Goal: Contribute content: Contribute content

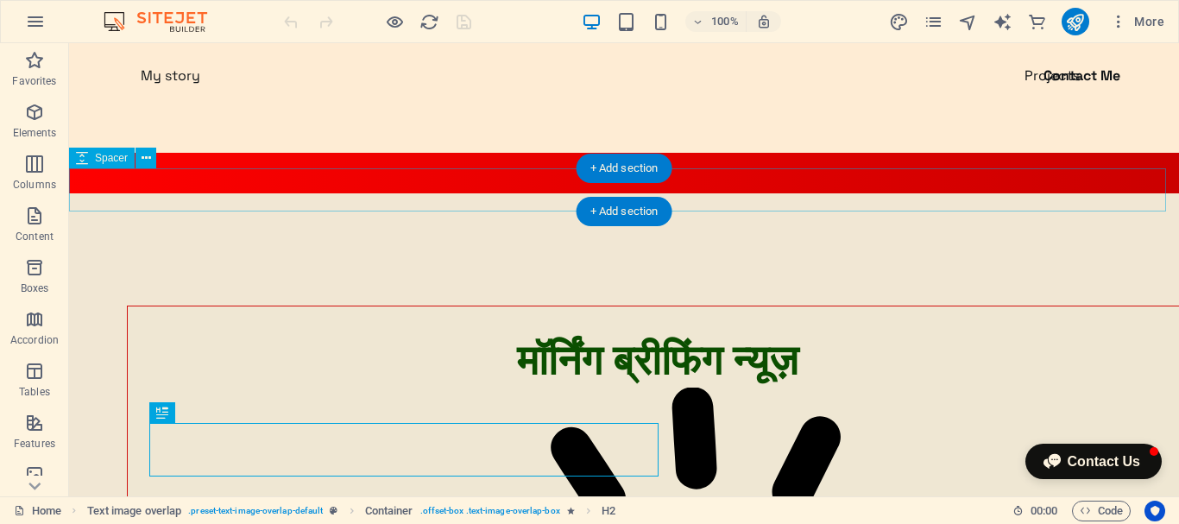
scroll to position [86, 0]
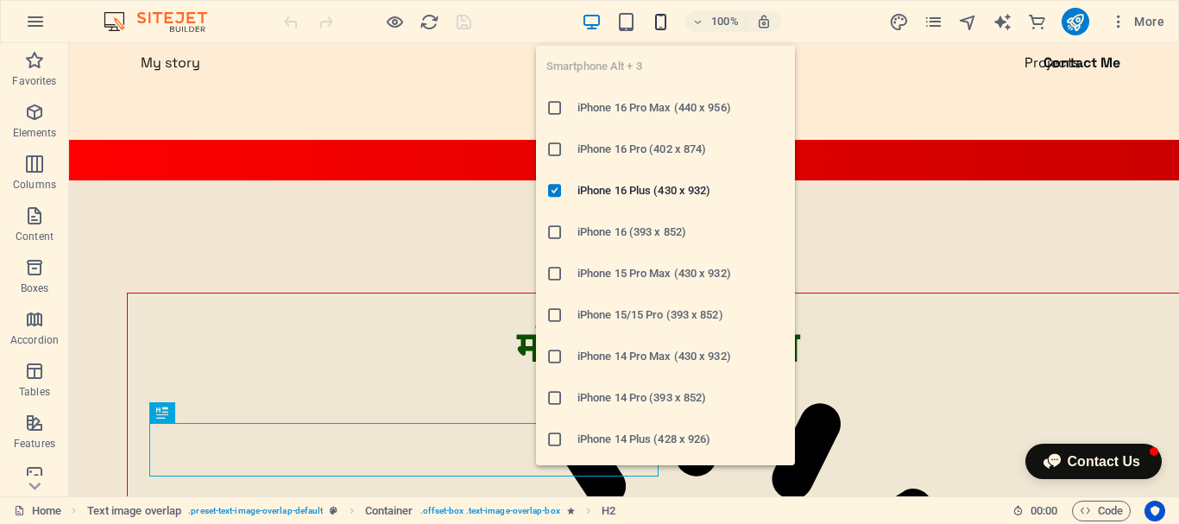
click at [662, 22] on icon "button" at bounding box center [661, 22] width 20 height 20
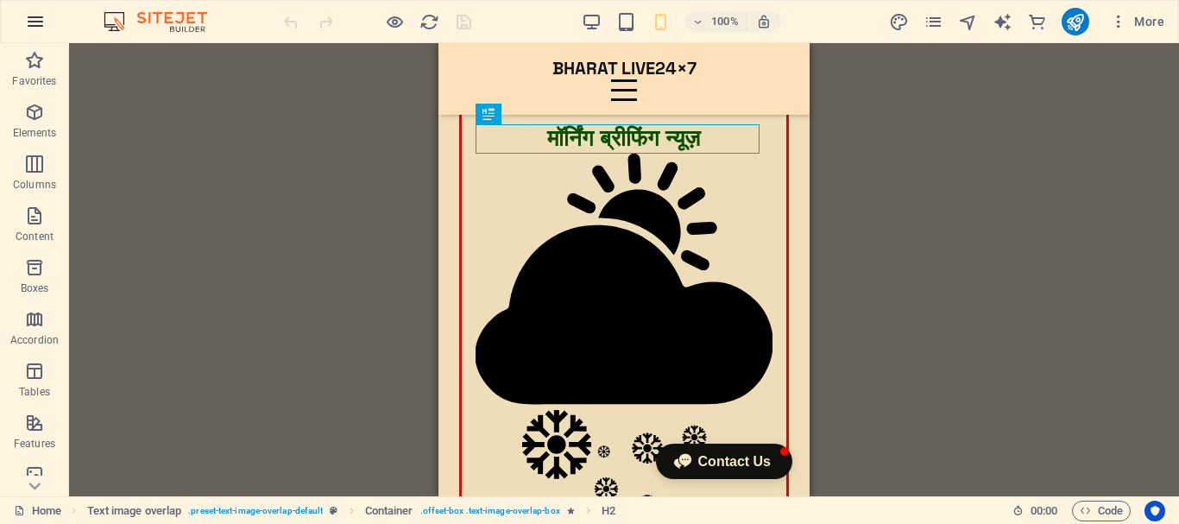
click at [32, 24] on icon "button" at bounding box center [35, 21] width 21 height 21
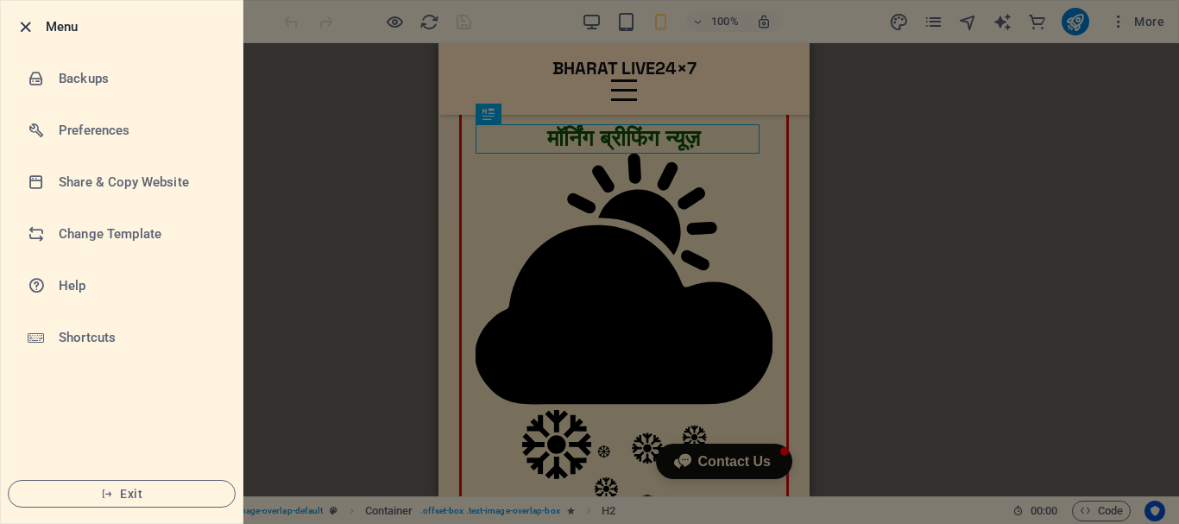
click at [22, 22] on icon "button" at bounding box center [26, 27] width 20 height 20
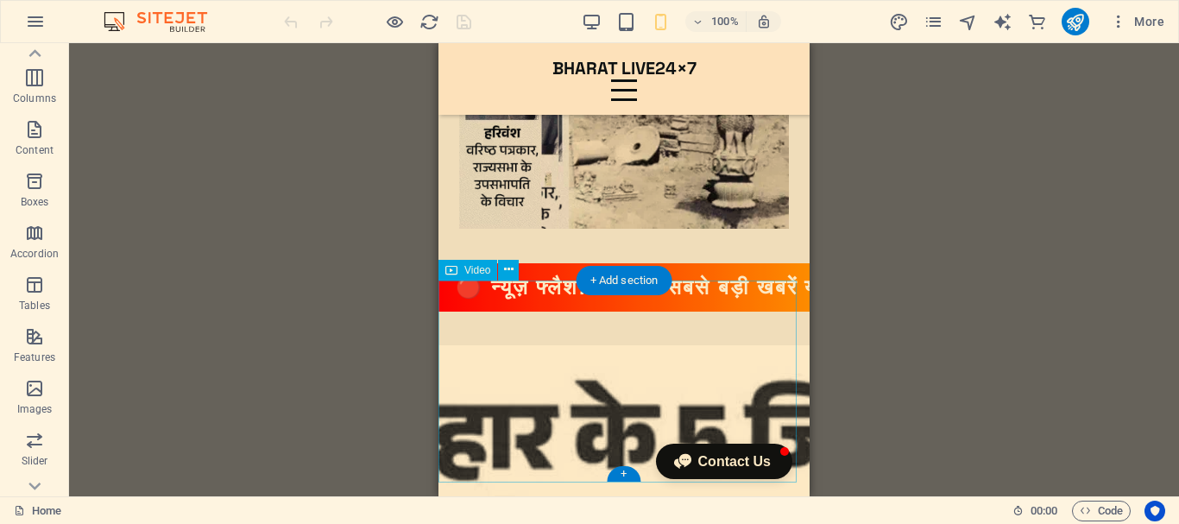
scroll to position [1036, 0]
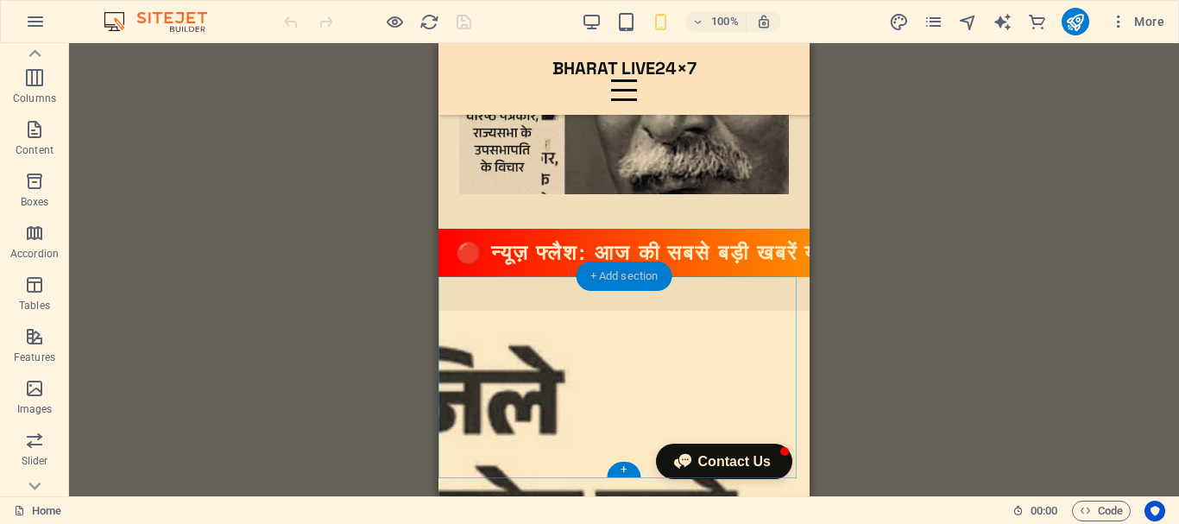
drag, startPoint x: 626, startPoint y: 281, endPoint x: 20, endPoint y: 238, distance: 607.6
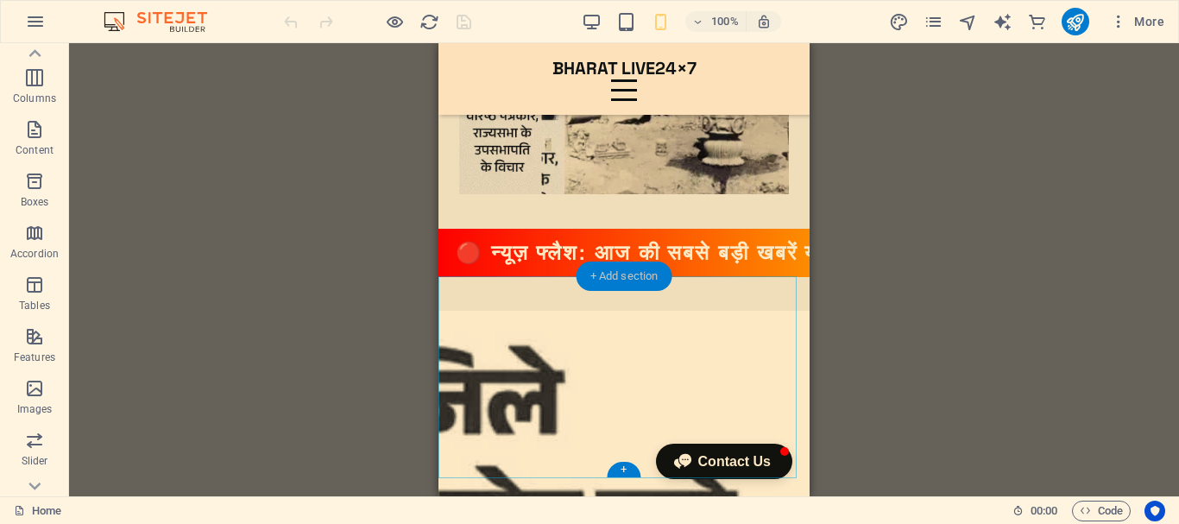
click at [626, 281] on div "+ Add section" at bounding box center [625, 276] width 96 height 29
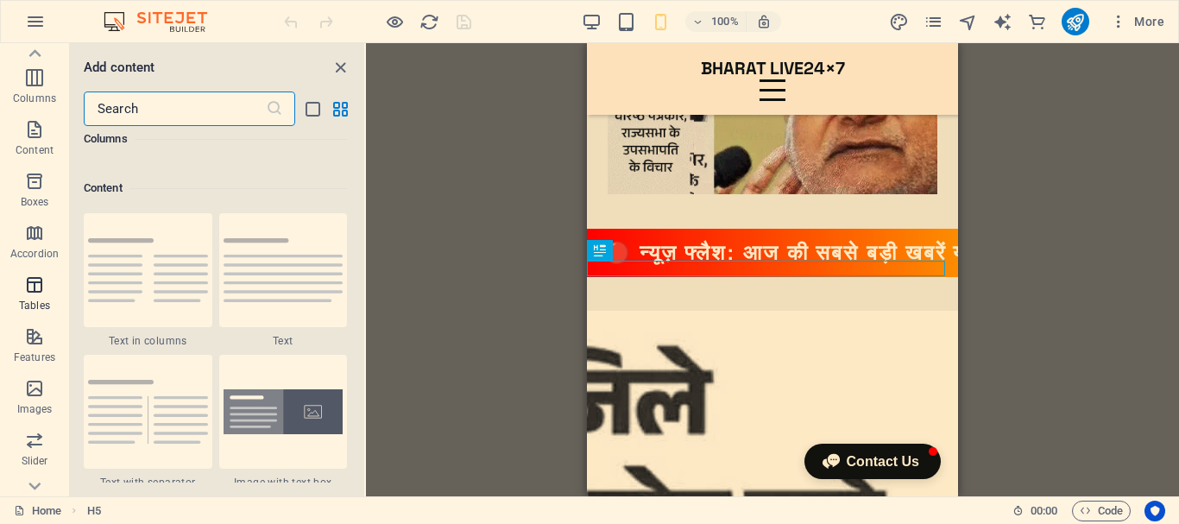
scroll to position [3021, 0]
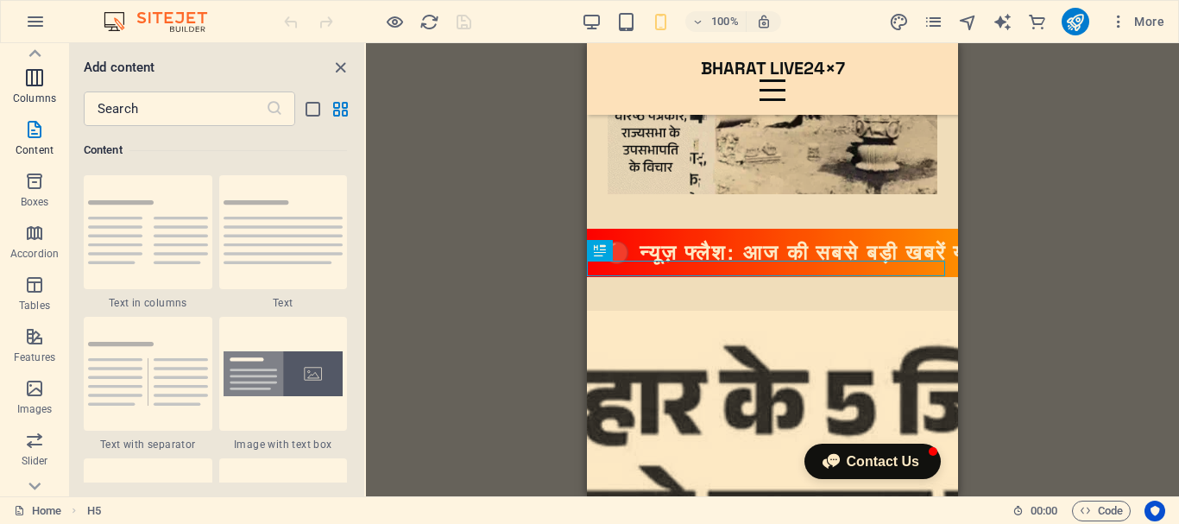
click at [28, 81] on icon "button" at bounding box center [34, 77] width 21 height 21
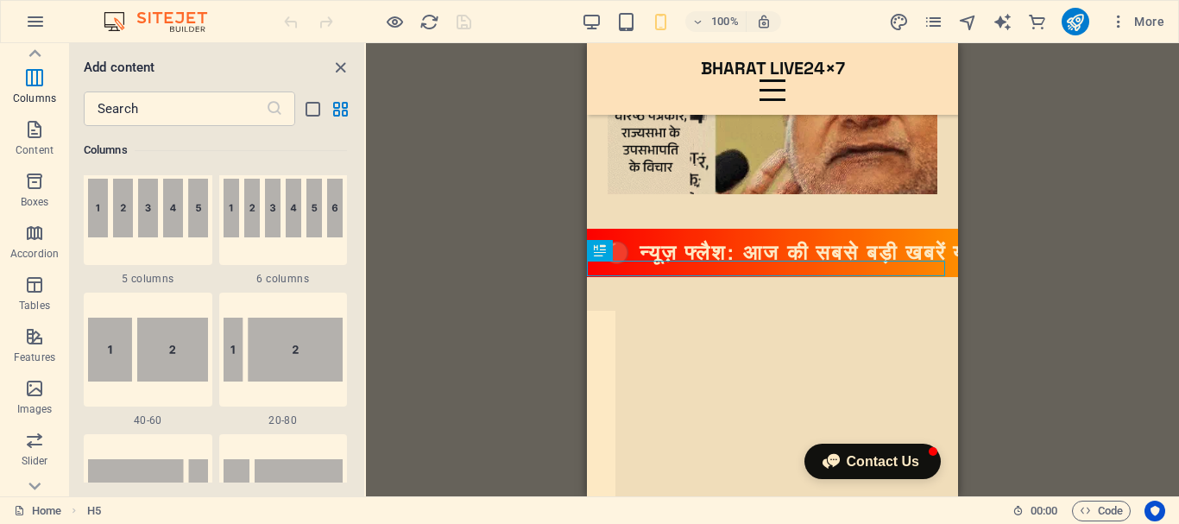
scroll to position [1200, 0]
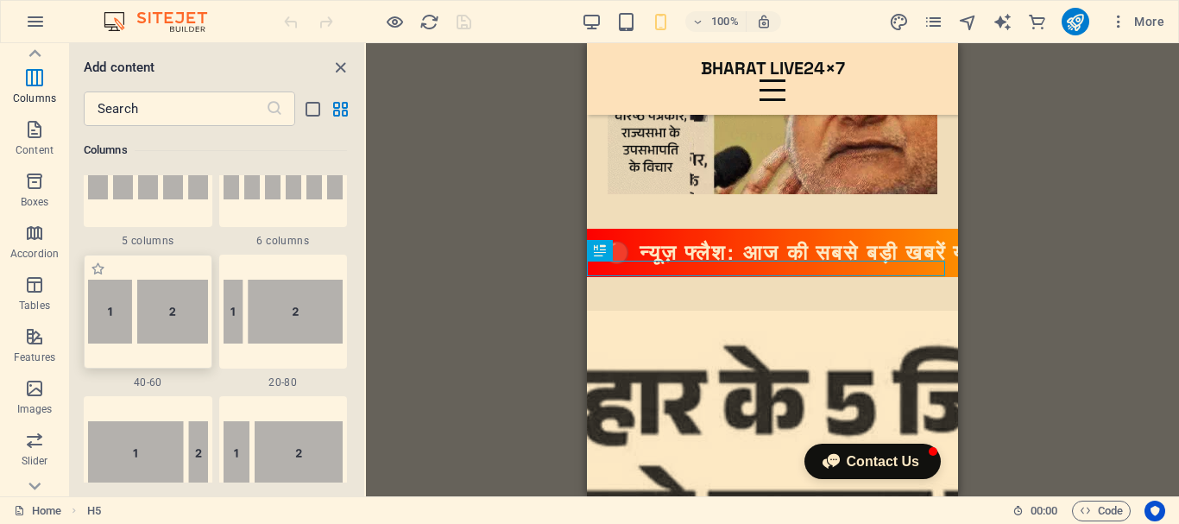
click at [138, 318] on img at bounding box center [148, 312] width 120 height 64
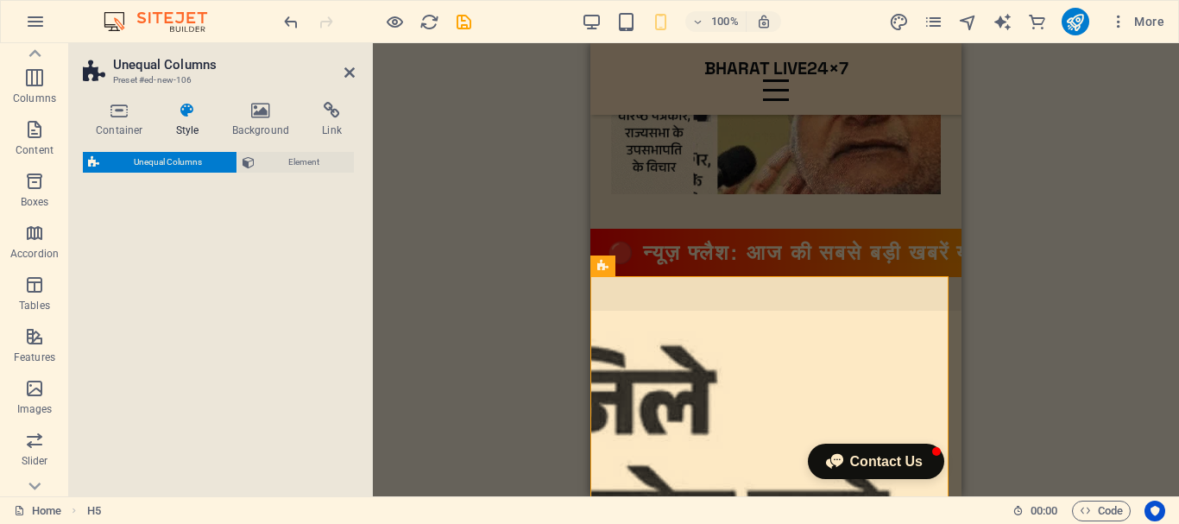
select select "%"
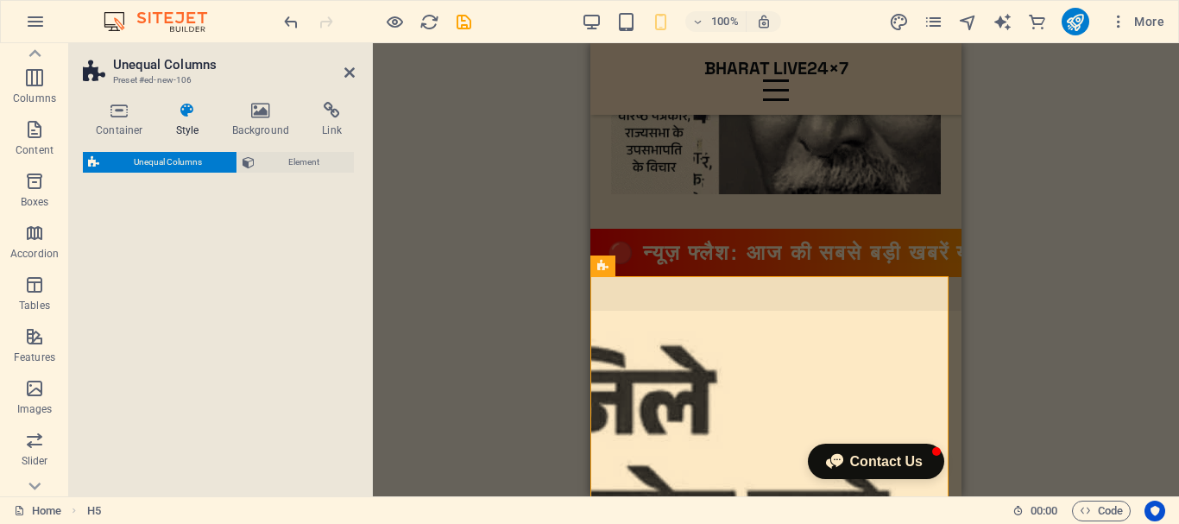
select select "rem"
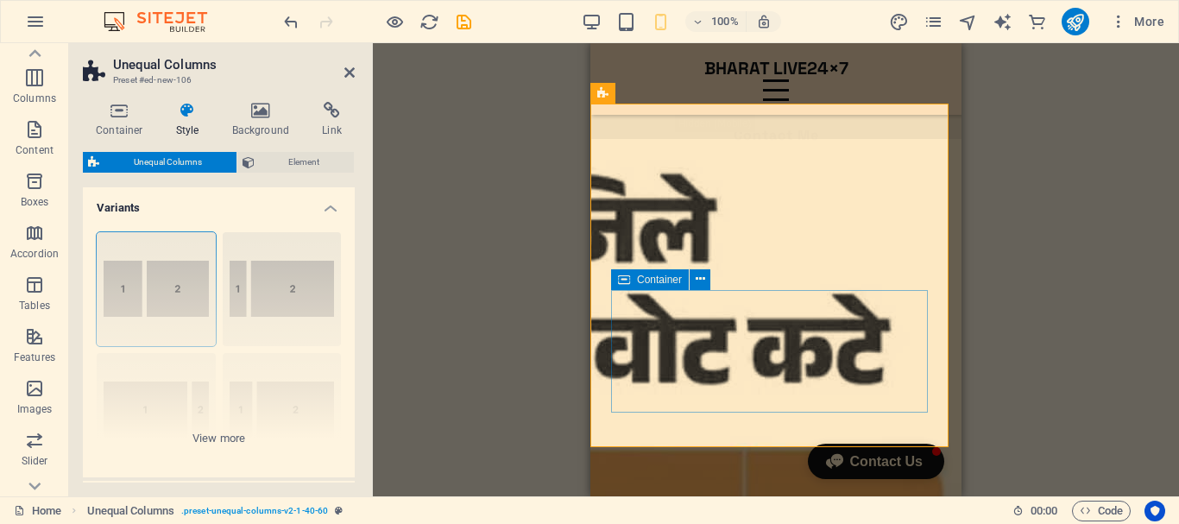
scroll to position [1209, 0]
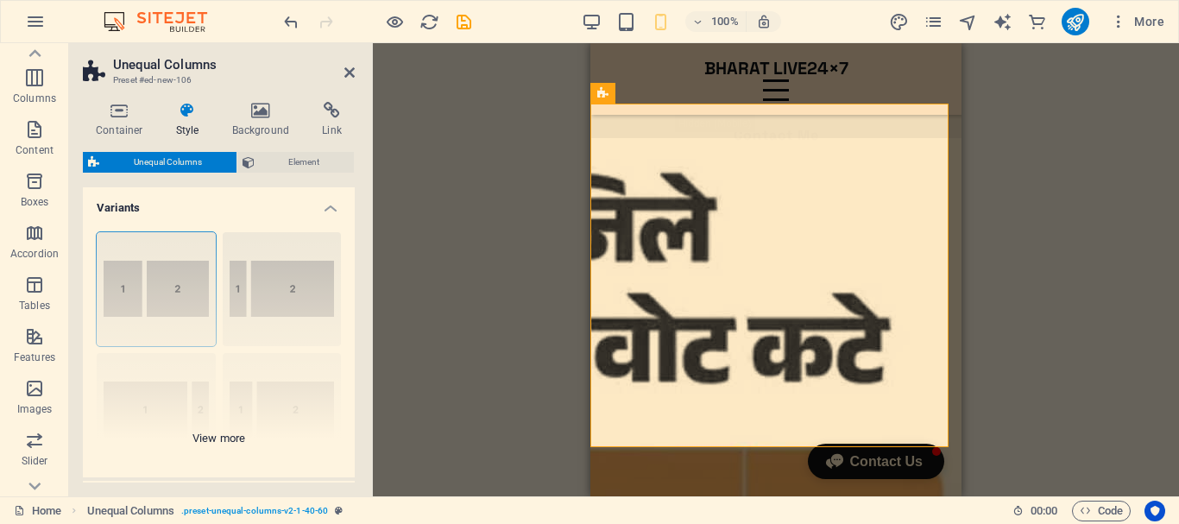
click at [175, 301] on div "[PHONE_NUMBER] [PHONE_NUMBER] 70-30 Default" at bounding box center [219, 347] width 272 height 259
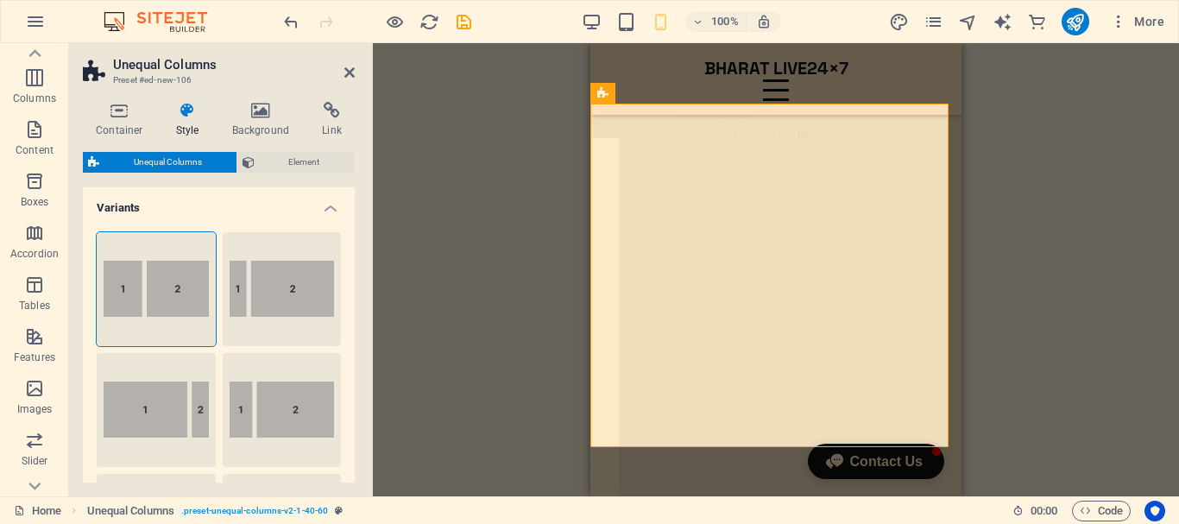
click at [482, 295] on div "Drag here to replace the existing content. Press “Ctrl” if you want to create a…" at bounding box center [776, 269] width 806 height 453
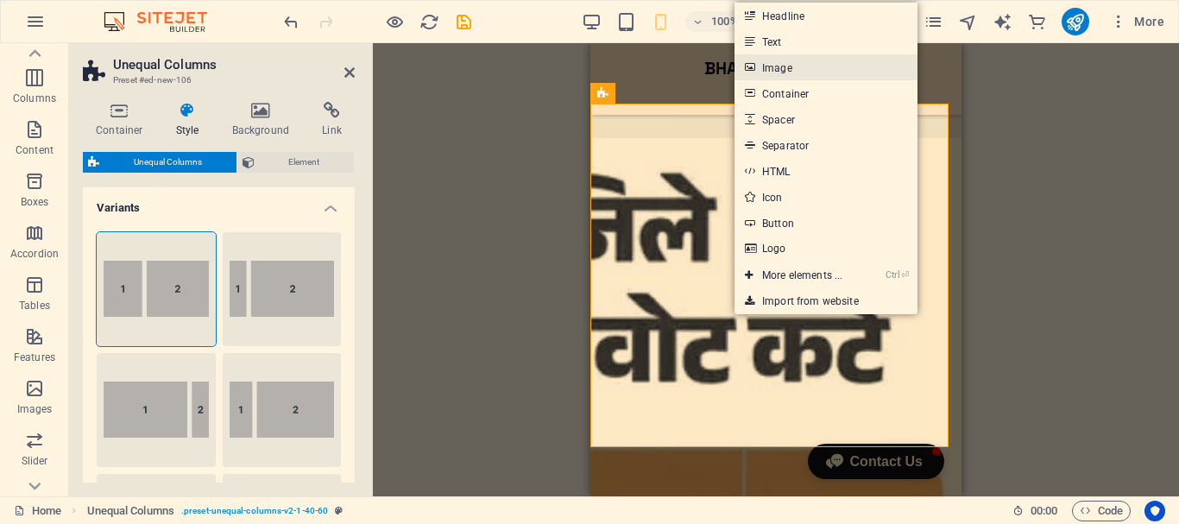
click at [822, 68] on link "Image" at bounding box center [826, 67] width 183 height 26
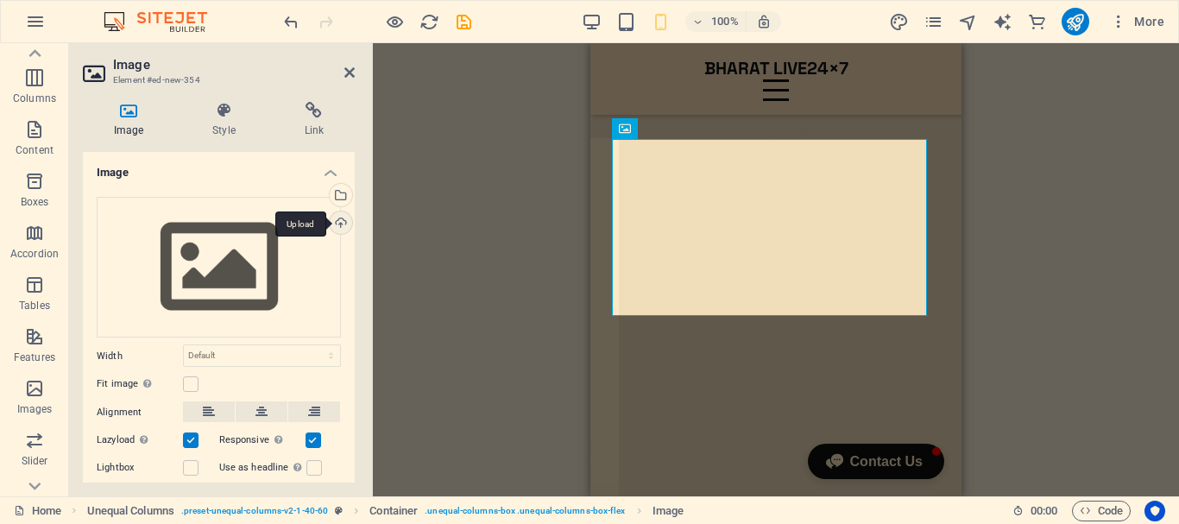
click at [337, 219] on div "Upload" at bounding box center [339, 225] width 26 height 26
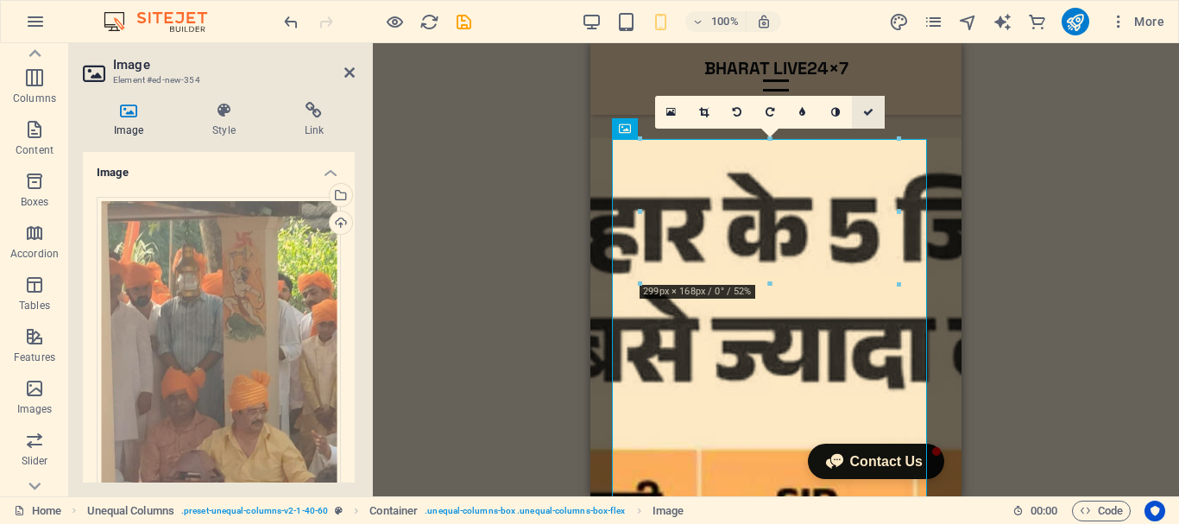
click at [865, 111] on icon at bounding box center [868, 112] width 10 height 10
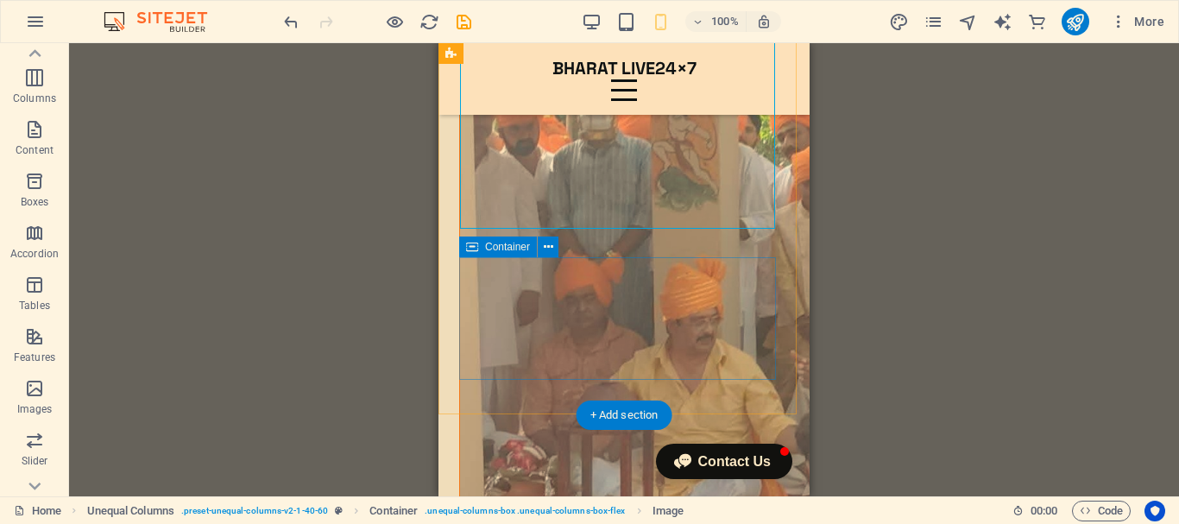
scroll to position [1899, 0]
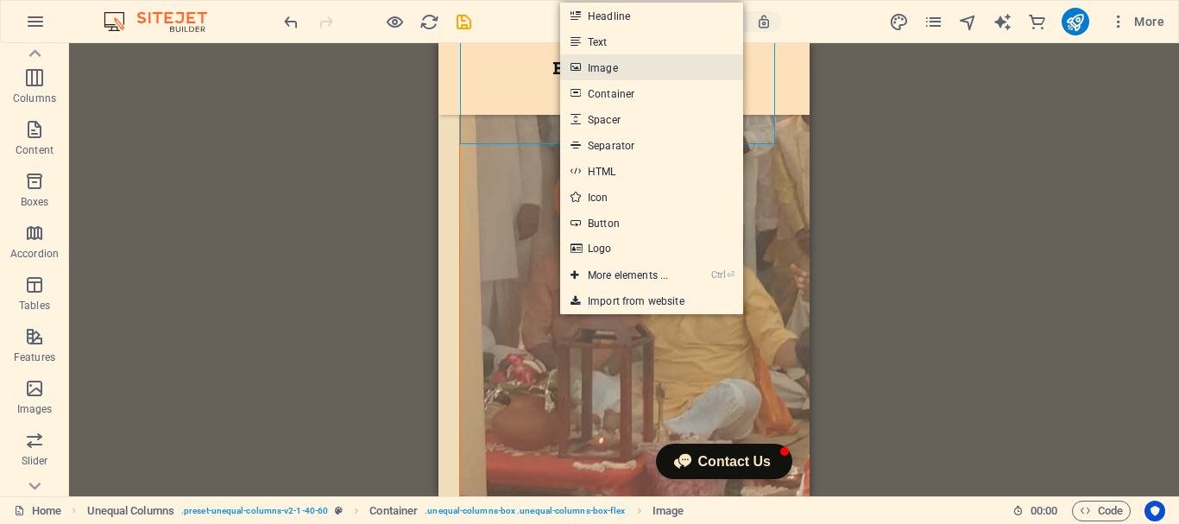
click at [649, 70] on link "Image" at bounding box center [651, 67] width 183 height 26
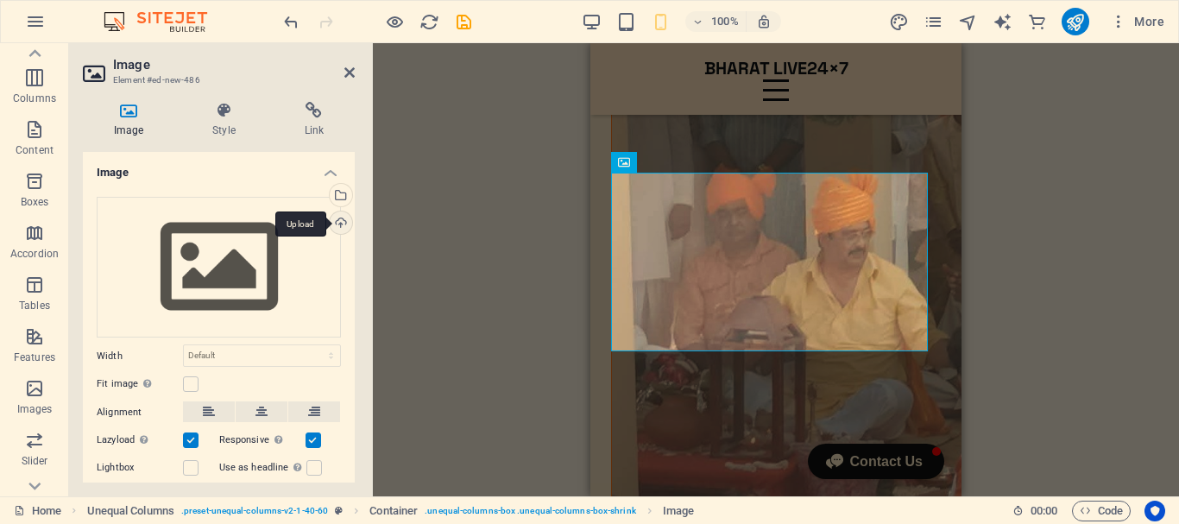
click at [335, 224] on div "Upload" at bounding box center [339, 225] width 26 height 26
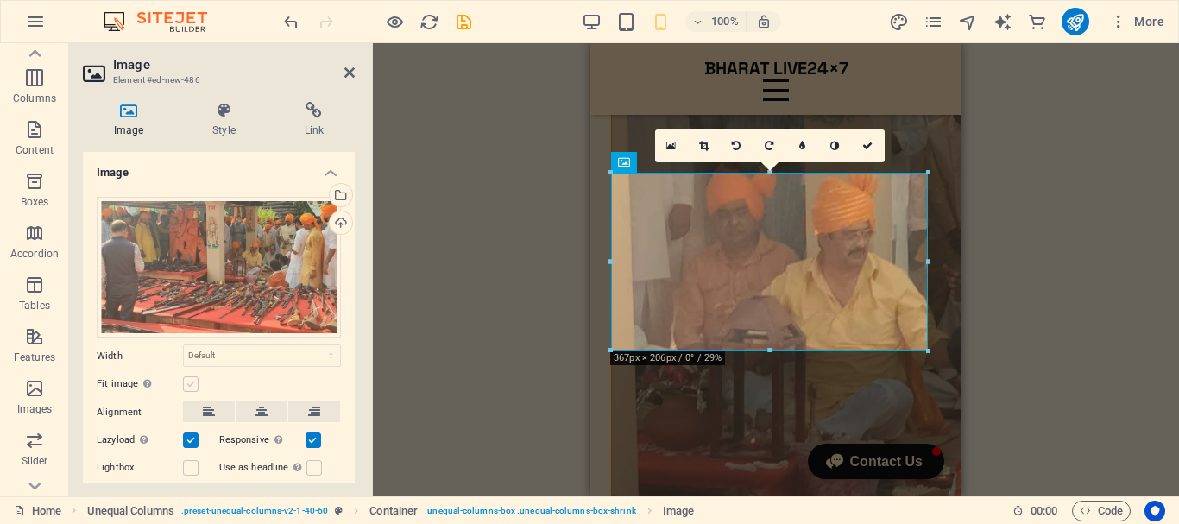
click at [187, 379] on label at bounding box center [191, 384] width 16 height 16
click at [0, 0] on input "Fit image Automatically fit image to a fixed width and height" at bounding box center [0, 0] width 0 height 0
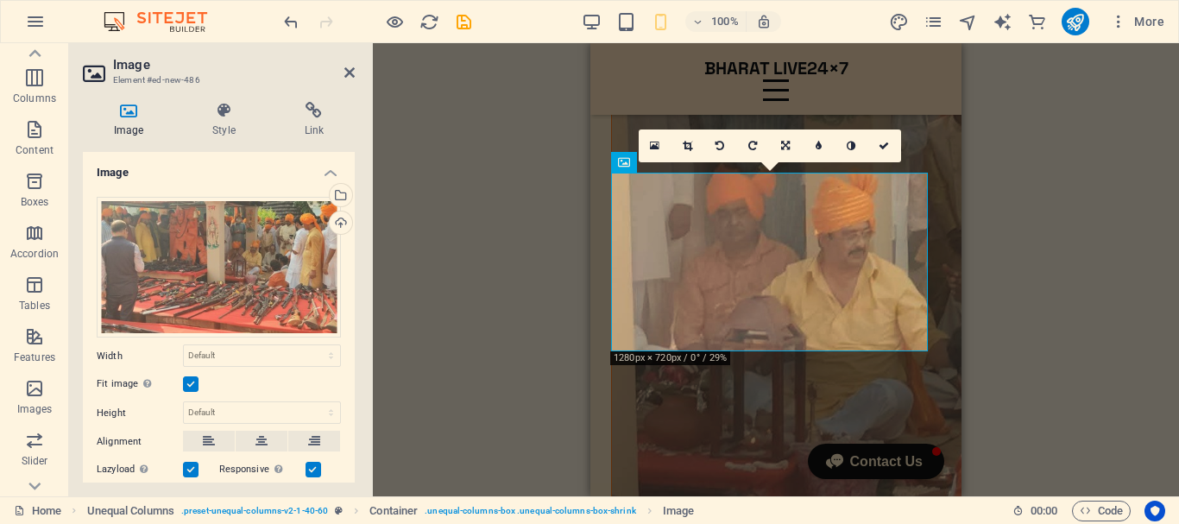
click at [187, 379] on label at bounding box center [191, 384] width 16 height 16
click at [0, 0] on input "Fit image Automatically fit image to a fixed width and height" at bounding box center [0, 0] width 0 height 0
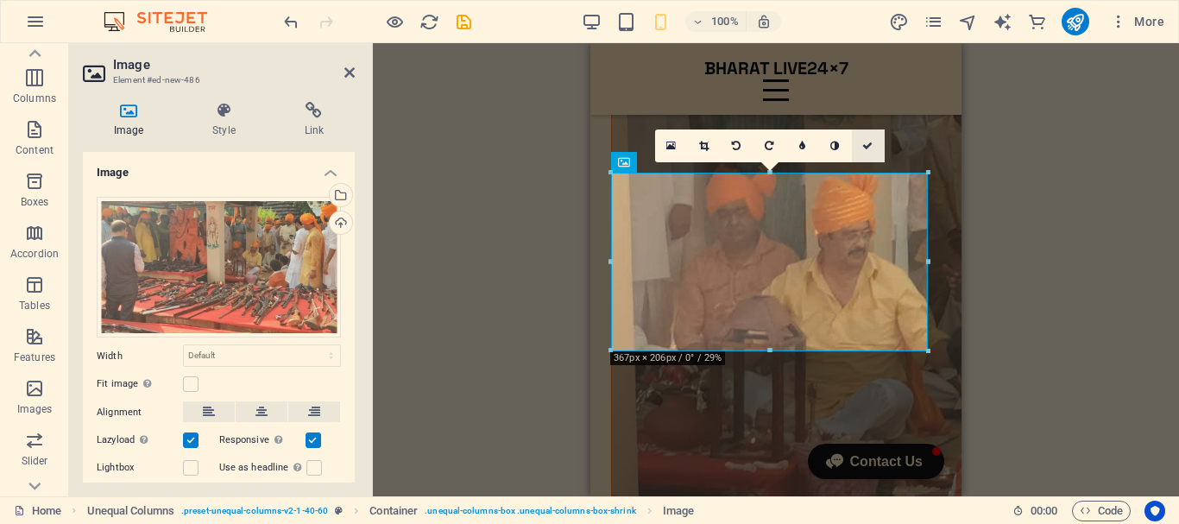
click at [869, 142] on icon at bounding box center [867, 146] width 10 height 10
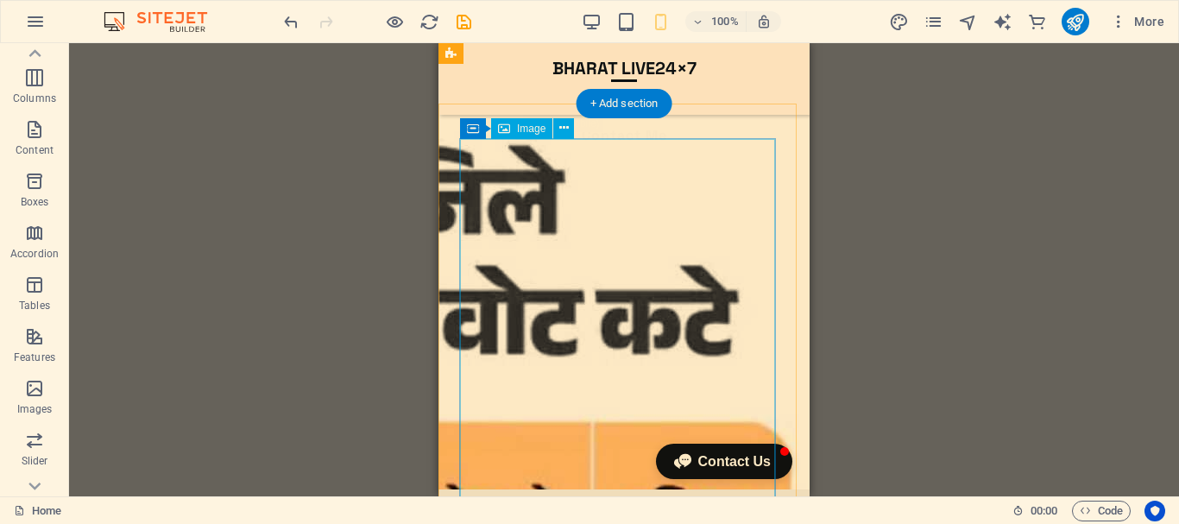
scroll to position [1209, 0]
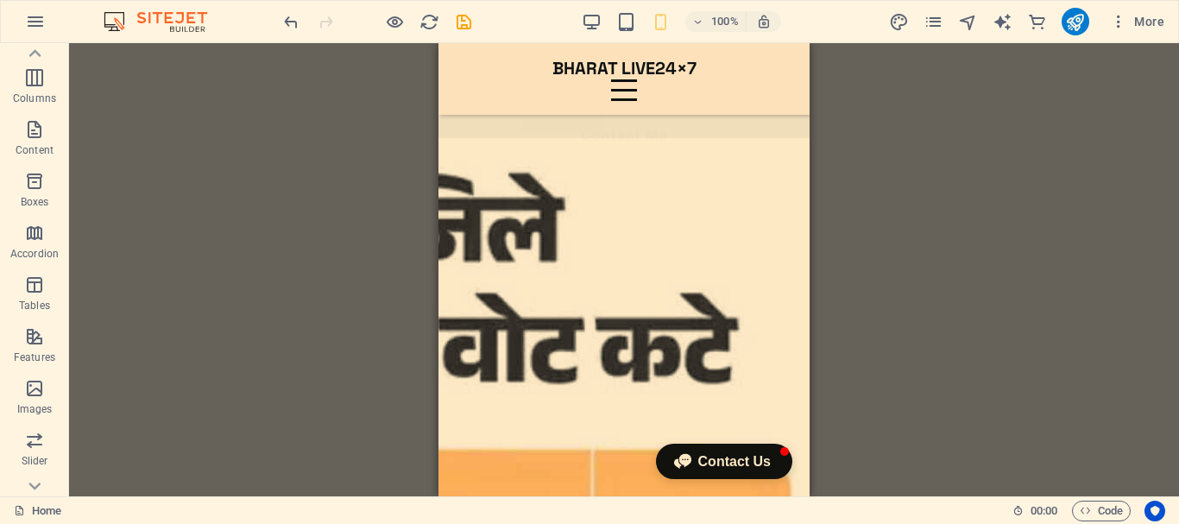
click at [397, 226] on div "Drag here to replace the existing content. Press “Ctrl” if you want to create a…" at bounding box center [624, 269] width 1110 height 453
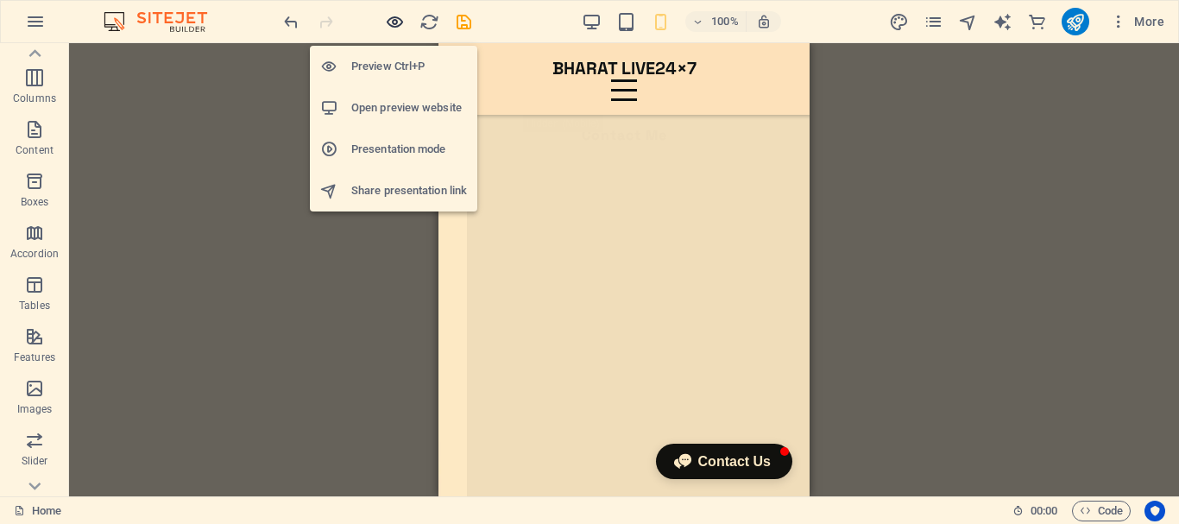
click at [394, 19] on icon "button" at bounding box center [395, 22] width 20 height 20
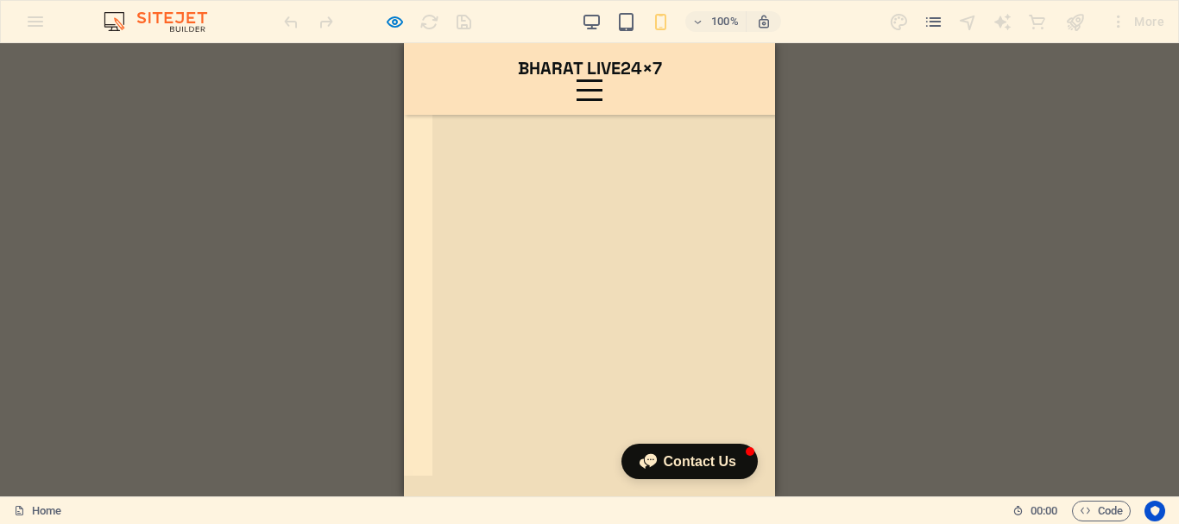
scroll to position [1188, 0]
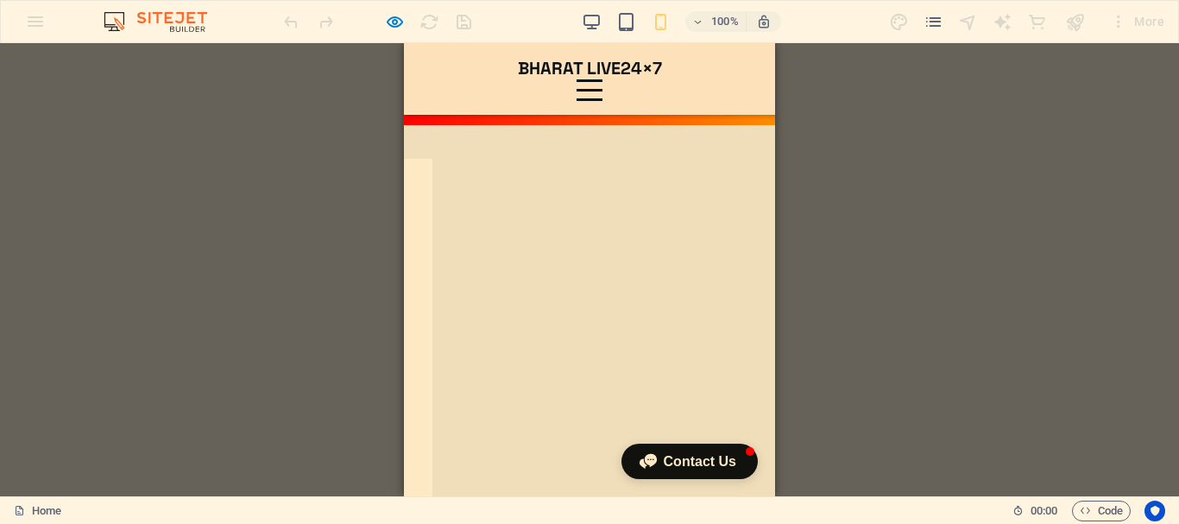
drag, startPoint x: 768, startPoint y: 123, endPoint x: 1182, endPoint y: 165, distance: 415.7
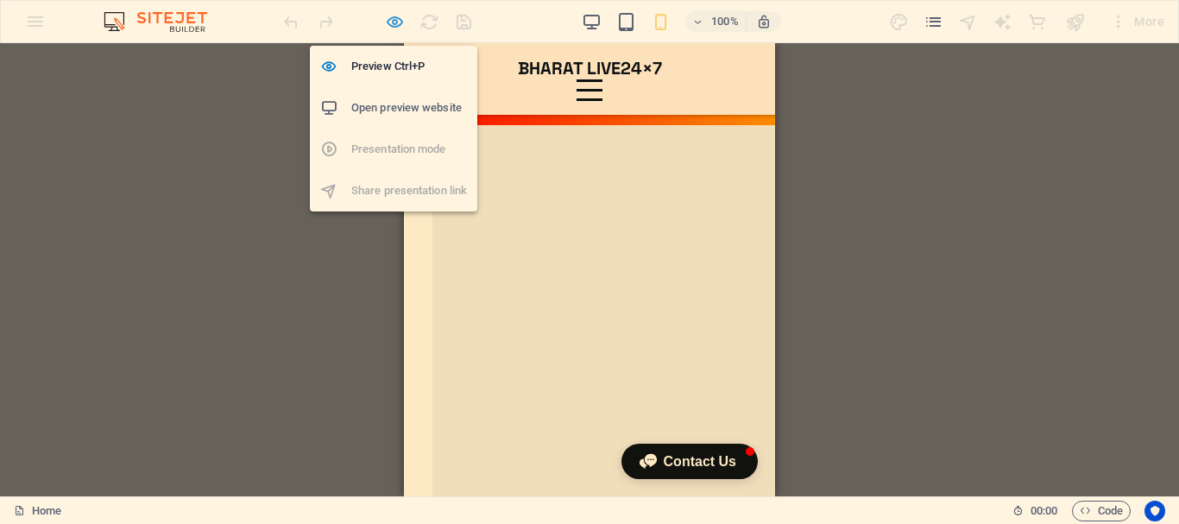
click at [389, 17] on icon "button" at bounding box center [395, 22] width 20 height 20
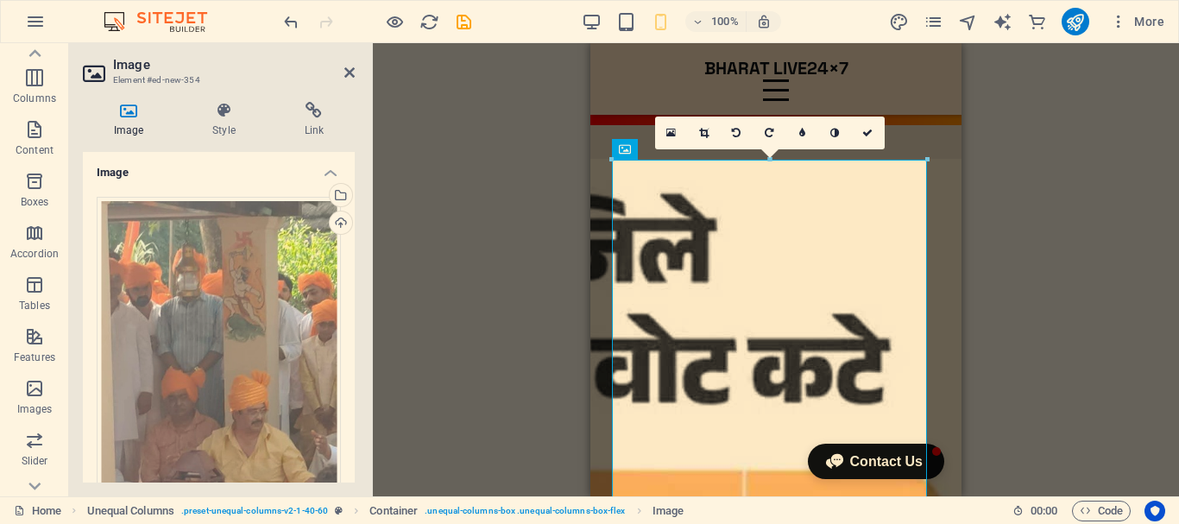
click at [501, 289] on div "Drag here to replace the existing content. Press “Ctrl” if you want to create a…" at bounding box center [776, 269] width 806 height 453
click at [873, 130] on icon at bounding box center [867, 133] width 10 height 10
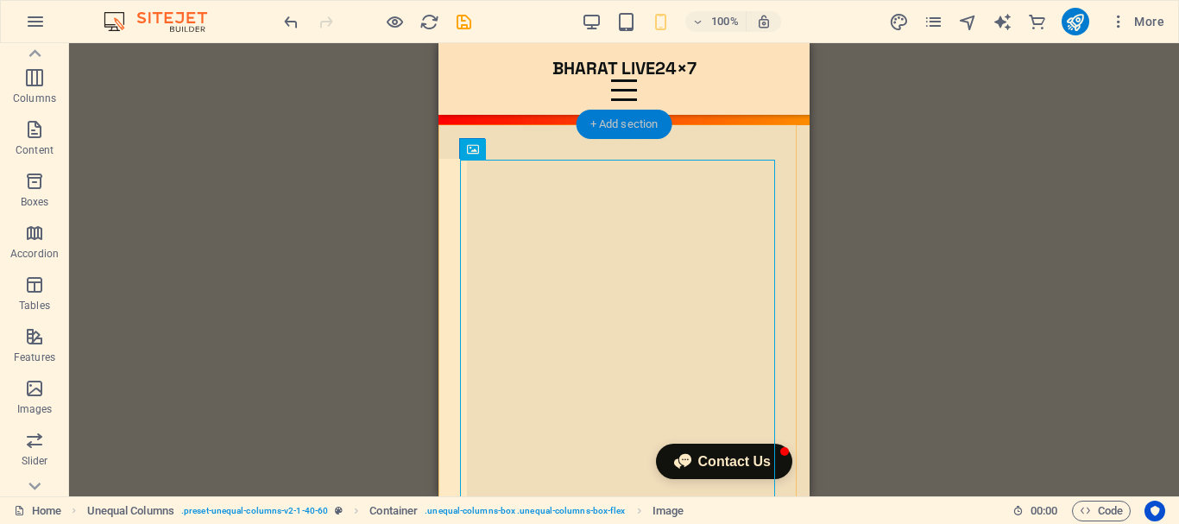
click at [632, 123] on div "+ Add section" at bounding box center [625, 124] width 96 height 29
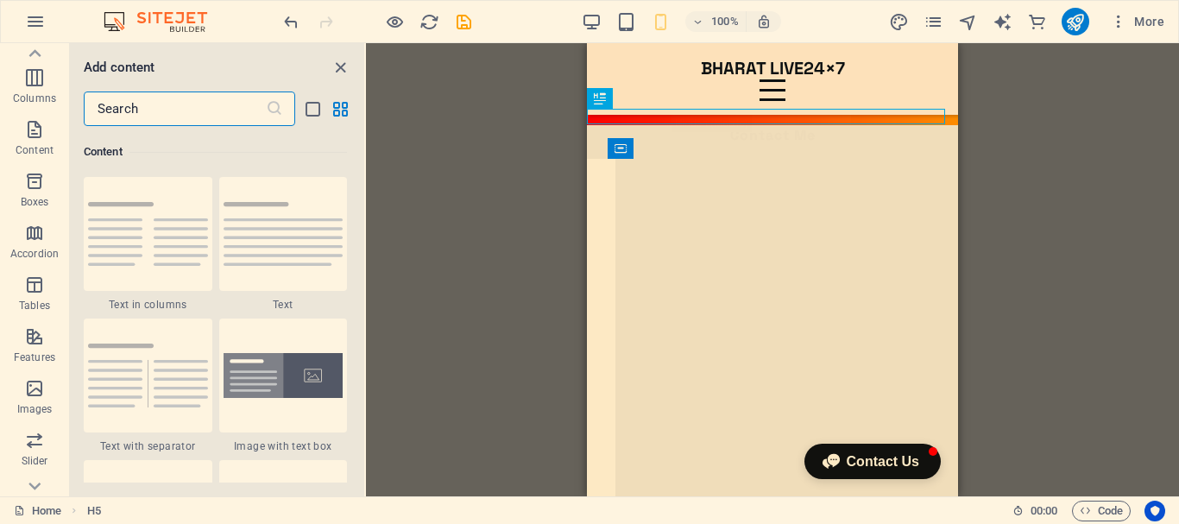
scroll to position [3021, 0]
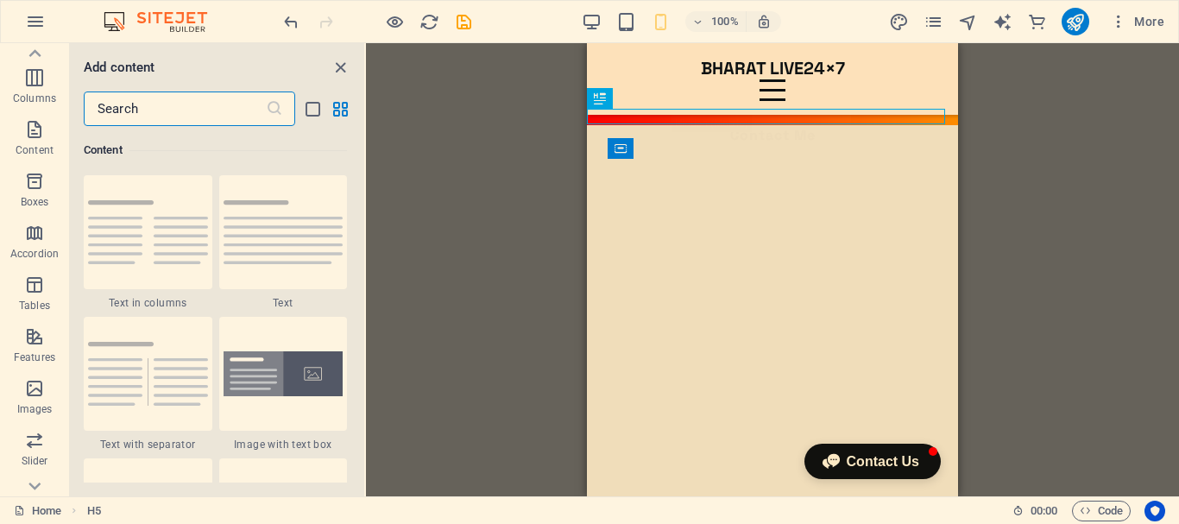
click at [212, 106] on input "text" at bounding box center [175, 109] width 182 height 35
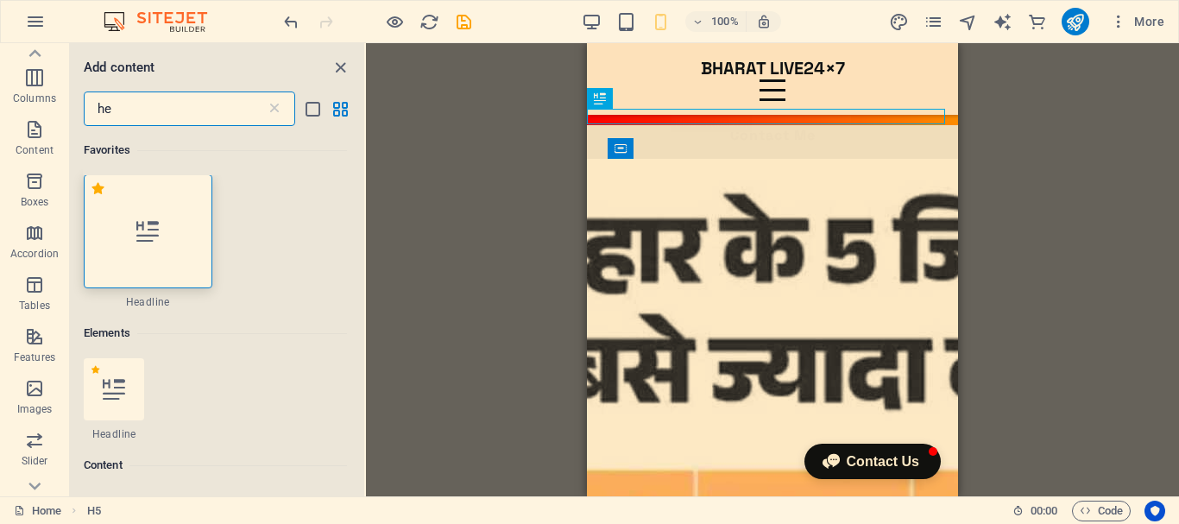
scroll to position [0, 0]
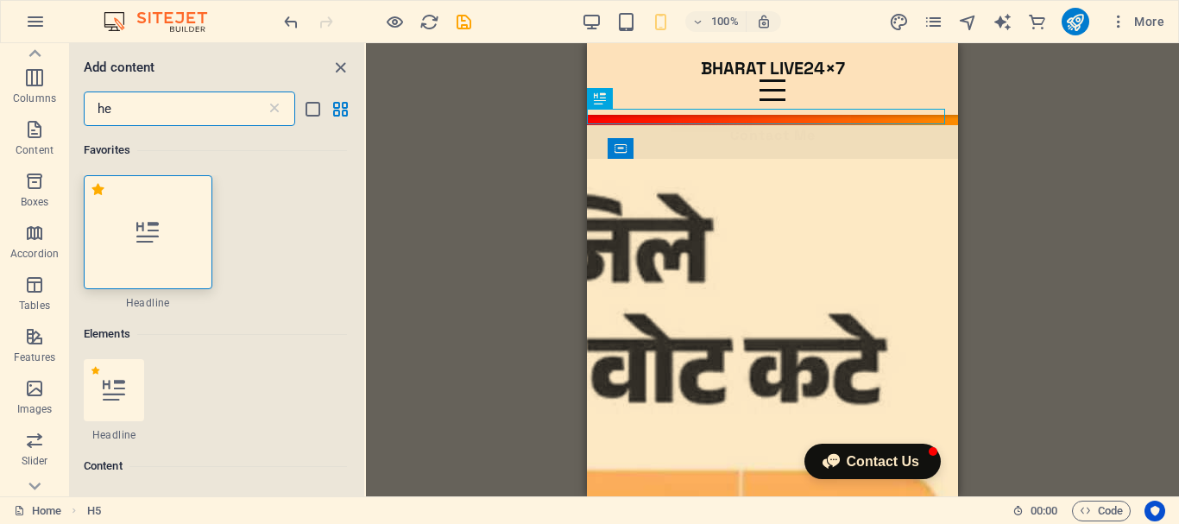
type input "he"
click at [179, 248] on div at bounding box center [148, 232] width 129 height 114
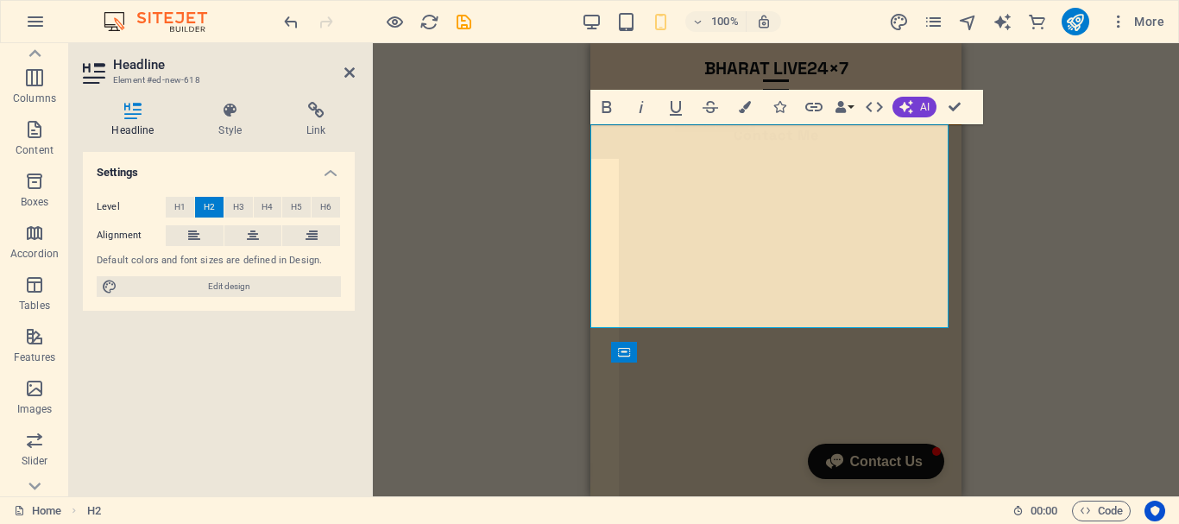
scroll to position [1956, 3]
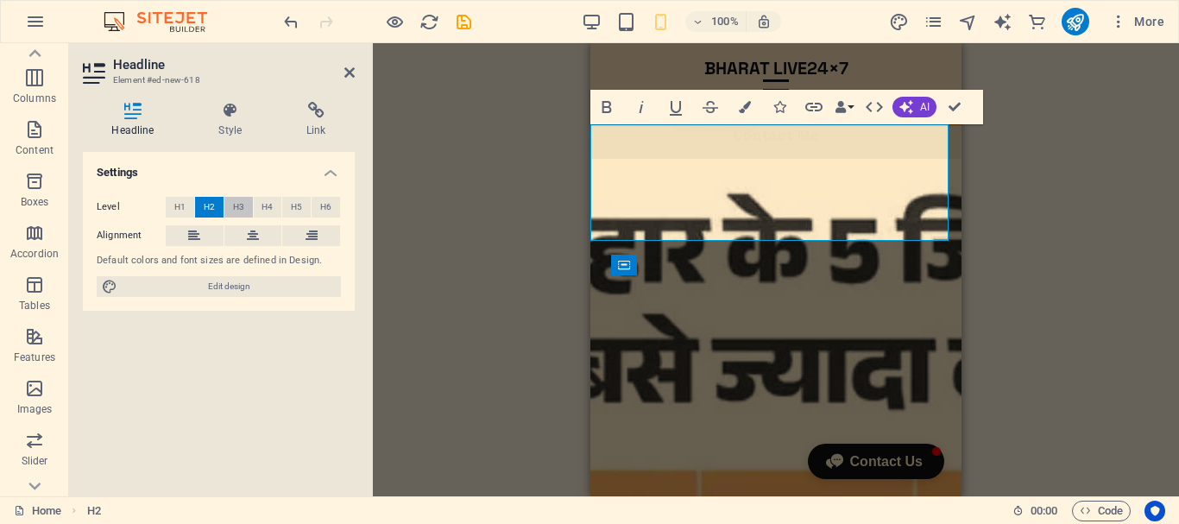
click at [240, 207] on span "H3" at bounding box center [238, 207] width 11 height 21
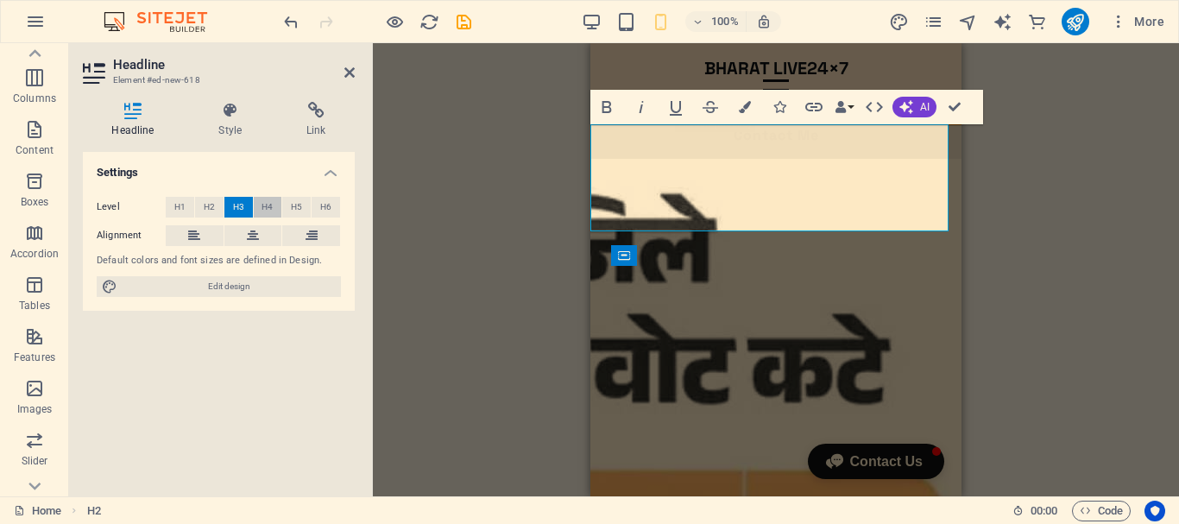
click at [269, 205] on span "H4" at bounding box center [267, 207] width 11 height 21
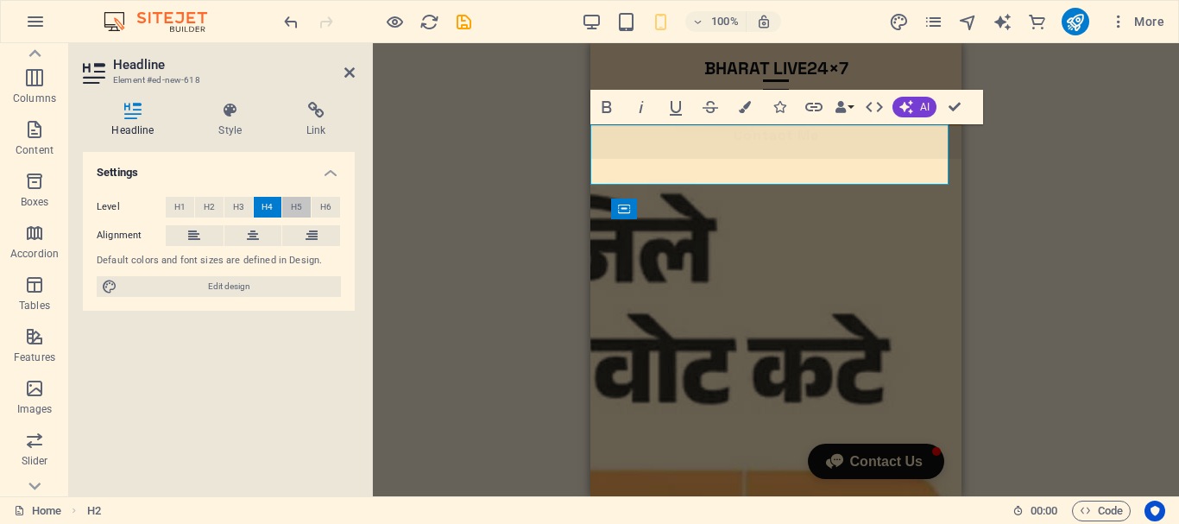
click at [296, 205] on span "H5" at bounding box center [296, 207] width 11 height 21
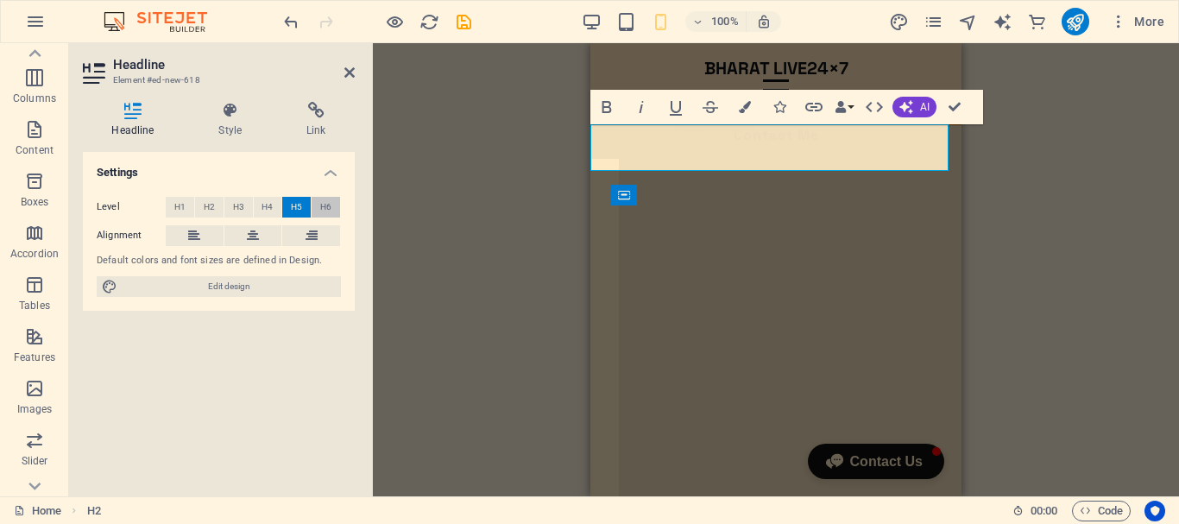
click at [326, 203] on span "H6" at bounding box center [325, 207] width 11 height 21
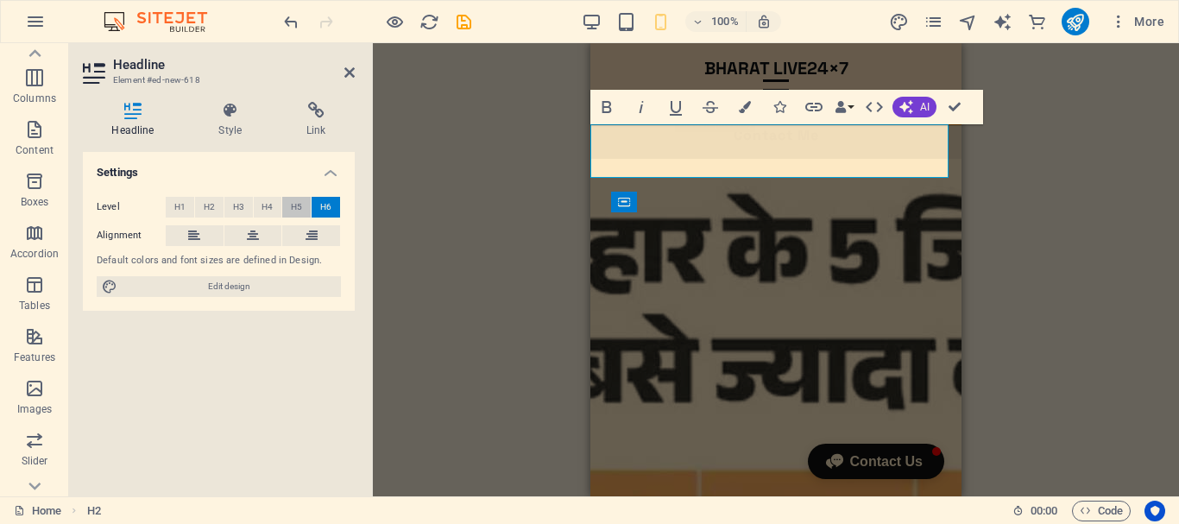
click at [294, 204] on span "H5" at bounding box center [296, 207] width 11 height 21
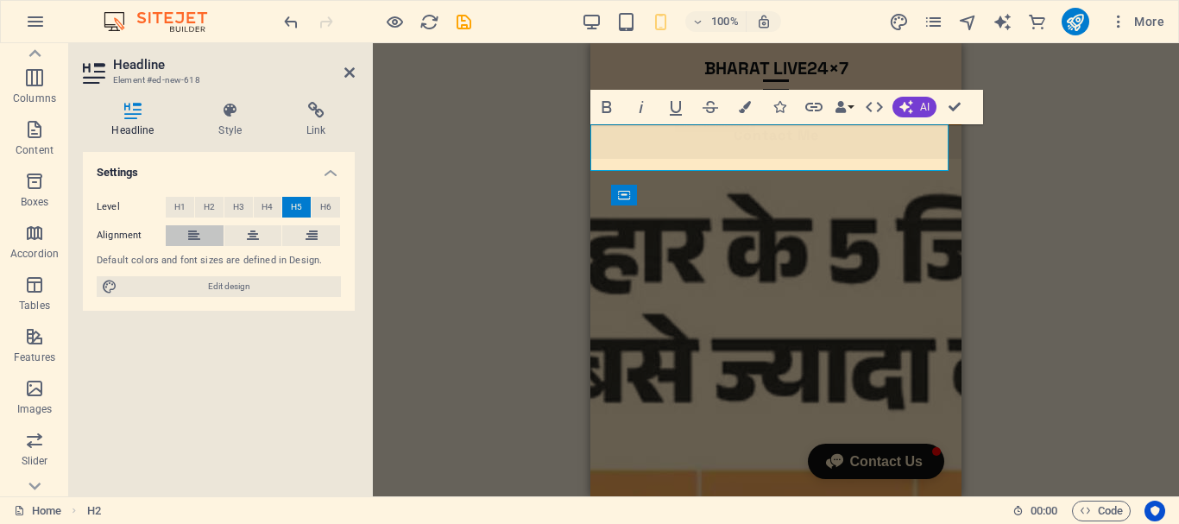
click at [200, 236] on icon at bounding box center [194, 235] width 12 height 21
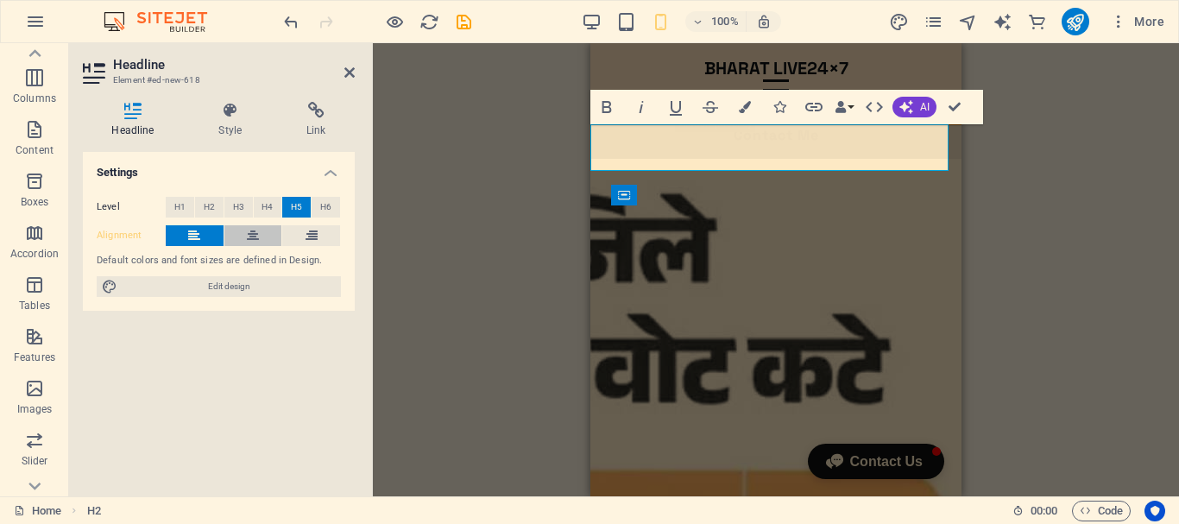
click at [240, 236] on button at bounding box center [253, 235] width 58 height 21
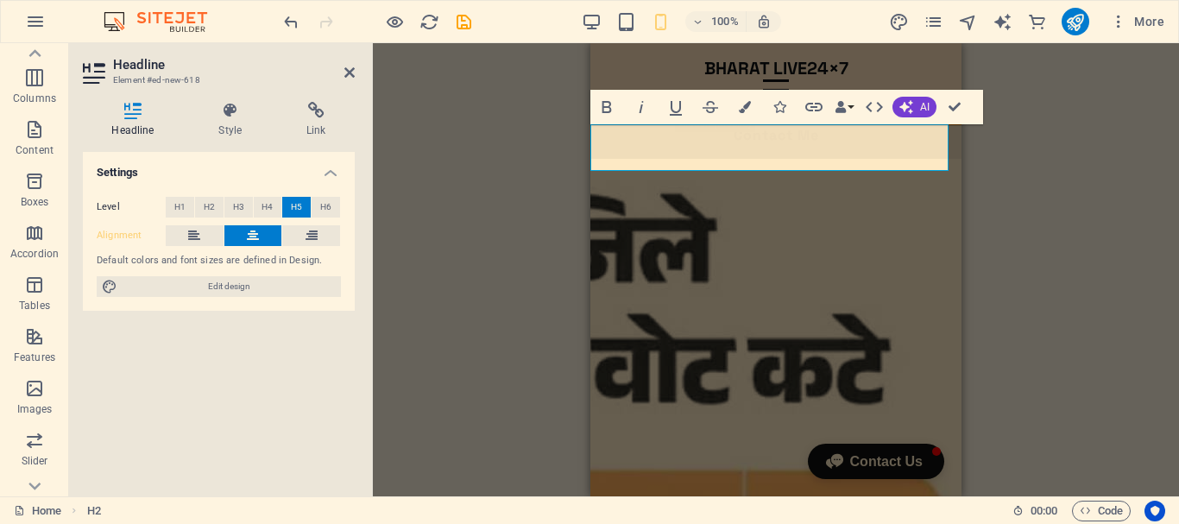
scroll to position [0, 8]
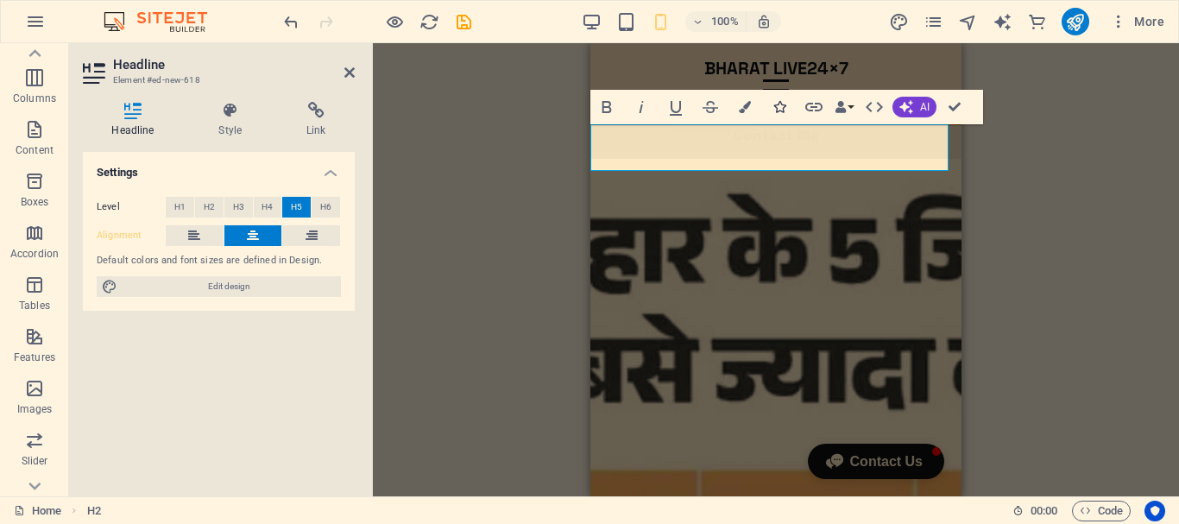
click at [783, 106] on icon "button" at bounding box center [780, 107] width 12 height 12
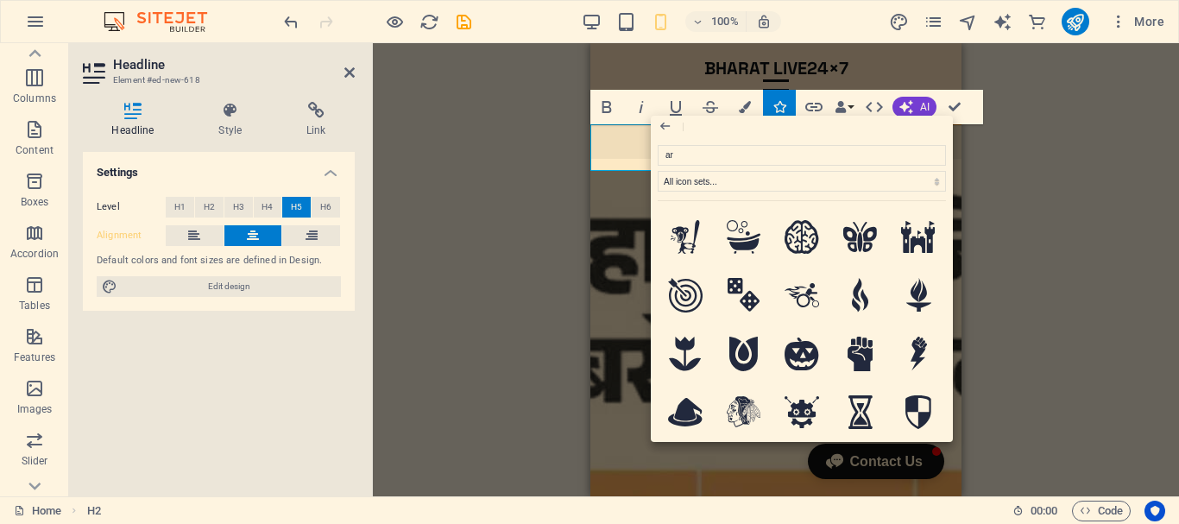
type input "arr"
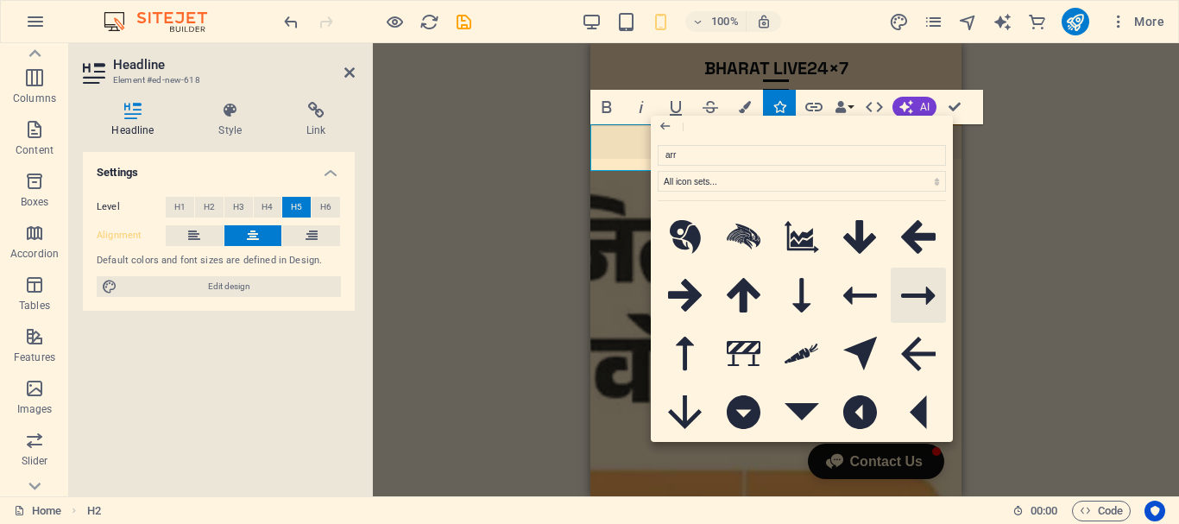
drag, startPoint x: 909, startPoint y: 291, endPoint x: 326, endPoint y: 248, distance: 584.4
click at [909, 291] on icon at bounding box center [918, 296] width 35 height 18
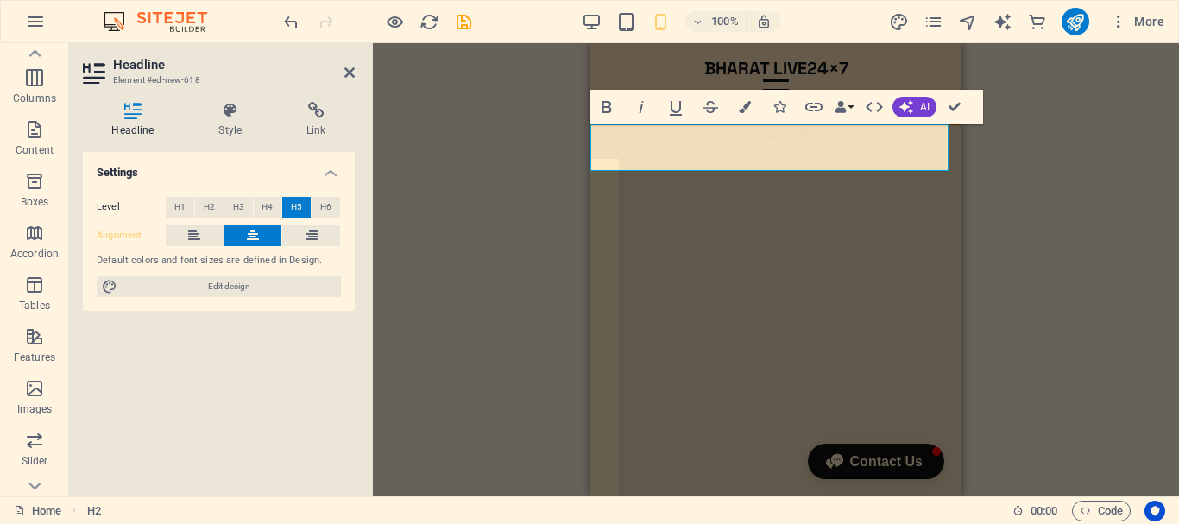
drag, startPoint x: 818, startPoint y: 159, endPoint x: 749, endPoint y: 158, distance: 69.1
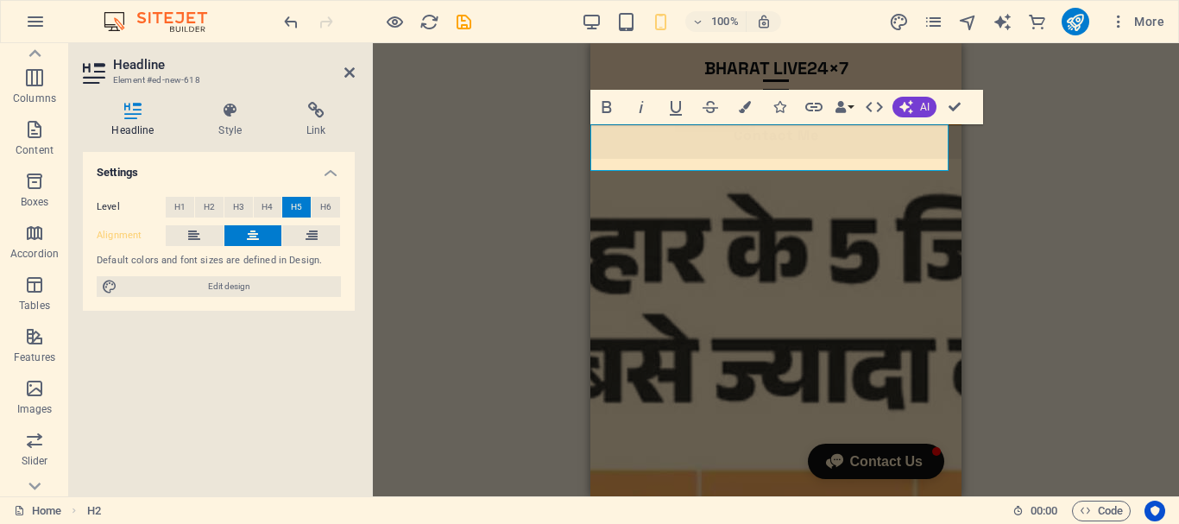
drag, startPoint x: 844, startPoint y: 161, endPoint x: 751, endPoint y: 160, distance: 93.3
click at [816, 108] on icon "button" at bounding box center [814, 107] width 21 height 21
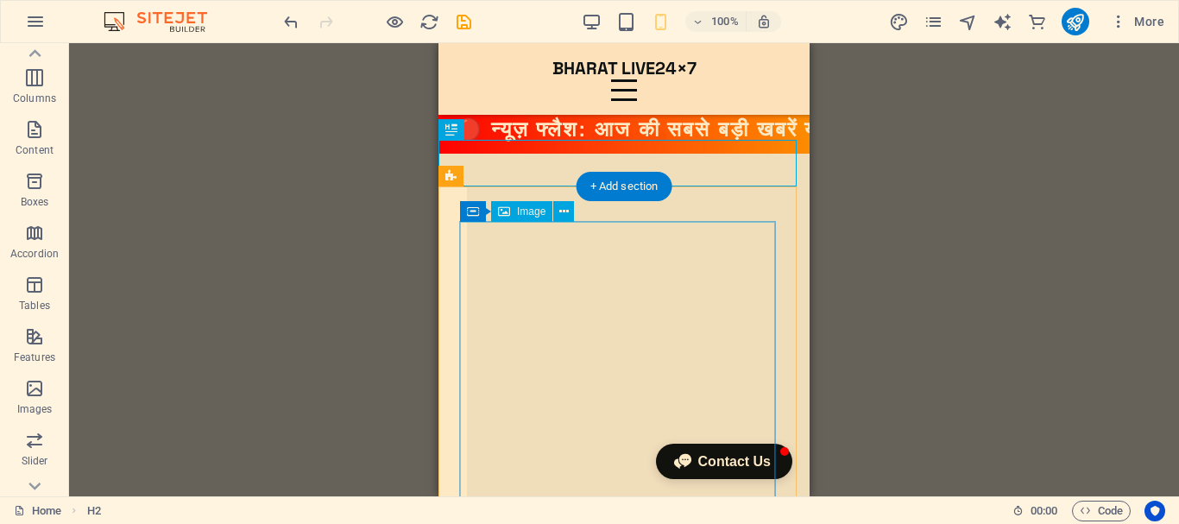
scroll to position [1102, 0]
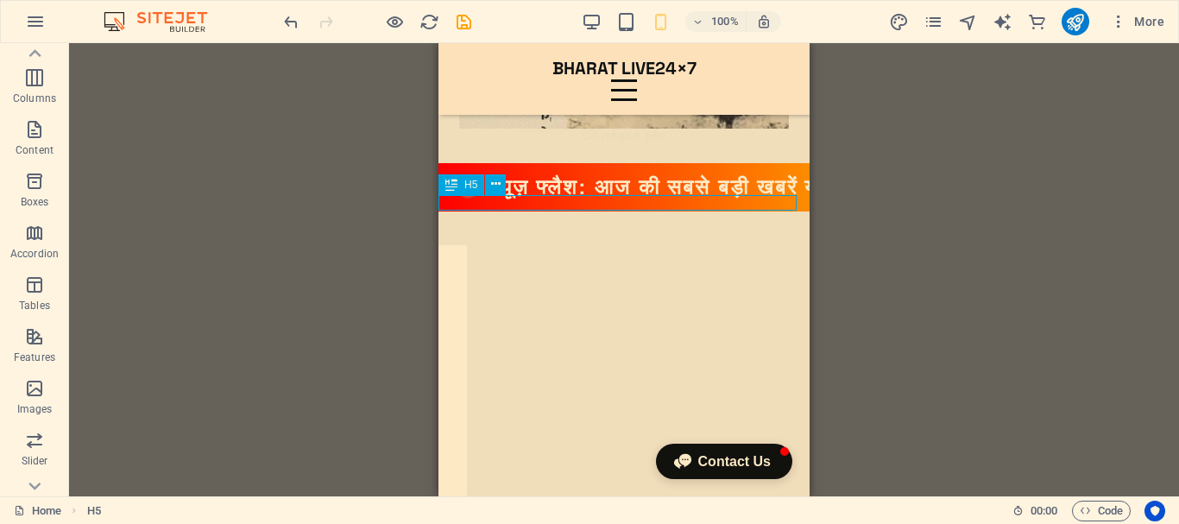
click at [496, 184] on icon at bounding box center [495, 184] width 9 height 18
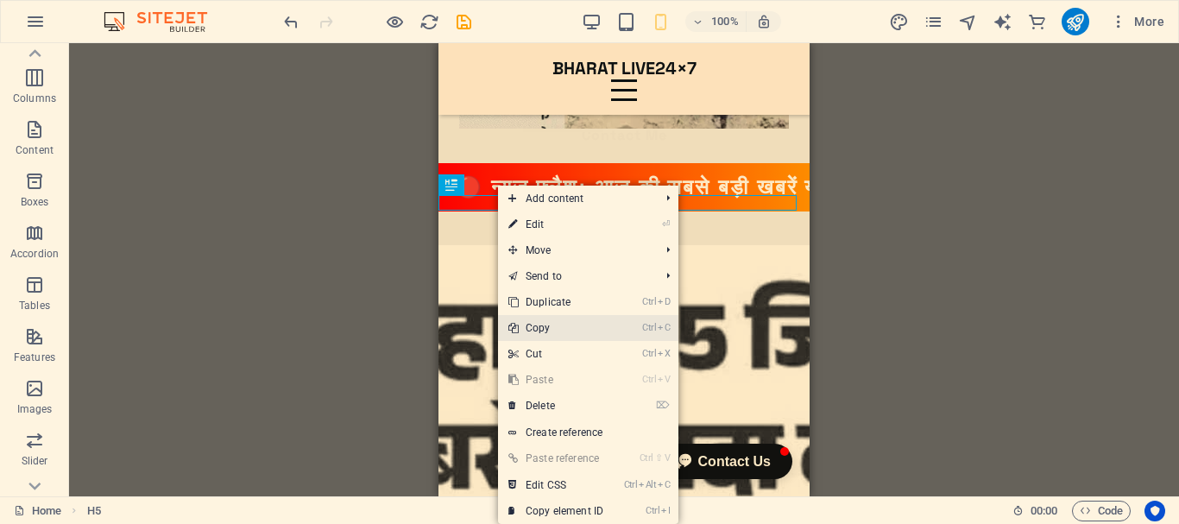
click at [559, 329] on link "Ctrl C Copy" at bounding box center [556, 328] width 116 height 26
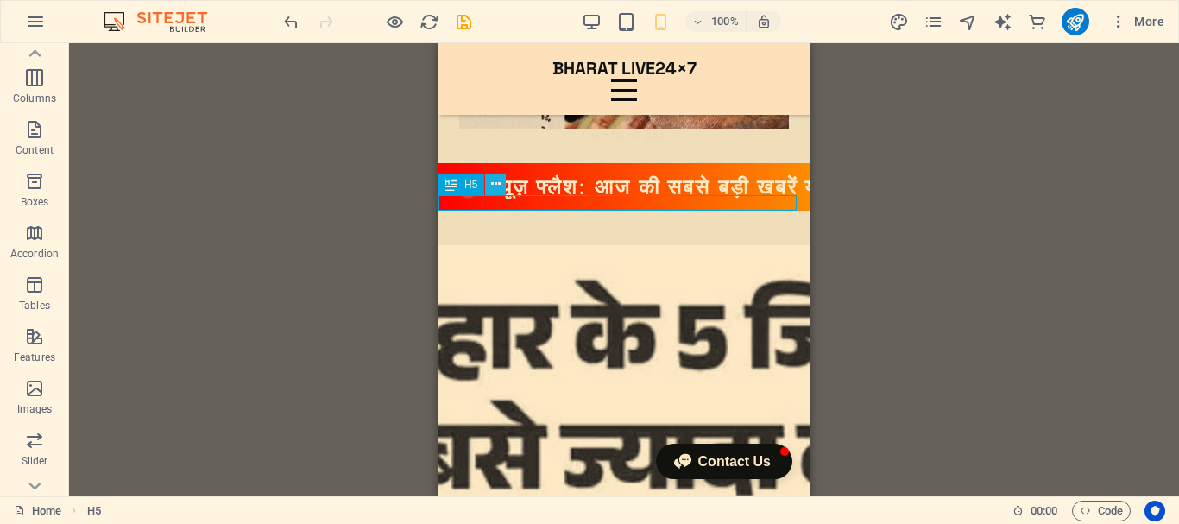
click at [496, 180] on icon at bounding box center [495, 184] width 9 height 18
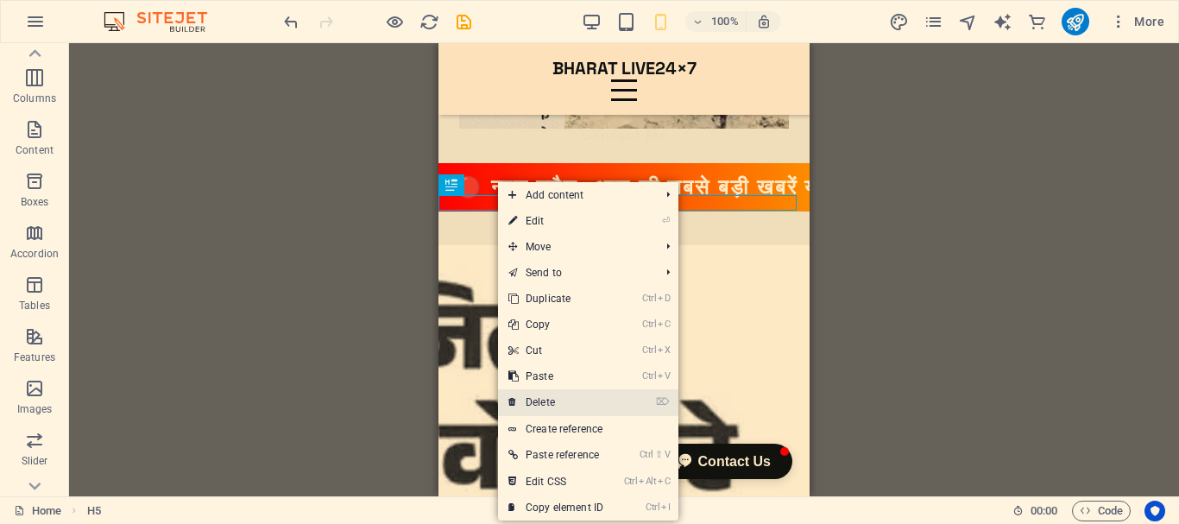
drag, startPoint x: 548, startPoint y: 399, endPoint x: 110, endPoint y: 357, distance: 440.6
click at [548, 399] on link "⌦ Delete" at bounding box center [556, 402] width 116 height 26
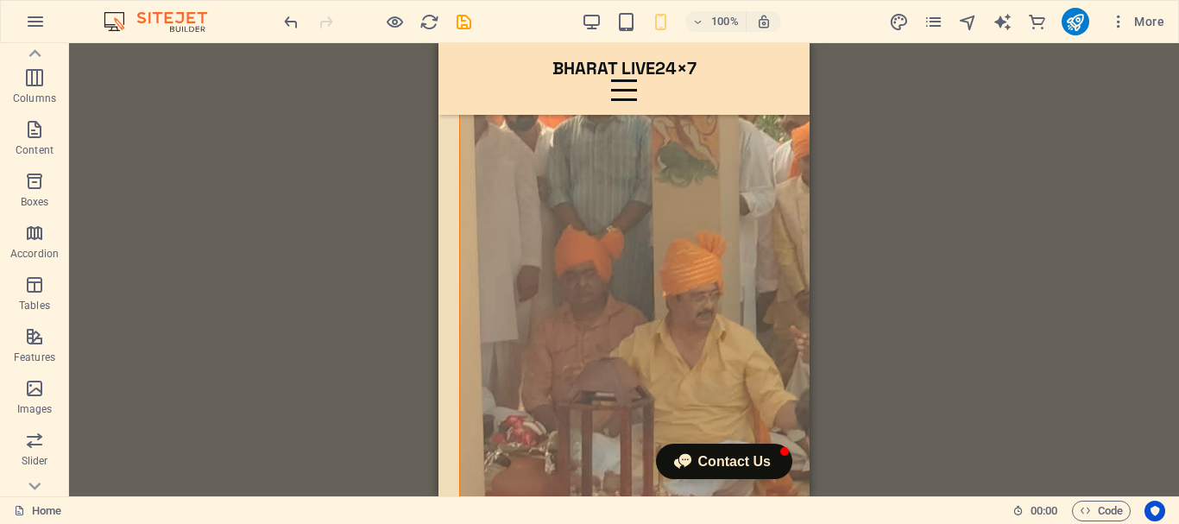
scroll to position [2112, 0]
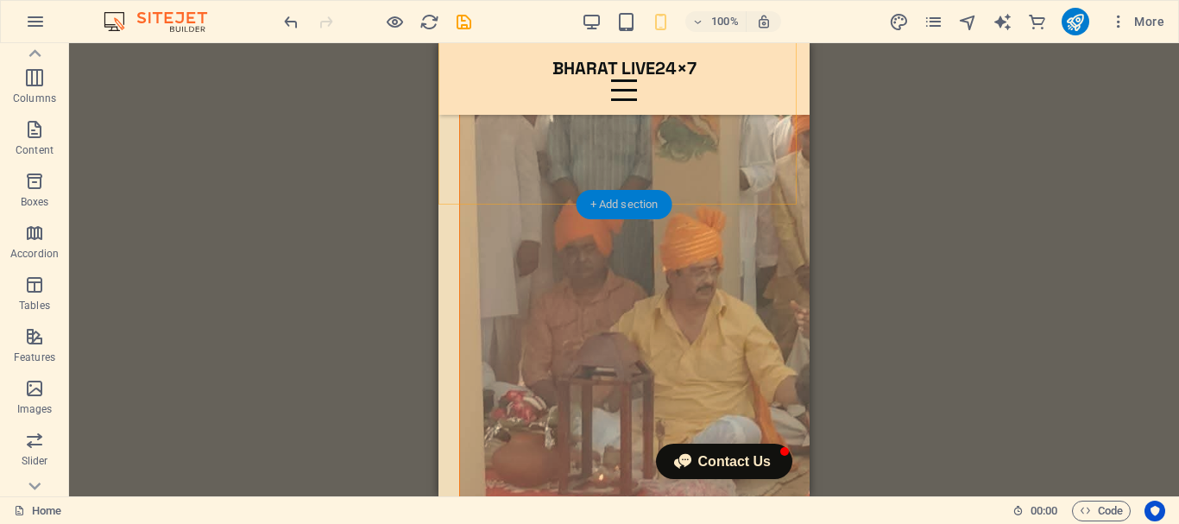
click at [608, 199] on div "+ Add section" at bounding box center [625, 204] width 96 height 29
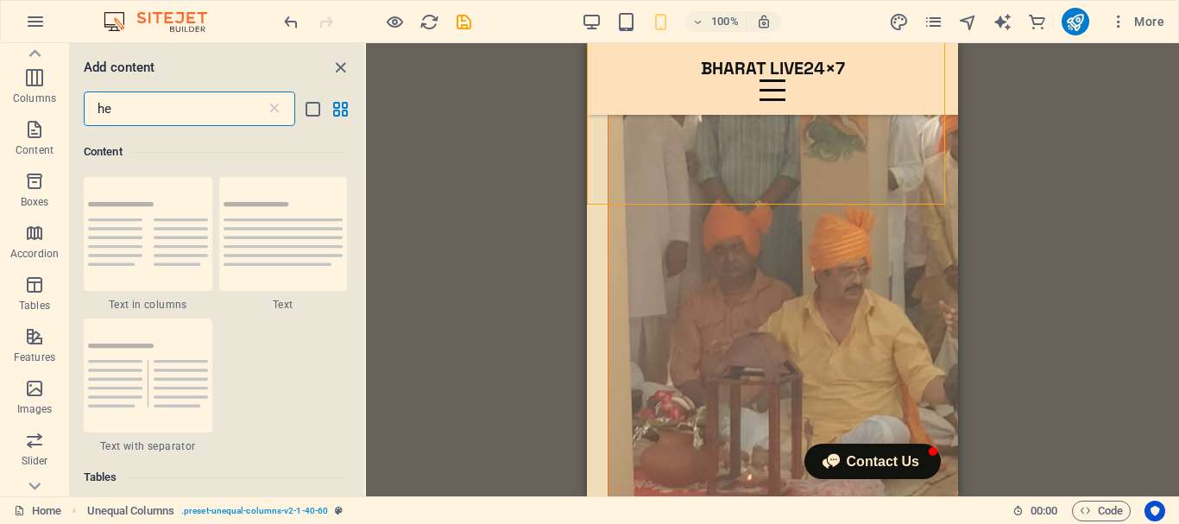
scroll to position [316, 0]
click at [276, 108] on icon at bounding box center [274, 108] width 17 height 17
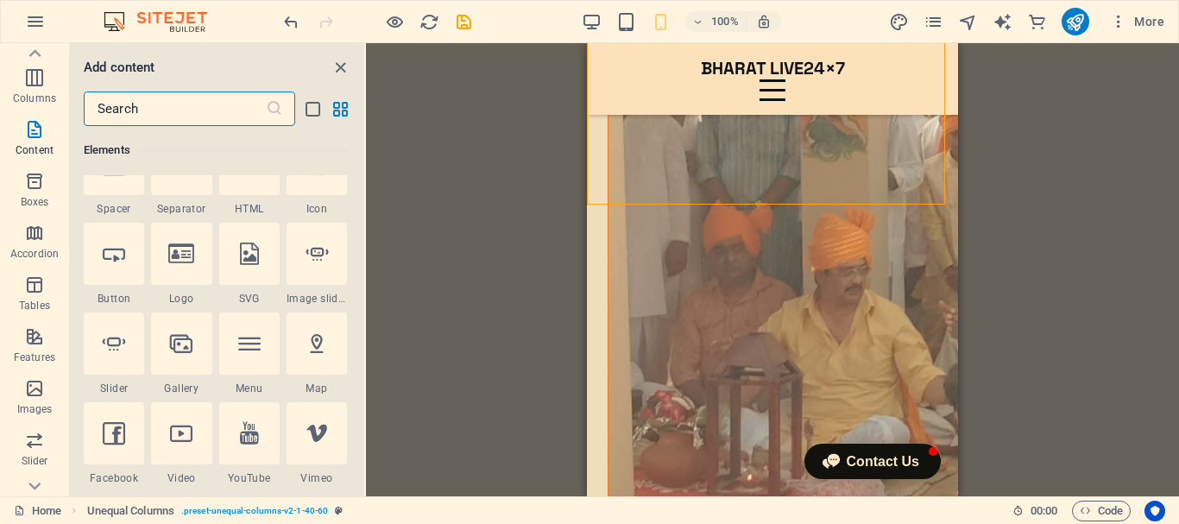
scroll to position [3021, 0]
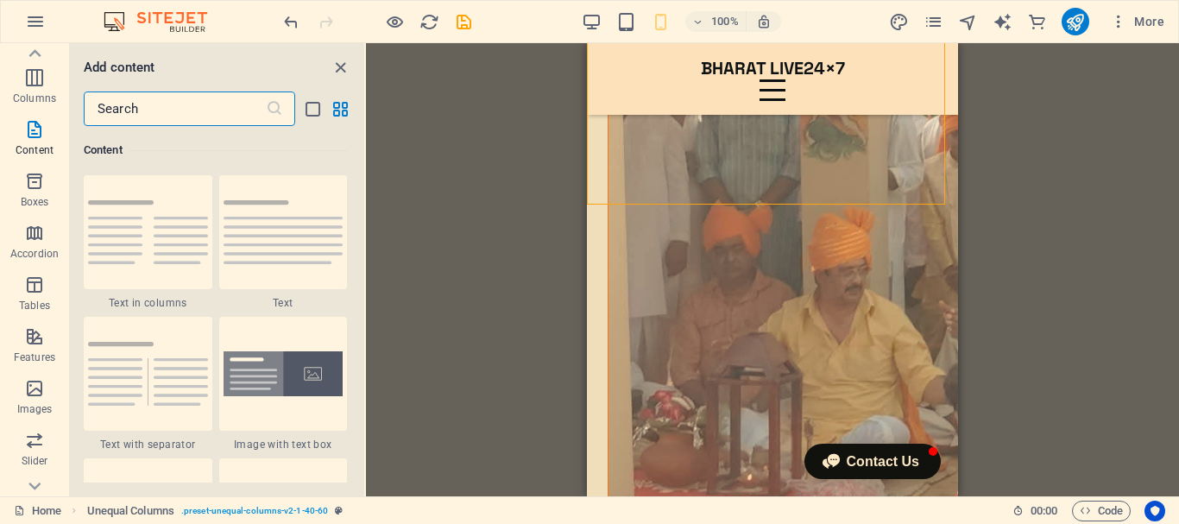
type input "t"
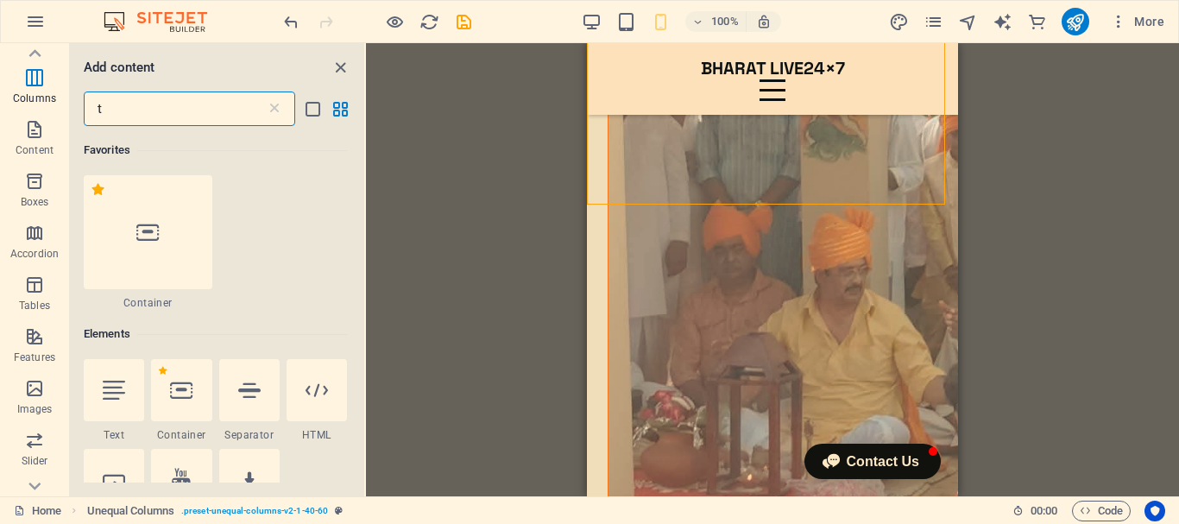
scroll to position [0, 0]
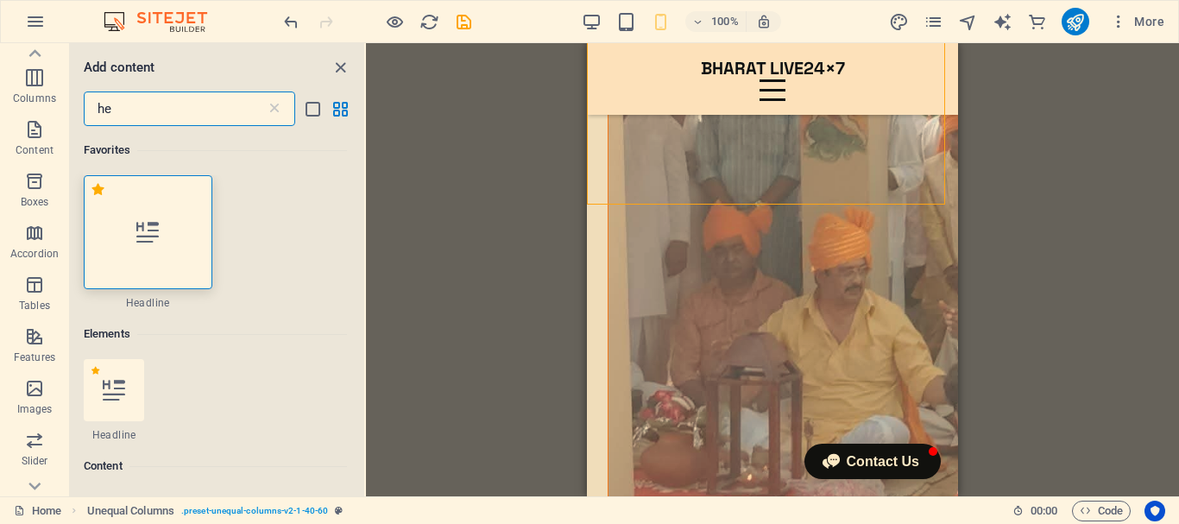
type input "he"
click at [169, 227] on div at bounding box center [148, 232] width 129 height 114
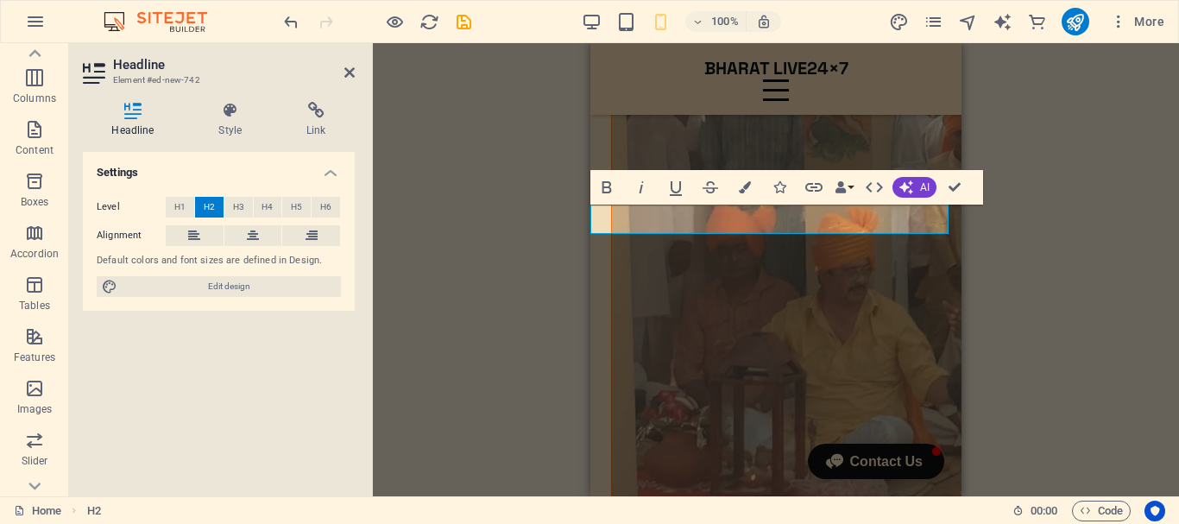
scroll to position [0, 8]
click at [269, 211] on span "H4" at bounding box center [267, 207] width 11 height 21
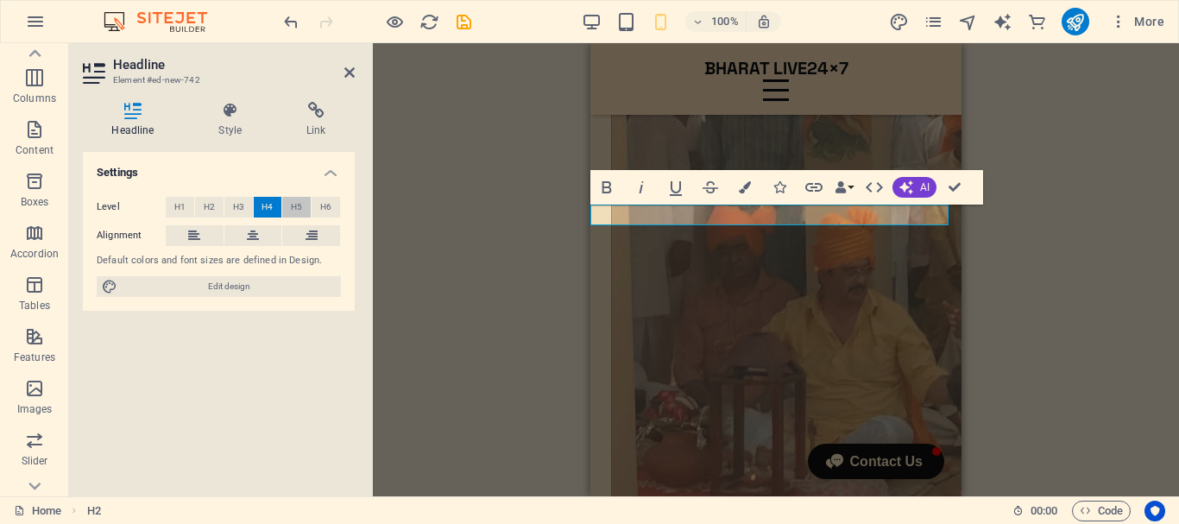
click at [300, 205] on span "H5" at bounding box center [296, 207] width 11 height 21
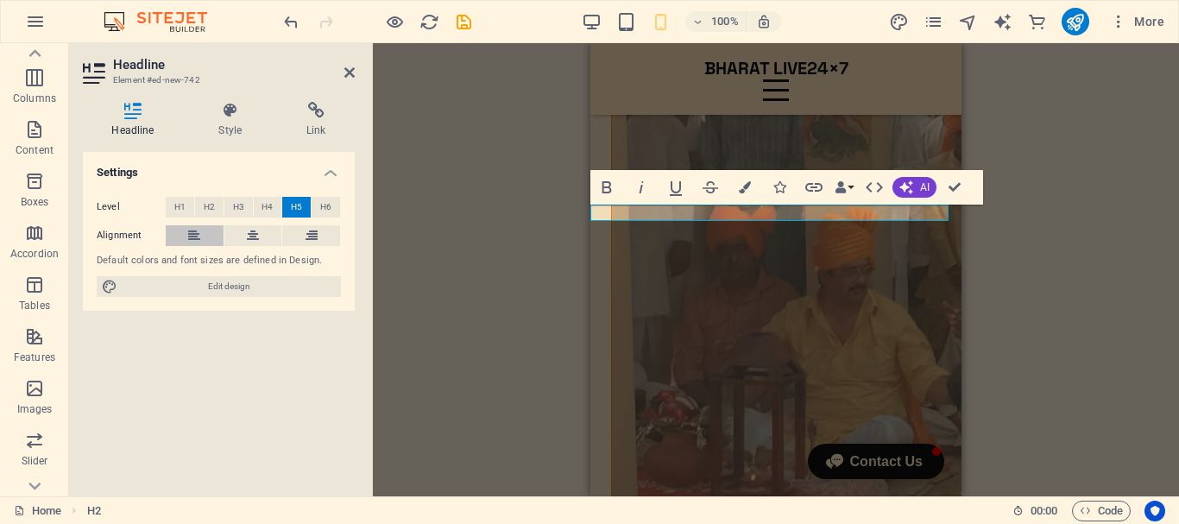
click at [197, 239] on icon at bounding box center [194, 235] width 12 height 21
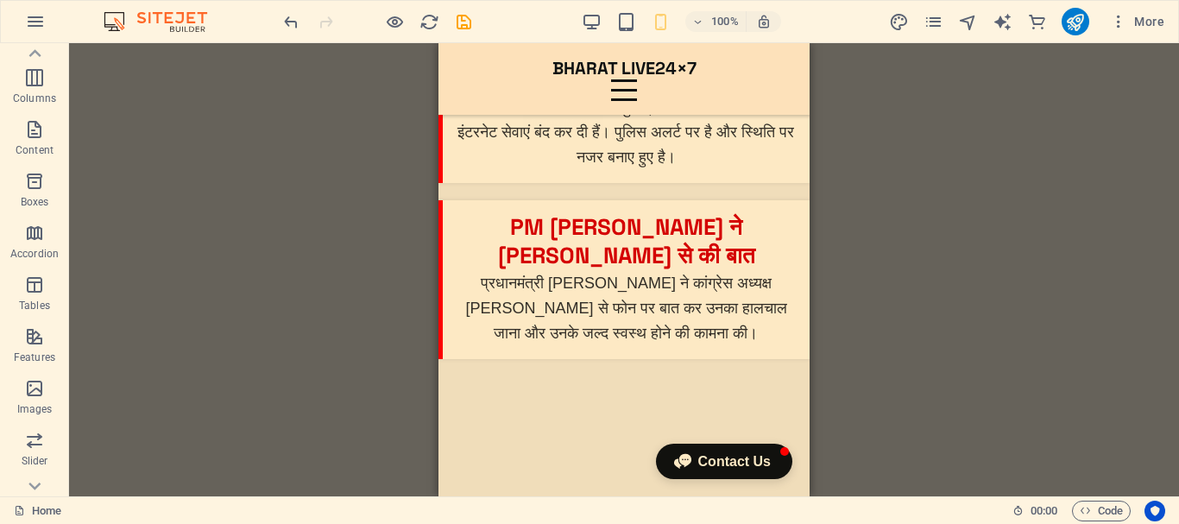
scroll to position [3650, 0]
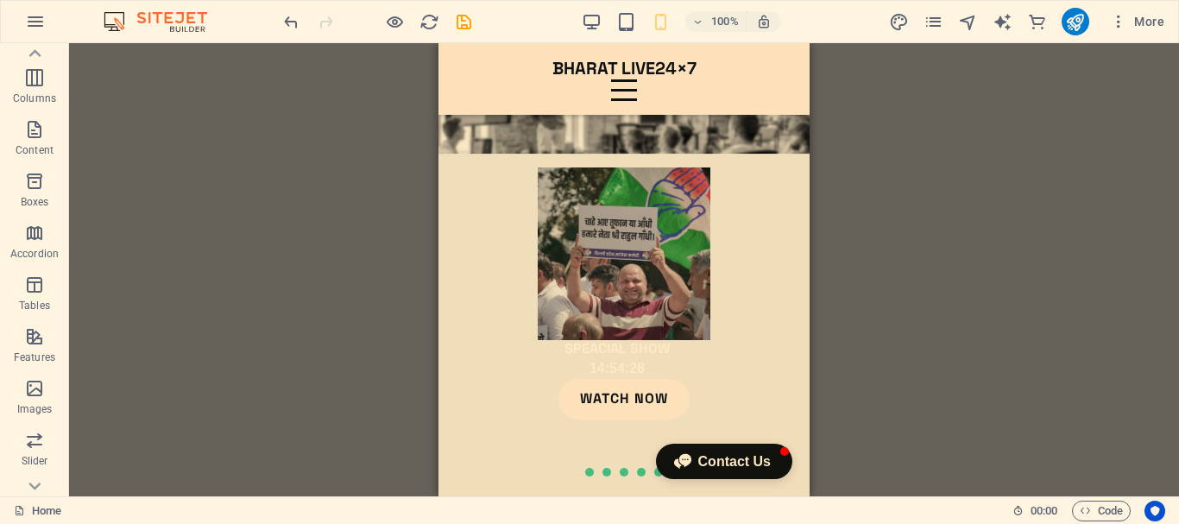
scroll to position [5795, 0]
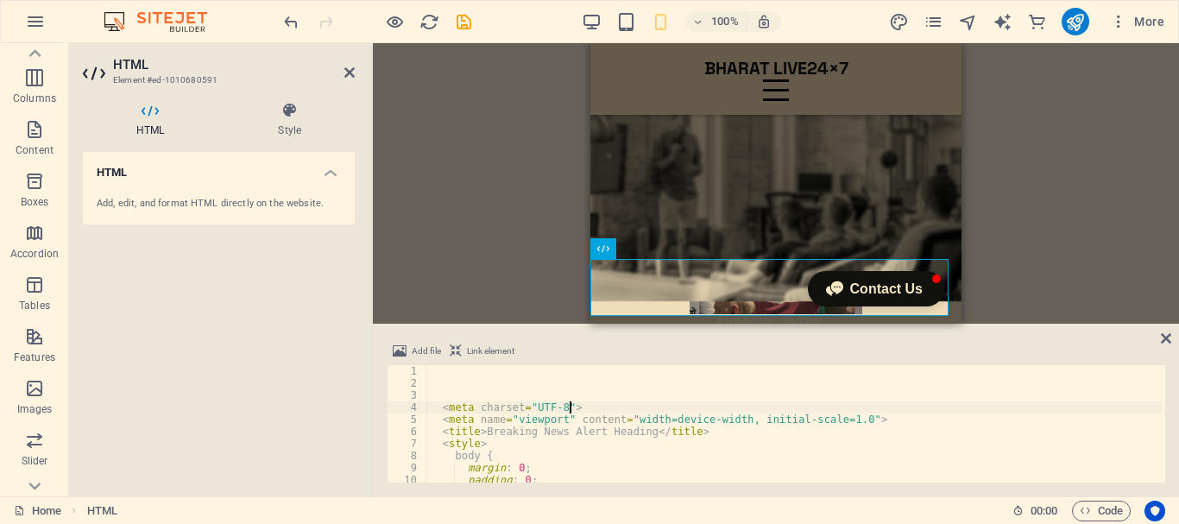
click at [602, 404] on div "< meta charset = "UTF-8" > < meta name = "viewport" content = "width=device-wid…" at bounding box center [795, 436] width 736 height 142
type textarea "<meta charset="UTF-8">"
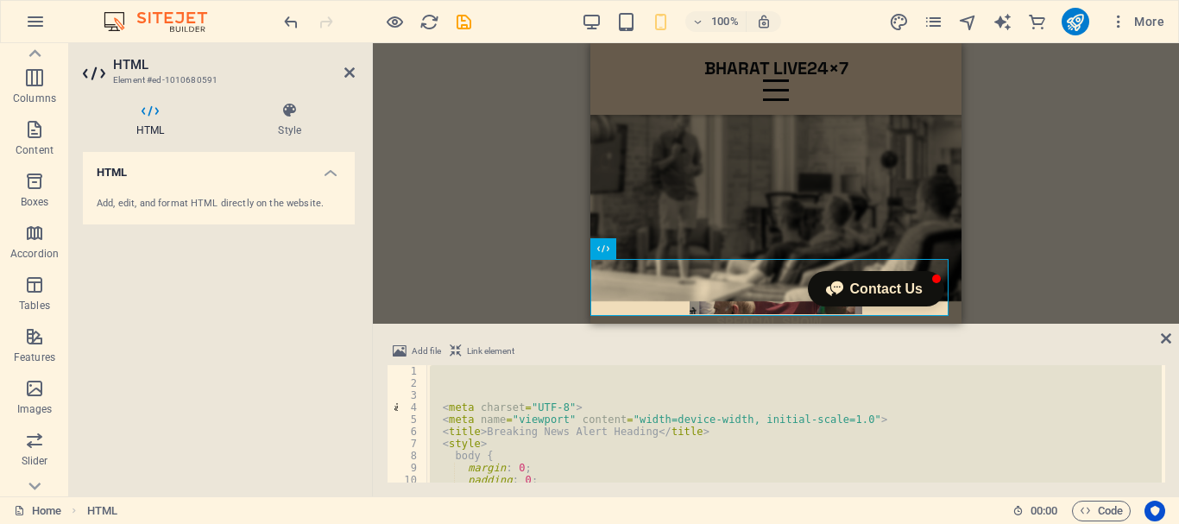
click at [602, 404] on div "< meta charset = "UTF-8" > < meta name = "viewport" content = "width=device-wid…" at bounding box center [795, 423] width 736 height 117
type textarea "<meta charset="UTF-8">"
click at [564, 459] on div "< meta charset = "UTF-8" > < meta name = "viewport" content = "width=device-wid…" at bounding box center [795, 423] width 736 height 117
type textarea "body {"
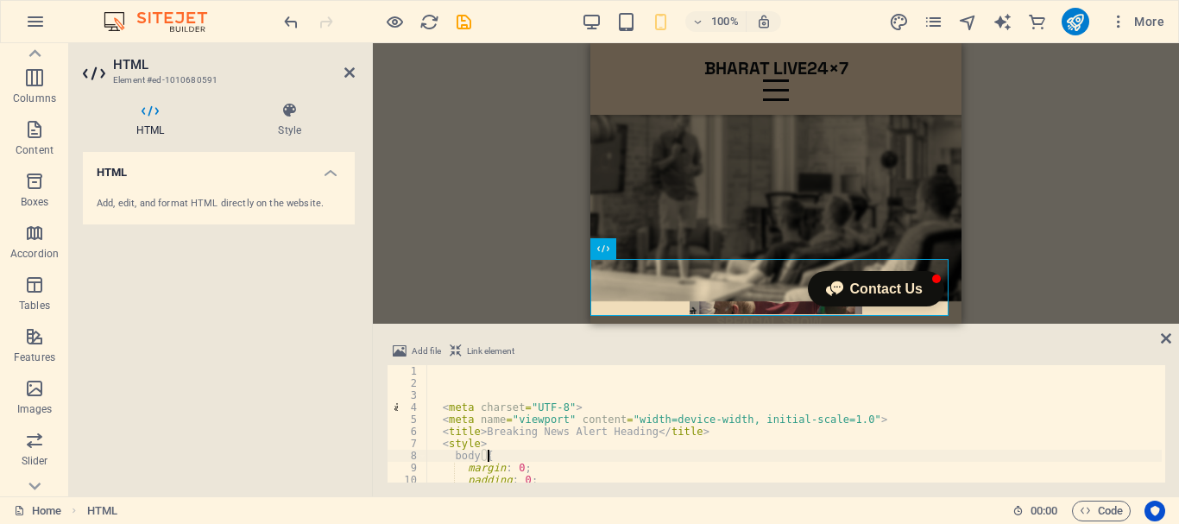
scroll to position [0, 0]
click at [433, 374] on div "< meta charset = "UTF-8" > < meta name = "viewport" content = "width=device-wid…" at bounding box center [795, 436] width 736 height 142
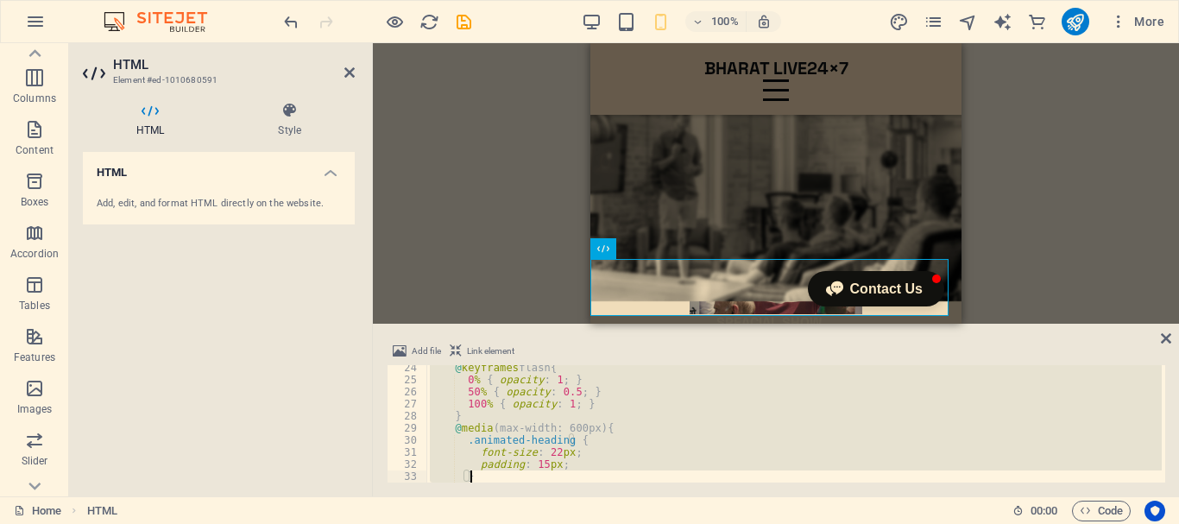
scroll to position [390, 0]
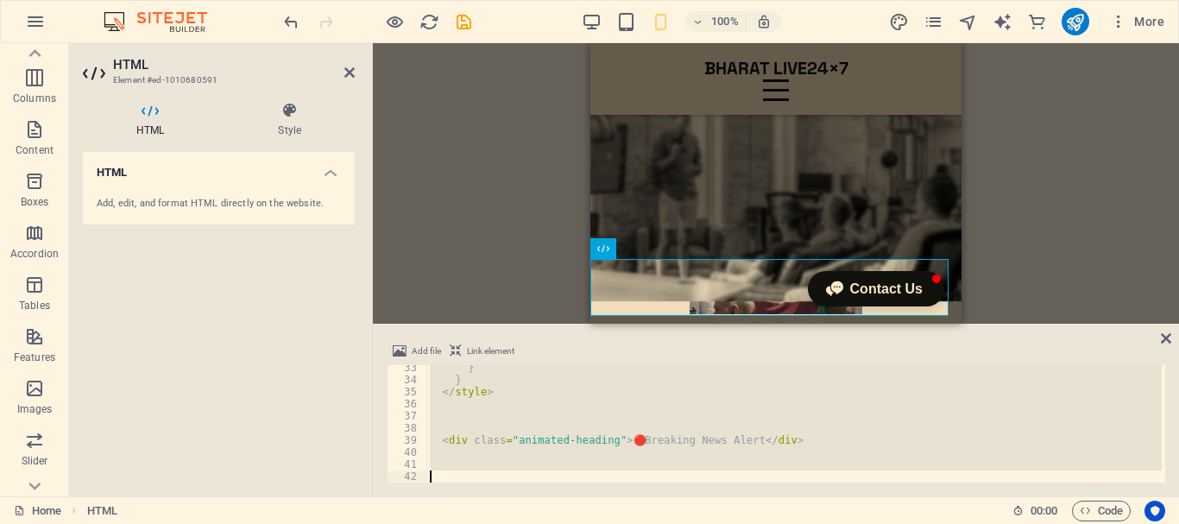
drag, startPoint x: 433, startPoint y: 374, endPoint x: 730, endPoint y: 511, distance: 328.0
click at [730, 496] on section "Favorites Elements Columns Content Boxes Accordion Tables Features Images Slide…" at bounding box center [589, 269] width 1179 height 453
click at [1165, 336] on icon at bounding box center [1166, 339] width 10 height 14
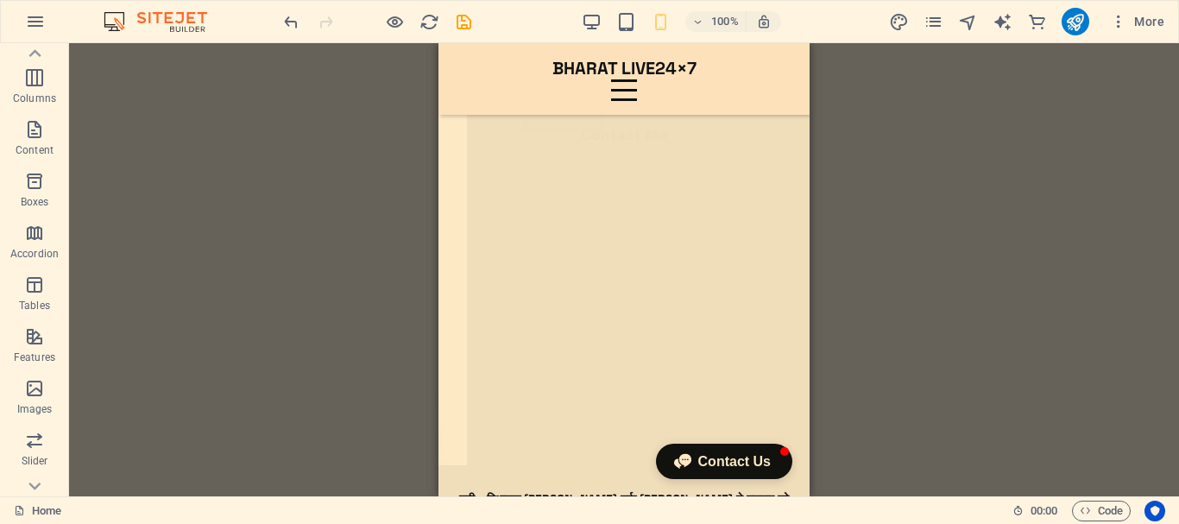
scroll to position [1080, 0]
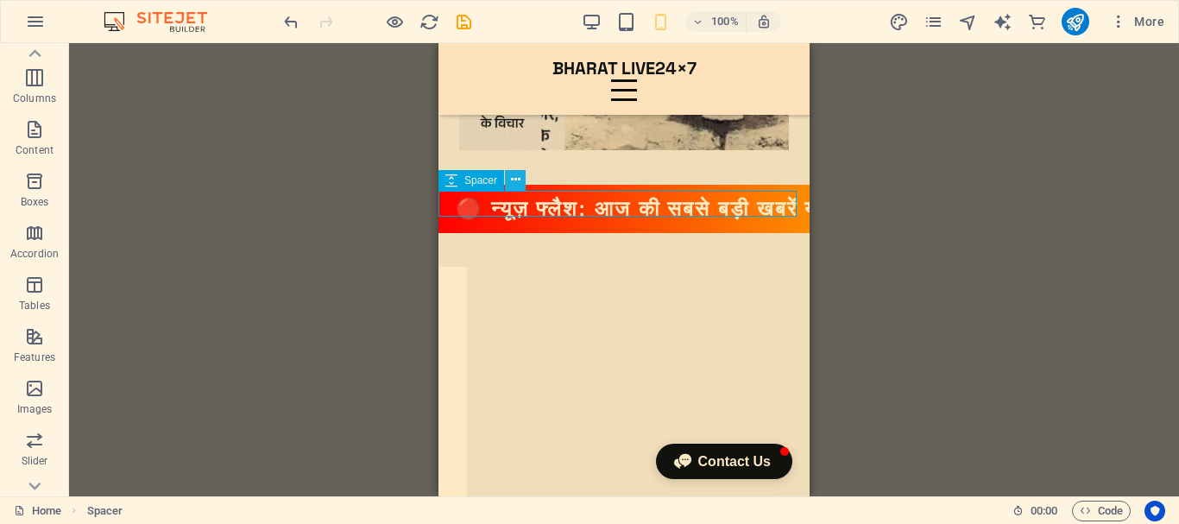
click at [512, 179] on icon at bounding box center [515, 180] width 9 height 18
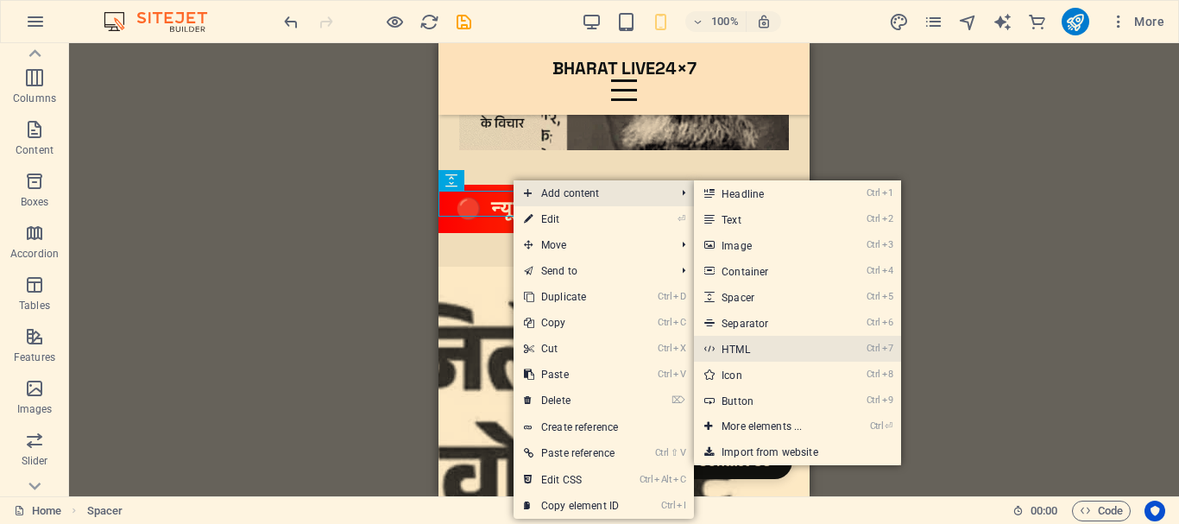
click at [755, 344] on link "Ctrl 7 HTML" at bounding box center [765, 349] width 142 height 26
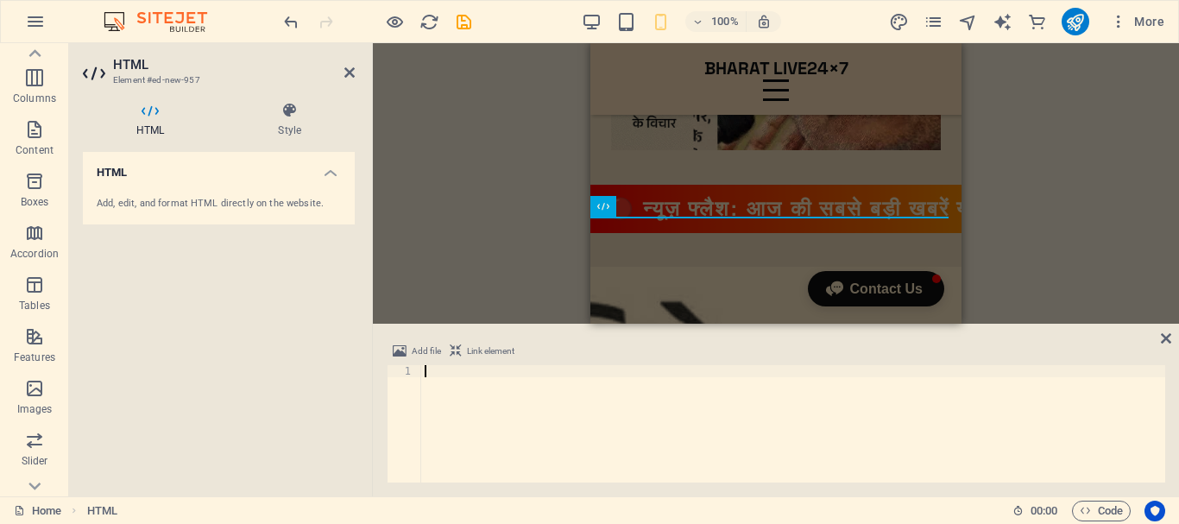
scroll to position [390, 0]
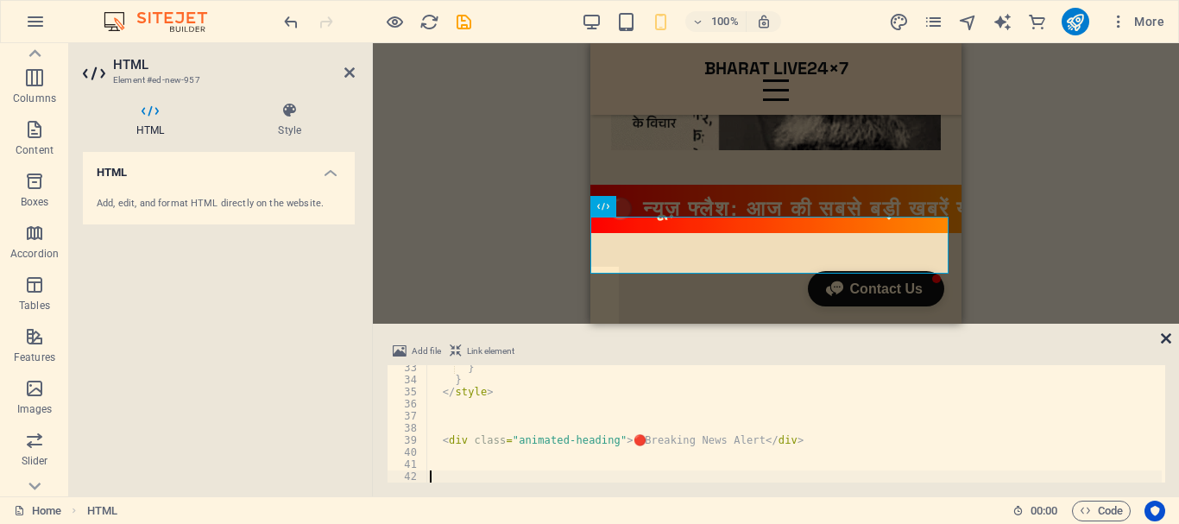
click at [1166, 338] on icon at bounding box center [1166, 339] width 10 height 14
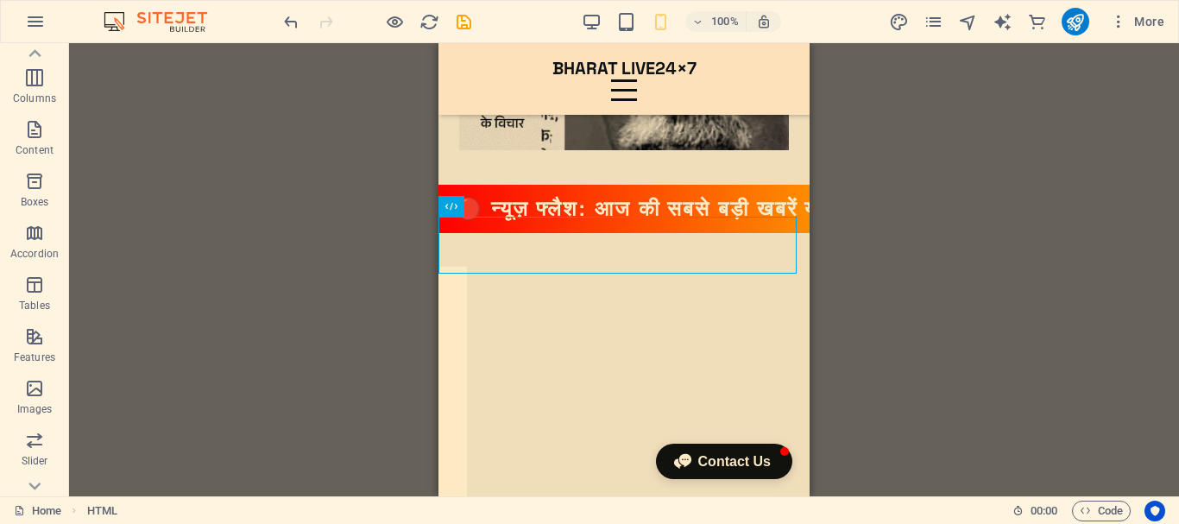
click at [898, 254] on div "Container H2 Text image overlap Container Menu Bar Image HTML Spacer Menu Separ…" at bounding box center [624, 269] width 1110 height 453
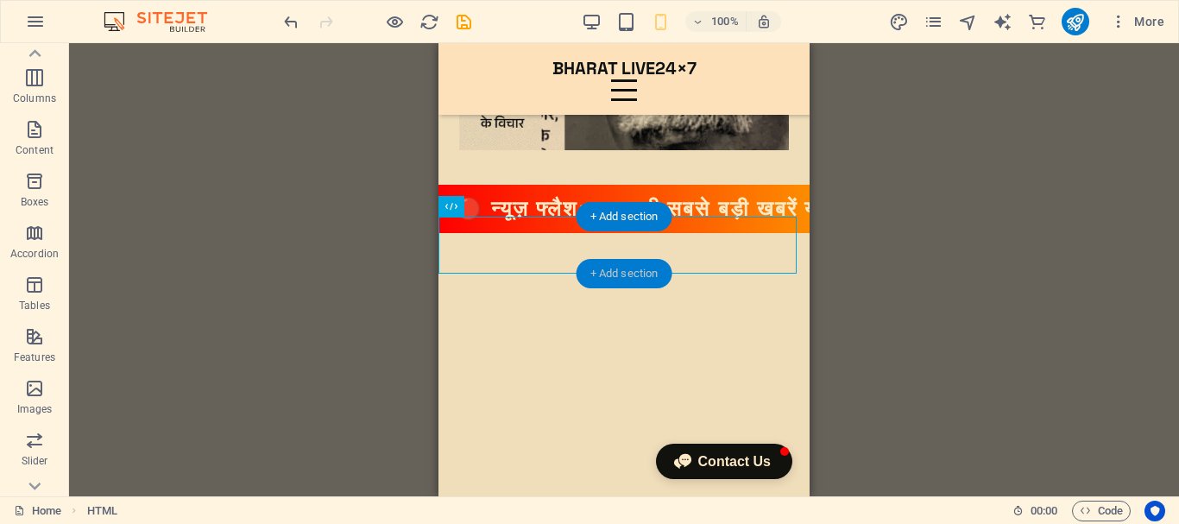
click at [631, 268] on div "+ Add section" at bounding box center [625, 273] width 96 height 29
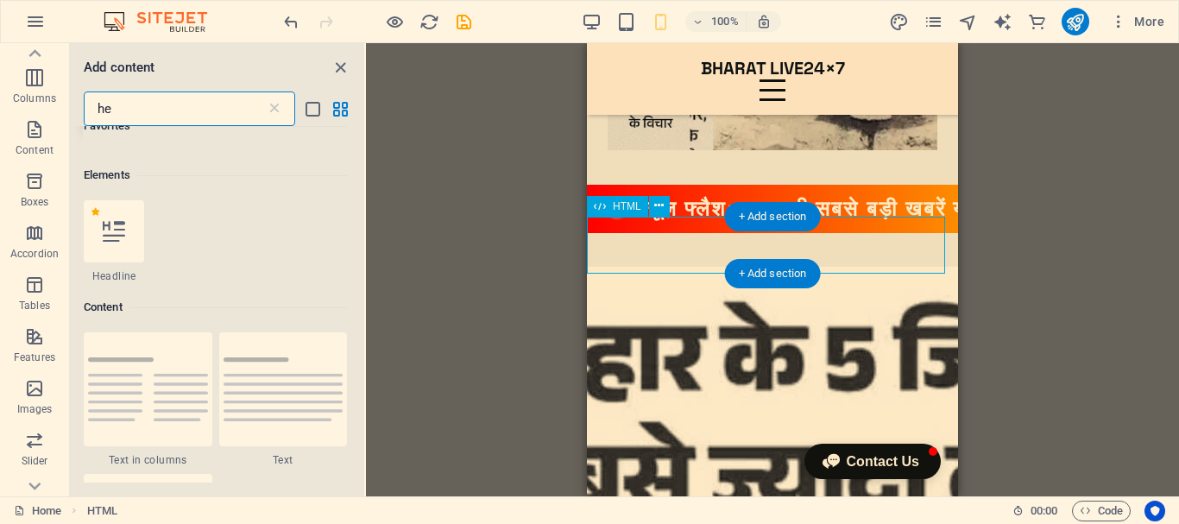
scroll to position [316, 0]
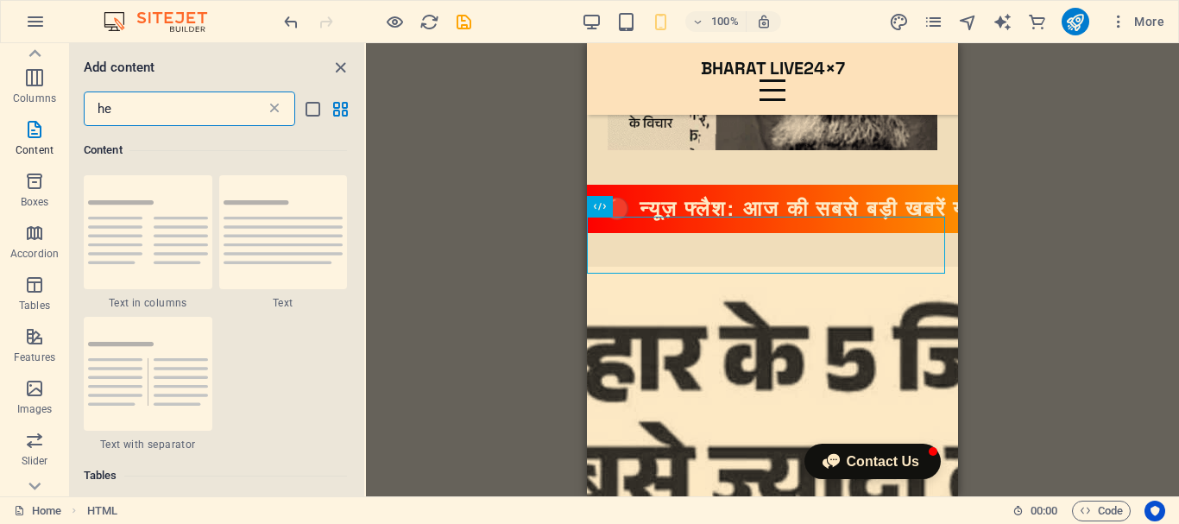
click at [274, 104] on icon at bounding box center [274, 108] width 17 height 17
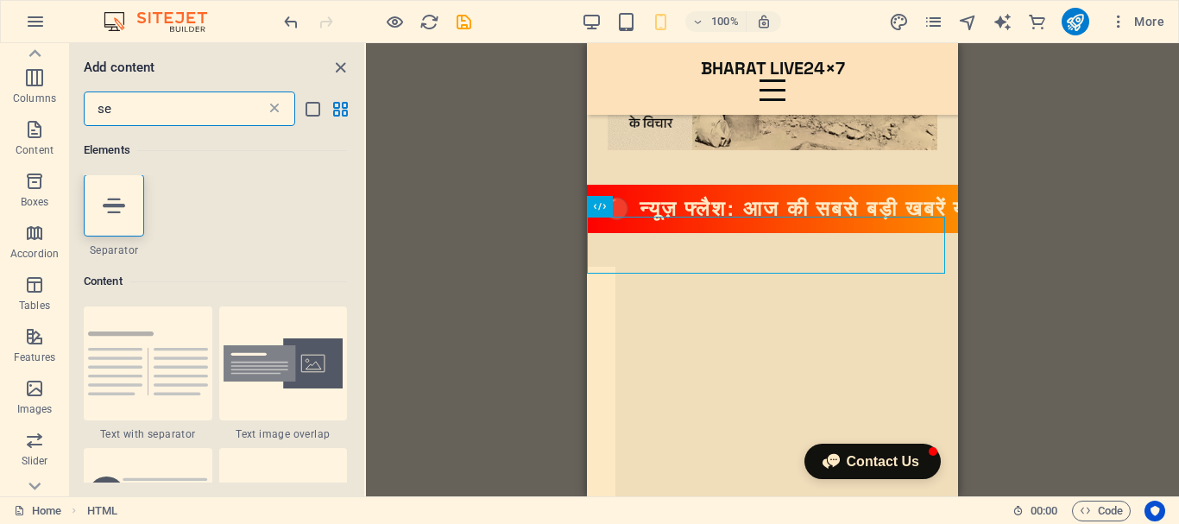
scroll to position [0, 0]
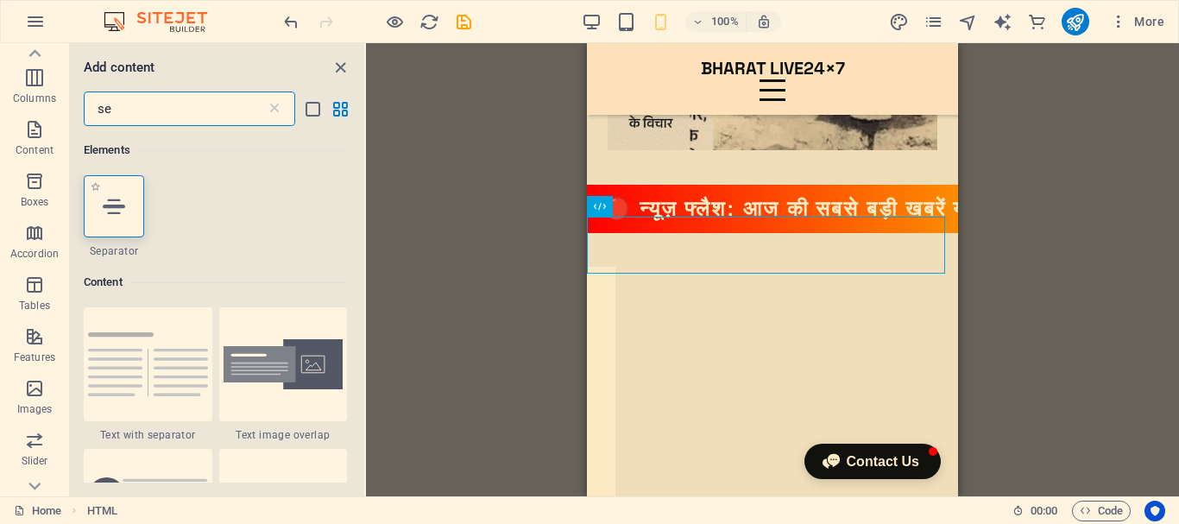
type input "se"
click at [120, 210] on icon at bounding box center [114, 206] width 22 height 22
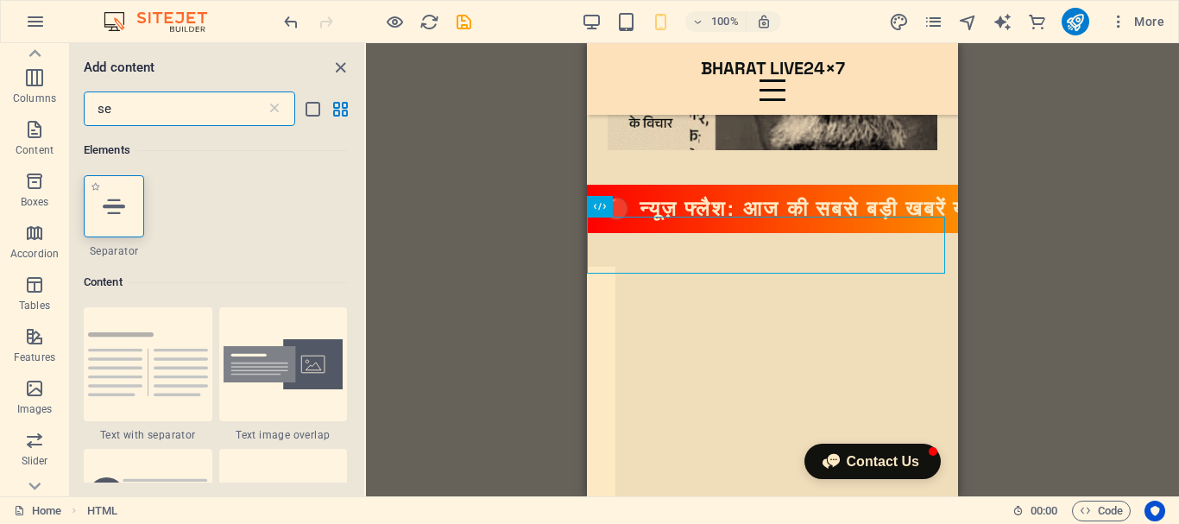
select select "%"
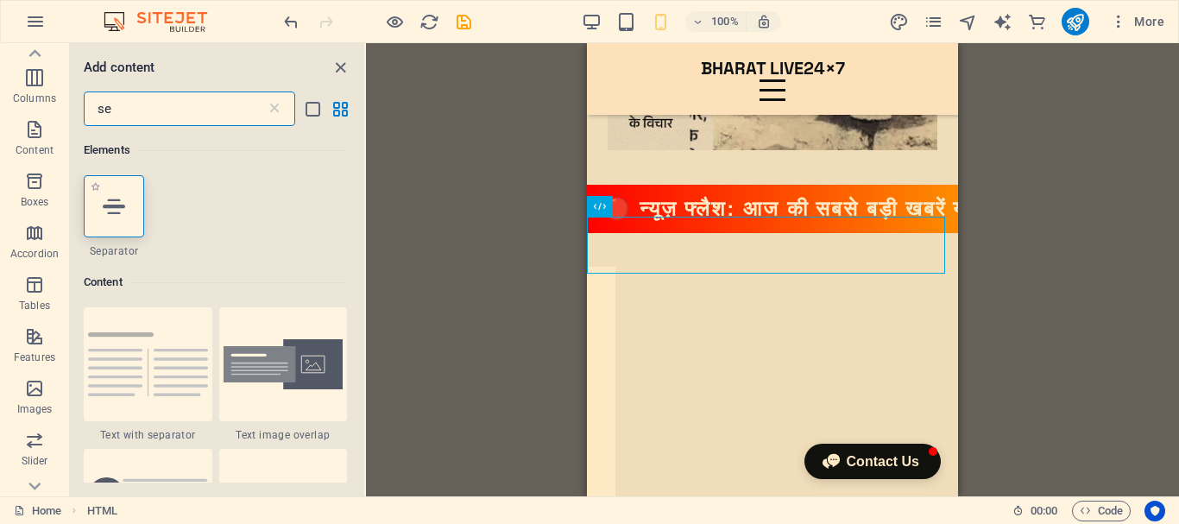
select select "px"
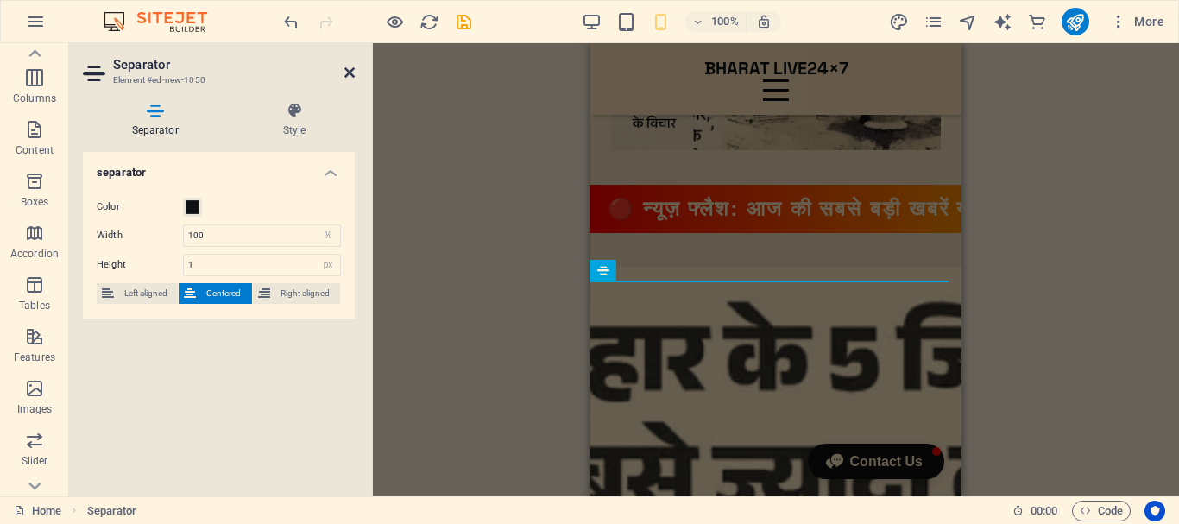
click at [351, 71] on icon at bounding box center [349, 73] width 10 height 14
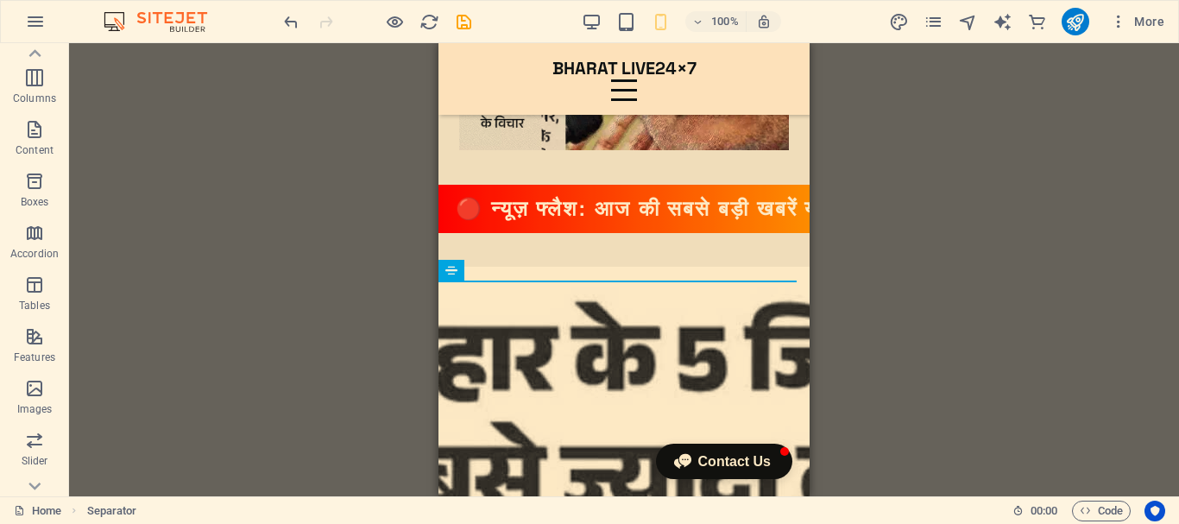
click at [1034, 214] on div "Container H2 Text image overlap Container Menu Bar Image HTML Spacer Menu Separ…" at bounding box center [624, 269] width 1110 height 453
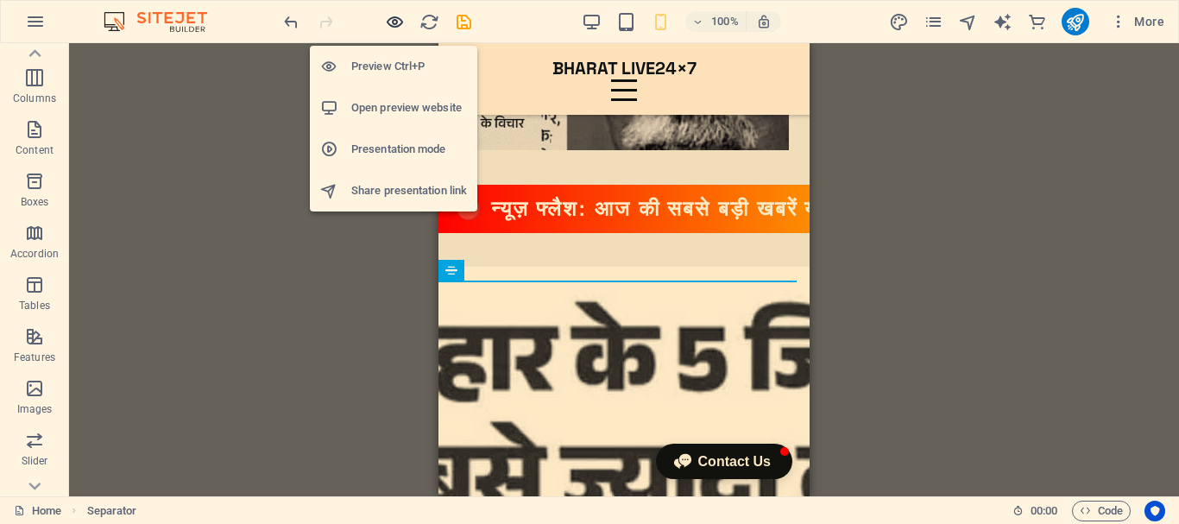
click at [393, 19] on icon "button" at bounding box center [395, 22] width 20 height 20
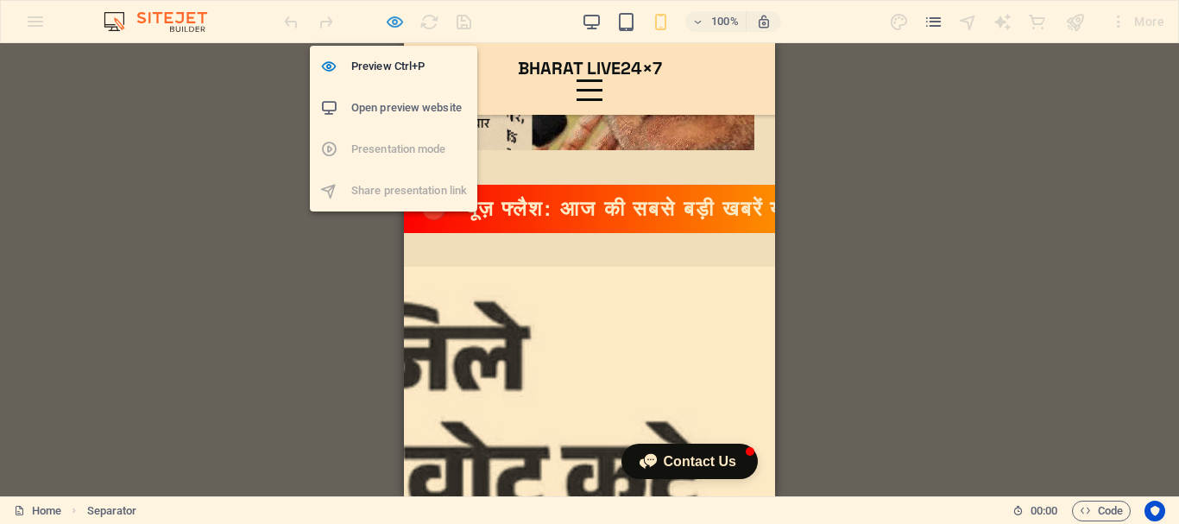
click at [397, 19] on icon "button" at bounding box center [395, 22] width 20 height 20
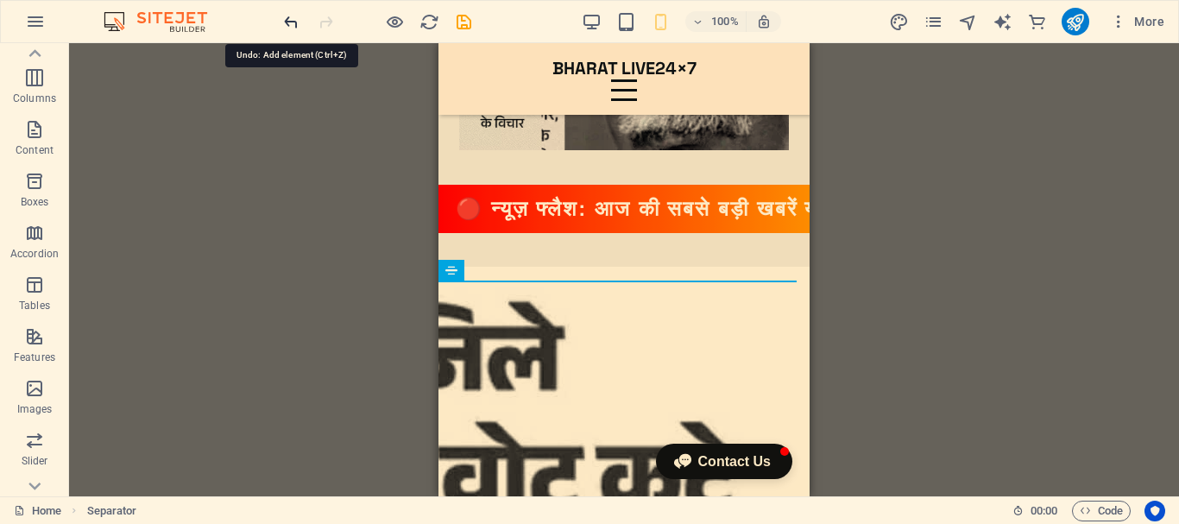
click at [295, 21] on icon "undo" at bounding box center [291, 22] width 20 height 20
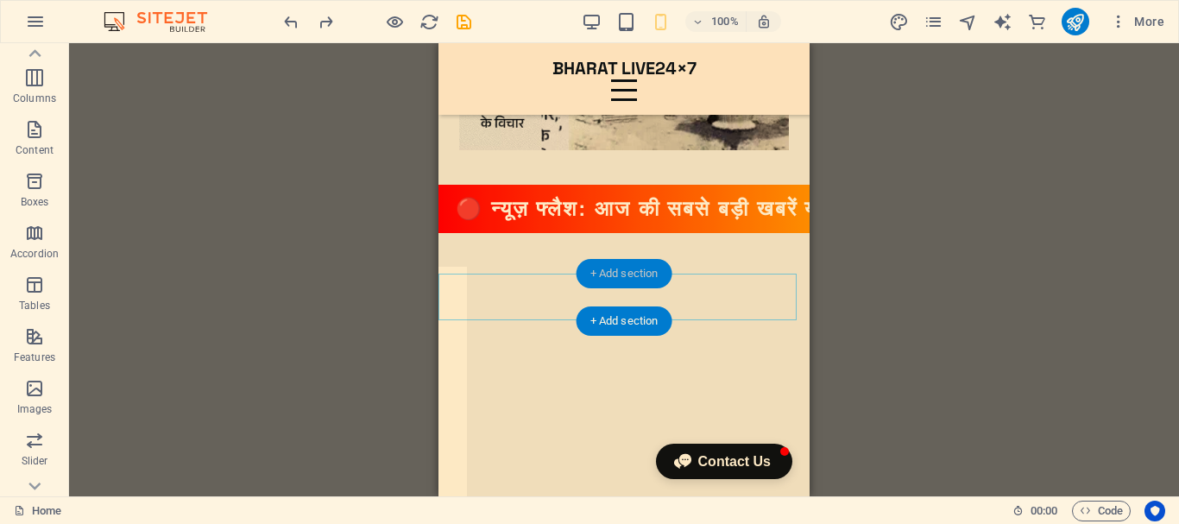
click at [619, 273] on div "+ Add section" at bounding box center [625, 273] width 96 height 29
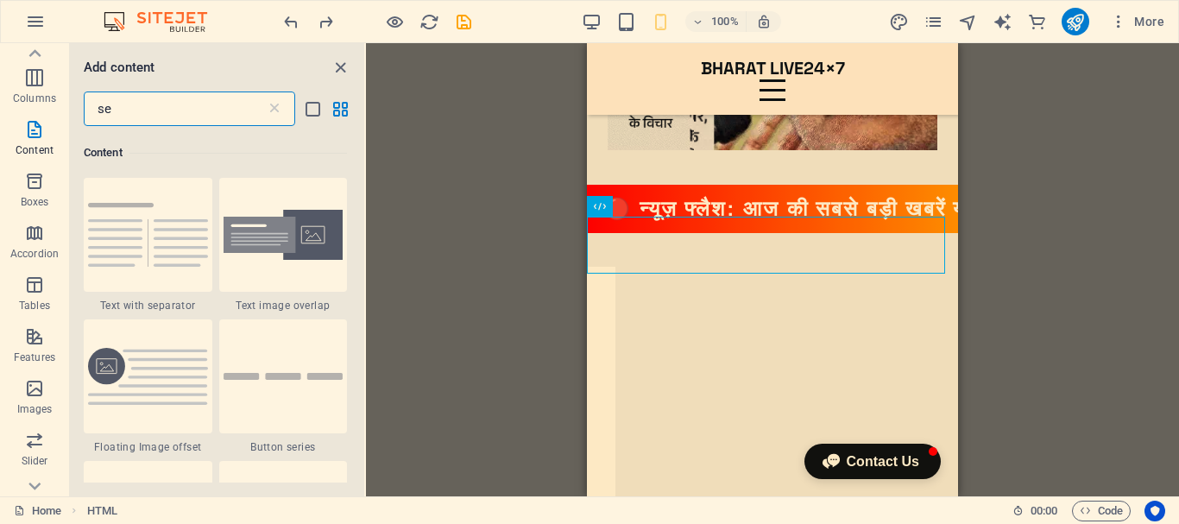
scroll to position [132, 0]
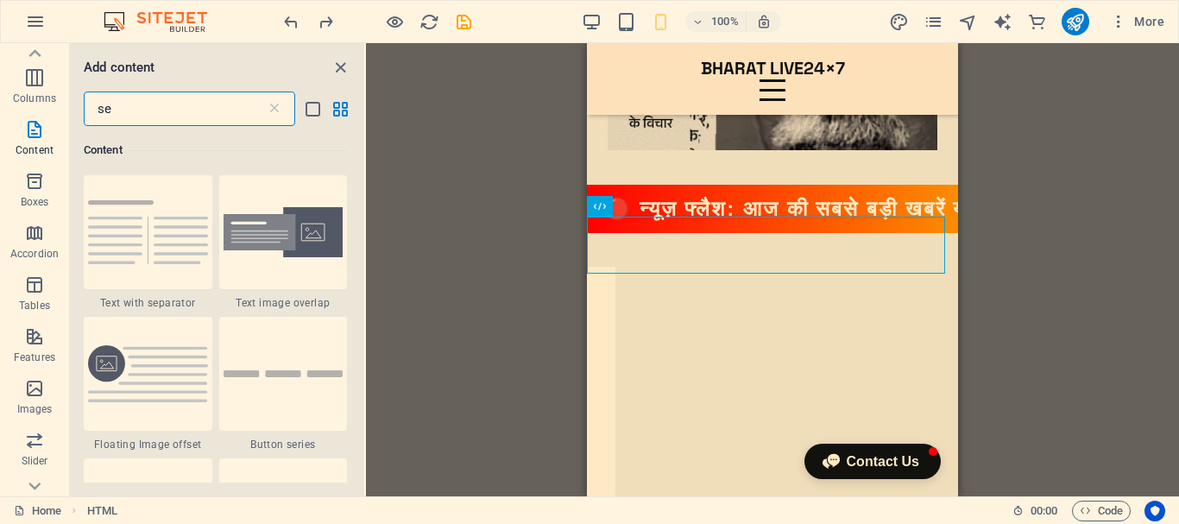
click at [202, 112] on input "se" at bounding box center [175, 109] width 182 height 35
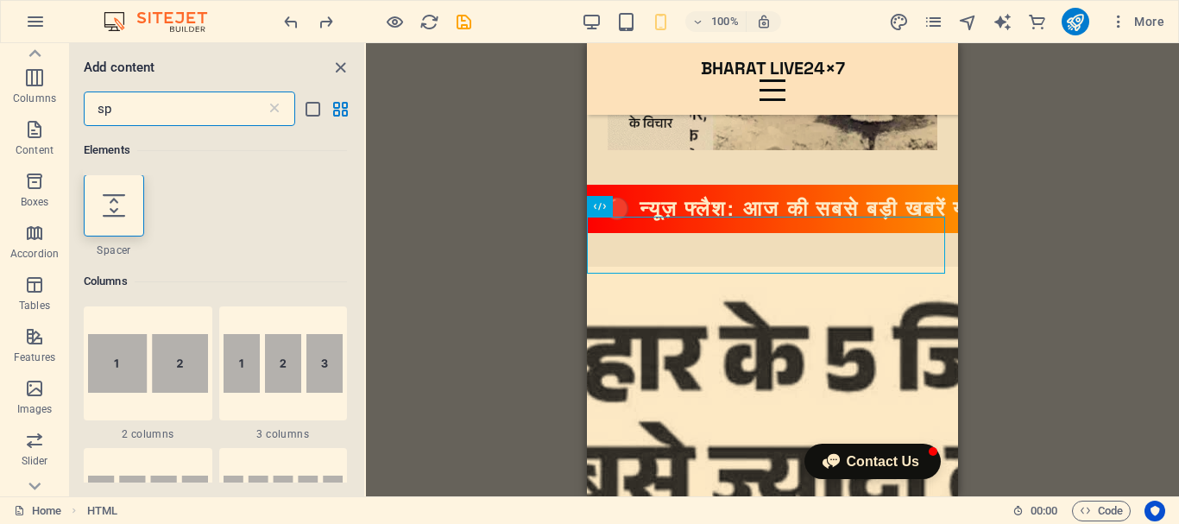
scroll to position [0, 0]
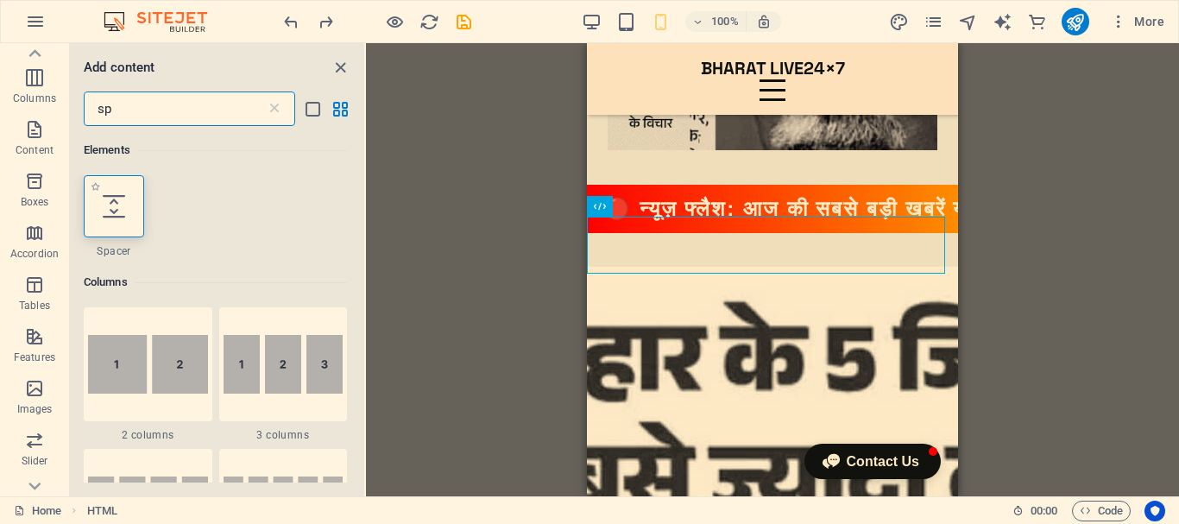
type input "sp"
click at [103, 214] on icon at bounding box center [114, 206] width 22 height 22
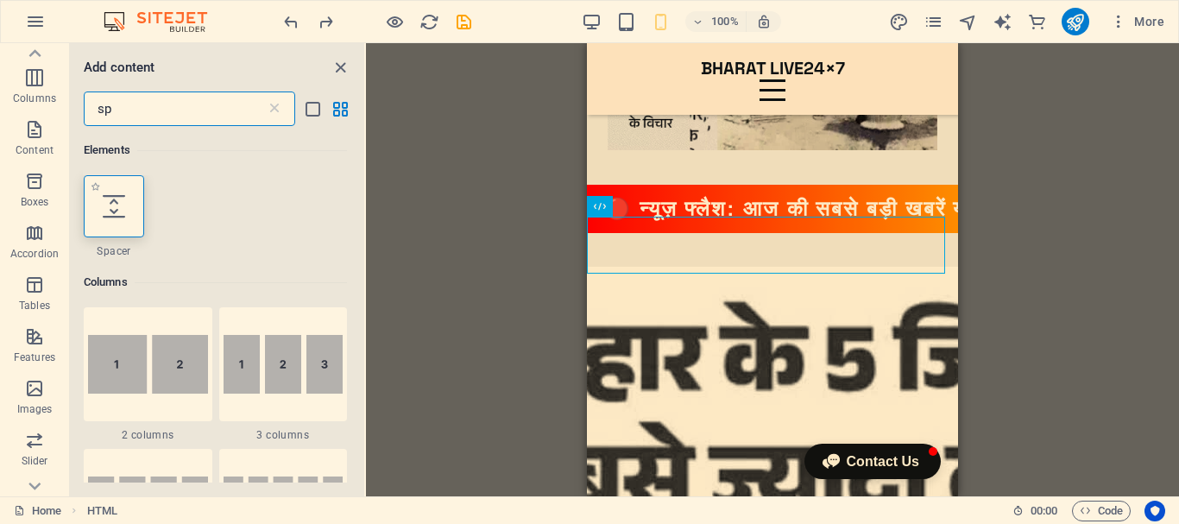
select select "px"
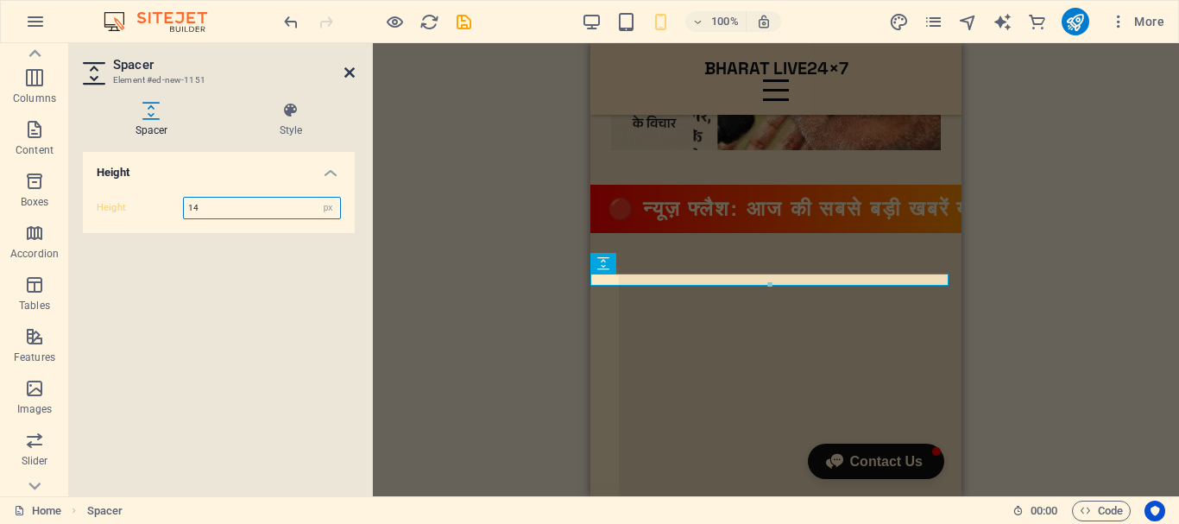
type input "14"
click at [351, 69] on icon at bounding box center [349, 73] width 10 height 14
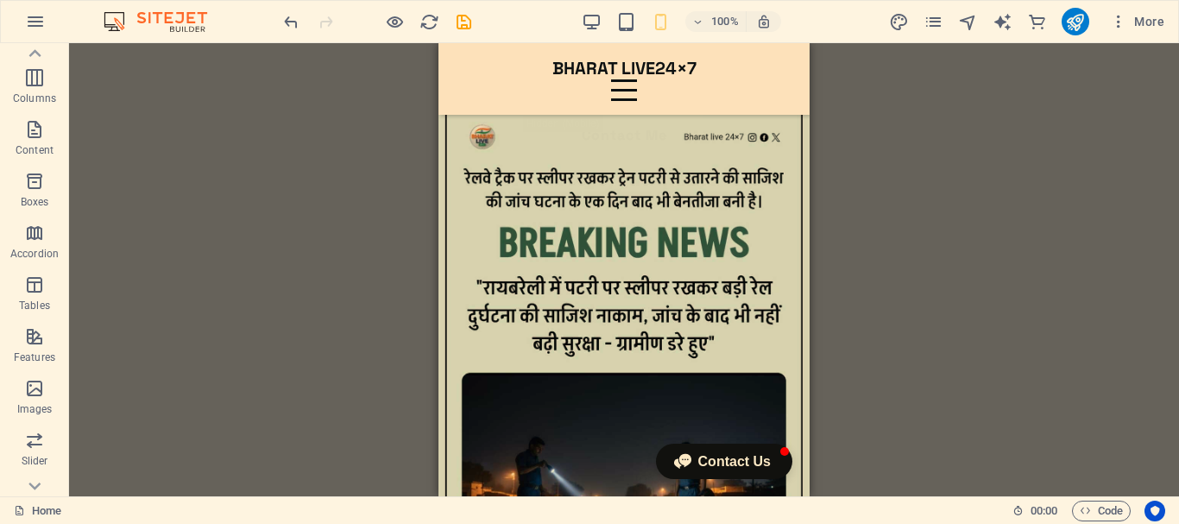
scroll to position [8031, 0]
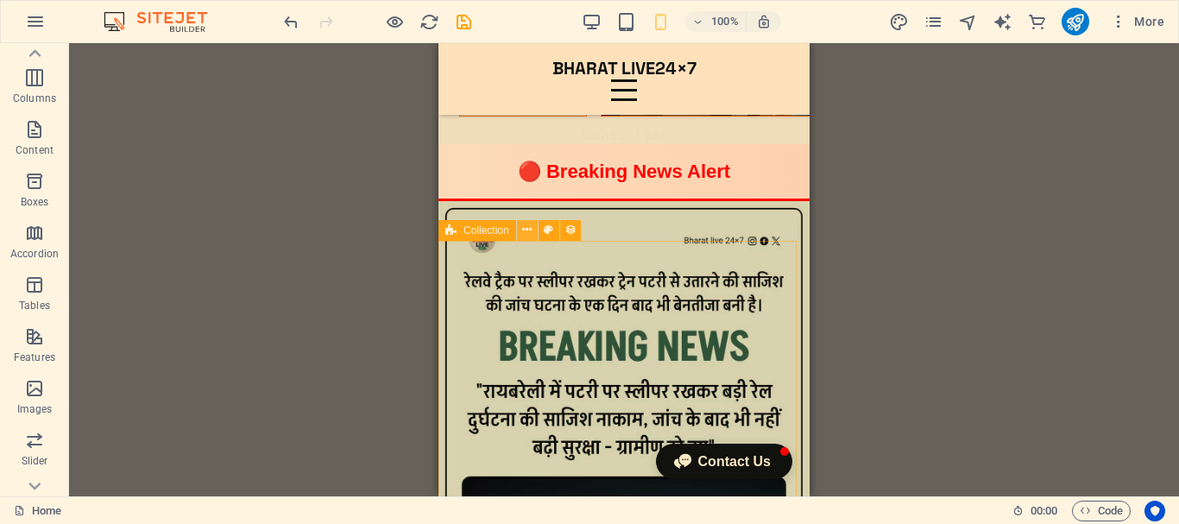
click at [530, 231] on icon at bounding box center [526, 230] width 9 height 18
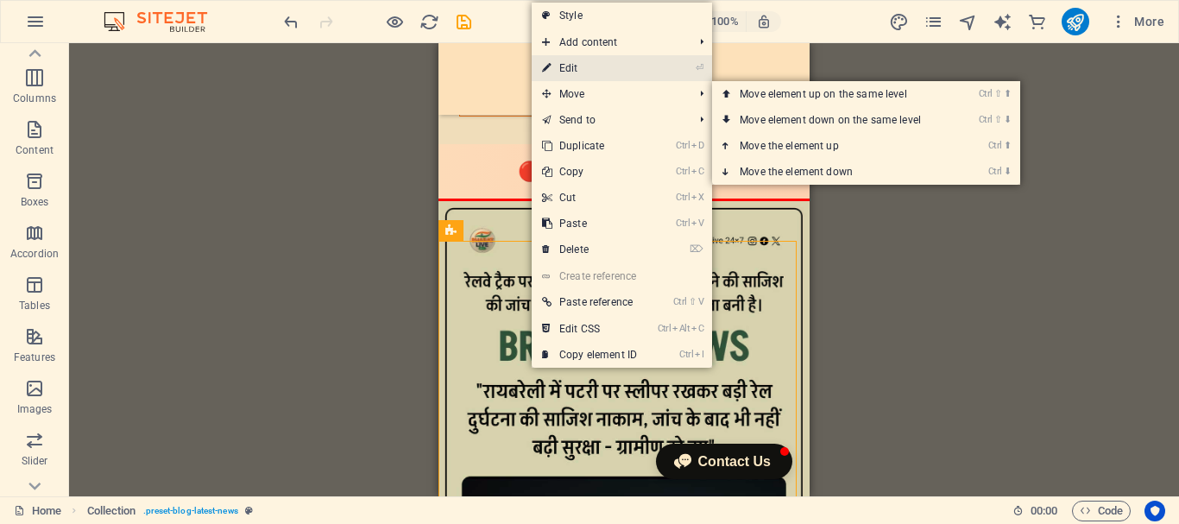
click at [619, 61] on link "⏎ Edit" at bounding box center [590, 68] width 116 height 26
select select "columns.publishing_date_DESC"
select select "columns.status"
select select "columns.publishing_date"
select select "past"
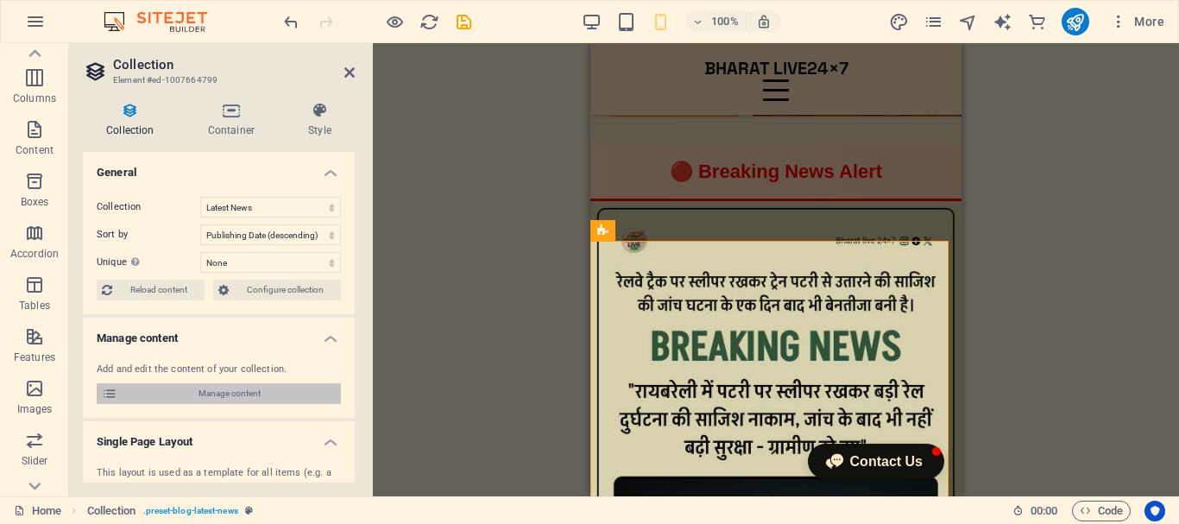
click at [219, 393] on span "Manage content" at bounding box center [229, 393] width 213 height 21
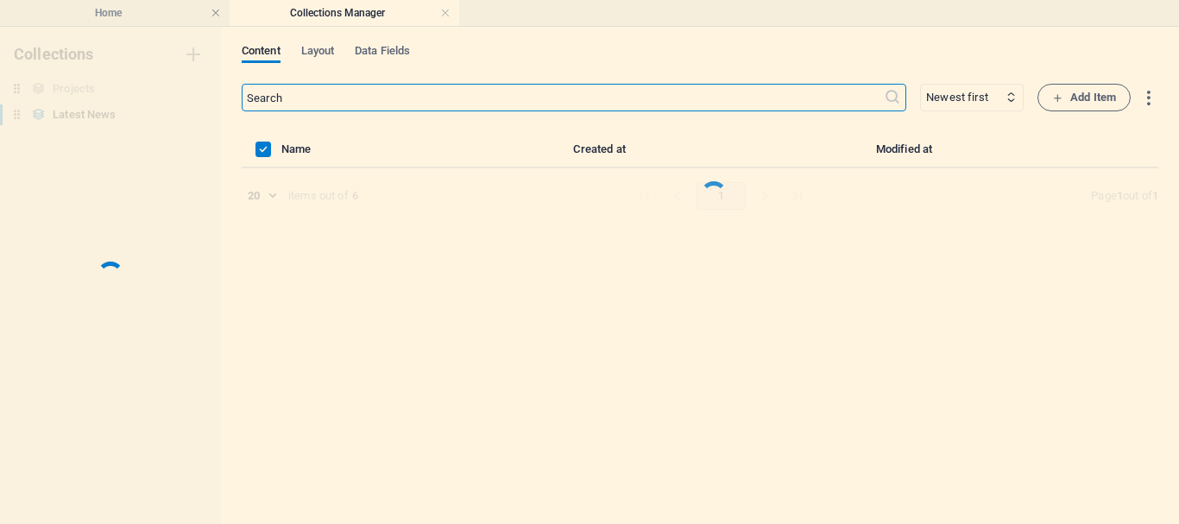
scroll to position [0, 0]
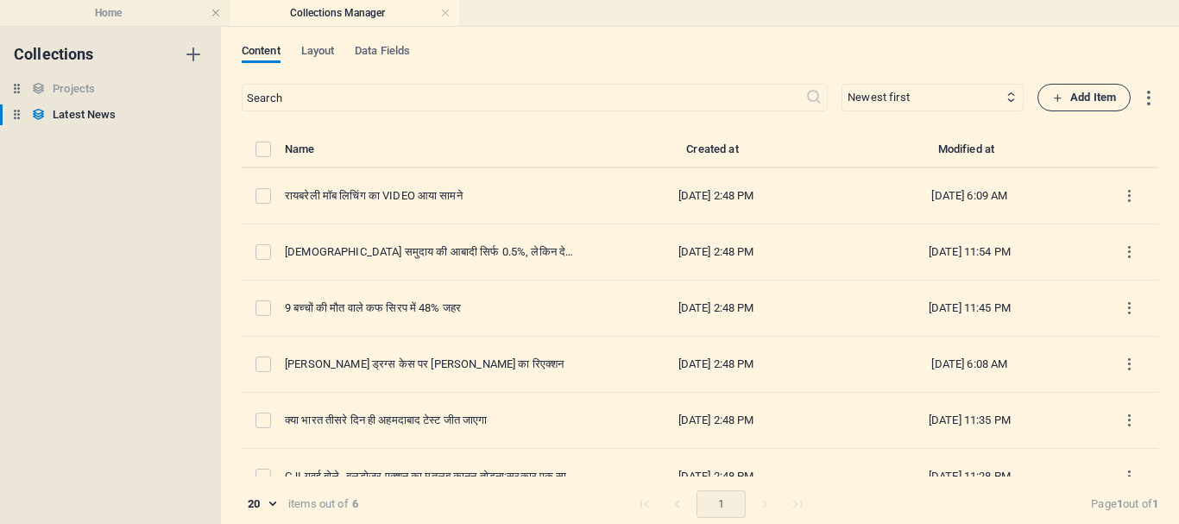
click at [1090, 97] on span "Add Item" at bounding box center [1084, 97] width 64 height 21
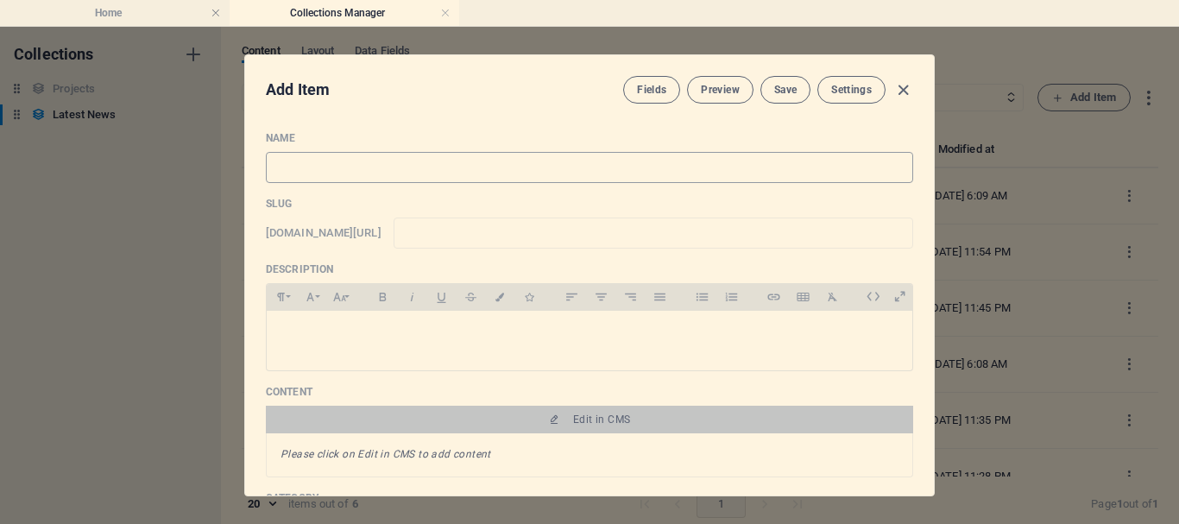
click at [395, 171] on input "text" at bounding box center [590, 167] width 648 height 31
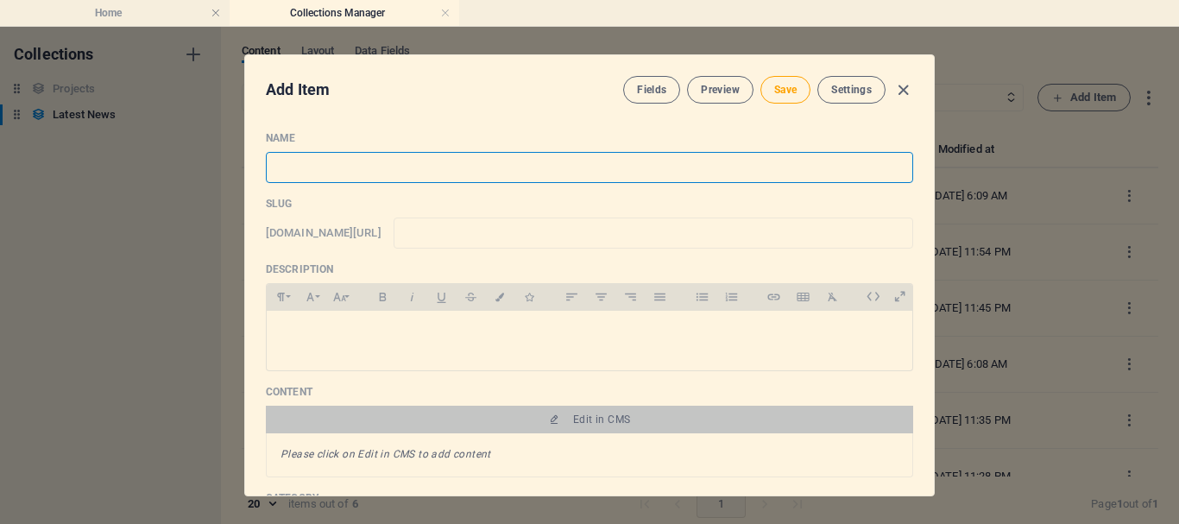
click at [349, 172] on input "text" at bounding box center [590, 167] width 648 height 31
paste input "यूपी विधायक [PERSON_NAME] उर्फ [PERSON_NAME] ने गुरुवार को विजयादशमी के मौके पर…"
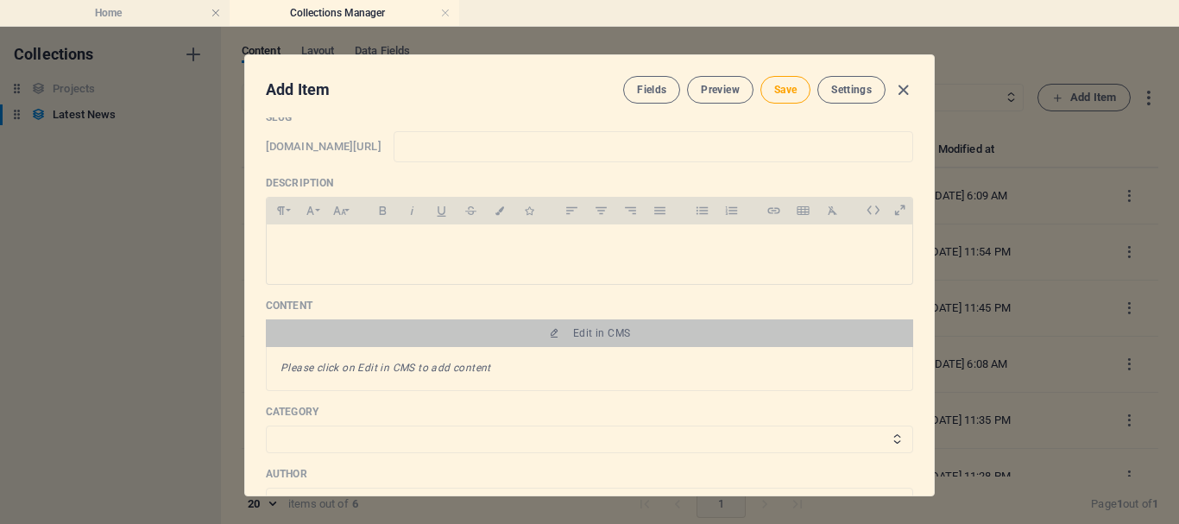
scroll to position [173, 0]
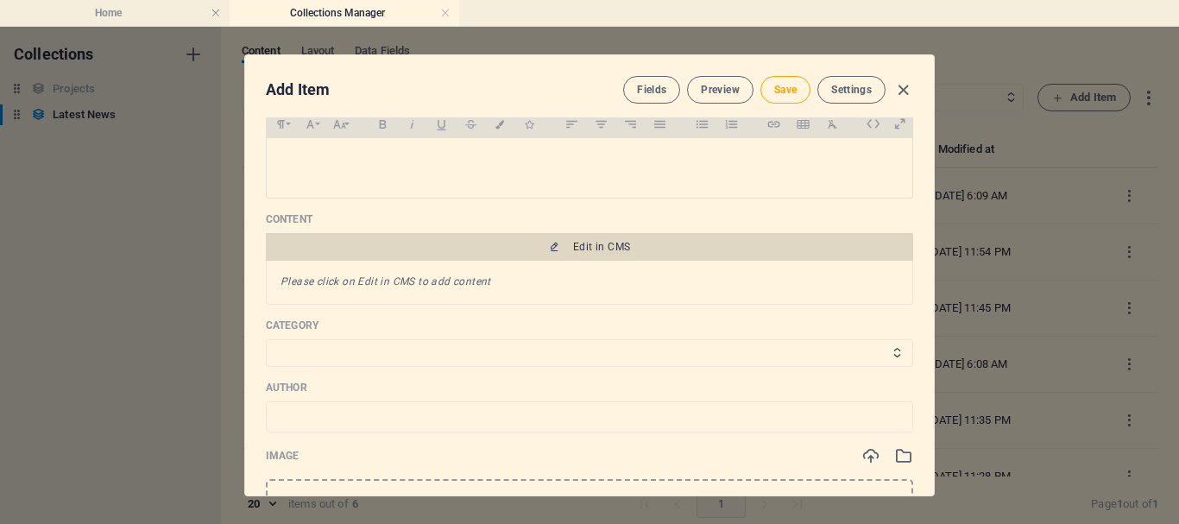
type input "यूपी विधायक [PERSON_NAME] उर्फ [PERSON_NAME] ने गुरुवार को विजयादशमी के मौके पर…"
click at [601, 244] on span "Edit in CMS" at bounding box center [601, 247] width 57 height 14
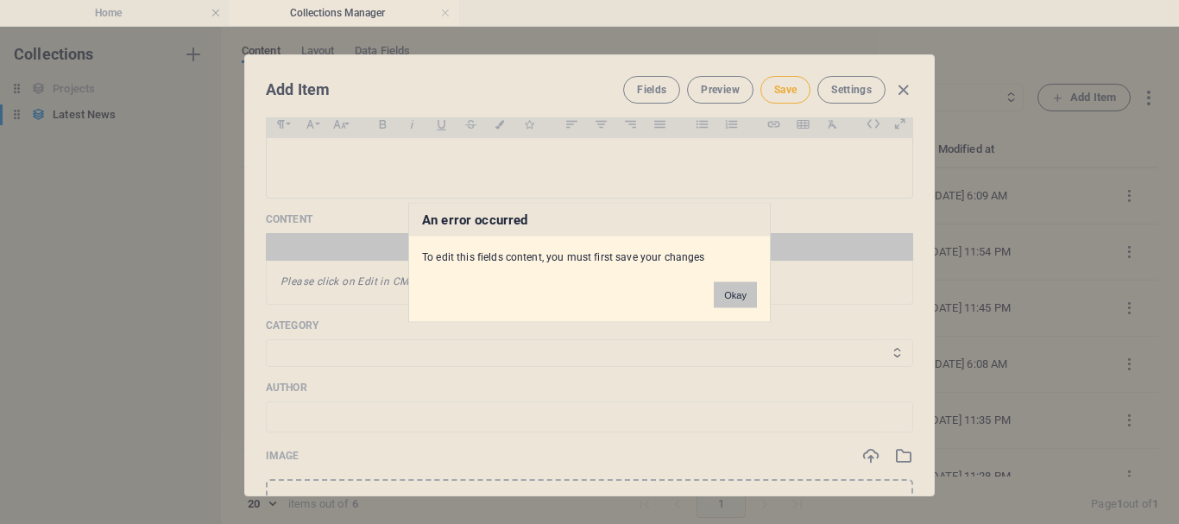
click at [731, 295] on button "Okay" at bounding box center [735, 294] width 43 height 26
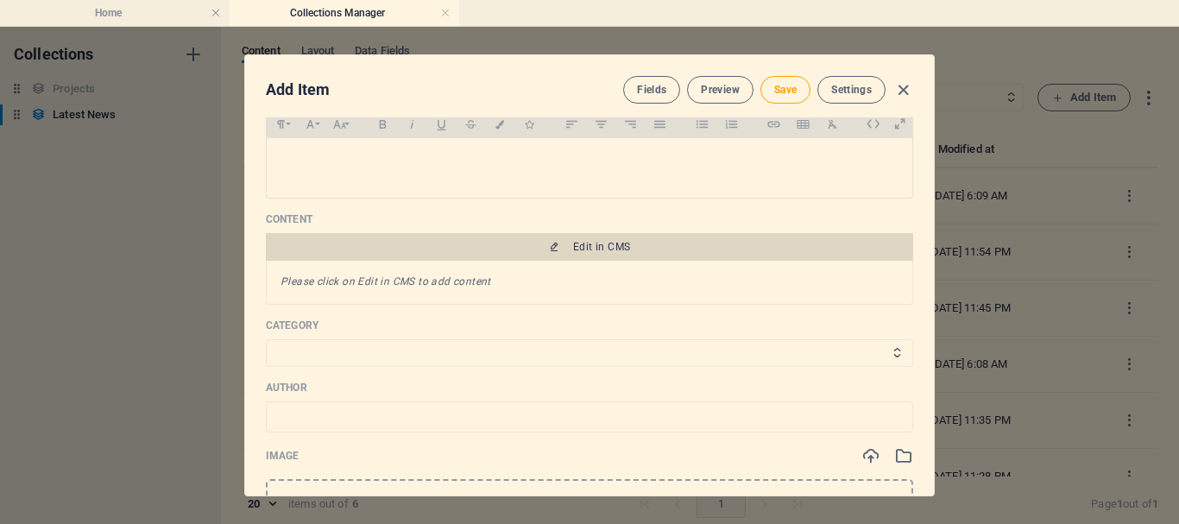
click at [604, 247] on span "Edit in CMS" at bounding box center [601, 247] width 57 height 14
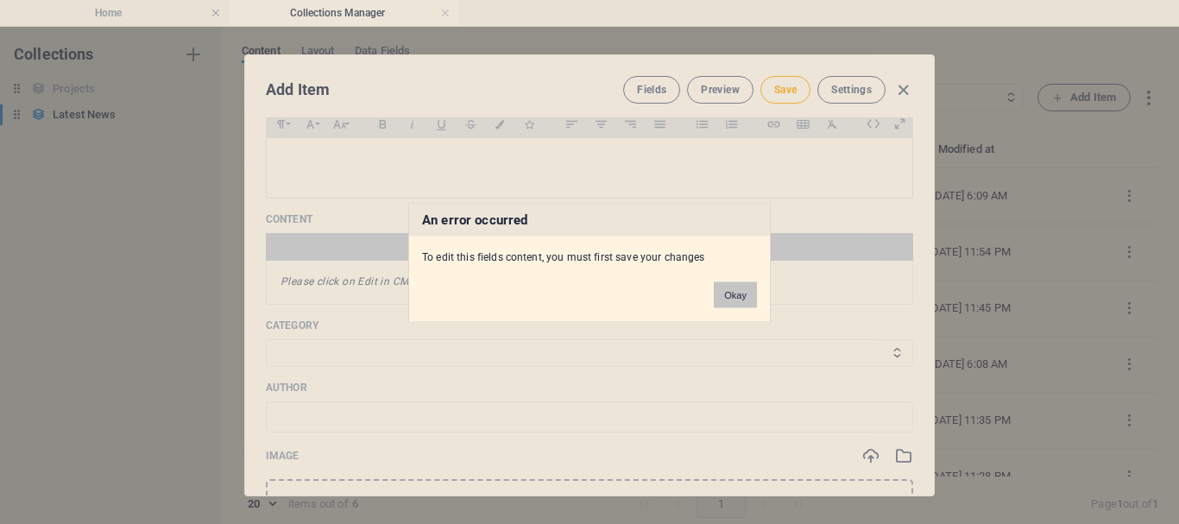
click at [741, 294] on button "Okay" at bounding box center [735, 294] width 43 height 26
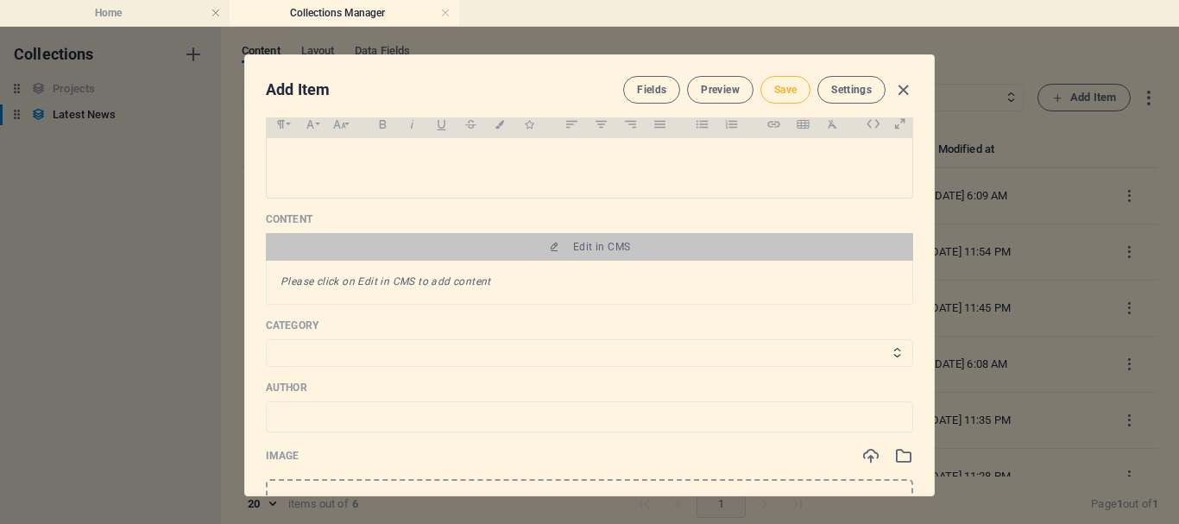
click at [792, 92] on span "Save" at bounding box center [785, 90] width 22 height 14
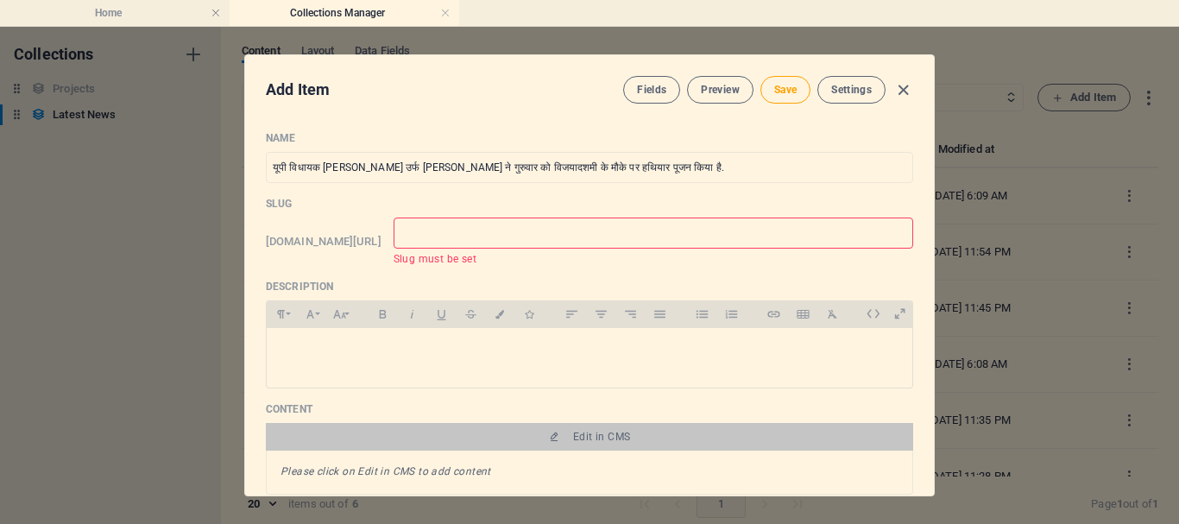
click at [542, 236] on input "text" at bounding box center [654, 233] width 520 height 31
type input "r"
type input "ra"
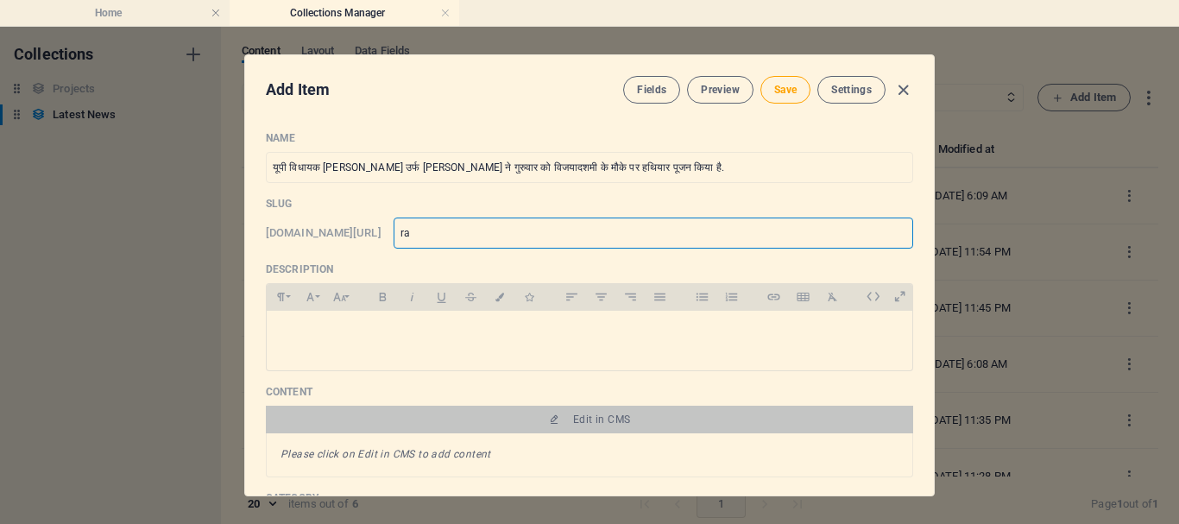
type input "raj"
type input "[DATE]"
type input "rajab"
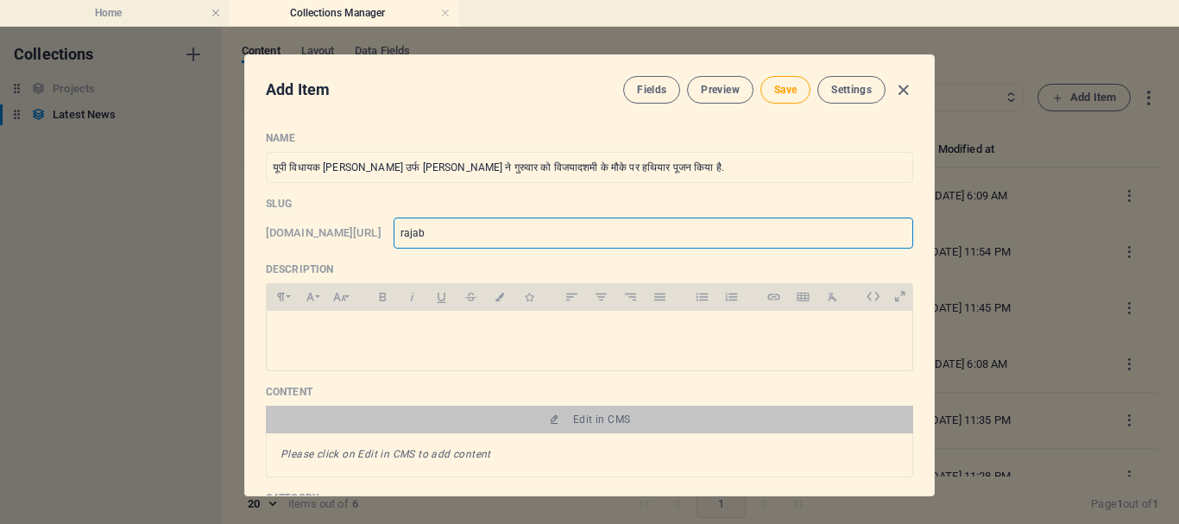
type input "rajab"
type input "rajabh"
type input "rajabha"
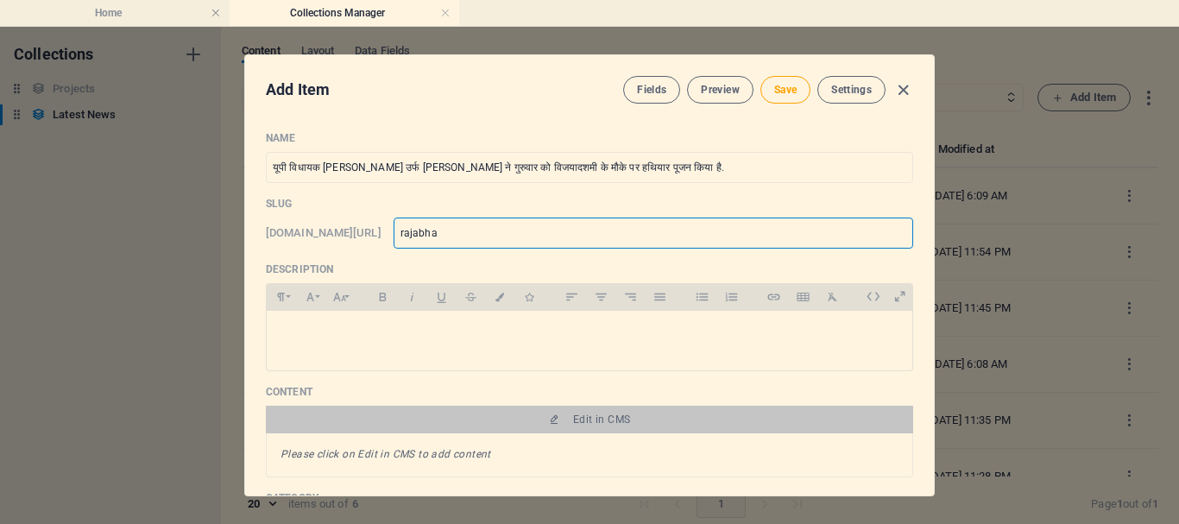
type input "rajabhai"
type input "rajabhaiy"
type input "rajabhaiya"
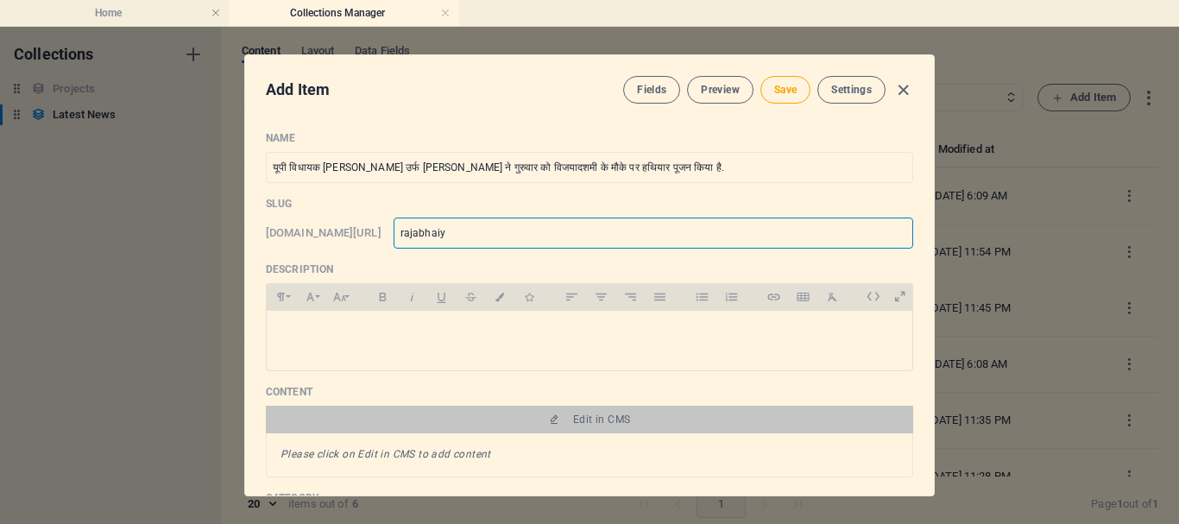
type input "rajabhaiya"
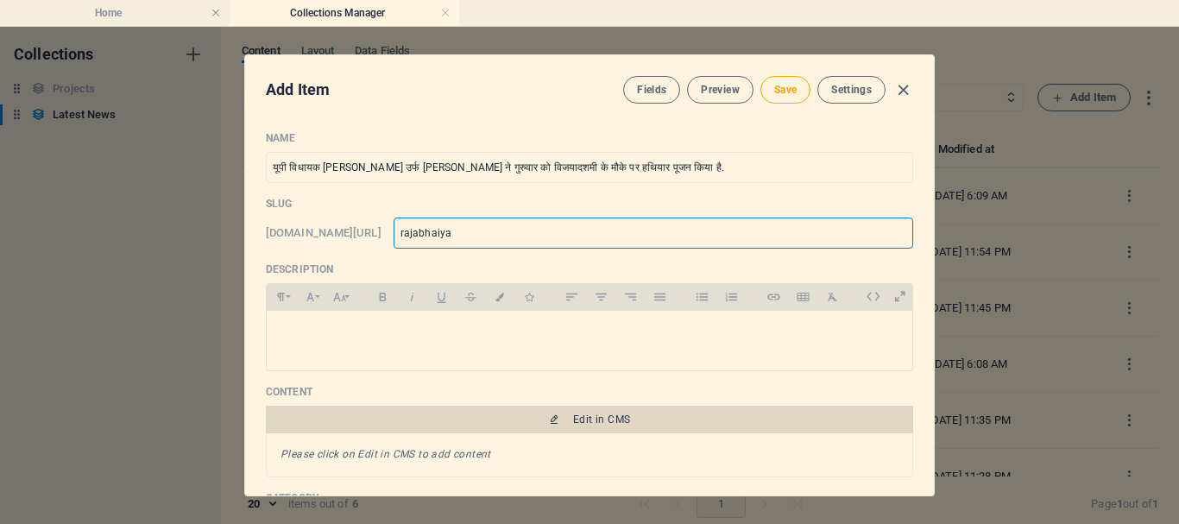
type input "rajabhaiya"
click at [560, 420] on span "Edit in CMS" at bounding box center [590, 420] width 634 height 14
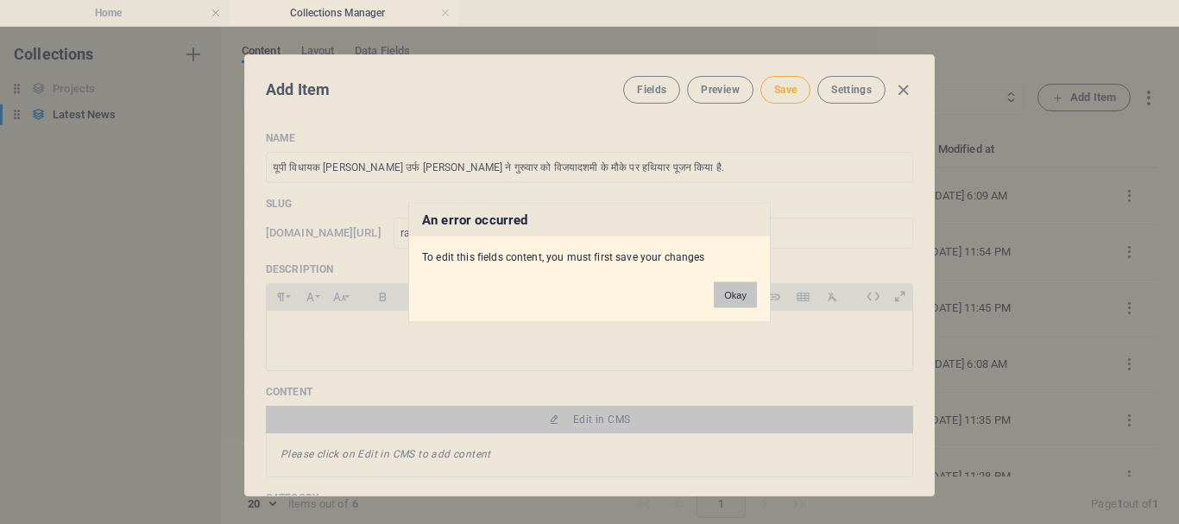
click at [738, 291] on button "Okay" at bounding box center [735, 294] width 43 height 26
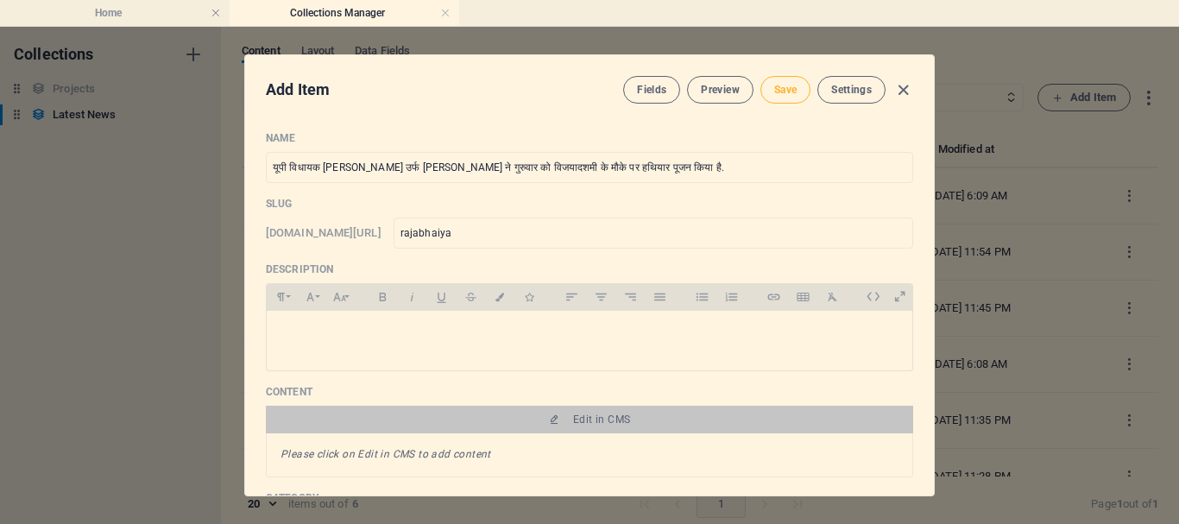
click at [785, 88] on span "Save" at bounding box center [785, 90] width 22 height 14
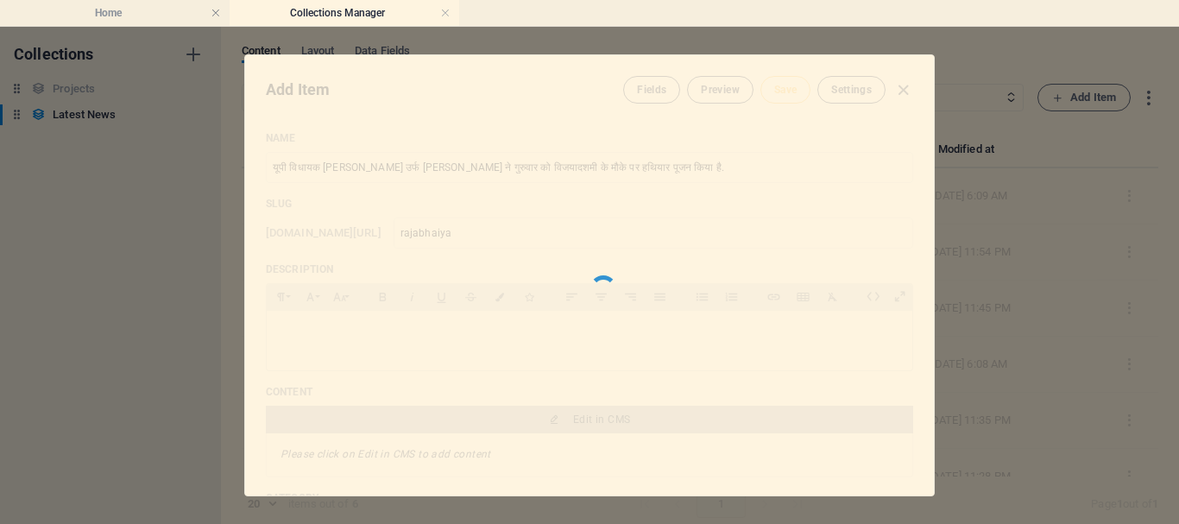
type input "rajabhaiya"
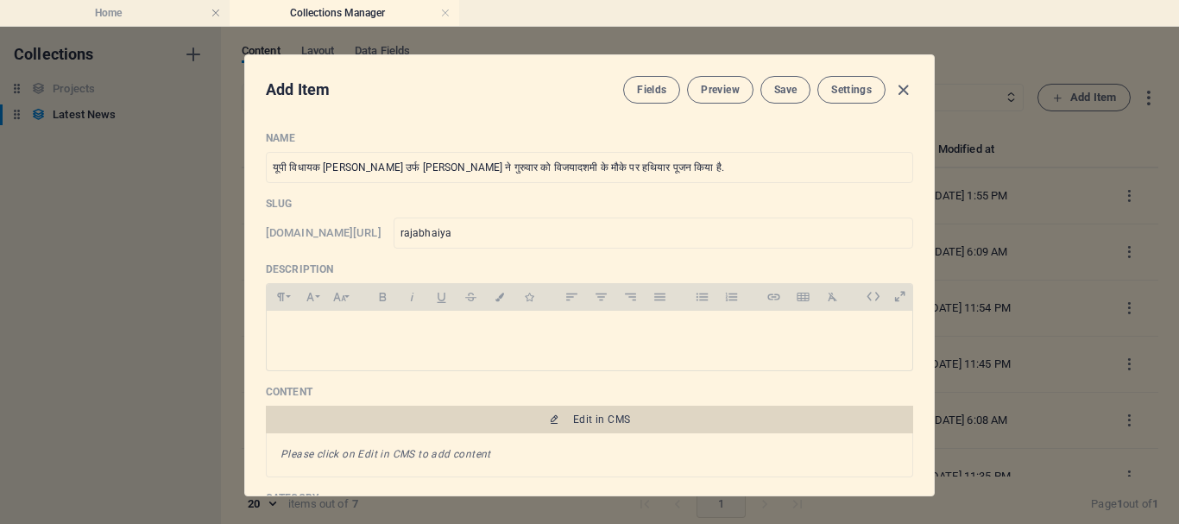
click at [574, 417] on span "Edit in CMS" at bounding box center [601, 420] width 57 height 14
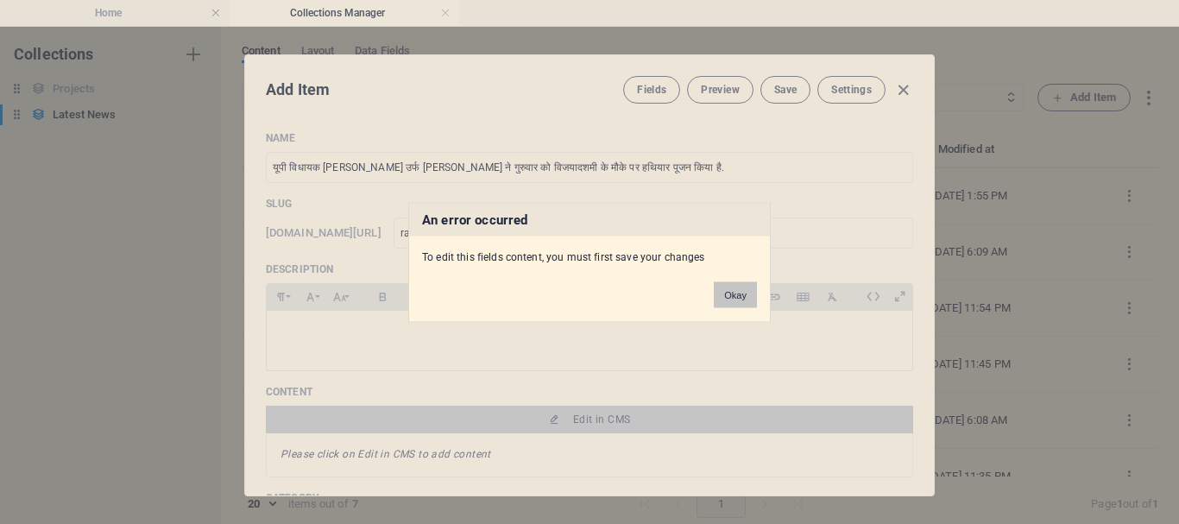
click at [746, 294] on button "Okay" at bounding box center [735, 294] width 43 height 26
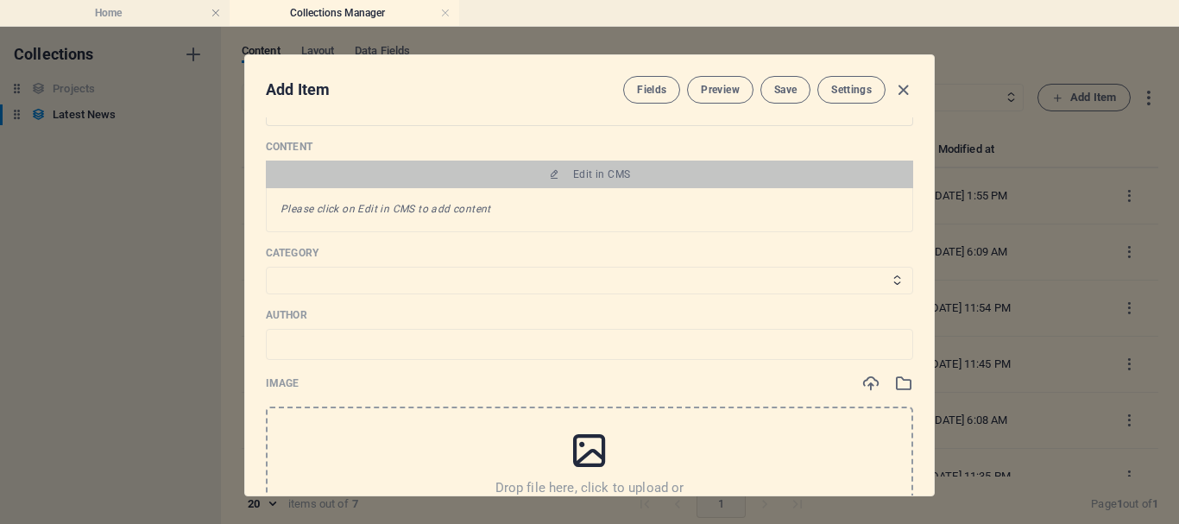
scroll to position [259, 0]
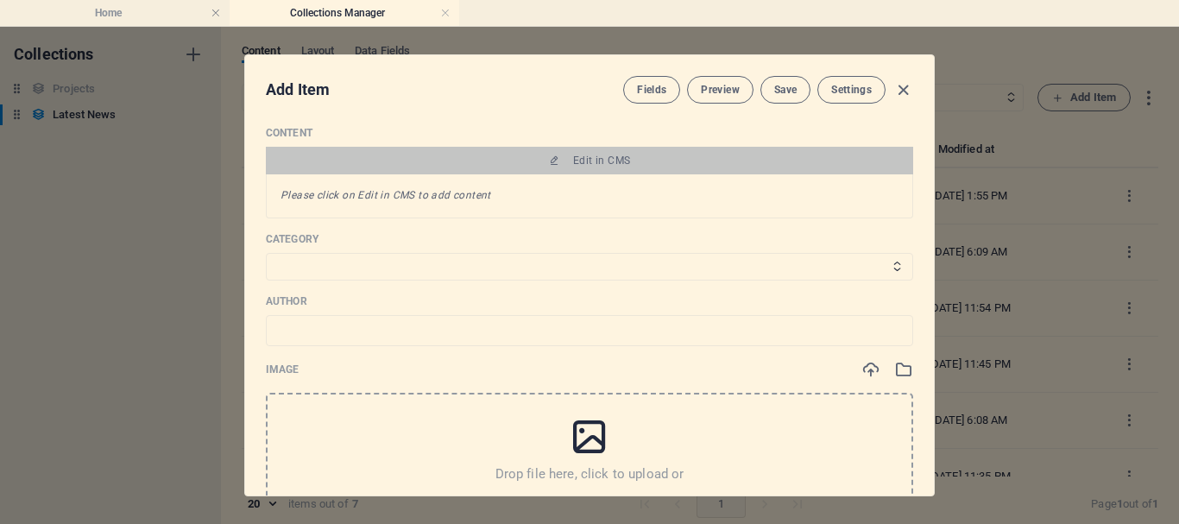
click at [544, 199] on div "Please click on Edit in CMS to add content" at bounding box center [590, 196] width 648 height 44
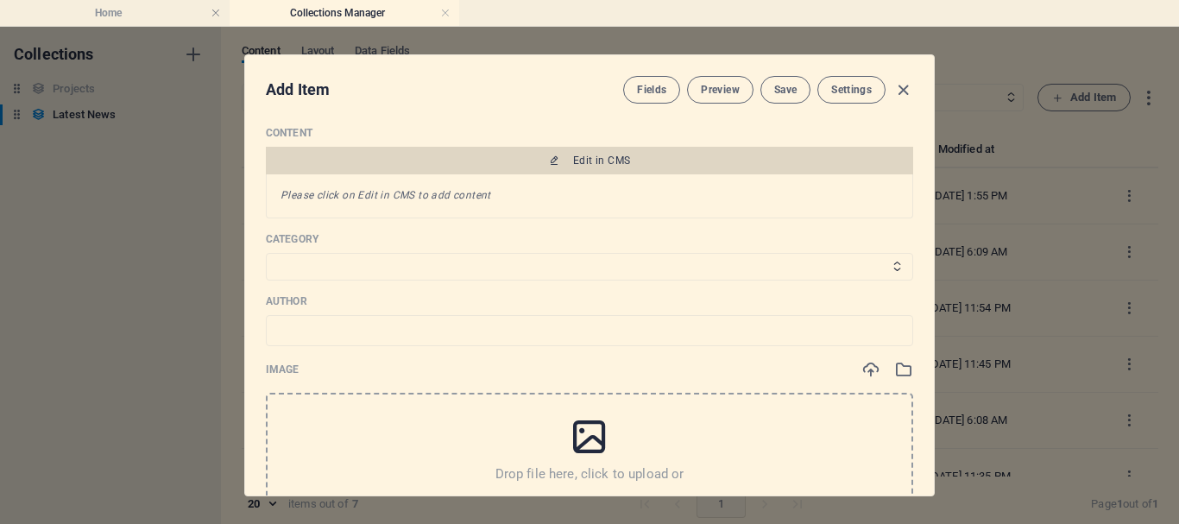
click at [594, 157] on span "Edit in CMS" at bounding box center [601, 161] width 57 height 14
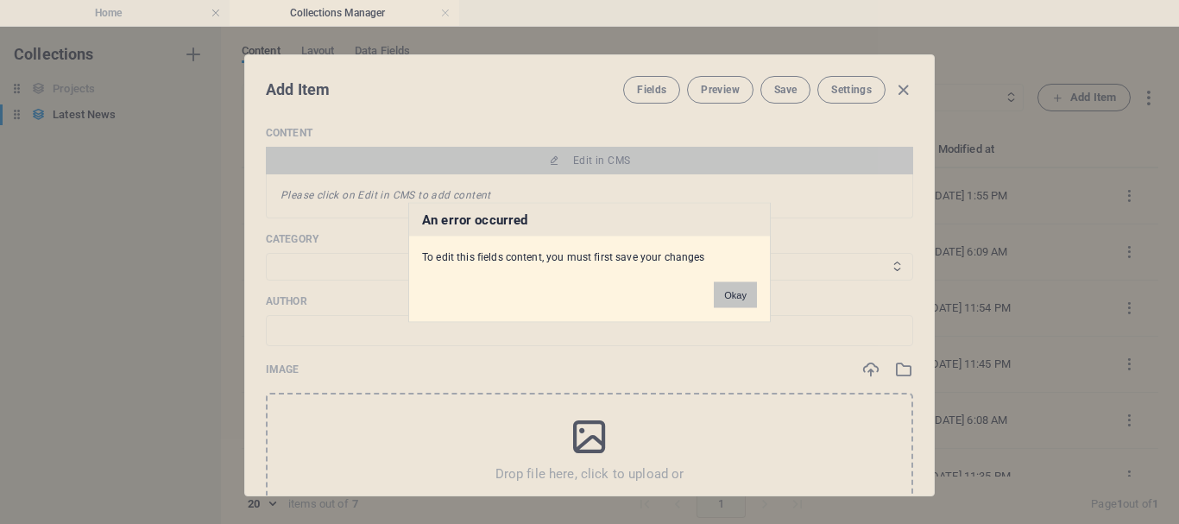
drag, startPoint x: 732, startPoint y: 294, endPoint x: 723, endPoint y: 125, distance: 168.6
click at [733, 293] on button "Okay" at bounding box center [735, 294] width 43 height 26
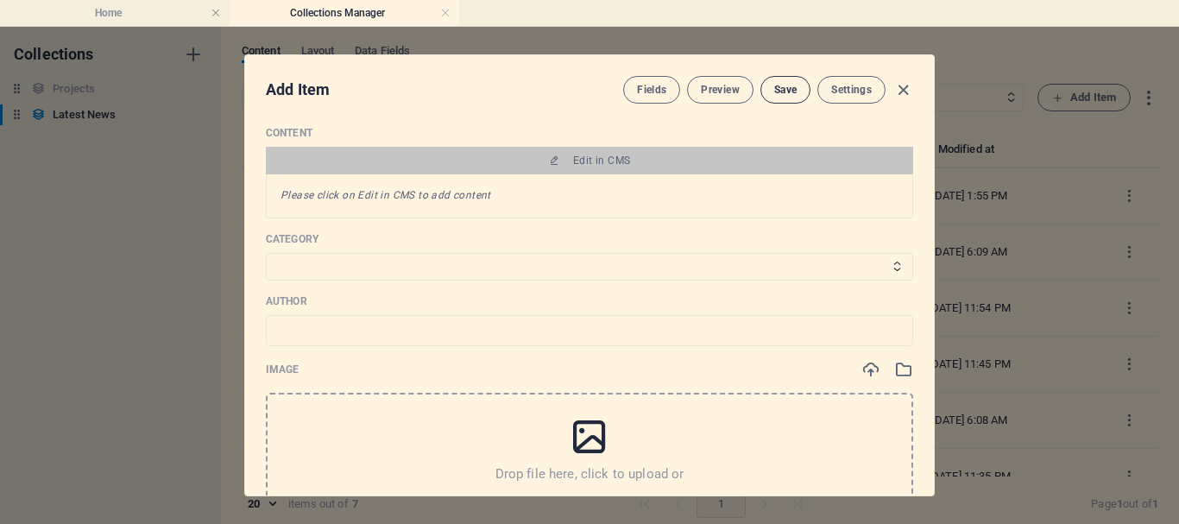
click at [785, 87] on span "Save" at bounding box center [785, 90] width 22 height 14
type input "rajabhaiya"
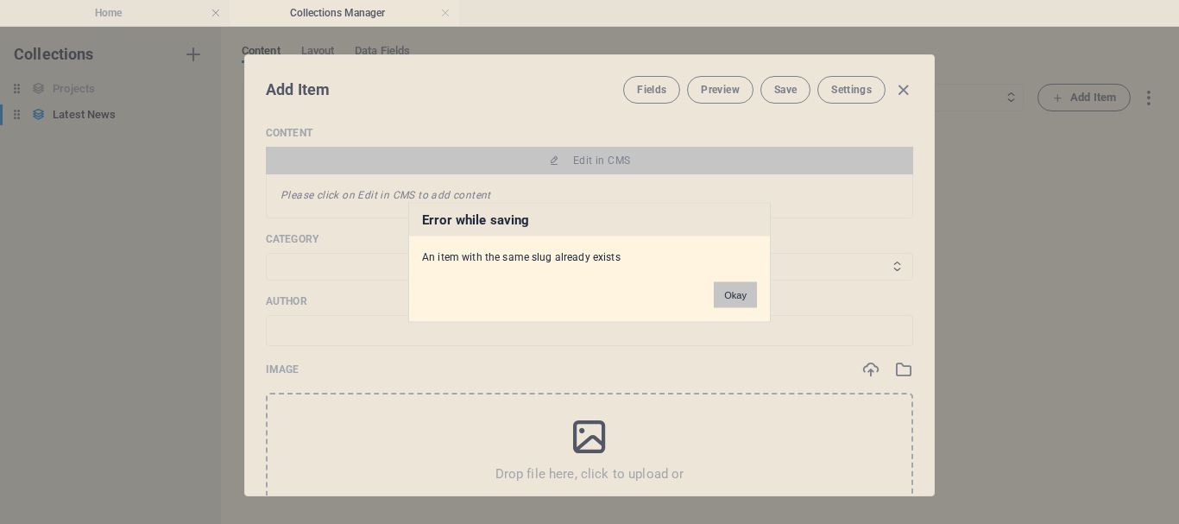
click at [736, 300] on button "Okay" at bounding box center [735, 294] width 43 height 26
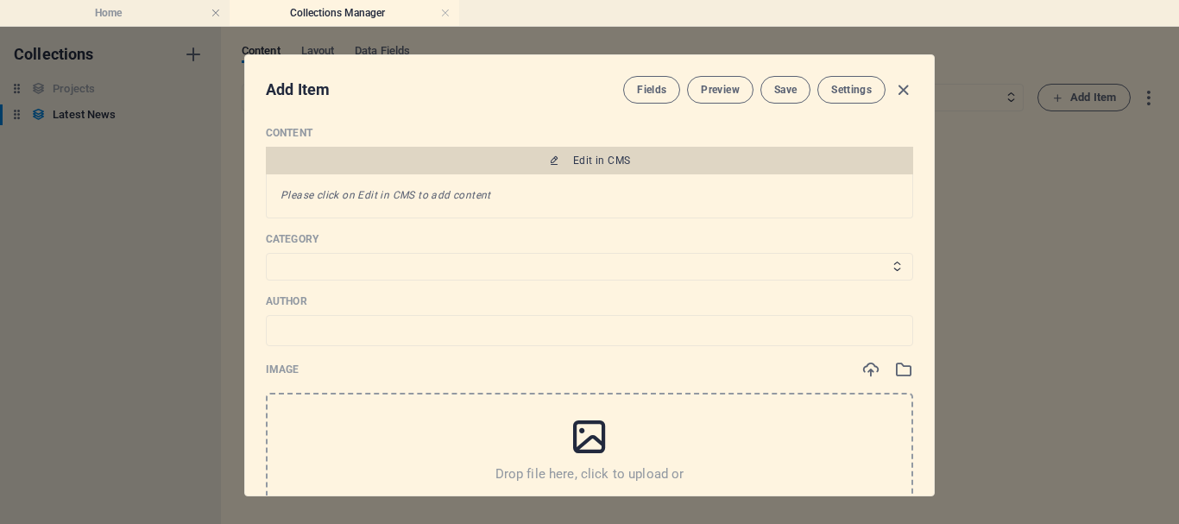
click at [616, 164] on span "Edit in CMS" at bounding box center [601, 161] width 57 height 14
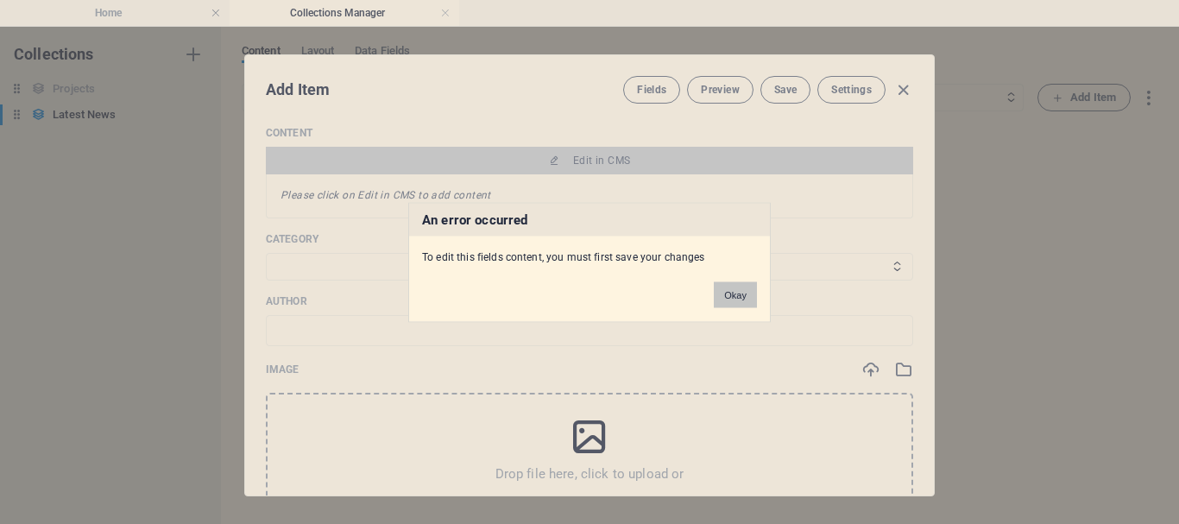
click at [745, 287] on button "Okay" at bounding box center [735, 294] width 43 height 26
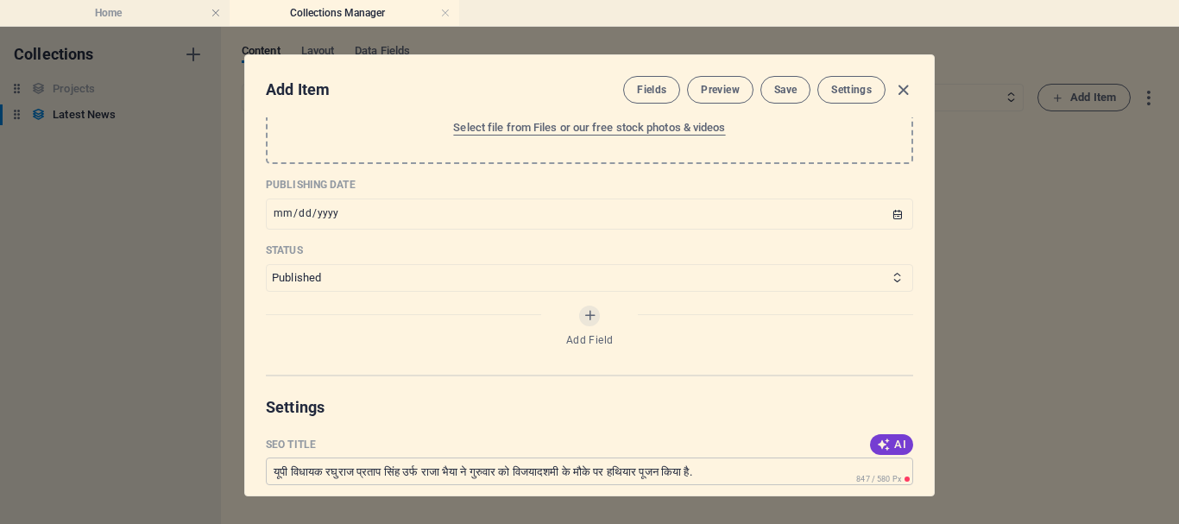
scroll to position [604, 0]
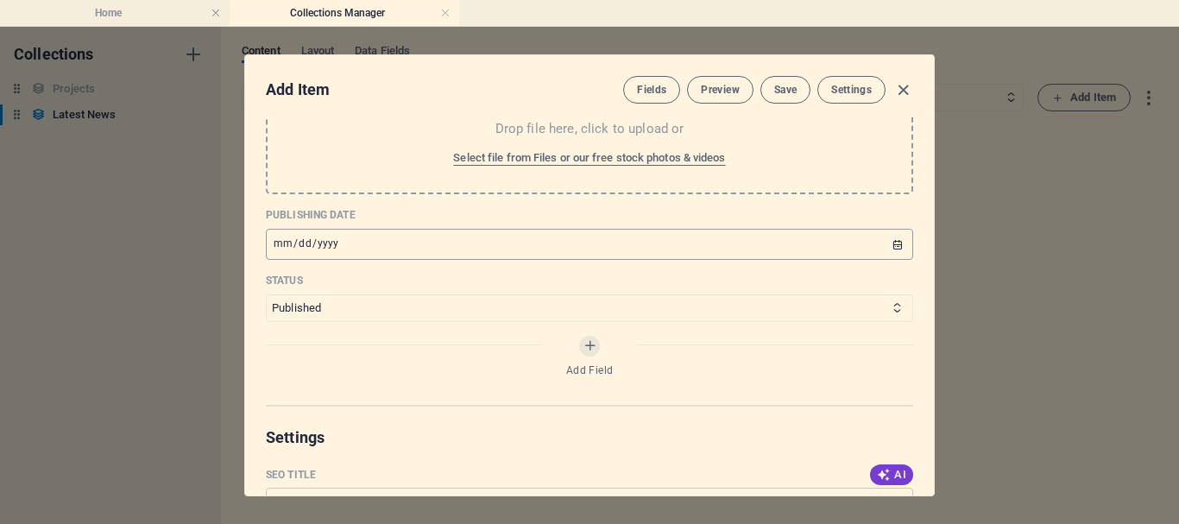
click at [894, 243] on input "[DATE]" at bounding box center [590, 244] width 648 height 31
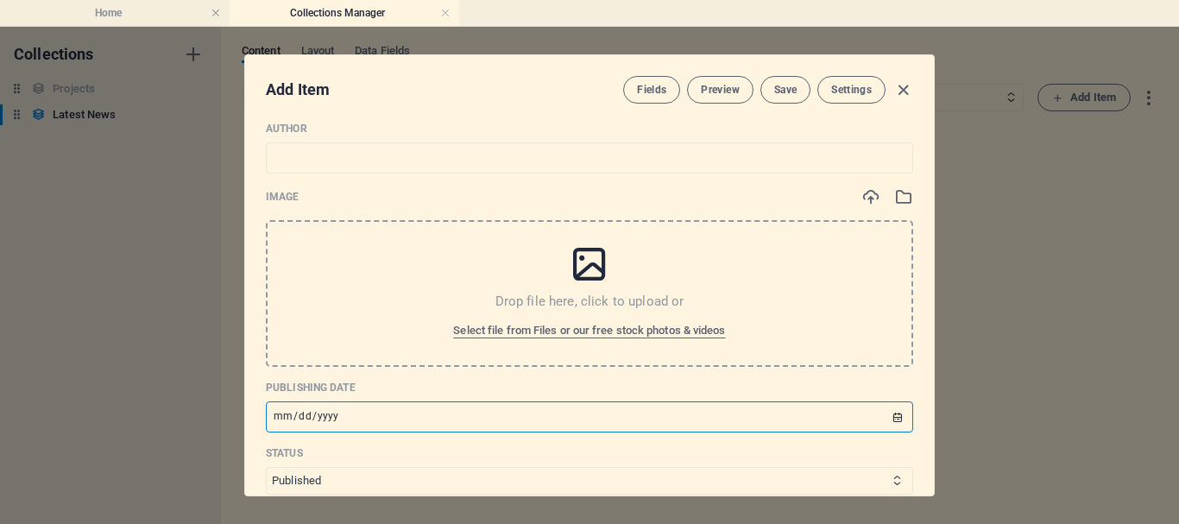
scroll to position [345, 0]
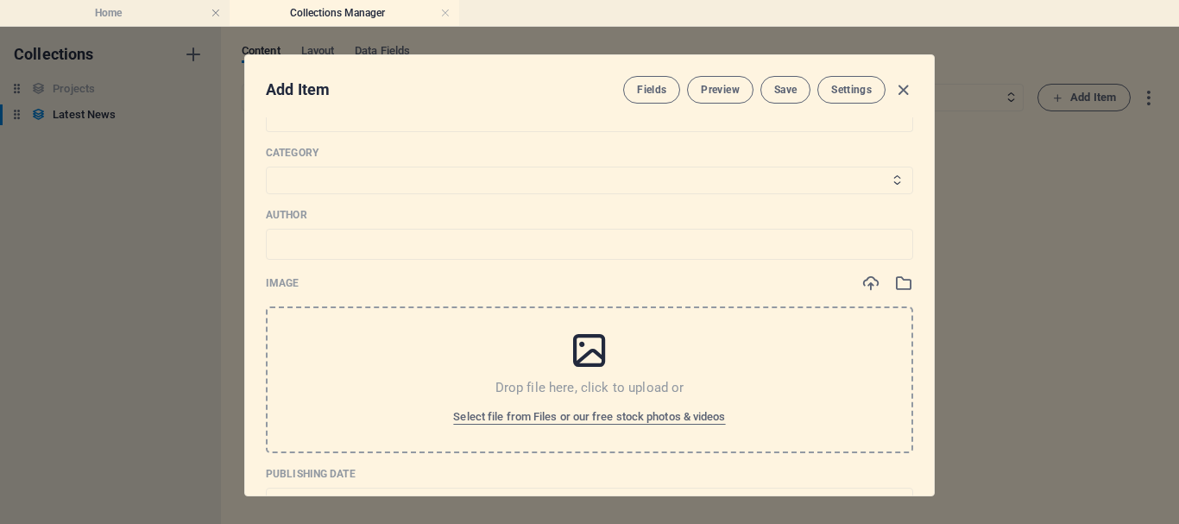
click at [742, 172] on select "Top News Khel Jagat Filmi Duniya Raebareli News" at bounding box center [590, 181] width 648 height 28
select select "Top News"
click at [266, 167] on select "Top News Khel Jagat Filmi Duniya Raebareli News" at bounding box center [590, 181] width 648 height 28
click at [415, 252] on input "text" at bounding box center [590, 244] width 648 height 31
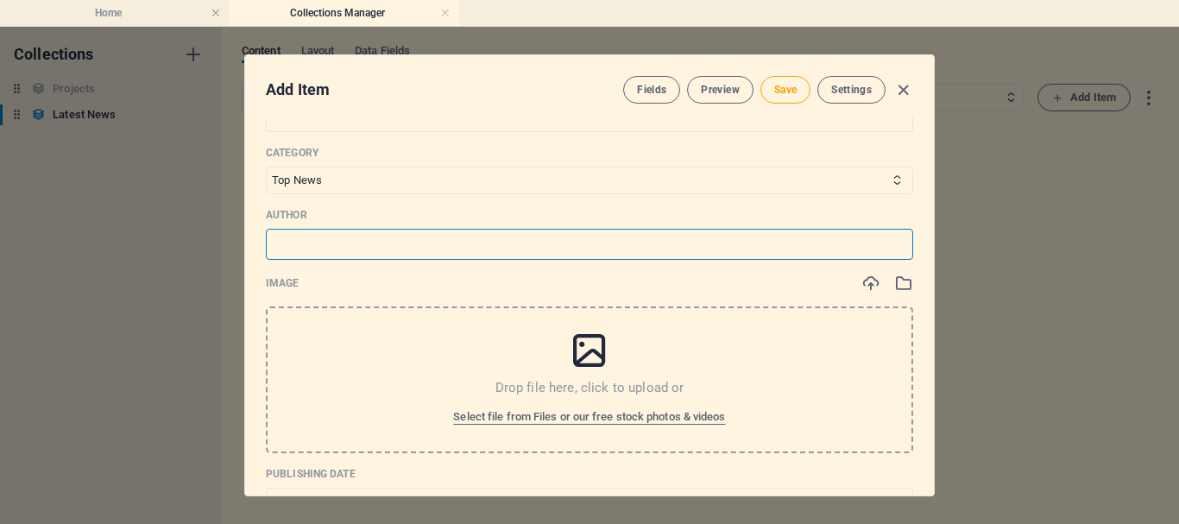
type input "[PERSON_NAME]"
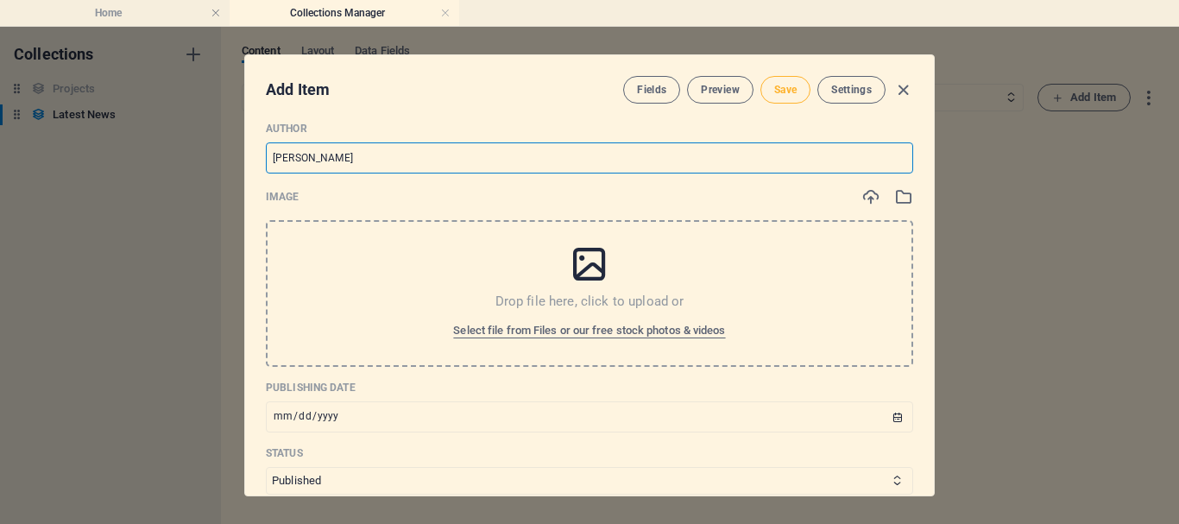
click at [791, 87] on span "Save" at bounding box center [785, 90] width 22 height 14
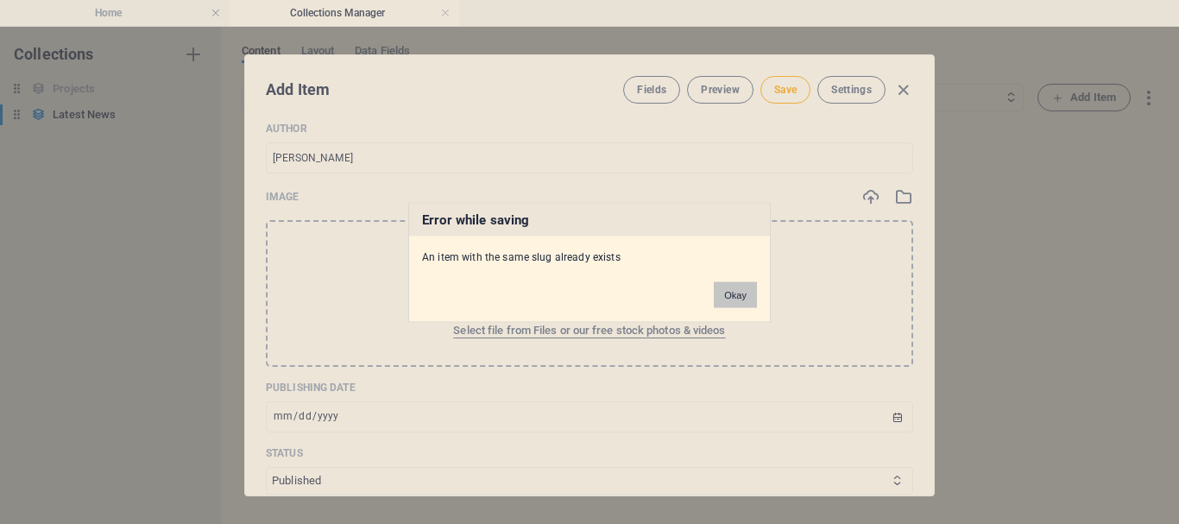
click at [735, 294] on button "Okay" at bounding box center [735, 294] width 43 height 26
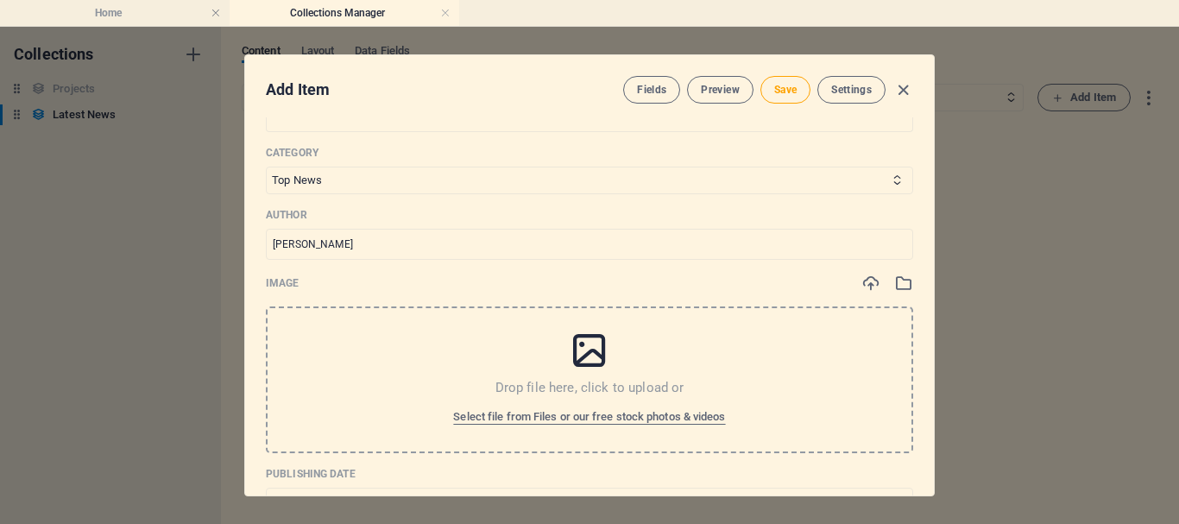
scroll to position [0, 0]
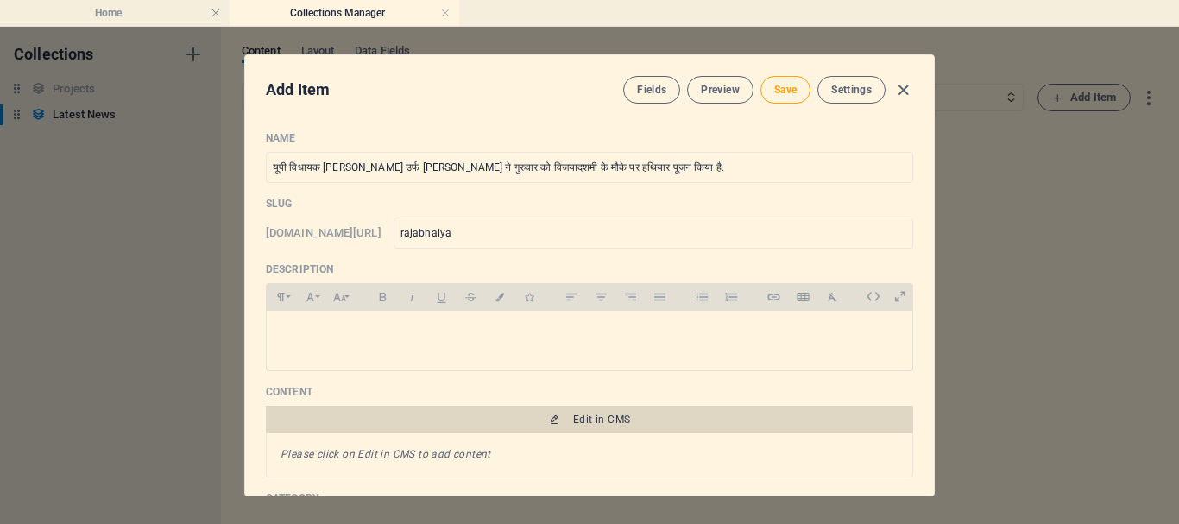
click at [579, 417] on span "Edit in CMS" at bounding box center [601, 420] width 57 height 14
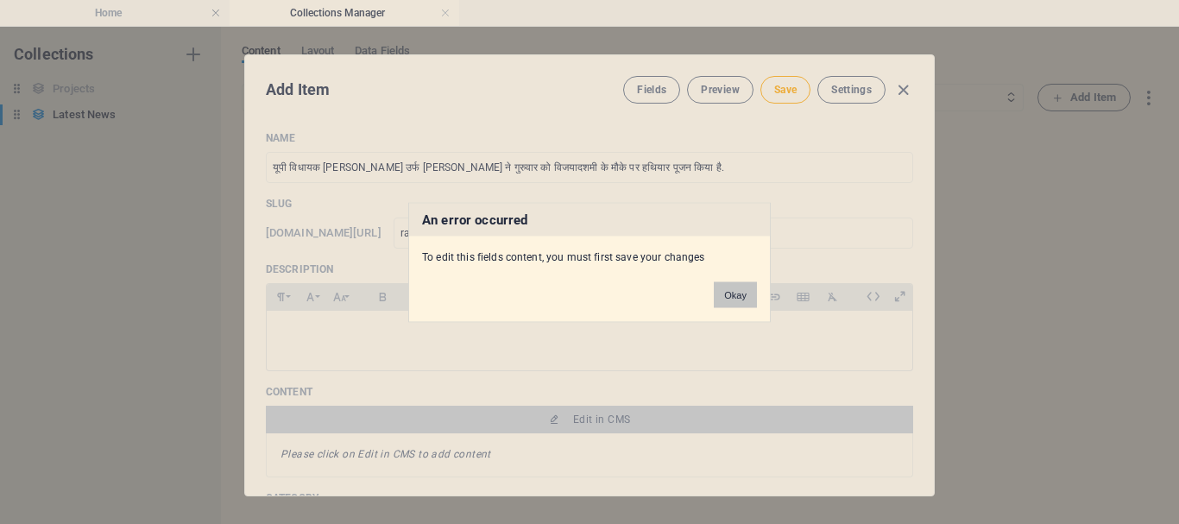
click at [730, 291] on button "Okay" at bounding box center [735, 294] width 43 height 26
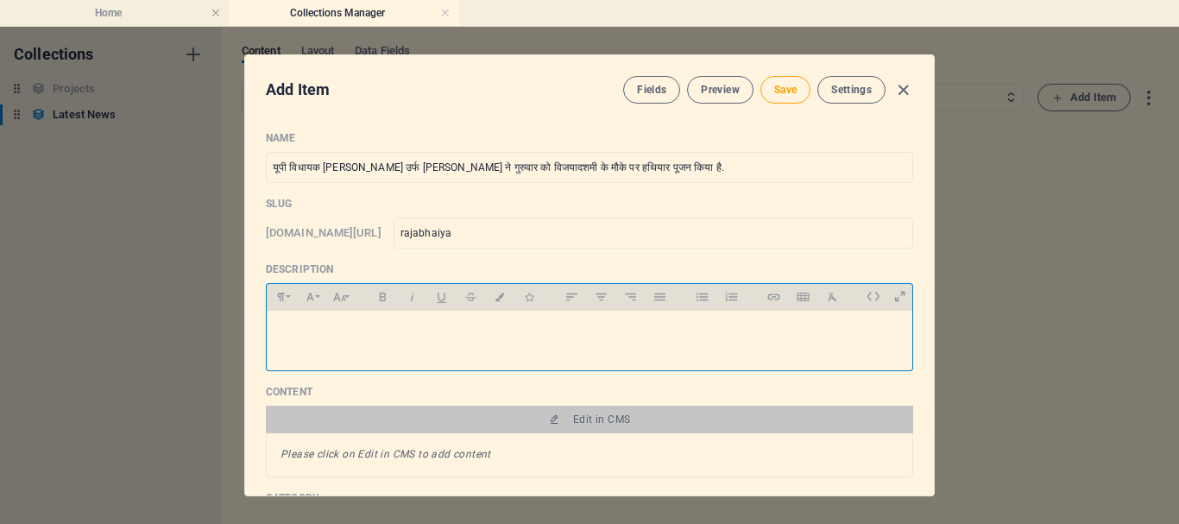
click at [449, 359] on div at bounding box center [590, 337] width 646 height 52
click at [450, 340] on p at bounding box center [590, 333] width 618 height 16
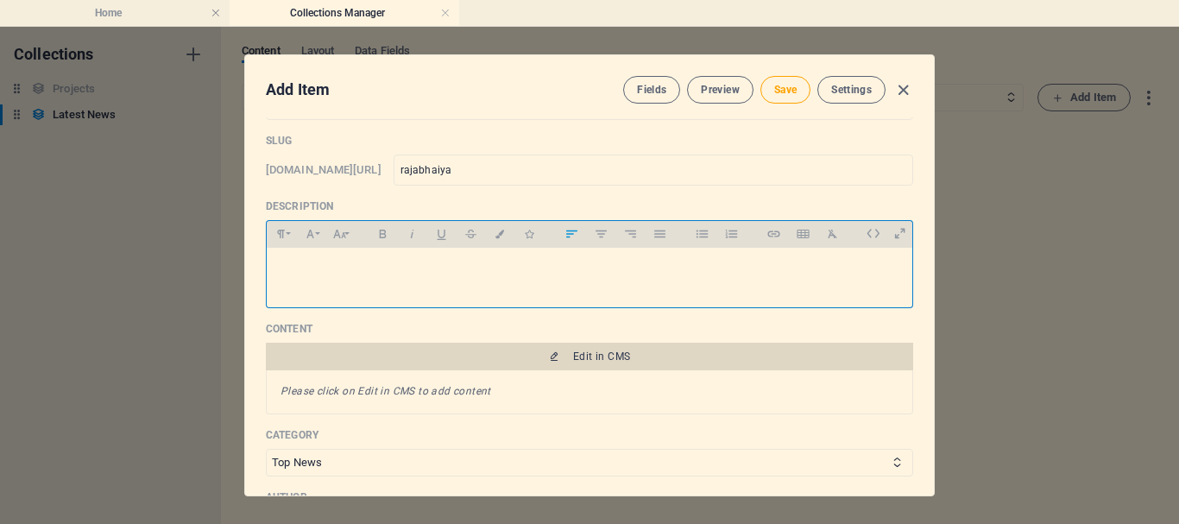
scroll to position [86, 0]
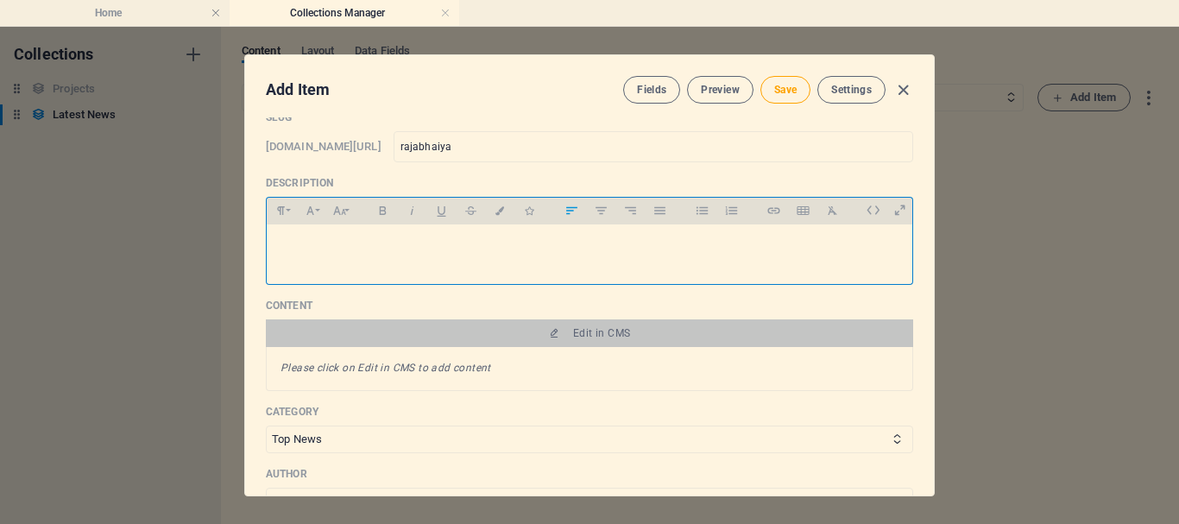
click at [472, 365] on em "Please click on Edit in CMS to add content" at bounding box center [386, 368] width 211 height 12
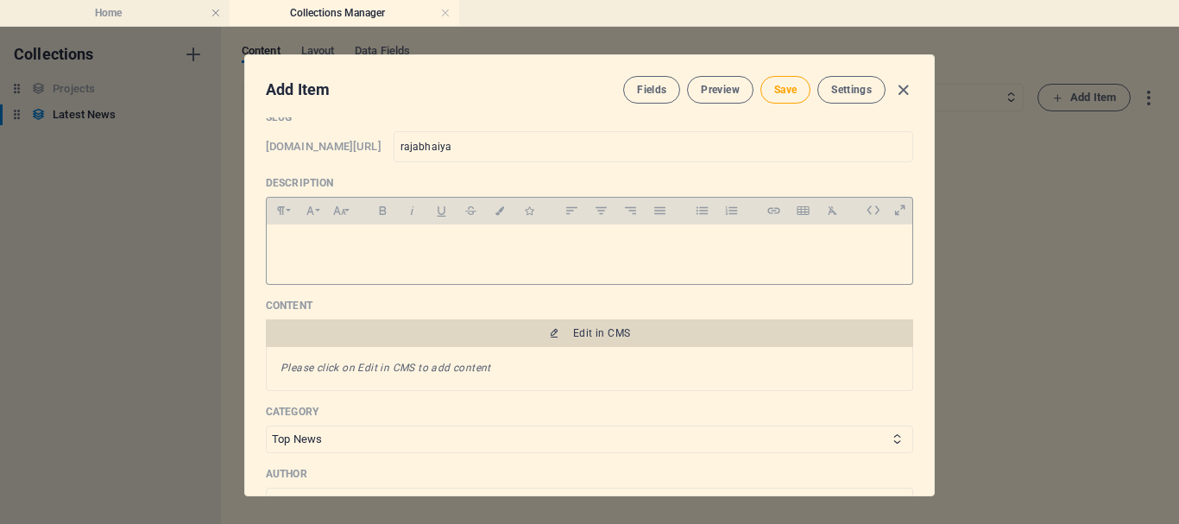
click at [605, 340] on button "Edit in CMS" at bounding box center [590, 333] width 648 height 28
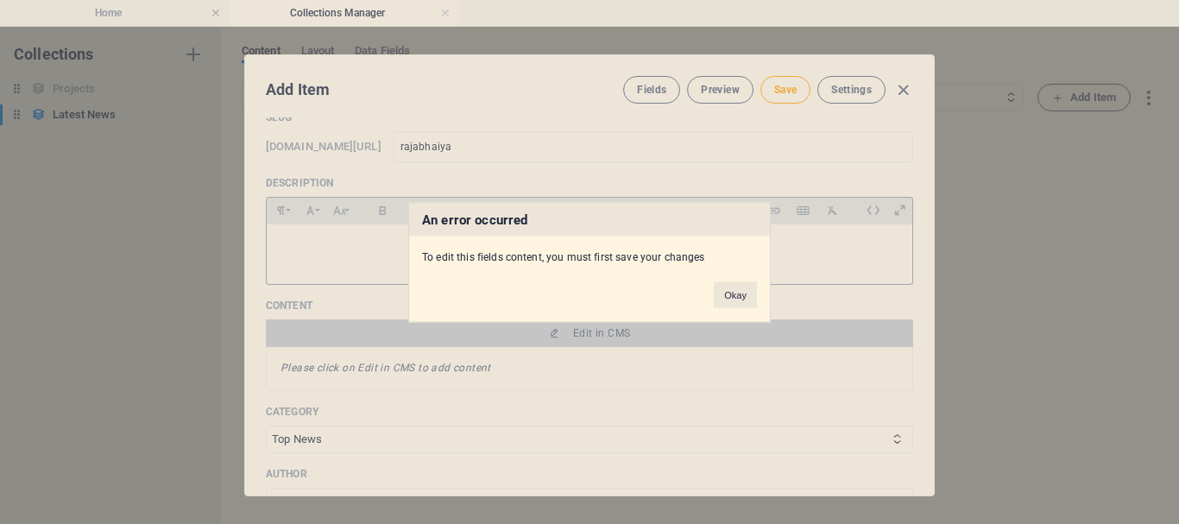
click at [724, 295] on button "Okay" at bounding box center [735, 294] width 43 height 26
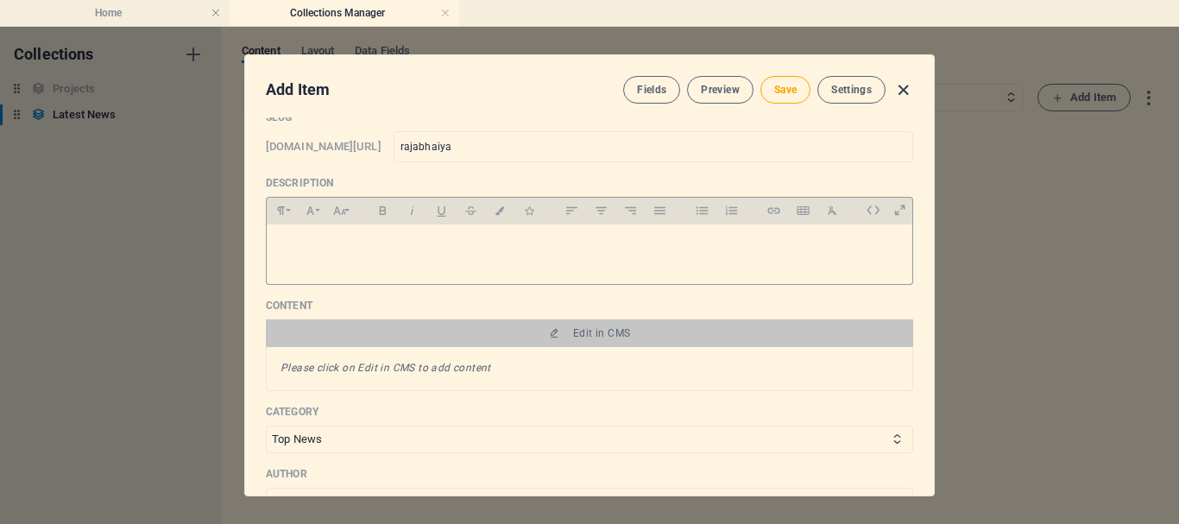
click at [901, 86] on icon "button" at bounding box center [904, 90] width 20 height 20
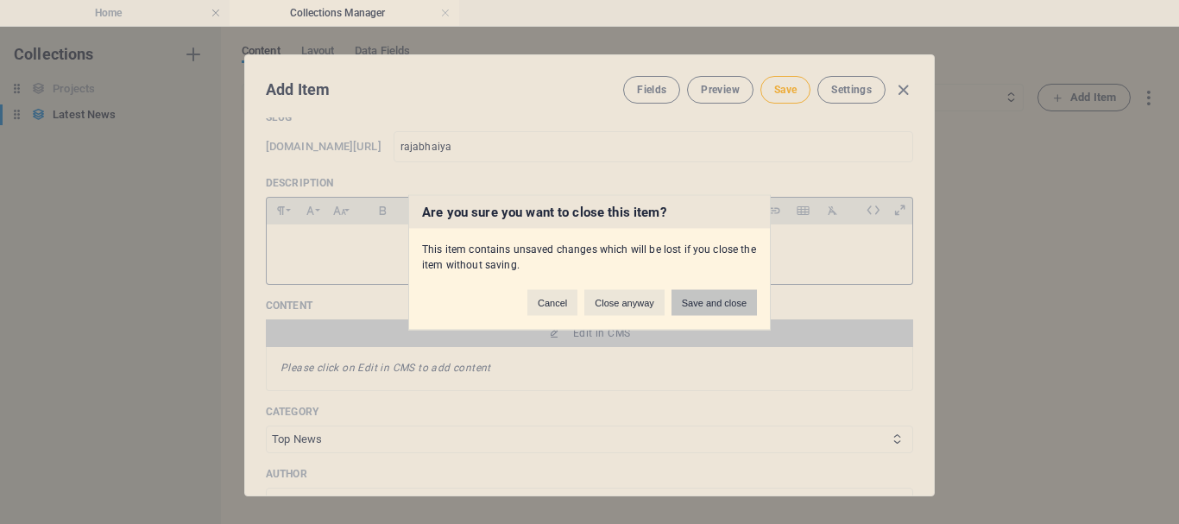
click at [711, 295] on button "Save and close" at bounding box center [714, 302] width 85 height 26
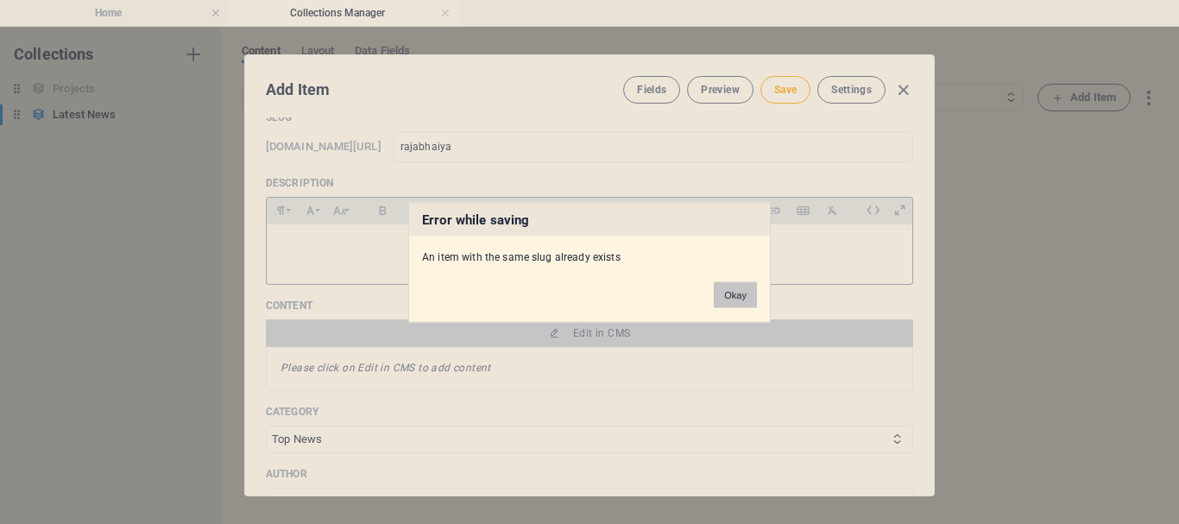
click at [739, 288] on button "Okay" at bounding box center [735, 294] width 43 height 26
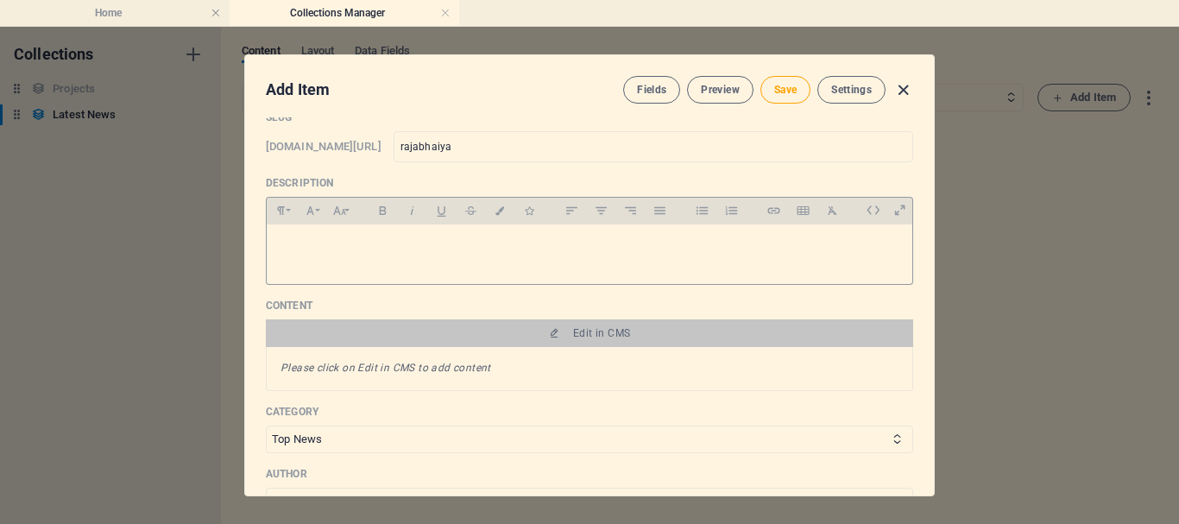
click at [904, 85] on icon "button" at bounding box center [904, 90] width 20 height 20
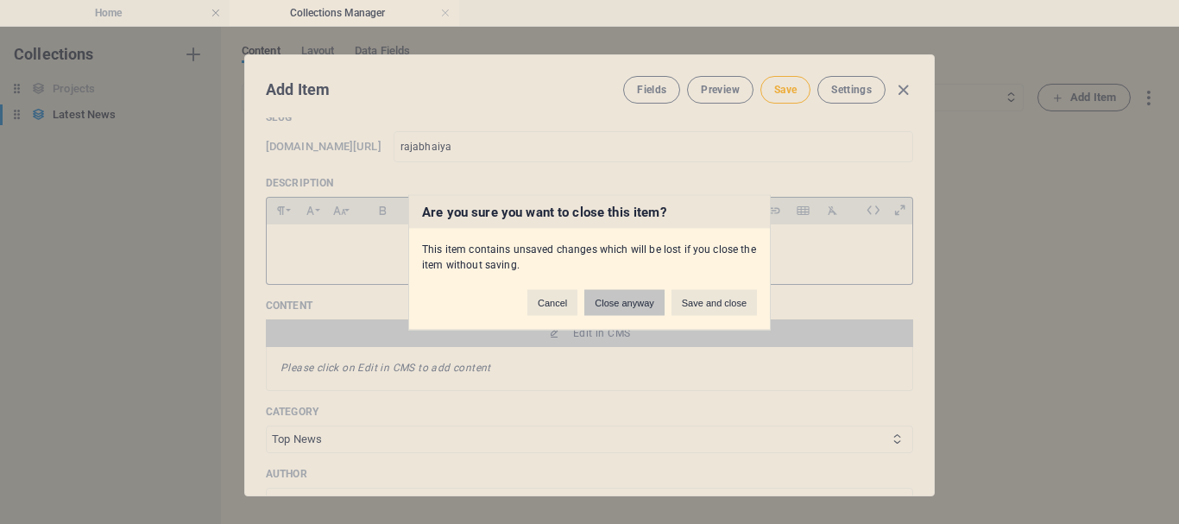
click at [622, 304] on button "Close anyway" at bounding box center [623, 302] width 79 height 26
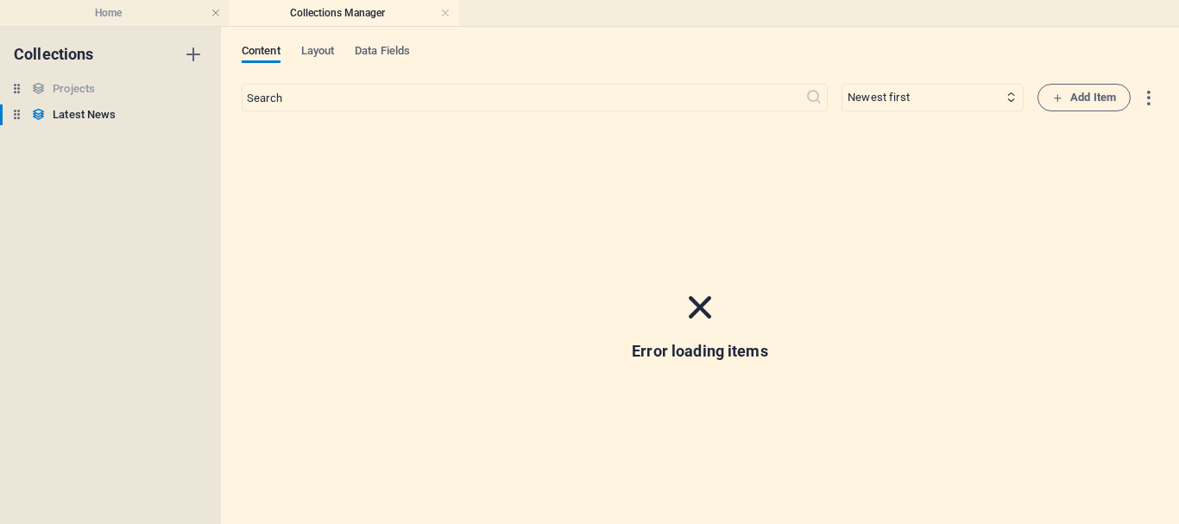
click at [703, 304] on icon at bounding box center [700, 307] width 45 height 45
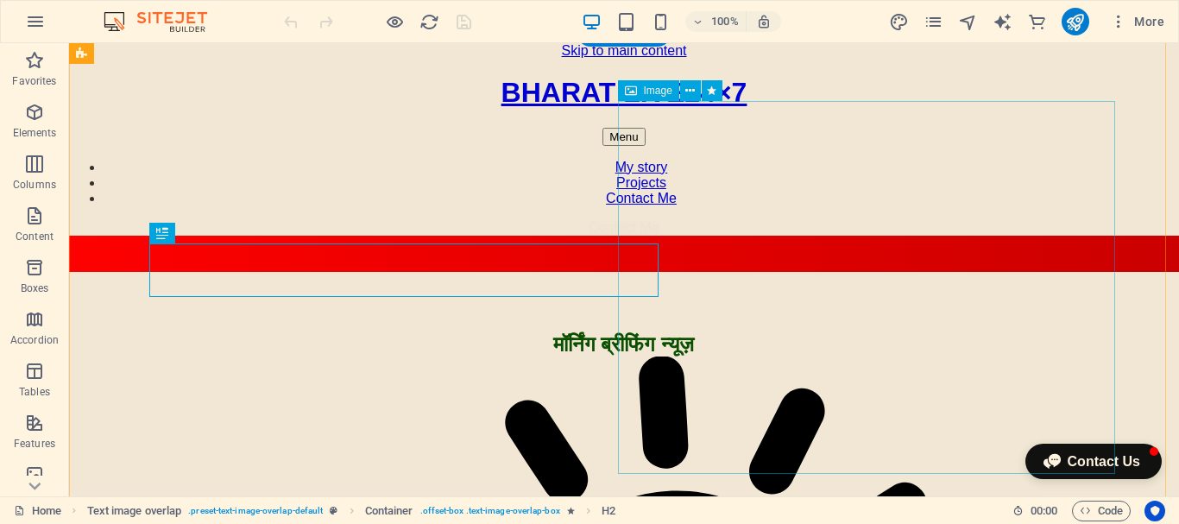
scroll to position [194, 0]
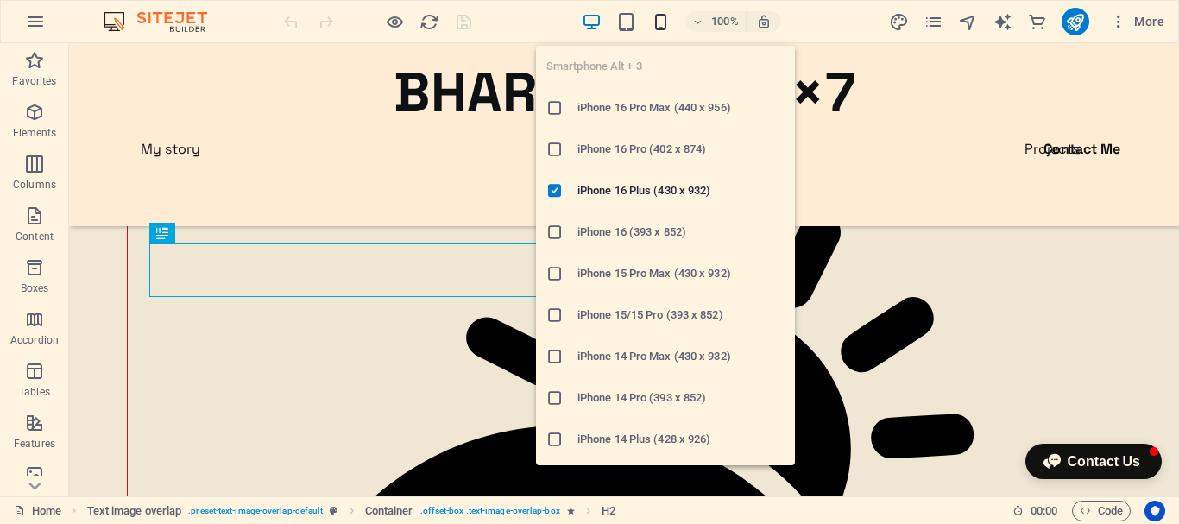
click at [661, 29] on icon "button" at bounding box center [661, 22] width 20 height 20
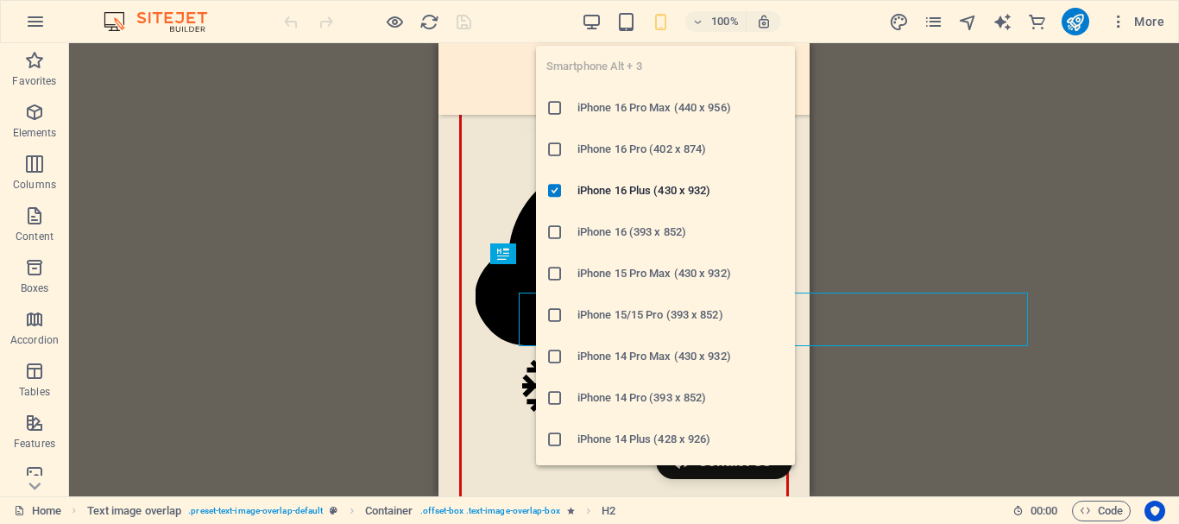
scroll to position [145, 0]
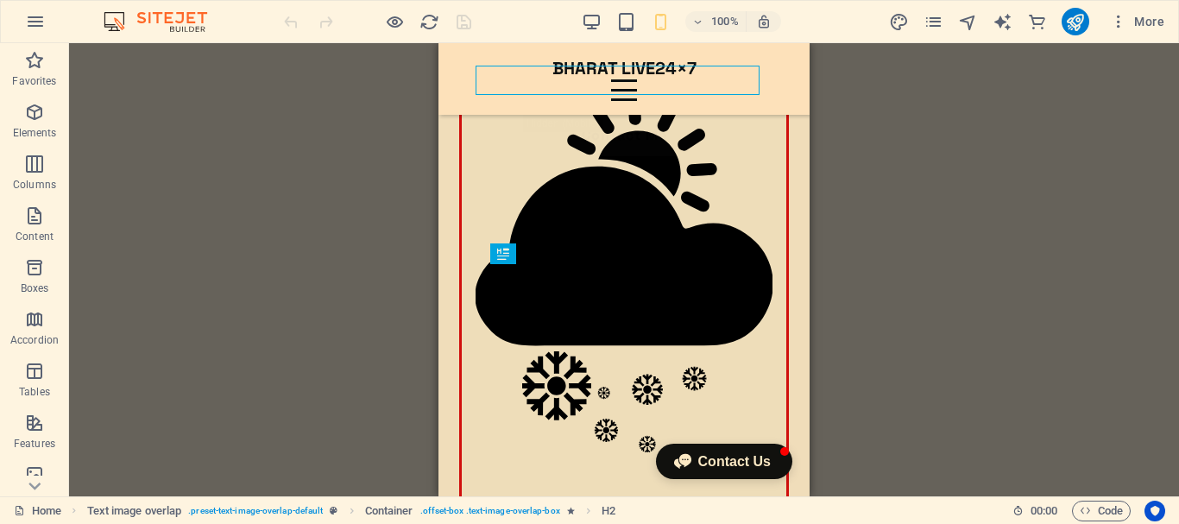
click at [924, 104] on div "Drag here to replace the existing content. Press “Ctrl” if you want to create a…" at bounding box center [624, 269] width 1110 height 453
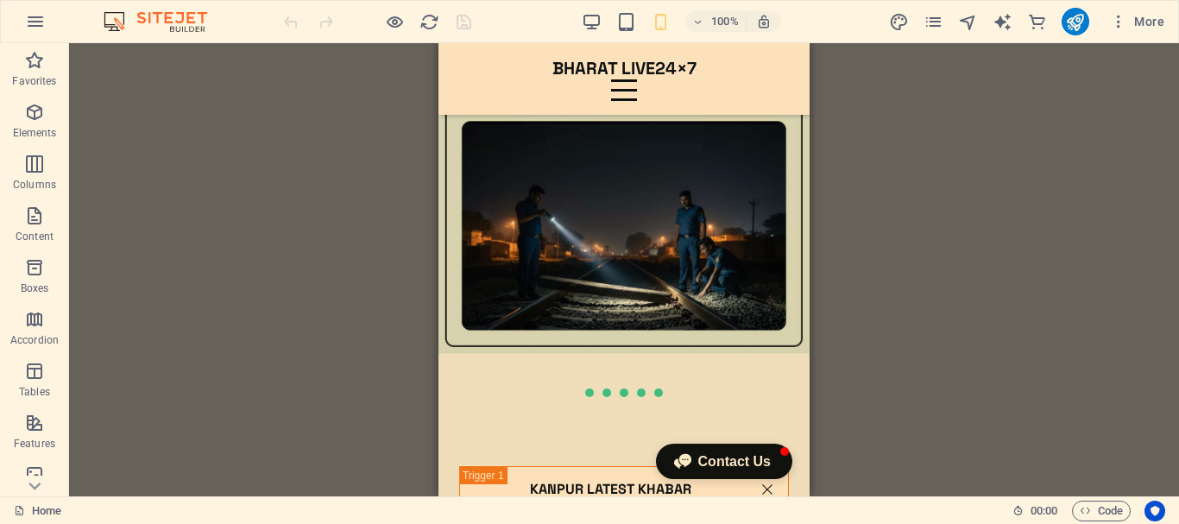
scroll to position [6913, 0]
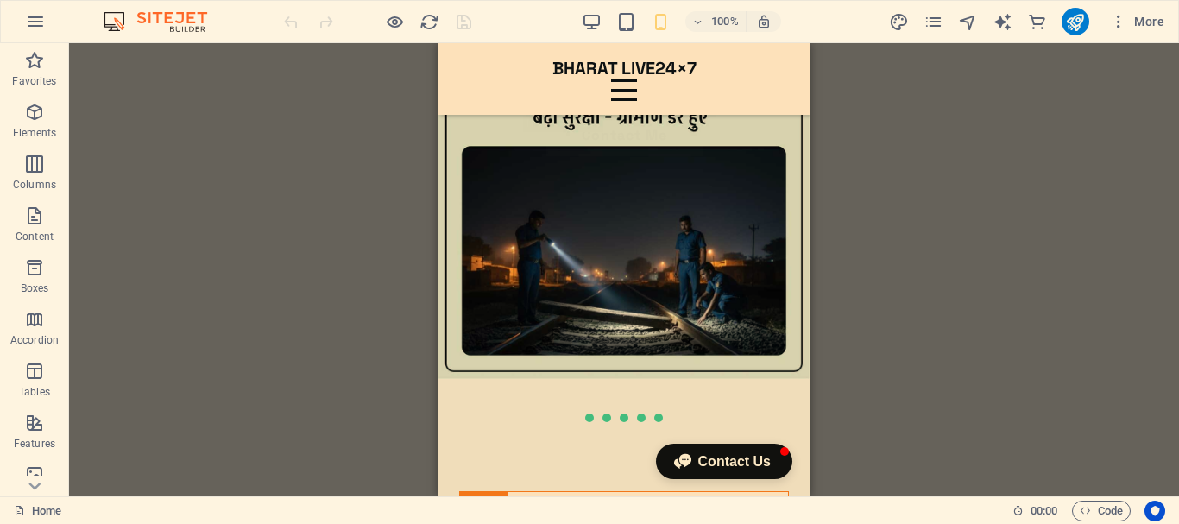
drag, startPoint x: 802, startPoint y: 92, endPoint x: 1250, endPoint y: 347, distance: 515.4
click at [528, 261] on icon at bounding box center [526, 259] width 9 height 18
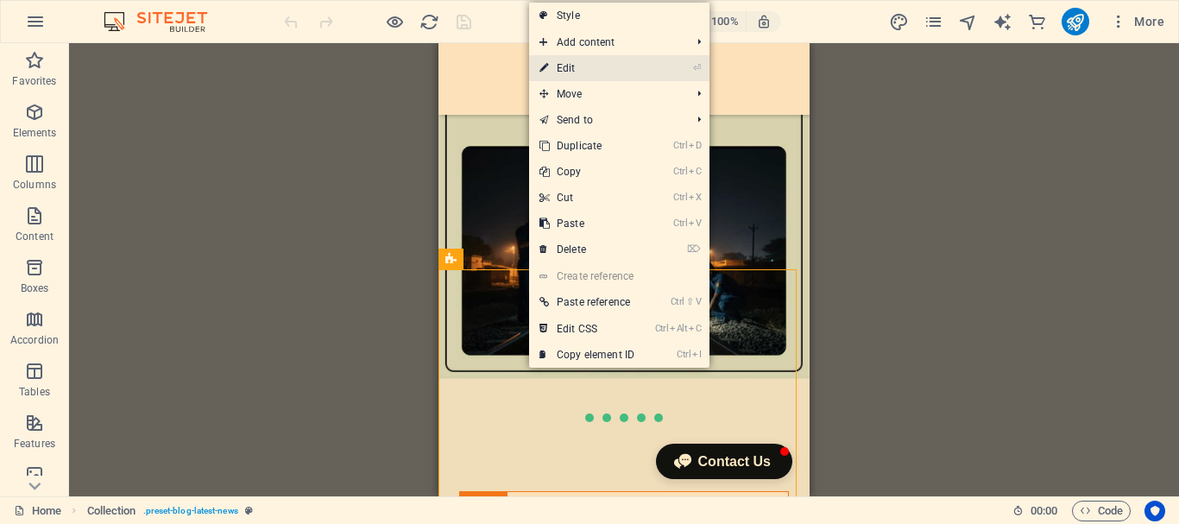
click at [659, 62] on li "⏎ Edit" at bounding box center [619, 68] width 180 height 26
click at [643, 68] on link "⏎ Edit" at bounding box center [587, 68] width 116 height 26
select select "columns.publishing_date_DESC"
select select "columns.status"
select select "columns.publishing_date"
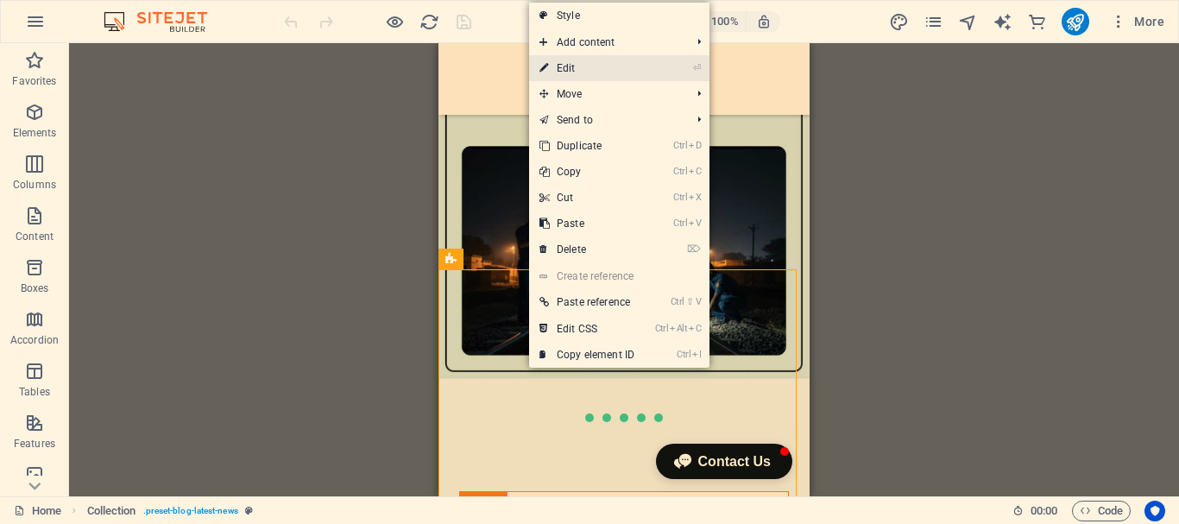
select select "past"
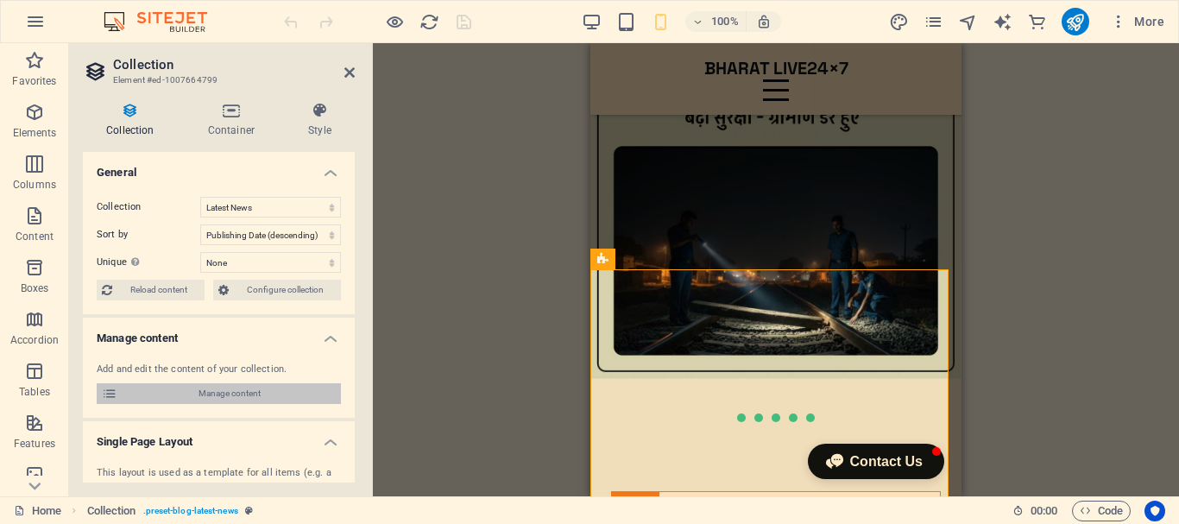
click at [250, 395] on span "Manage content" at bounding box center [229, 393] width 213 height 21
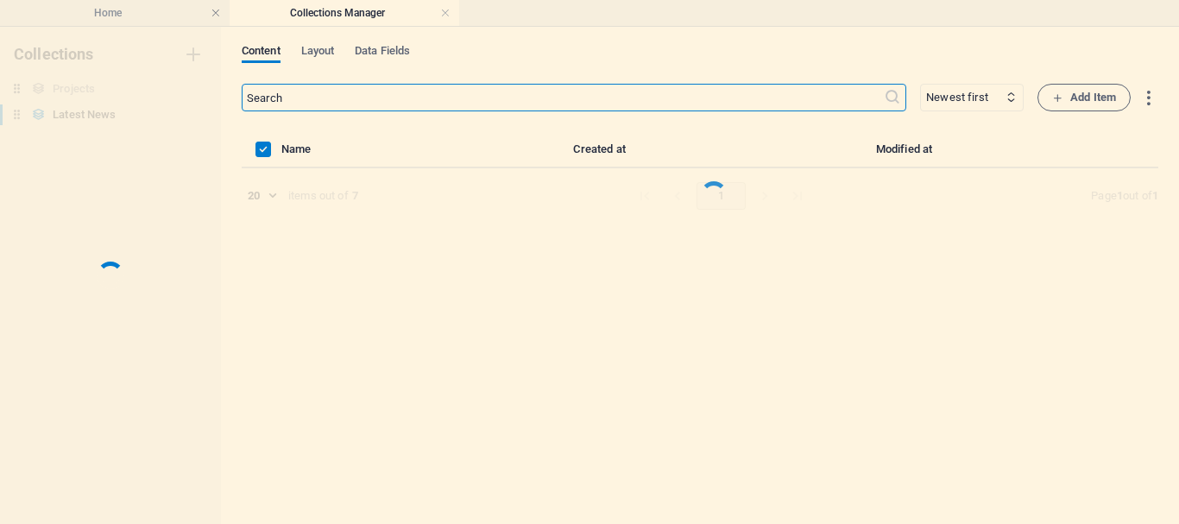
scroll to position [0, 0]
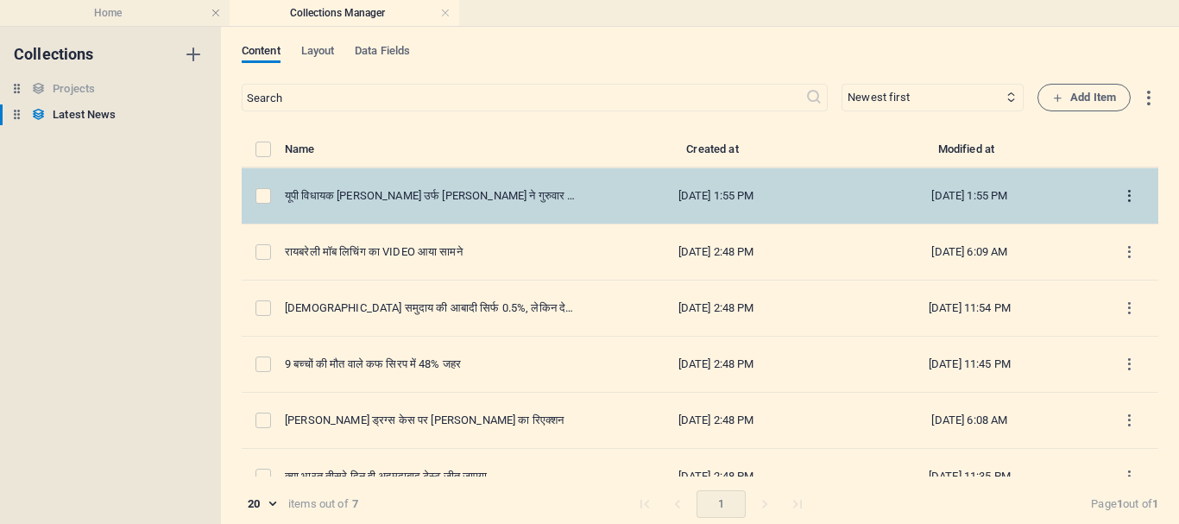
click at [1128, 194] on icon "items list" at bounding box center [1130, 196] width 16 height 16
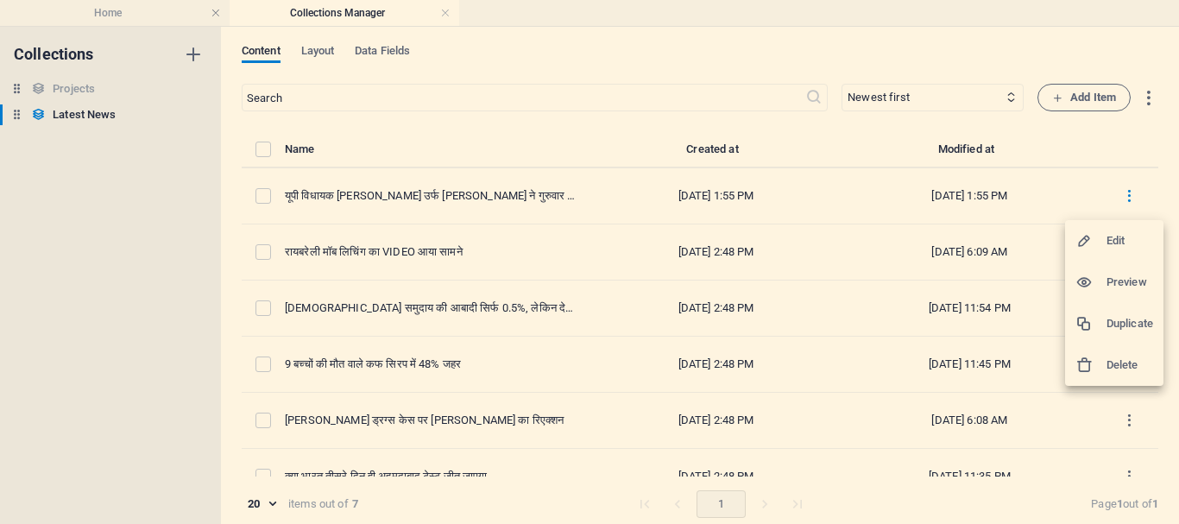
click at [1106, 245] on div at bounding box center [1091, 240] width 31 height 17
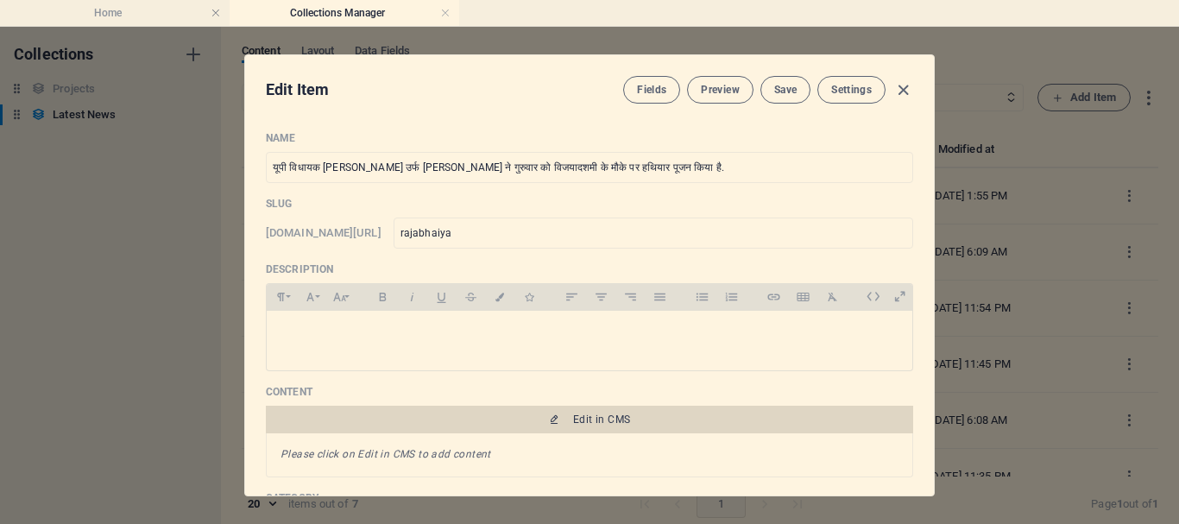
click at [654, 418] on span "Edit in CMS" at bounding box center [590, 420] width 634 height 14
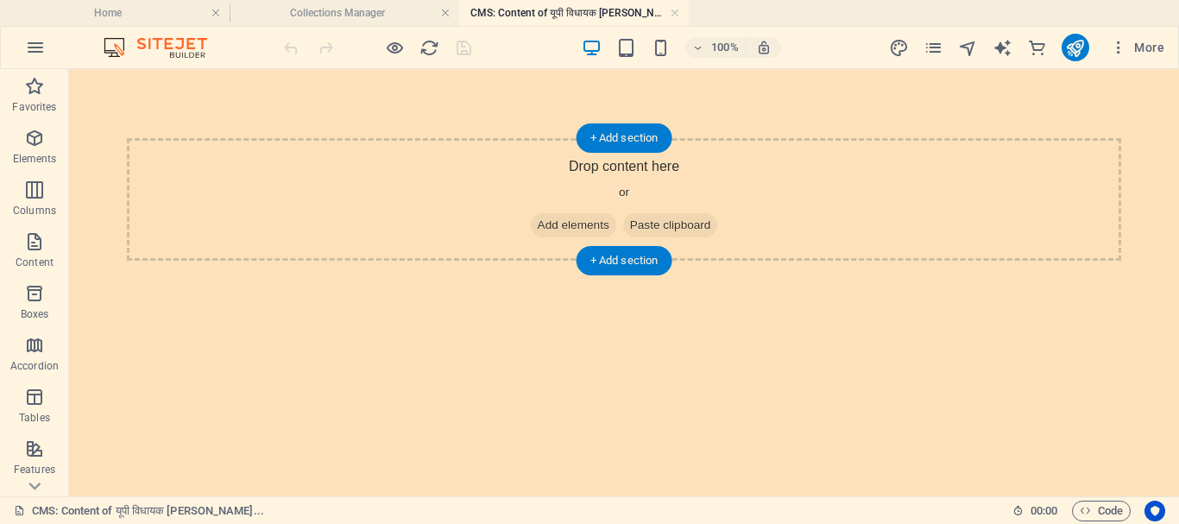
click at [585, 222] on span "Add elements" at bounding box center [573, 225] width 85 height 24
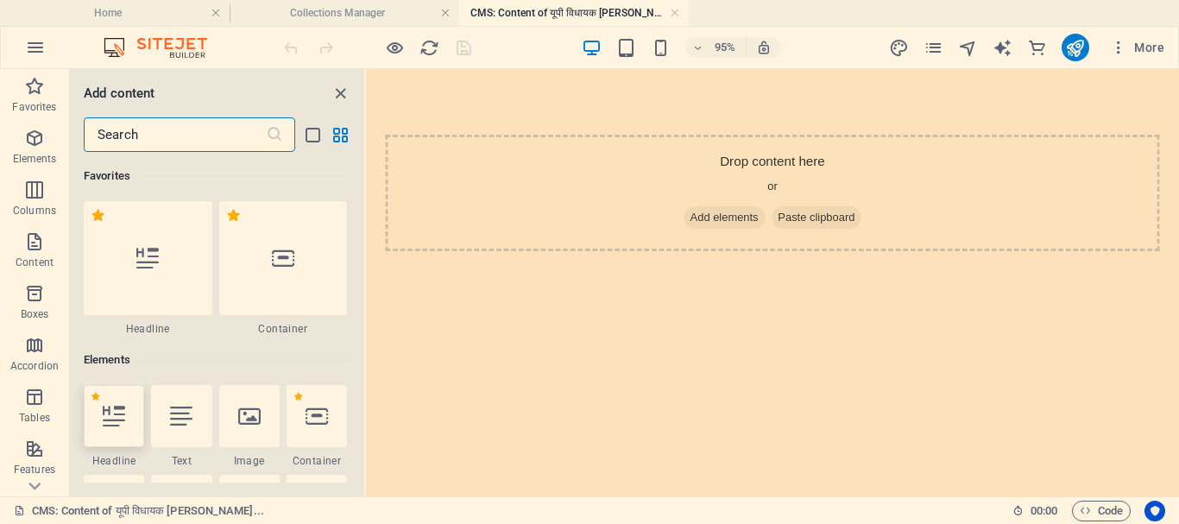
click at [114, 426] on icon at bounding box center [114, 416] width 22 height 22
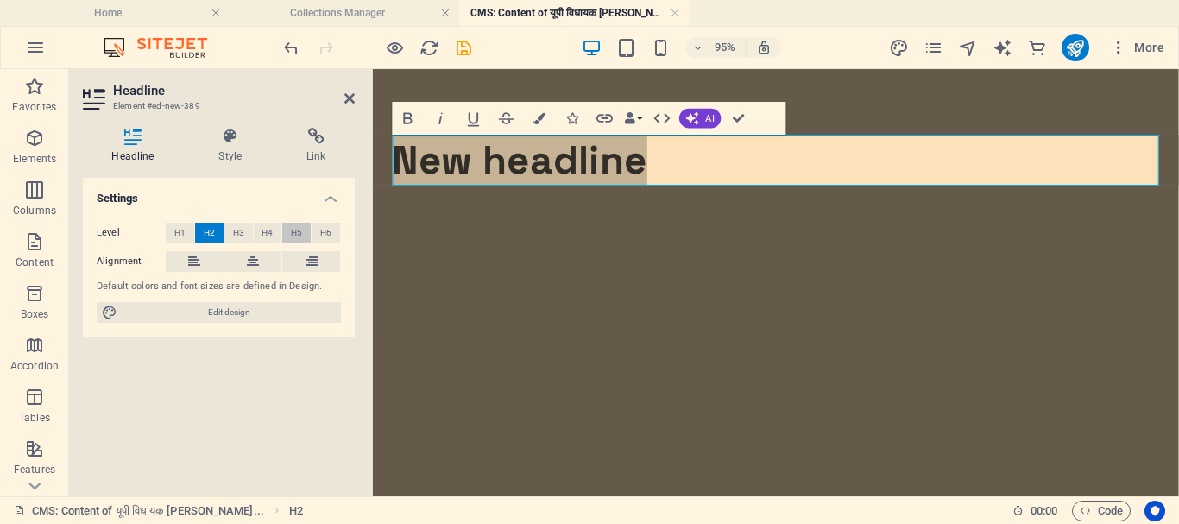
click at [296, 231] on span "H5" at bounding box center [296, 233] width 11 height 21
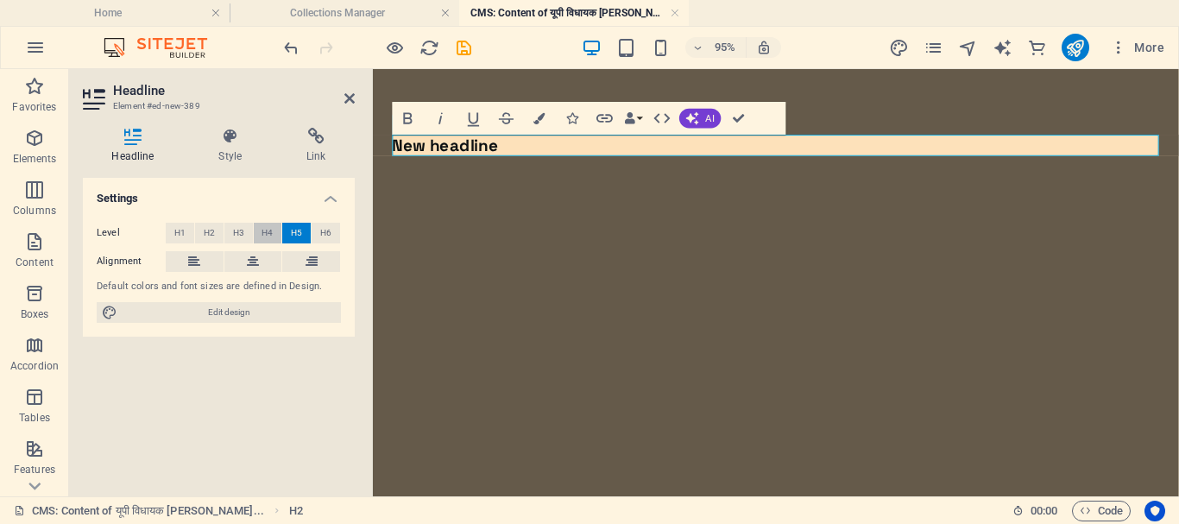
click at [269, 227] on span "H4" at bounding box center [267, 233] width 11 height 21
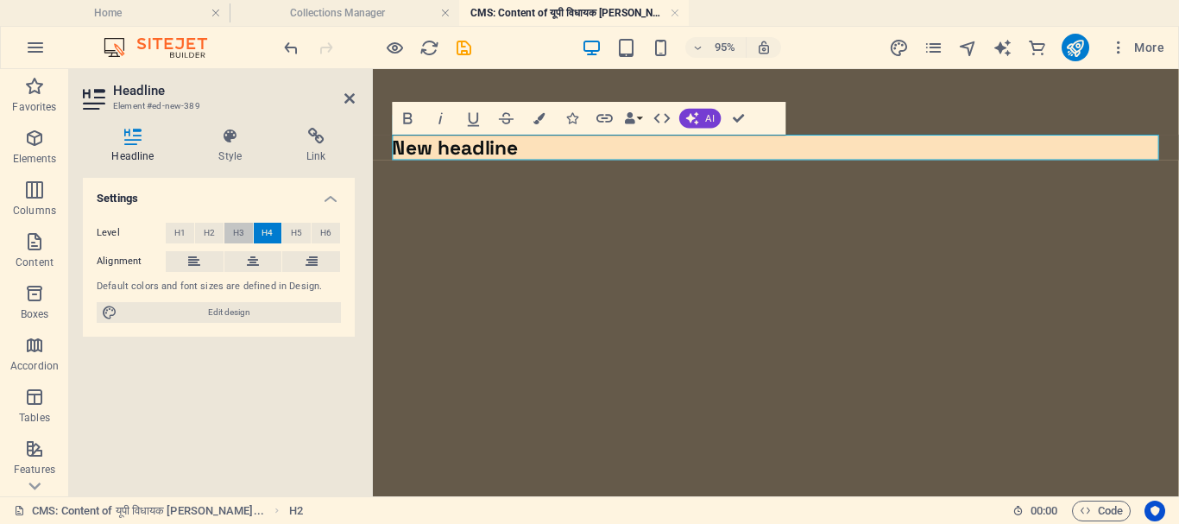
click at [240, 230] on span "H3" at bounding box center [238, 233] width 11 height 21
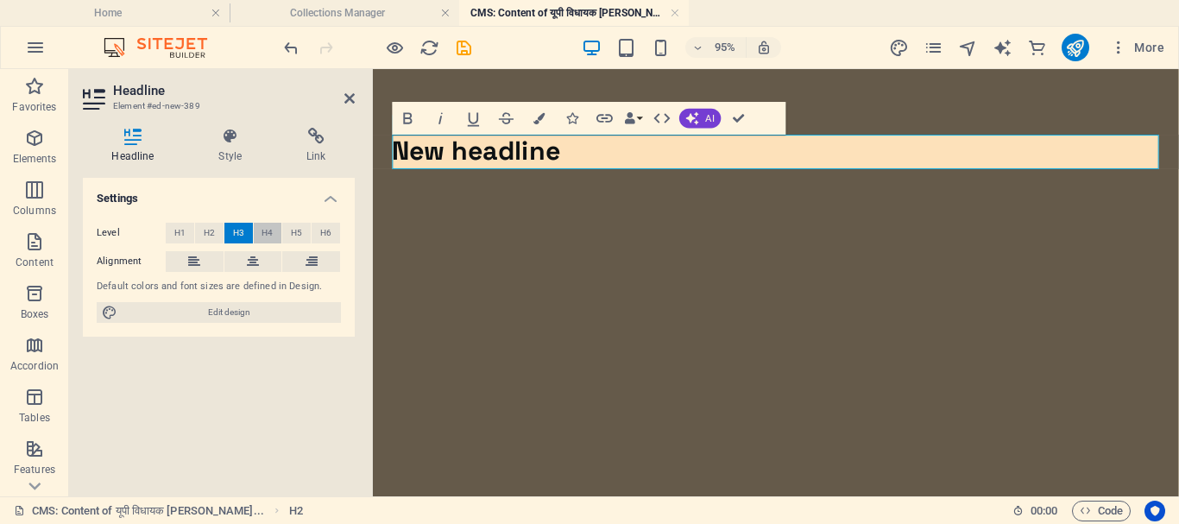
click at [266, 235] on span "H4" at bounding box center [267, 233] width 11 height 21
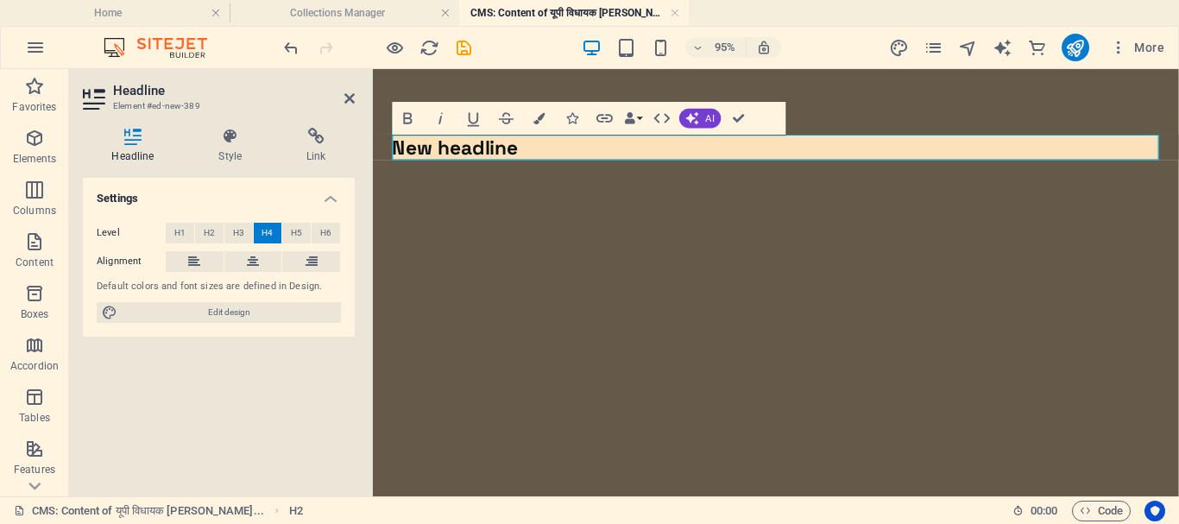
click at [545, 151] on h4 "New headline" at bounding box center [797, 151] width 807 height 27
drag, startPoint x: 545, startPoint y: 151, endPoint x: 384, endPoint y: 149, distance: 160.6
click at [384, 149] on div "New headline" at bounding box center [797, 151] width 849 height 165
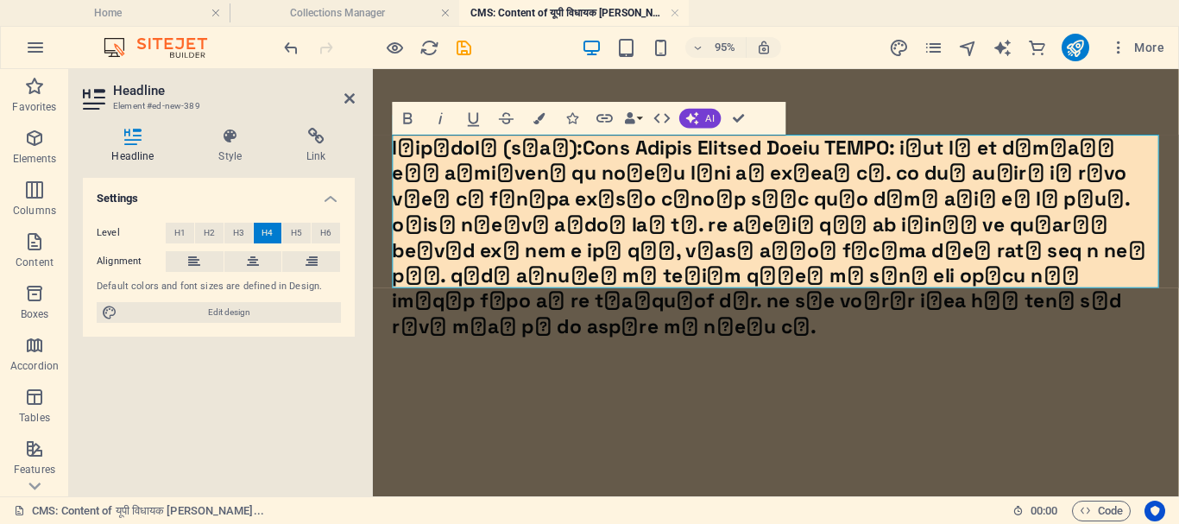
scroll to position [4268, 3]
click at [295, 233] on span "H5" at bounding box center [296, 233] width 11 height 21
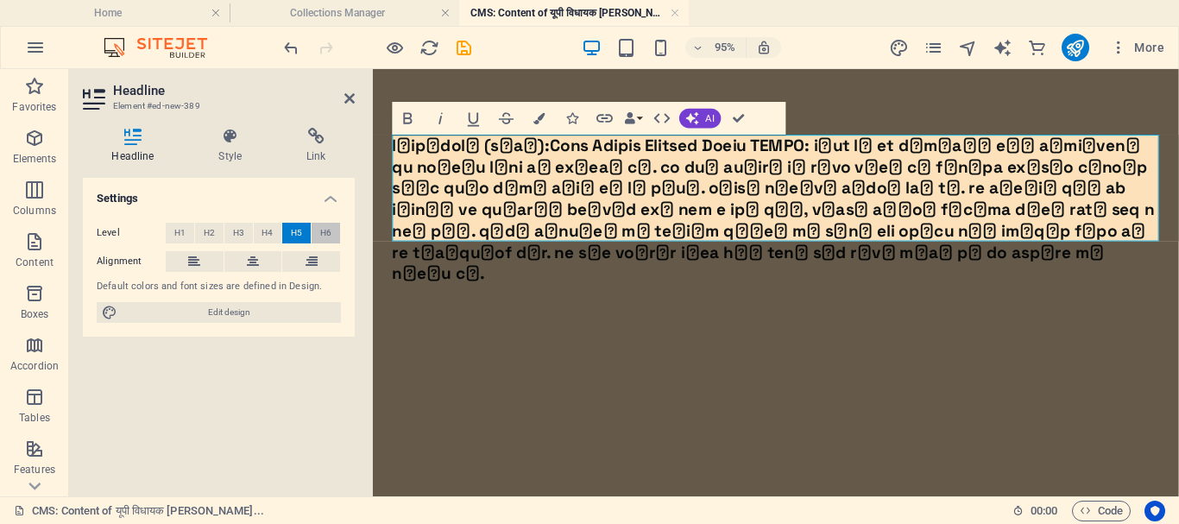
click at [332, 232] on button "H6" at bounding box center [326, 233] width 28 height 21
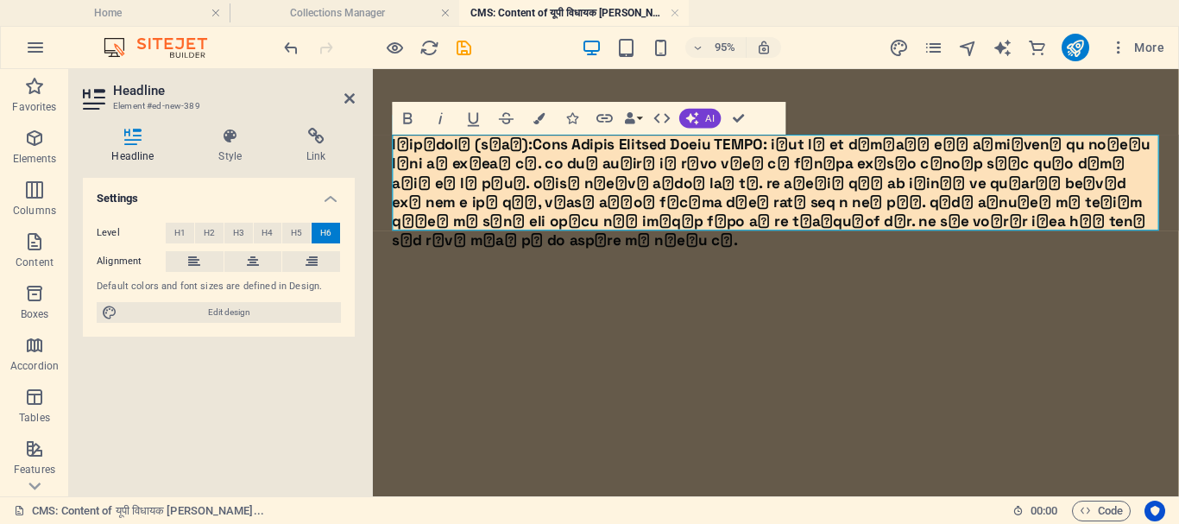
click at [488, 149] on h6 at bounding box center [797, 198] width 807 height 121
click at [493, 146] on h6 at bounding box center [797, 198] width 807 height 121
click at [553, 321] on html "Skip to main content प्रतापगढ़ (यूपी):" at bounding box center [797, 198] width 849 height 259
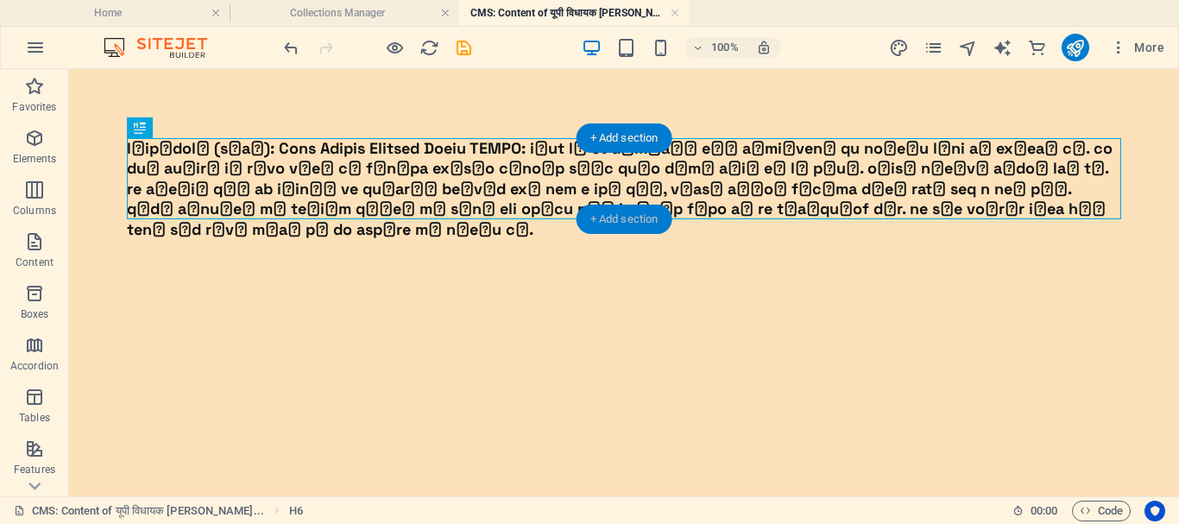
click at [636, 217] on div "+ Add section" at bounding box center [625, 219] width 96 height 29
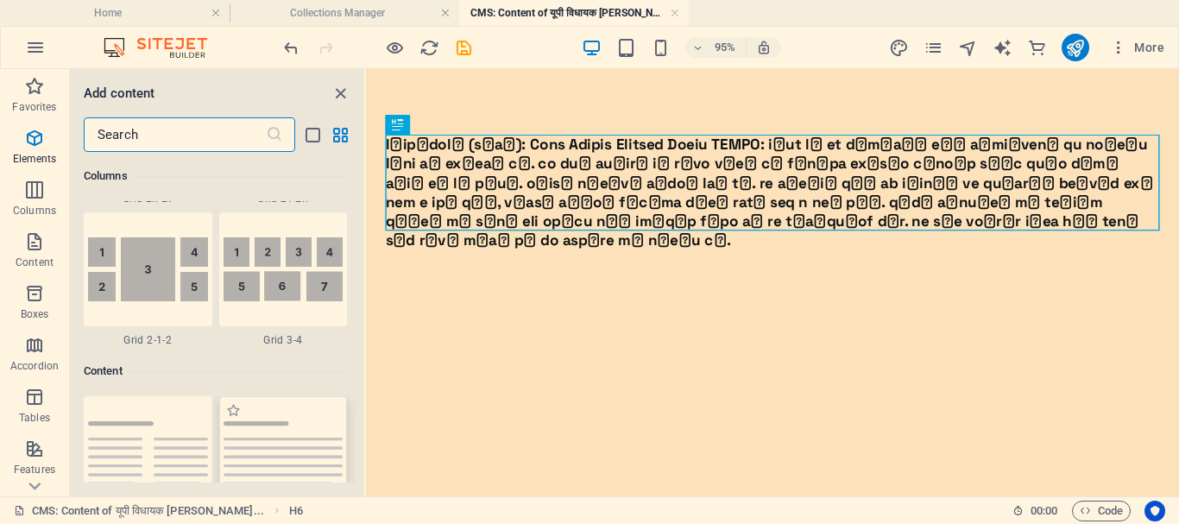
scroll to position [3021, 0]
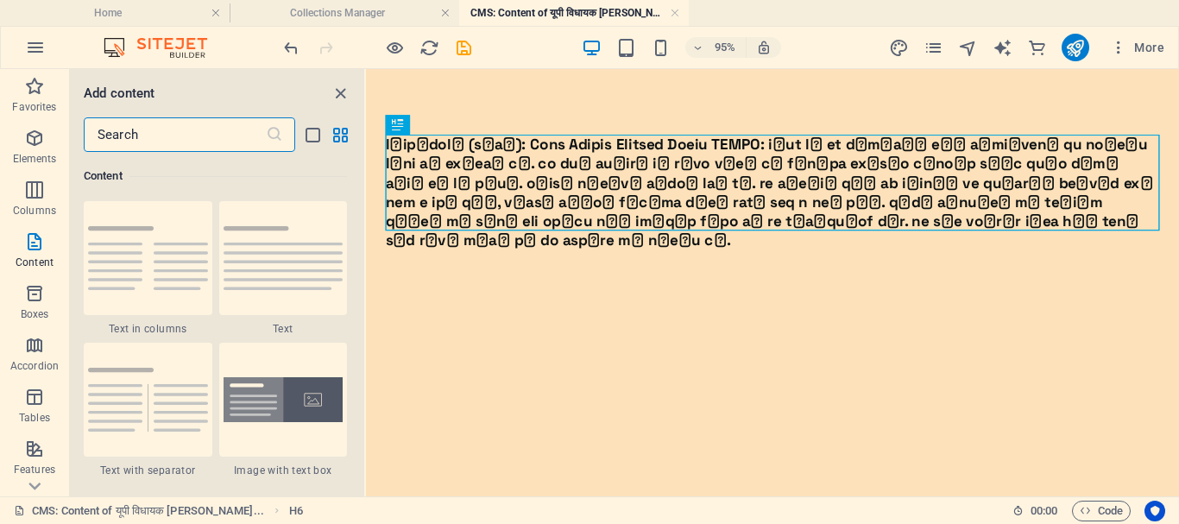
click at [200, 136] on input "text" at bounding box center [175, 134] width 182 height 35
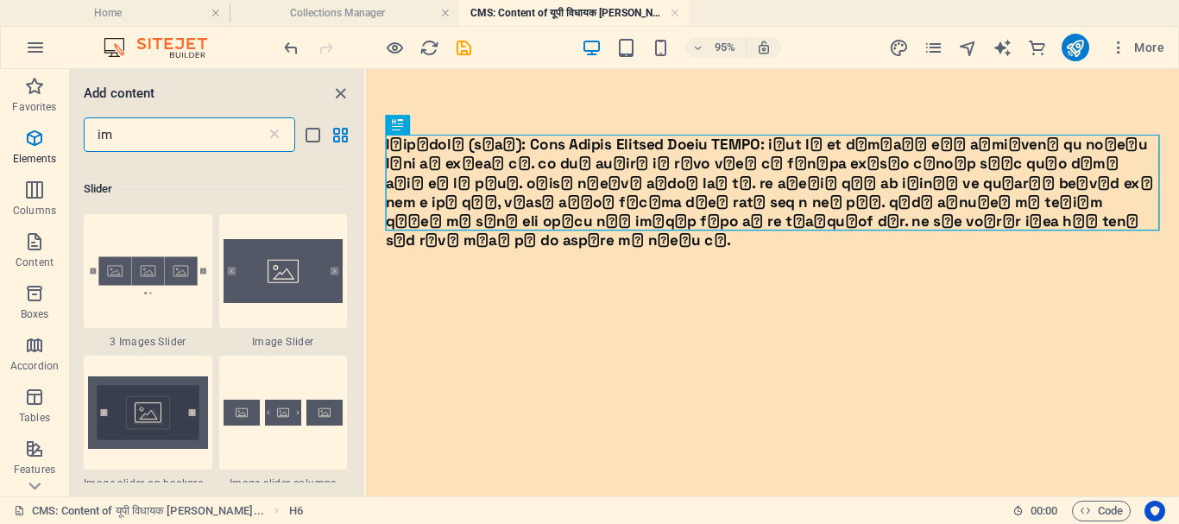
scroll to position [0, 0]
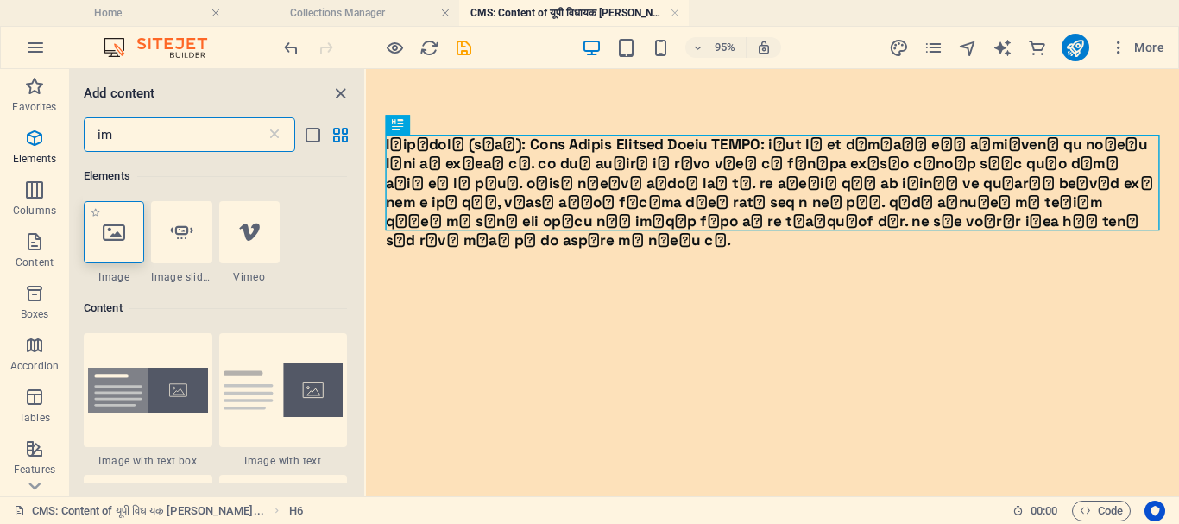
type input "im"
click at [111, 245] on div at bounding box center [114, 232] width 60 height 62
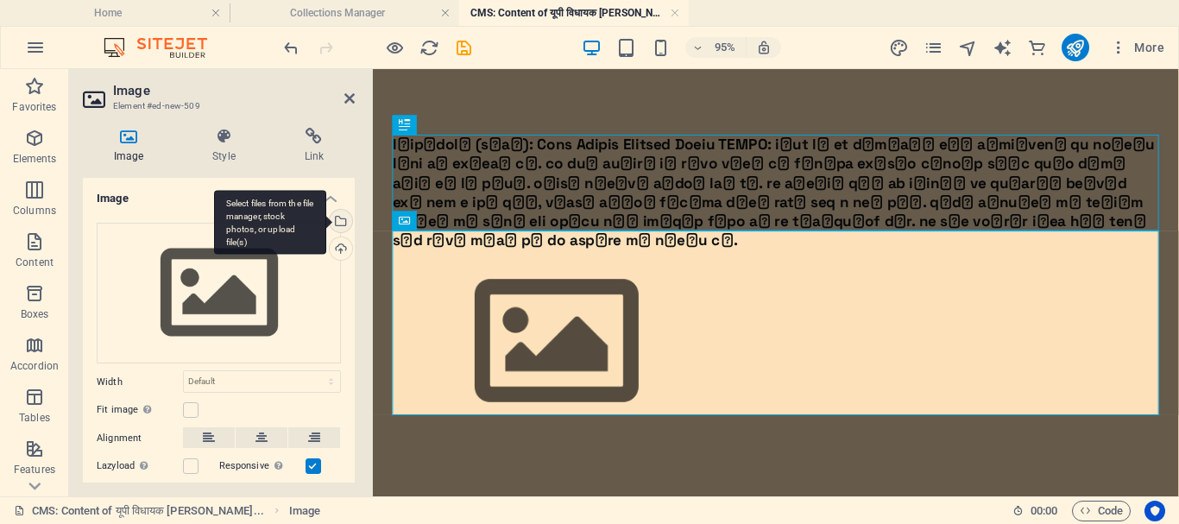
click at [338, 220] on div "Select files from the file manager, stock photos, or upload file(s)" at bounding box center [339, 223] width 26 height 26
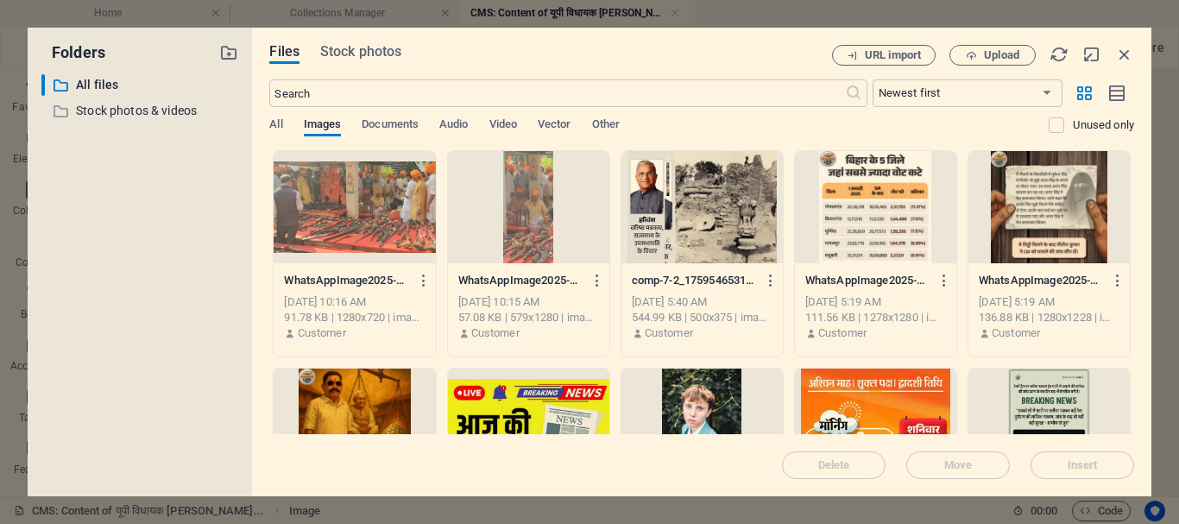
click at [354, 223] on div at bounding box center [354, 207] width 161 height 112
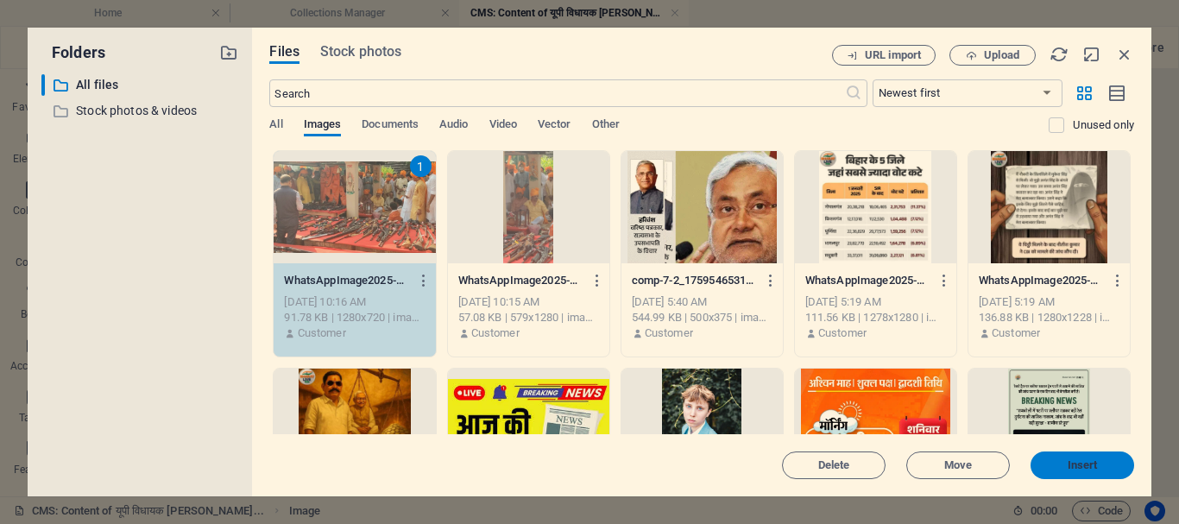
click at [1096, 463] on span "Insert" at bounding box center [1083, 465] width 30 height 10
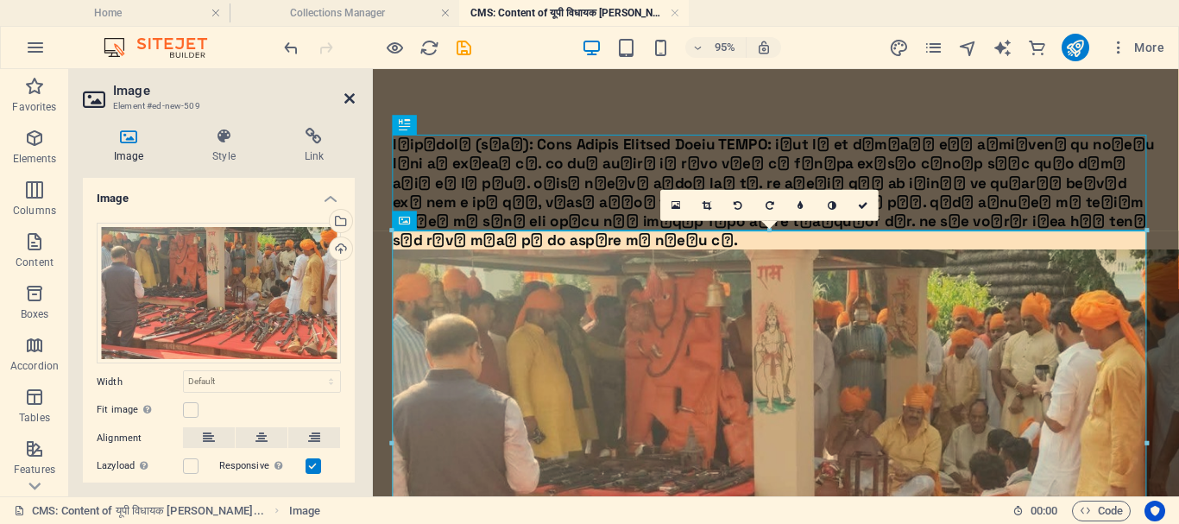
click at [348, 95] on icon at bounding box center [349, 99] width 10 height 14
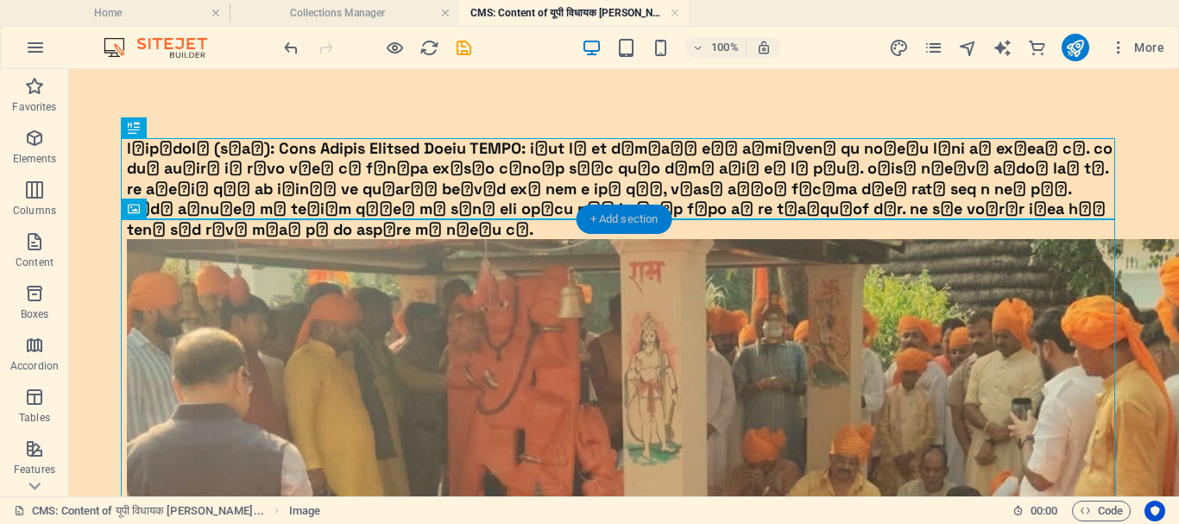
click at [601, 216] on div "+ Add section" at bounding box center [625, 219] width 96 height 29
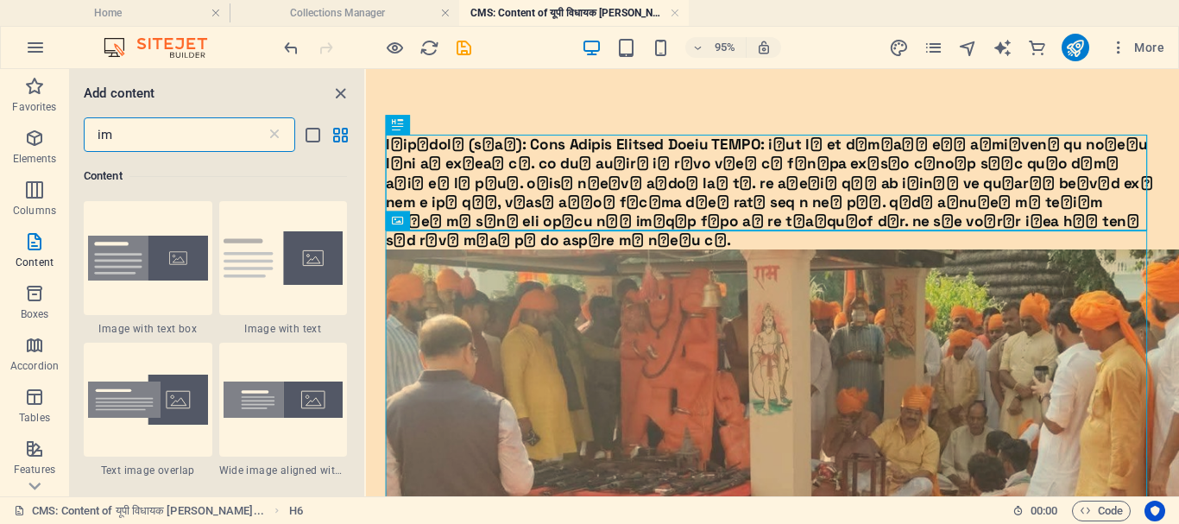
scroll to position [132, 0]
click at [275, 136] on icon at bounding box center [274, 134] width 17 height 17
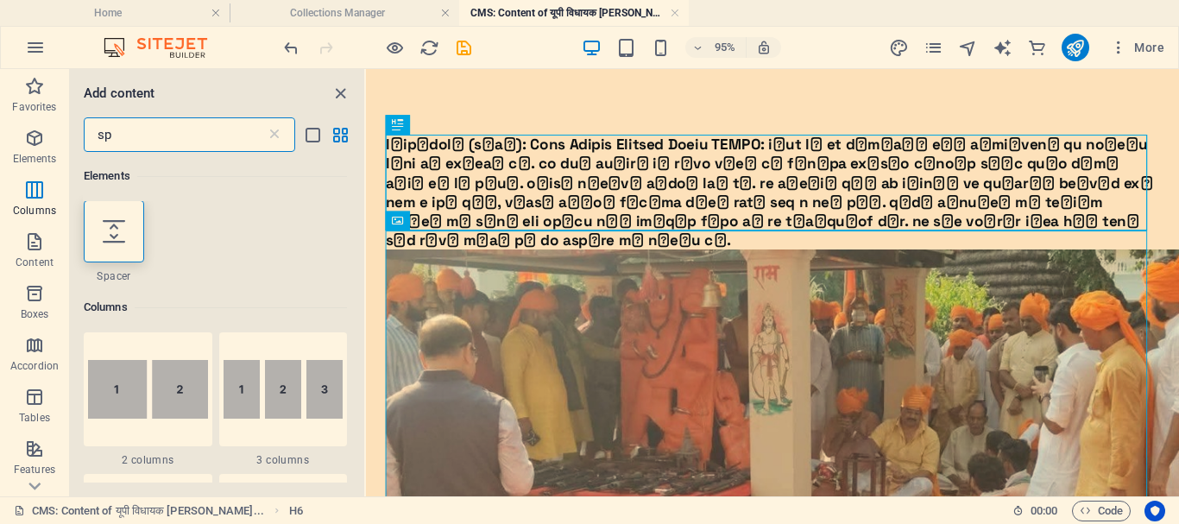
scroll to position [0, 0]
type input "sp"
click at [99, 236] on div at bounding box center [114, 232] width 60 height 62
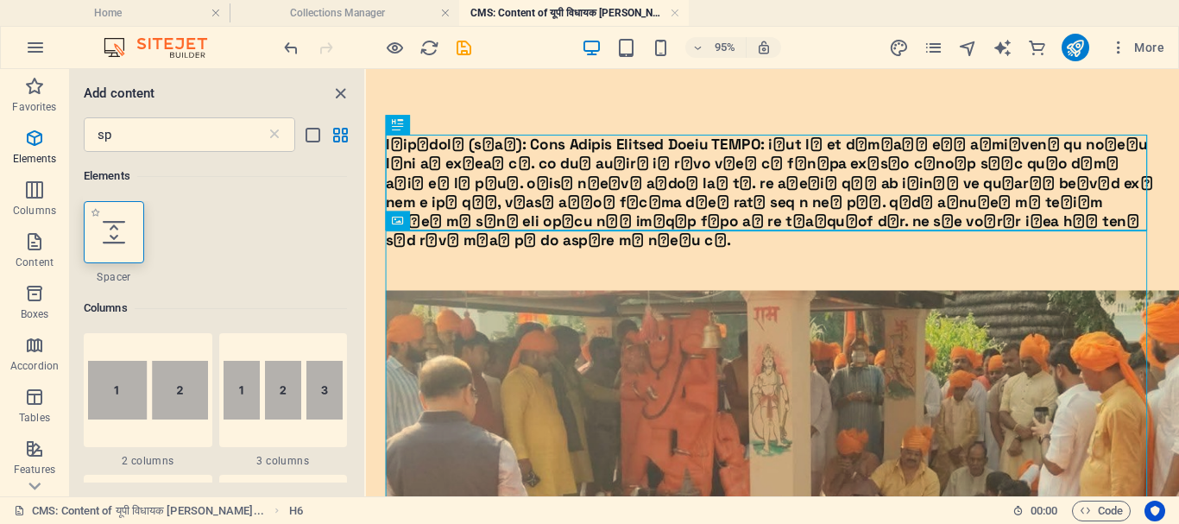
select select "px"
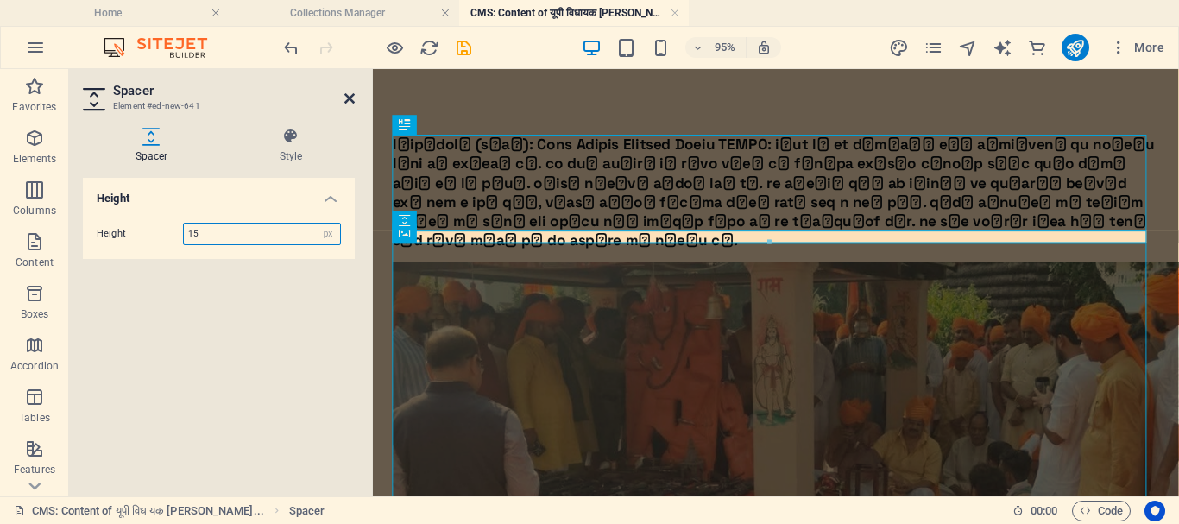
type input "15"
click at [347, 98] on icon at bounding box center [349, 99] width 10 height 14
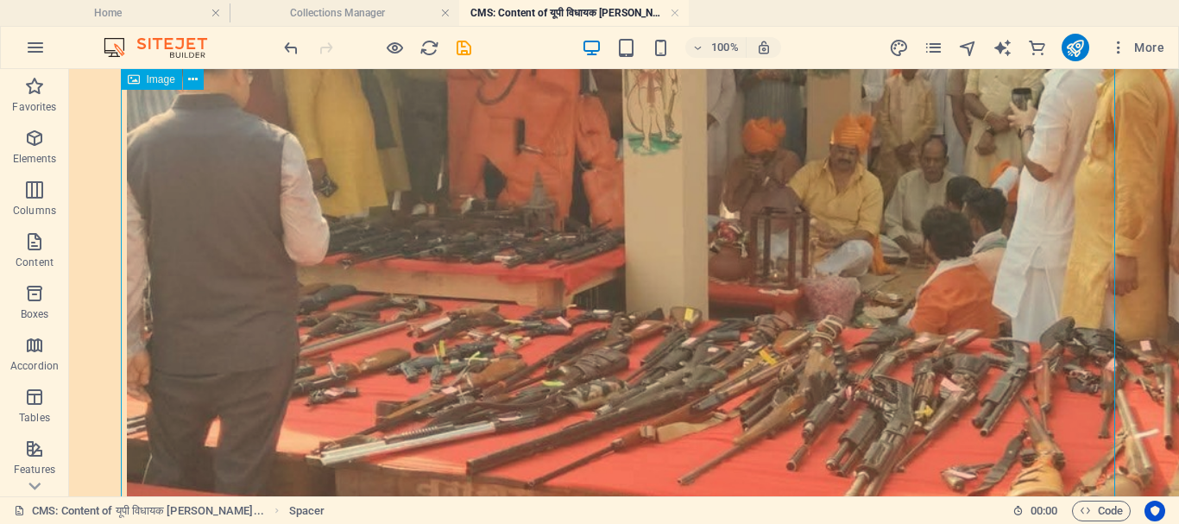
scroll to position [364, 0]
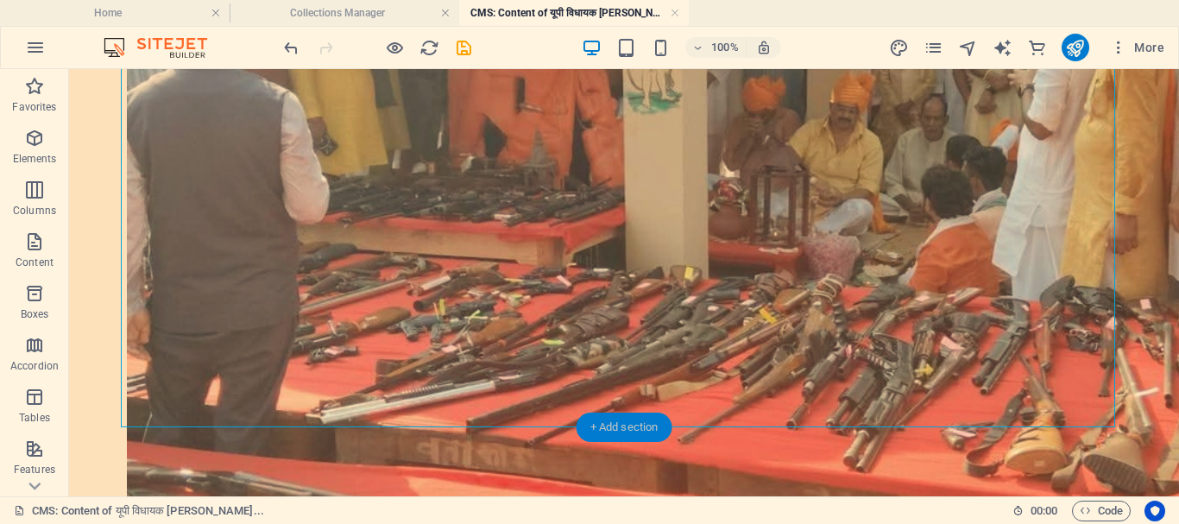
click at [625, 427] on div "+ Add section" at bounding box center [625, 427] width 96 height 29
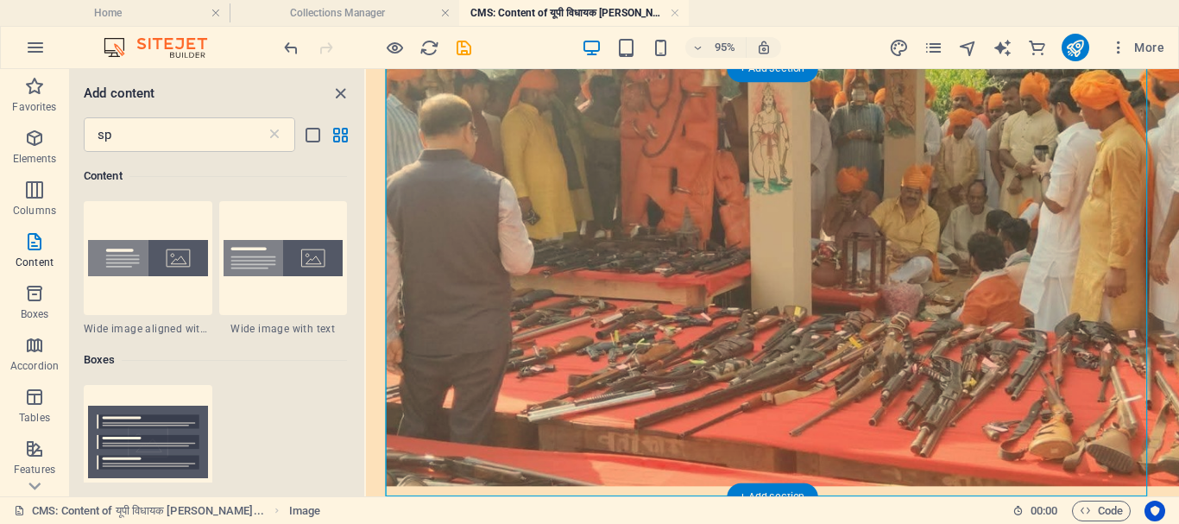
scroll to position [254, 0]
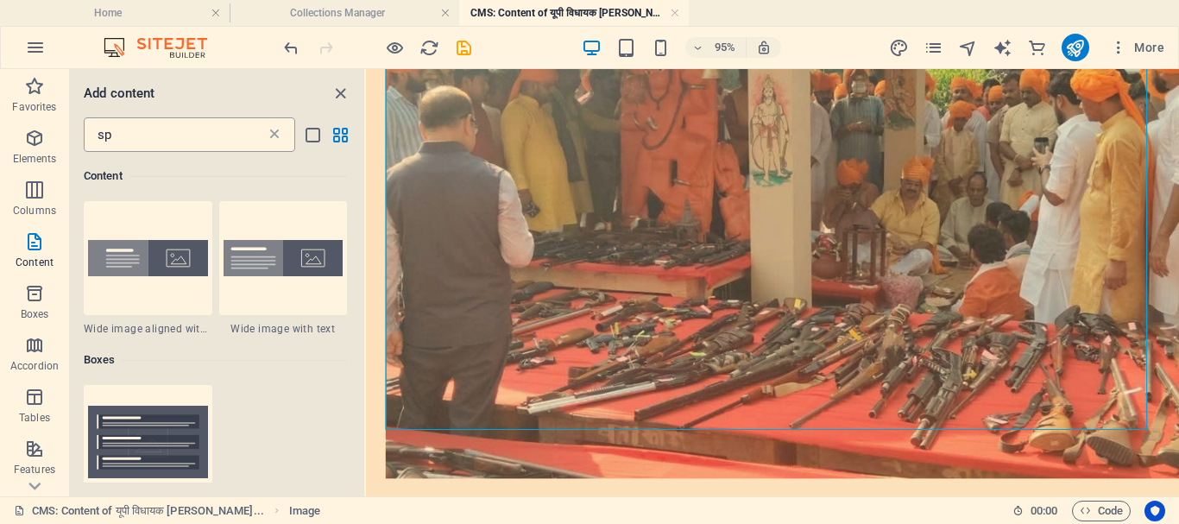
click at [276, 132] on icon at bounding box center [274, 134] width 17 height 17
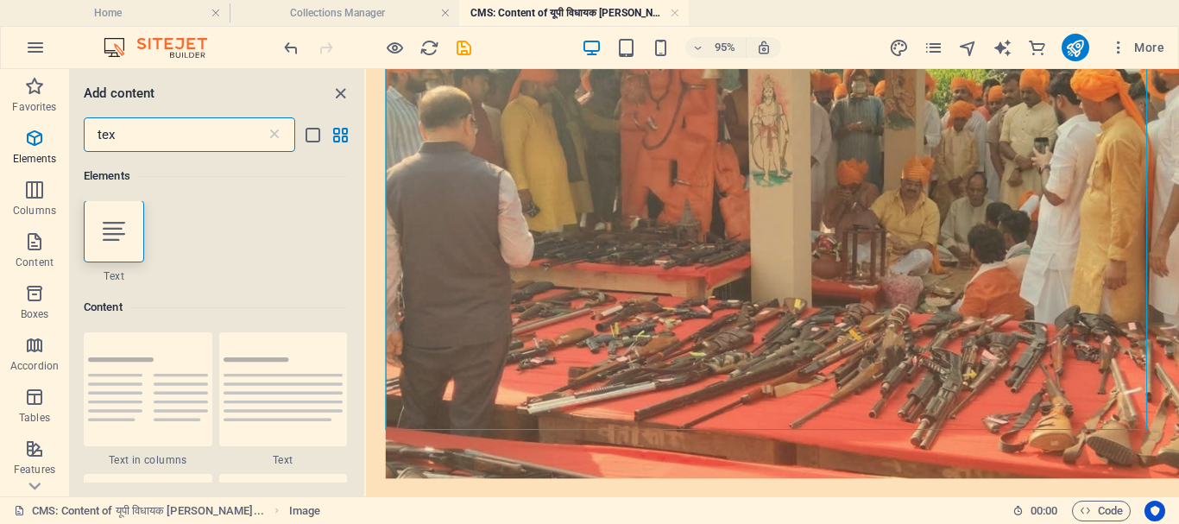
scroll to position [0, 0]
type input "tex"
click at [130, 229] on div at bounding box center [114, 232] width 60 height 62
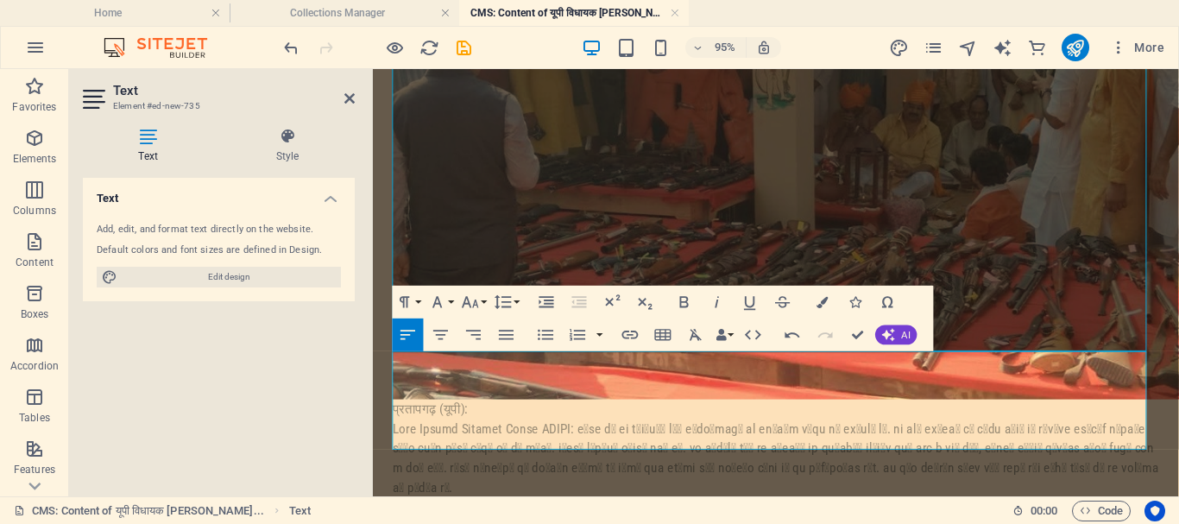
scroll to position [334, 0]
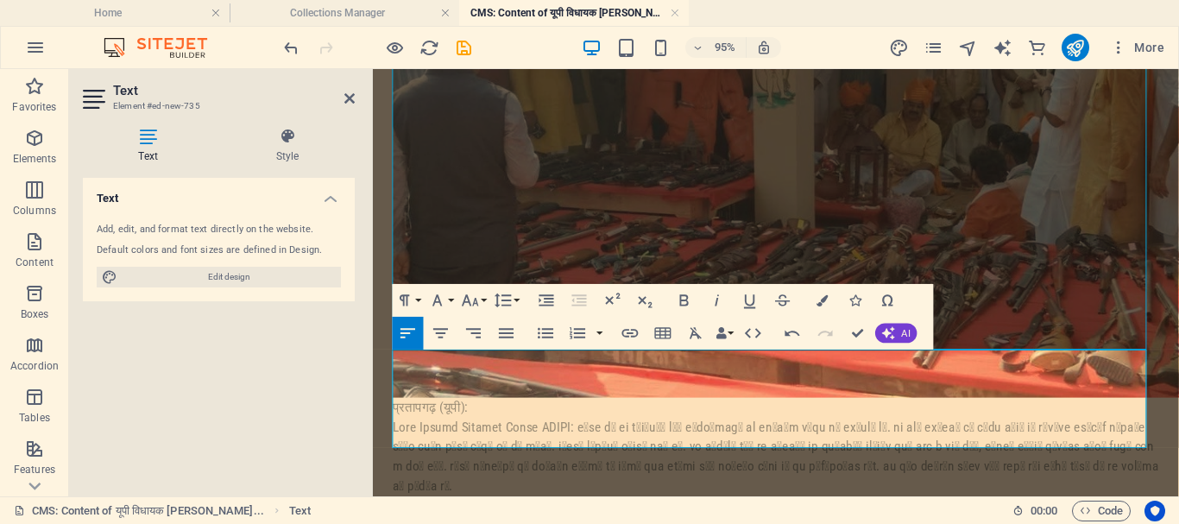
click at [629, 456] on p at bounding box center [797, 477] width 807 height 83
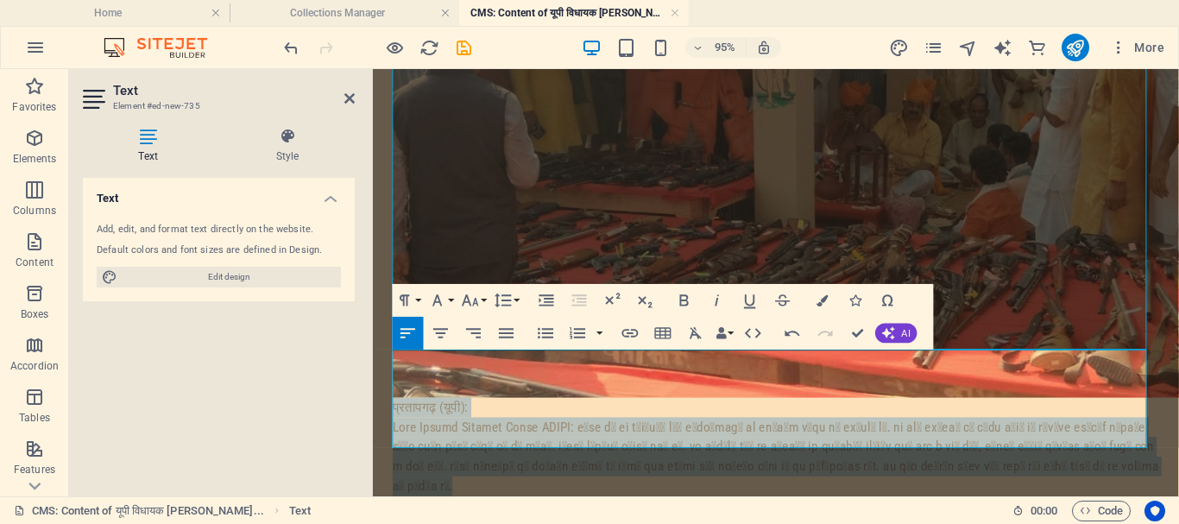
drag, startPoint x: 634, startPoint y: 455, endPoint x: 386, endPoint y: 371, distance: 261.6
click at [386, 371] on div "प्रतापगढ़ (यूपी): प्रतापगढ़ (यूपी):" at bounding box center [797, 161] width 849 height 853
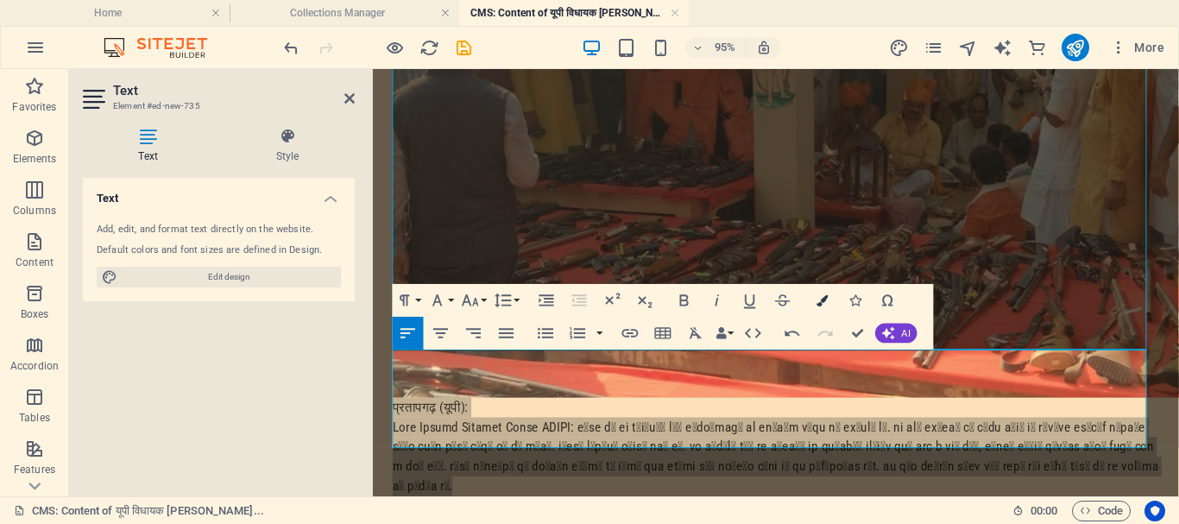
click at [822, 300] on icon "button" at bounding box center [822, 300] width 11 height 11
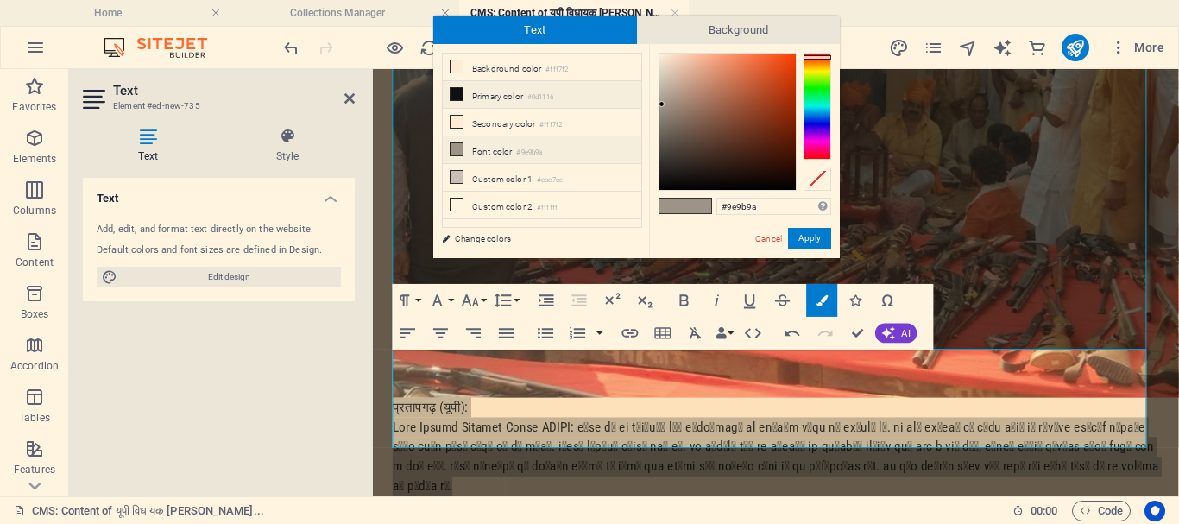
click at [458, 96] on icon at bounding box center [457, 94] width 12 height 12
type input "#0d1116"
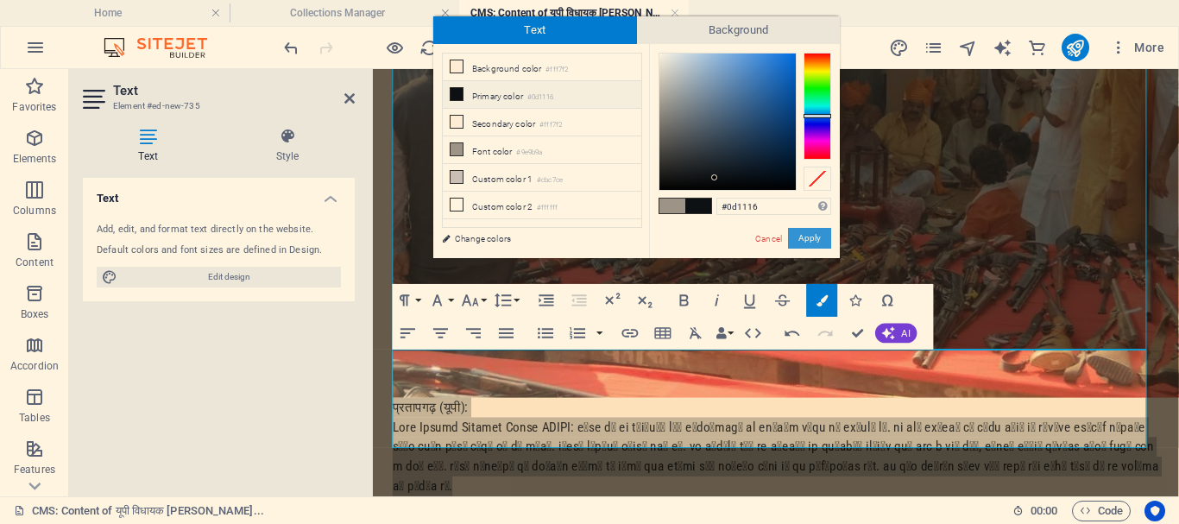
drag, startPoint x: 816, startPoint y: 232, endPoint x: 482, endPoint y: 187, distance: 337.1
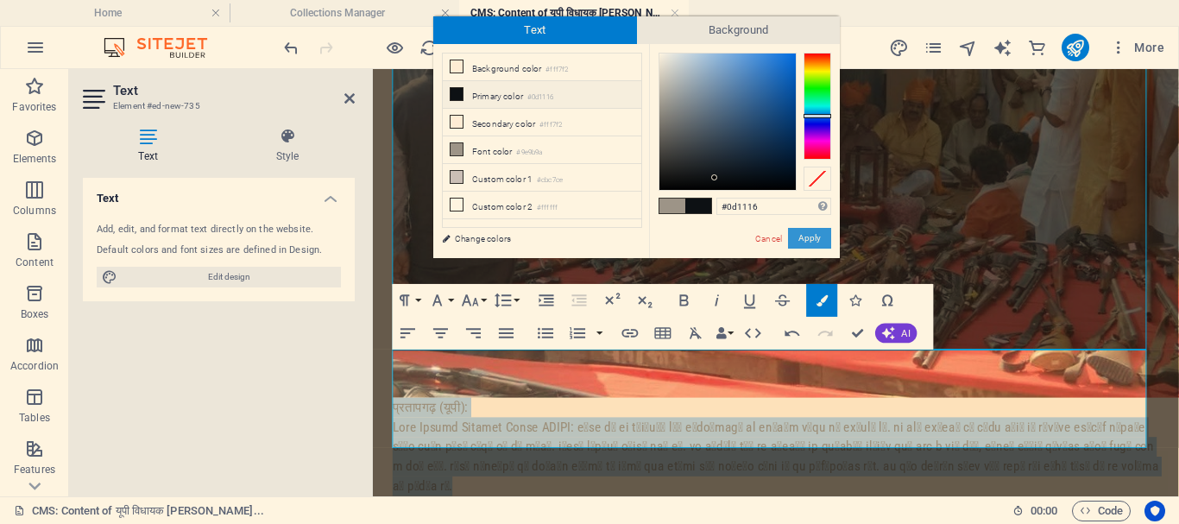
click at [816, 232] on button "Apply" at bounding box center [809, 238] width 43 height 21
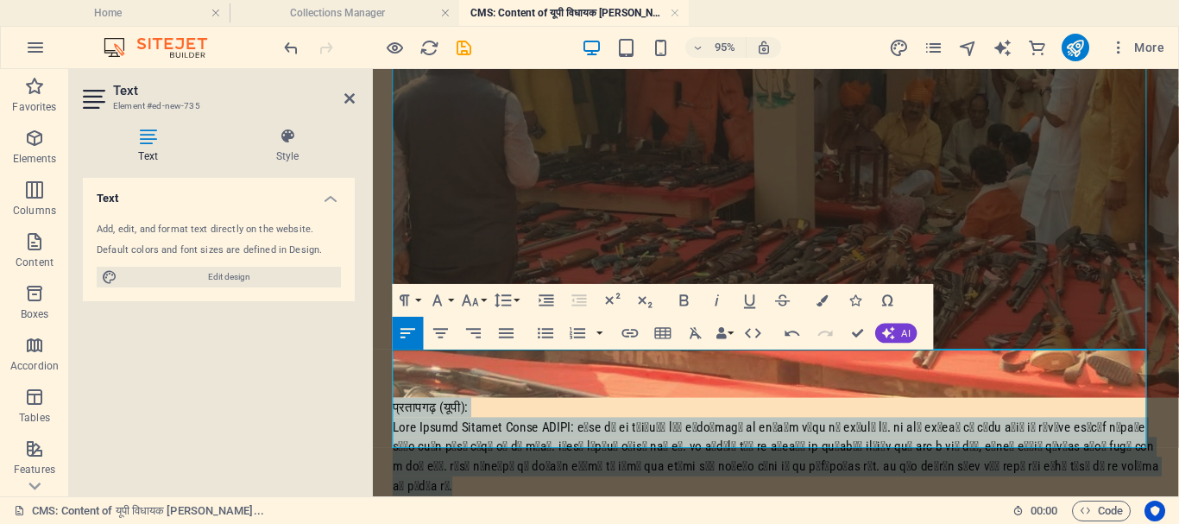
click at [664, 458] on p at bounding box center [797, 477] width 807 height 83
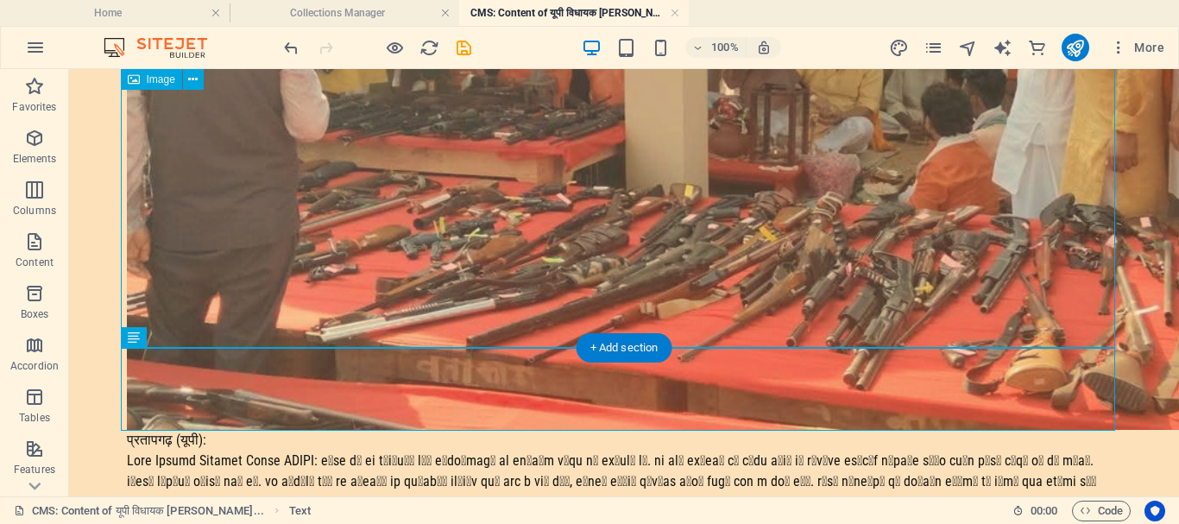
scroll to position [447, 0]
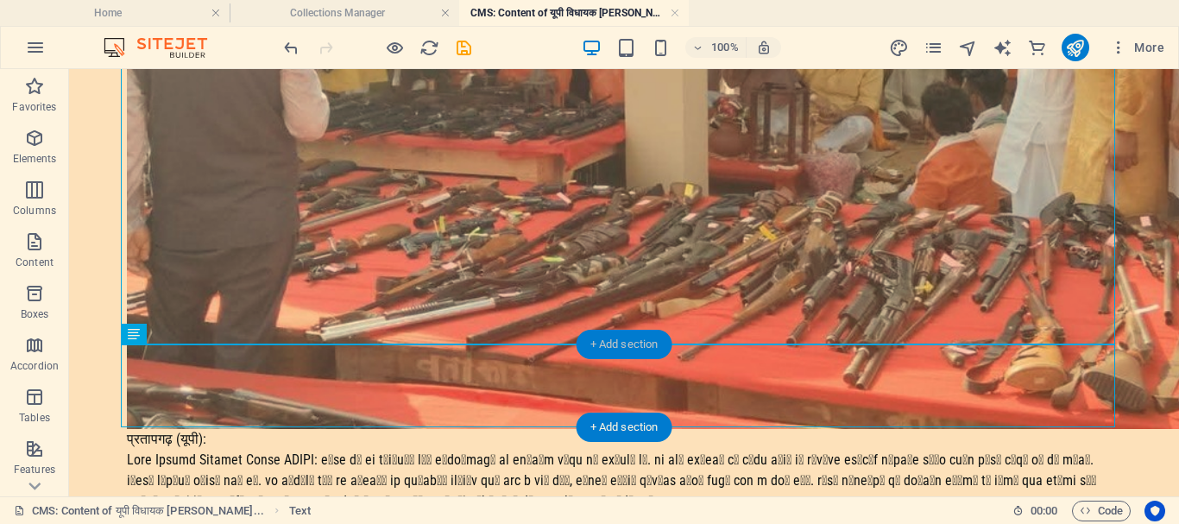
click at [648, 344] on div "+ Add section" at bounding box center [625, 344] width 96 height 29
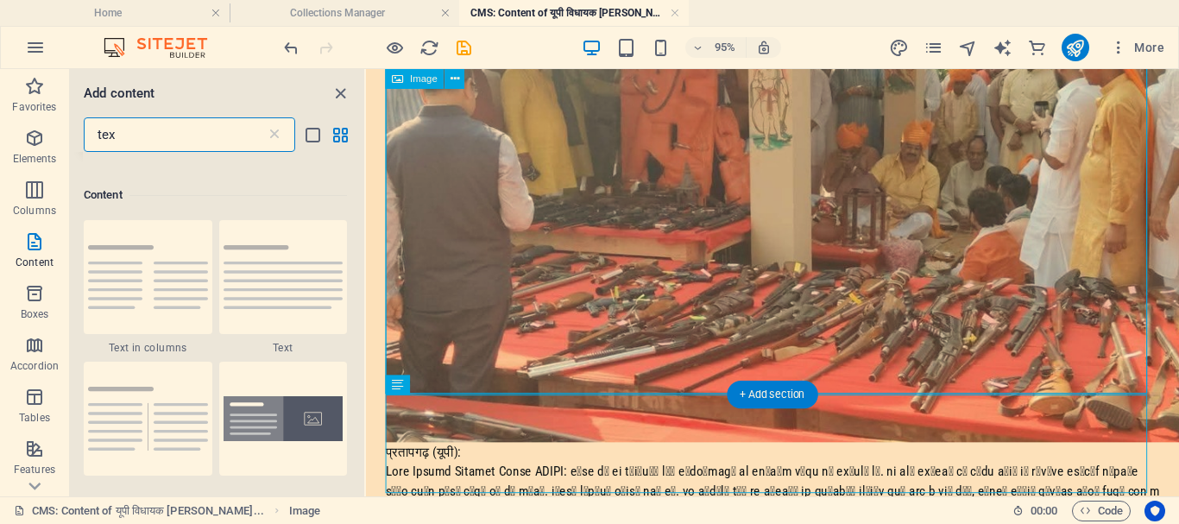
scroll to position [132, 0]
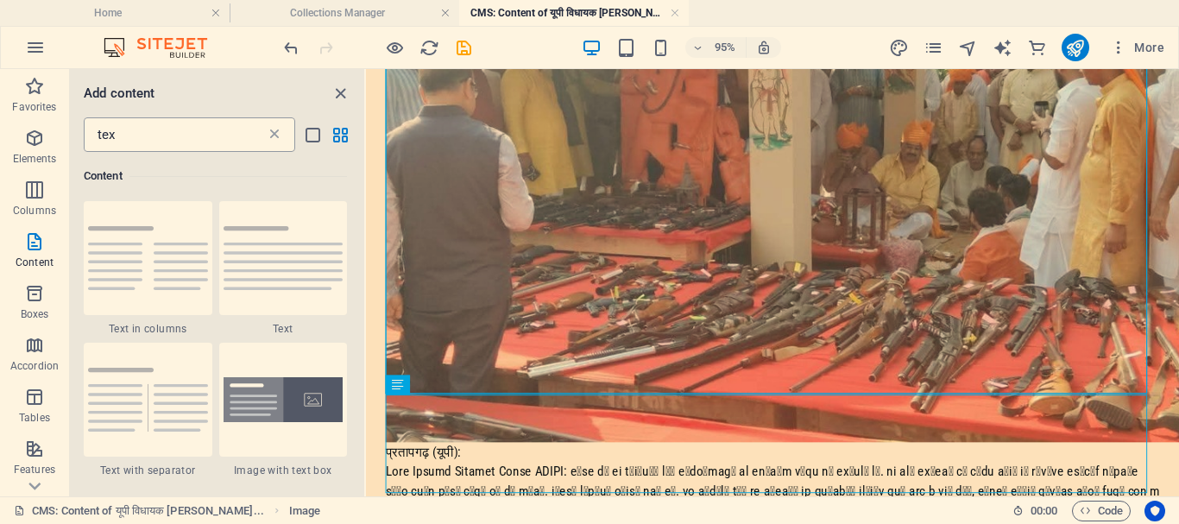
click at [272, 132] on icon at bounding box center [274, 134] width 17 height 17
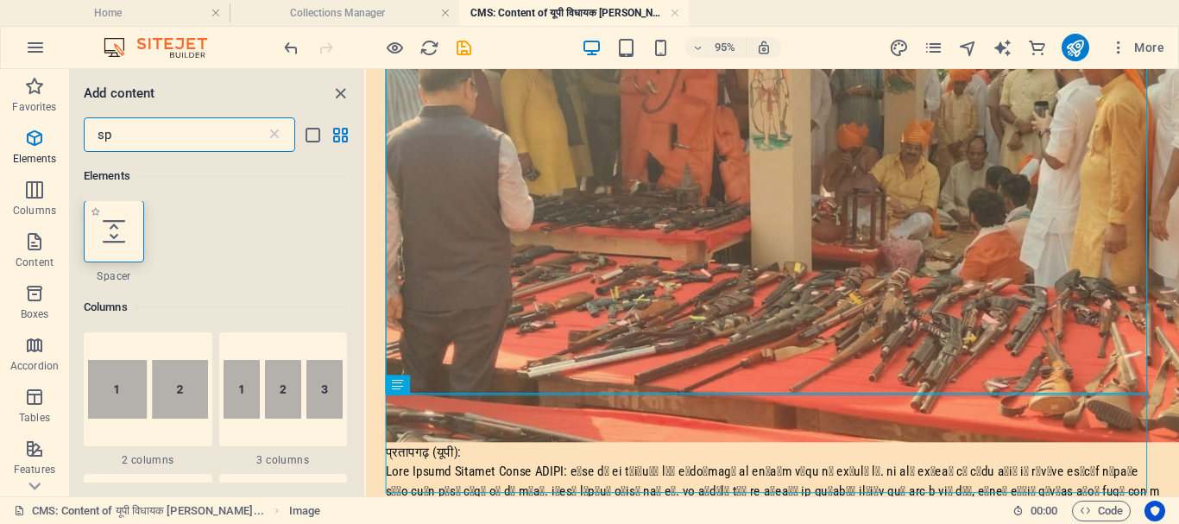
scroll to position [0, 0]
type input "sp"
click at [116, 226] on icon at bounding box center [114, 232] width 22 height 22
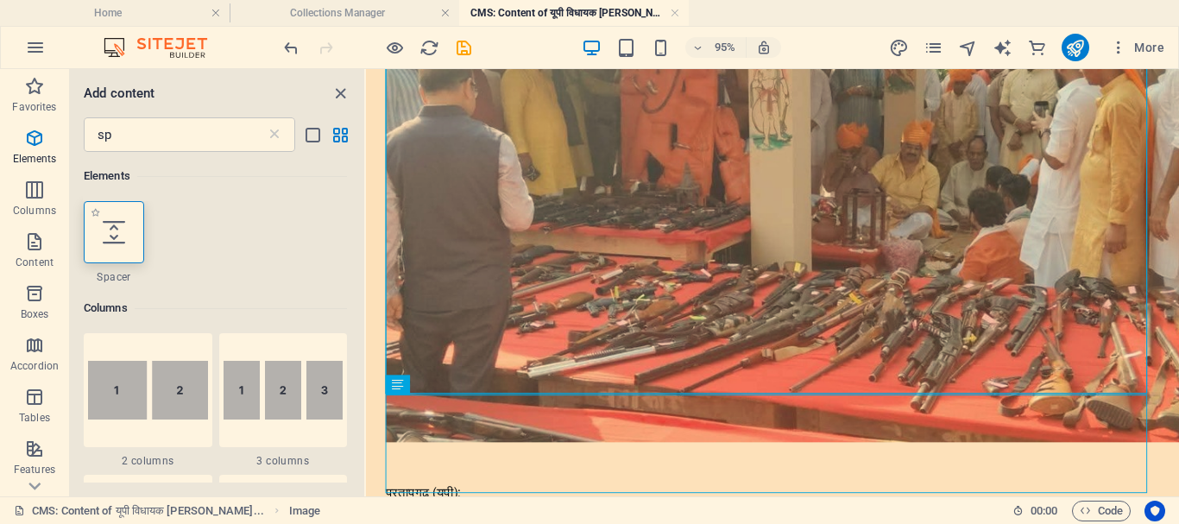
select select "px"
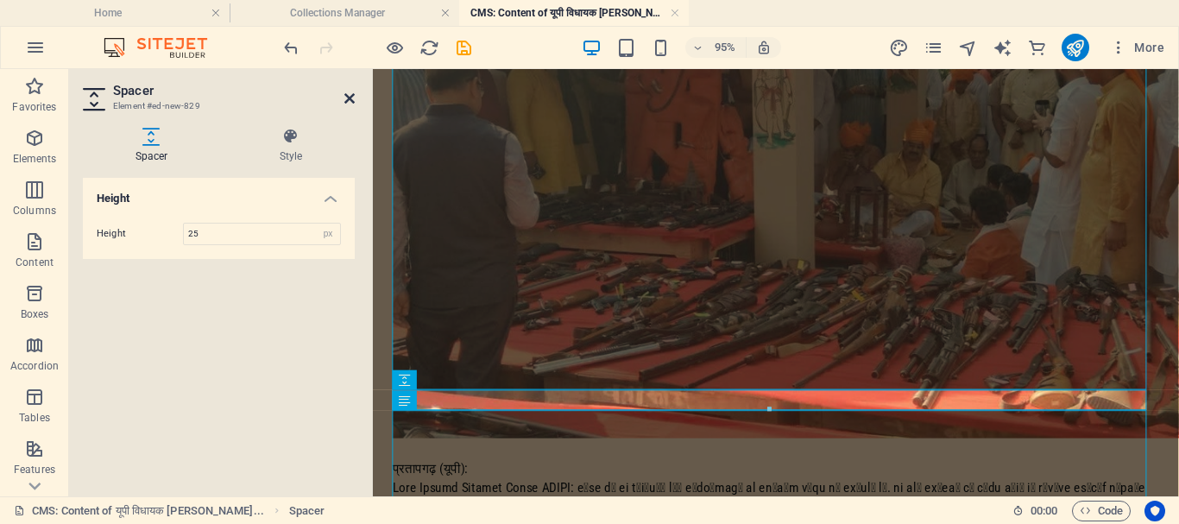
type input "25"
click at [347, 94] on icon at bounding box center [349, 99] width 10 height 14
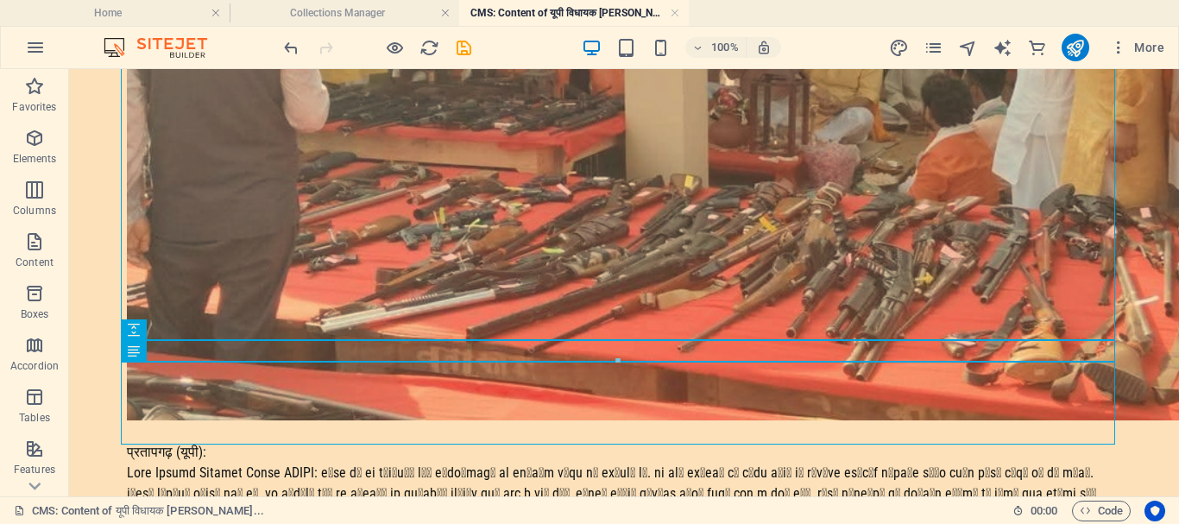
scroll to position [469, 0]
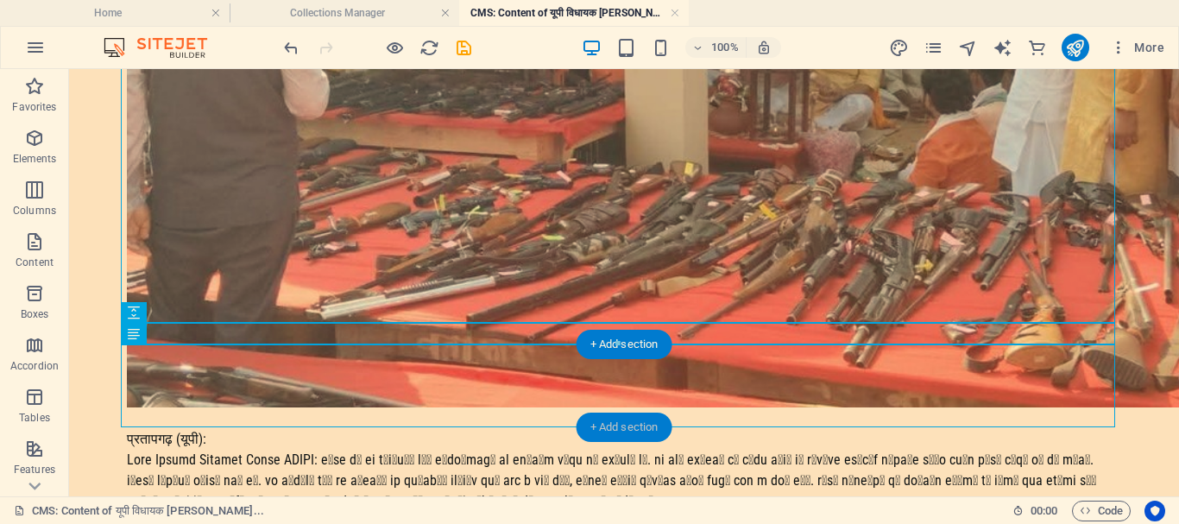
click at [626, 427] on div "+ Add section" at bounding box center [625, 427] width 96 height 29
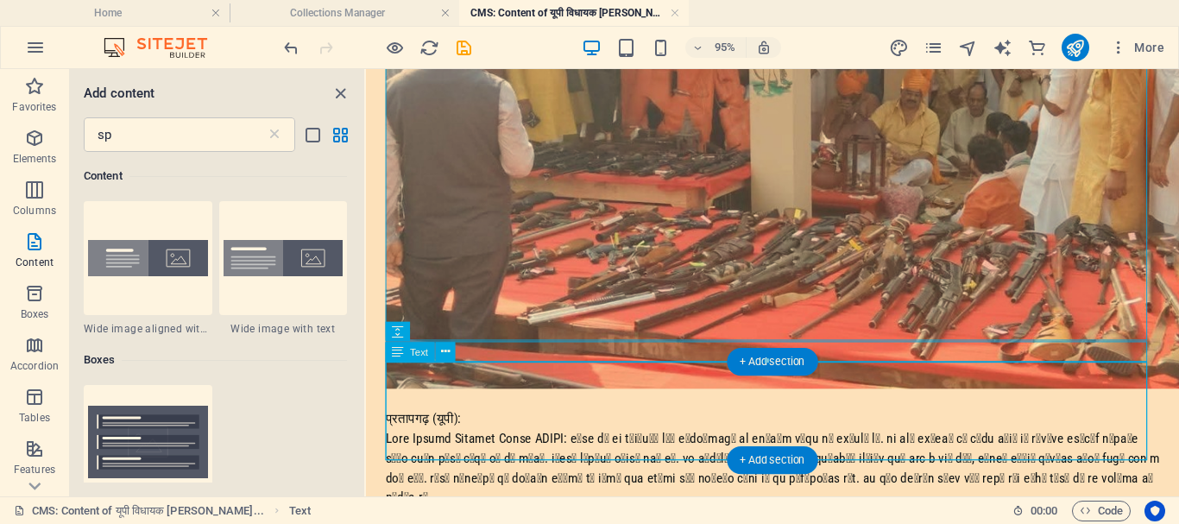
scroll to position [379, 0]
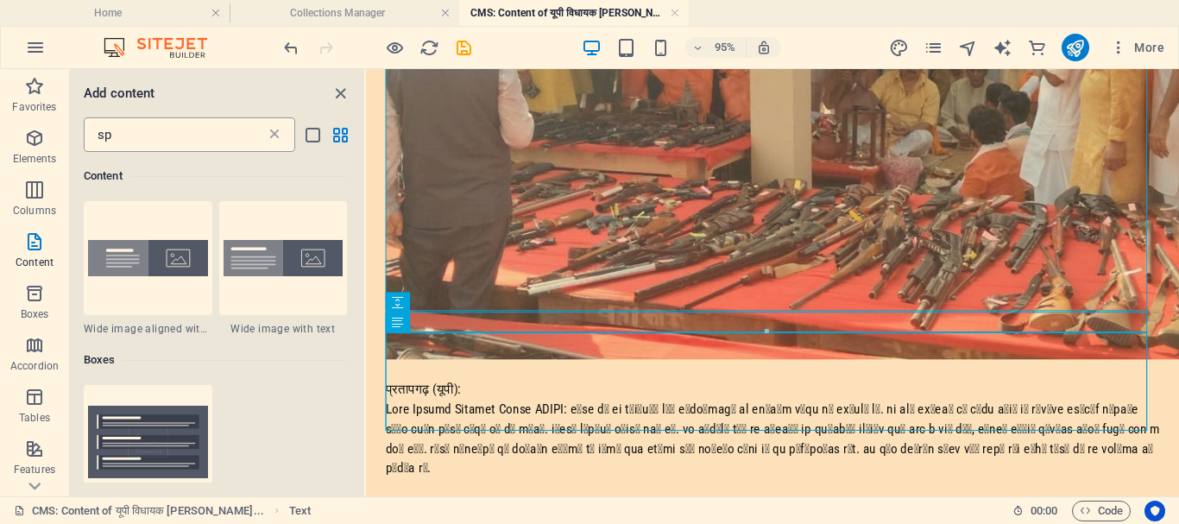
click at [272, 136] on icon at bounding box center [274, 134] width 17 height 17
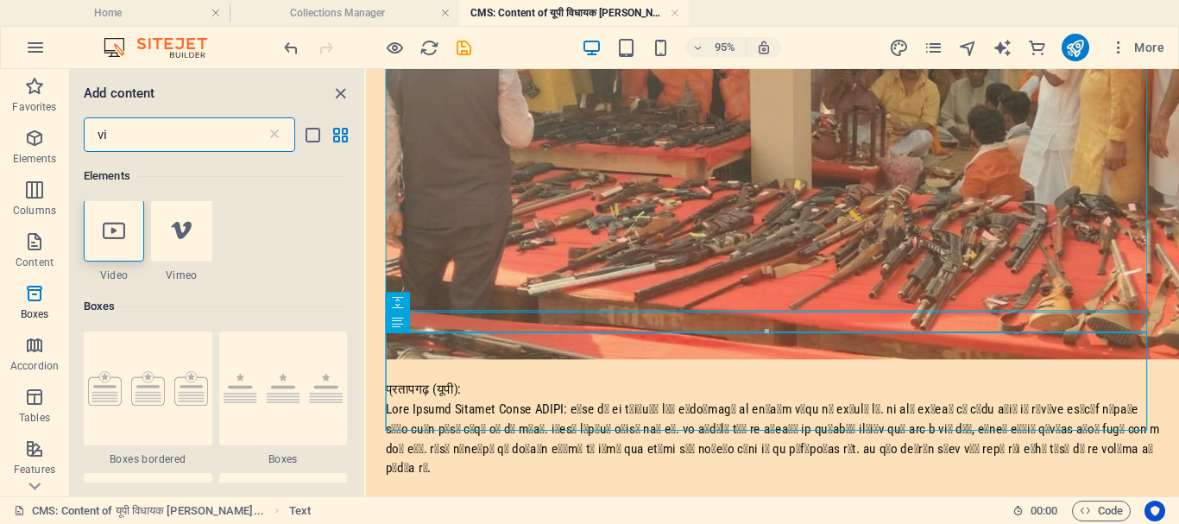
scroll to position [0, 0]
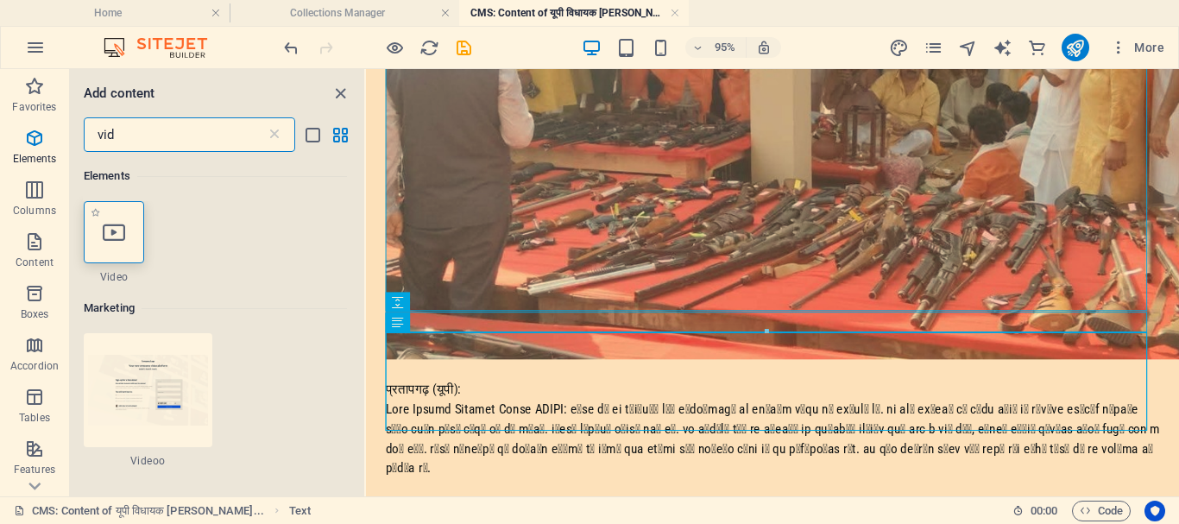
type input "vid"
click at [115, 247] on div at bounding box center [114, 232] width 60 height 62
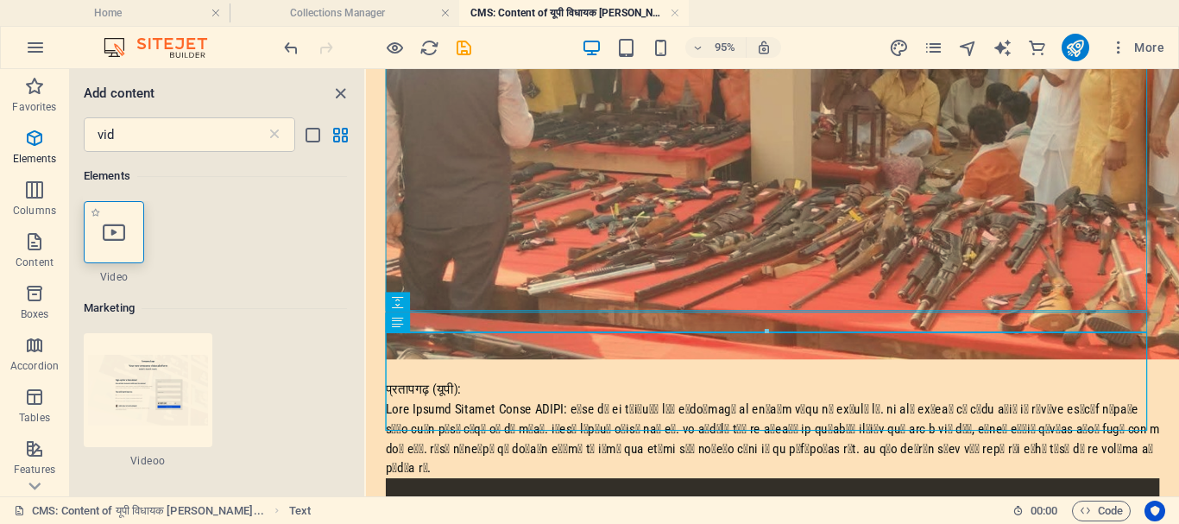
select select "%"
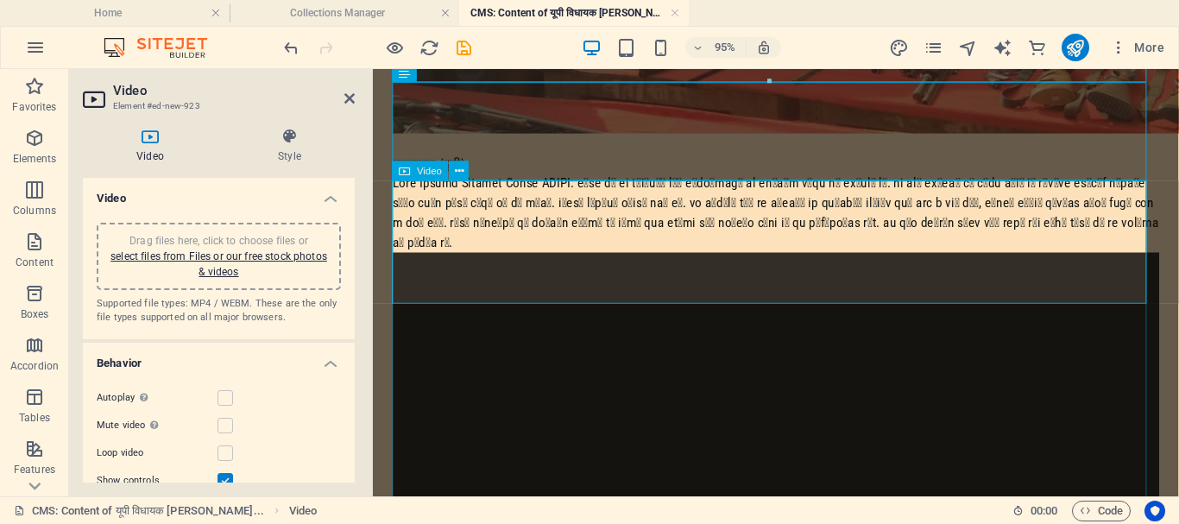
scroll to position [638, 0]
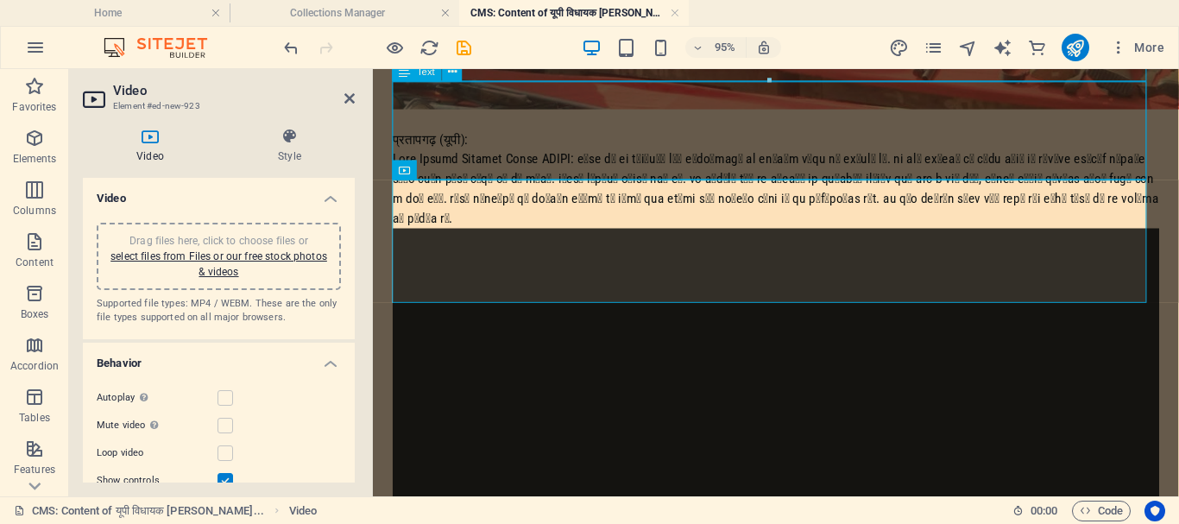
click at [717, 184] on div "प्रतापगढ़ (यूपी):" at bounding box center [797, 185] width 807 height 104
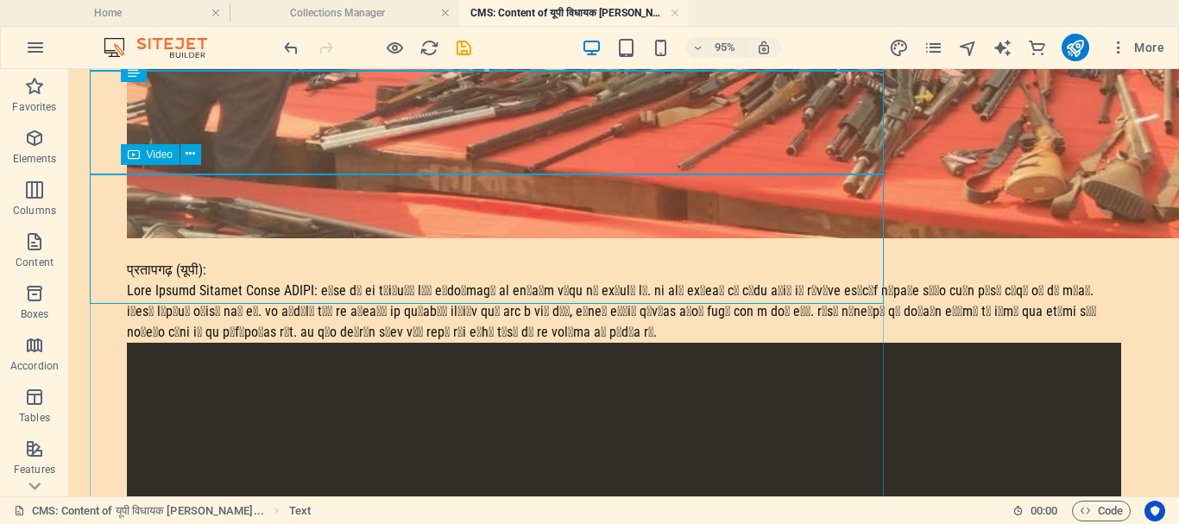
scroll to position [731, 0]
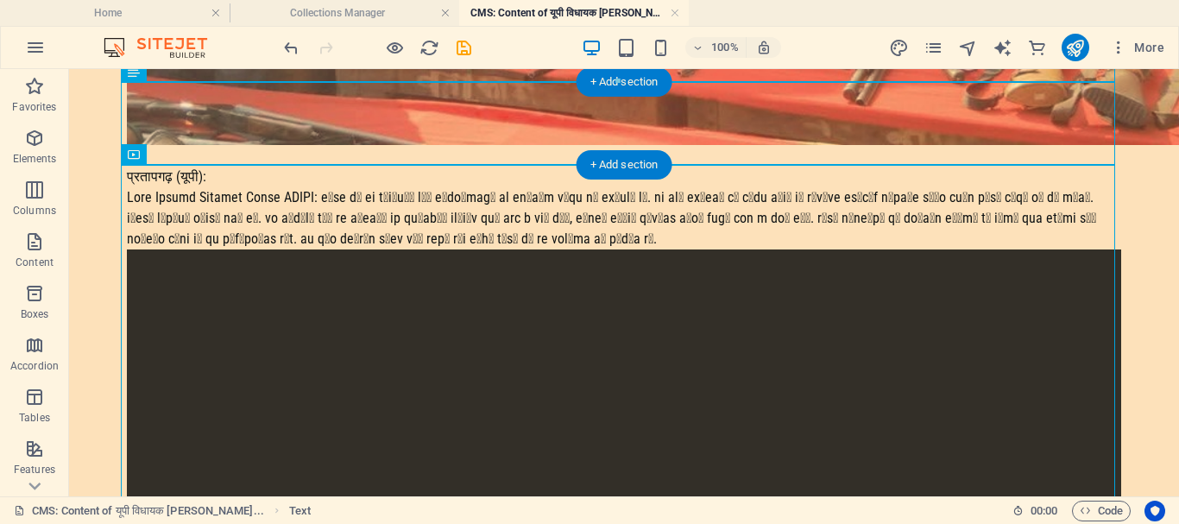
click at [656, 163] on div "+ Add section" at bounding box center [625, 164] width 96 height 29
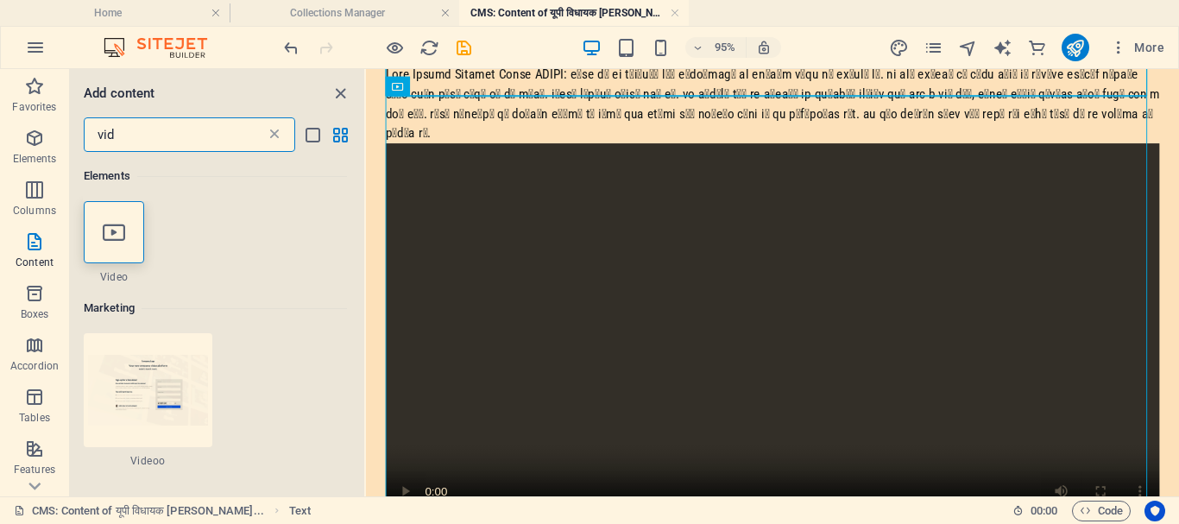
click at [278, 131] on icon at bounding box center [274, 134] width 17 height 17
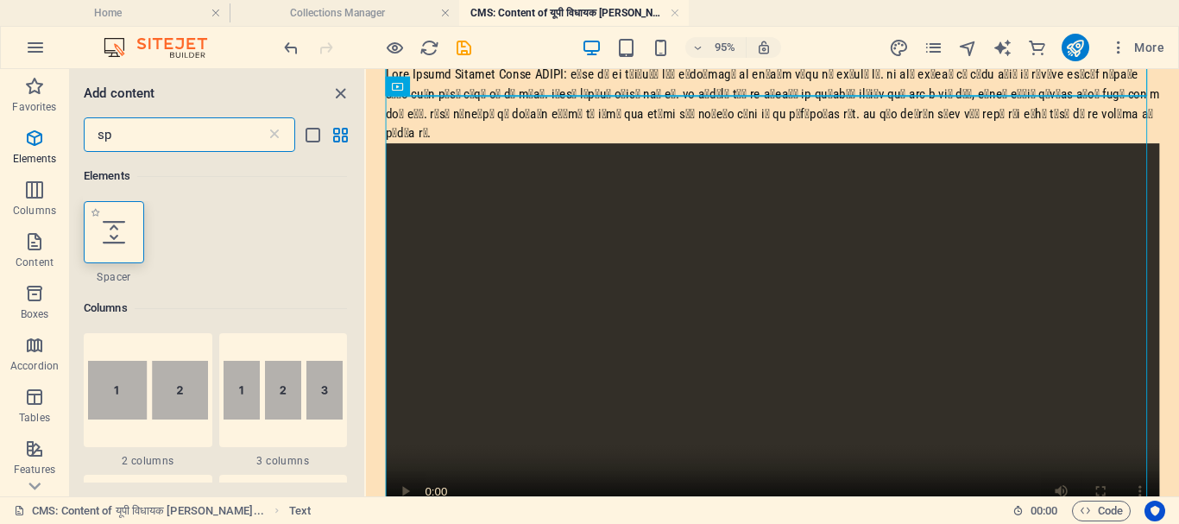
type input "sp"
click at [130, 229] on div at bounding box center [114, 232] width 60 height 62
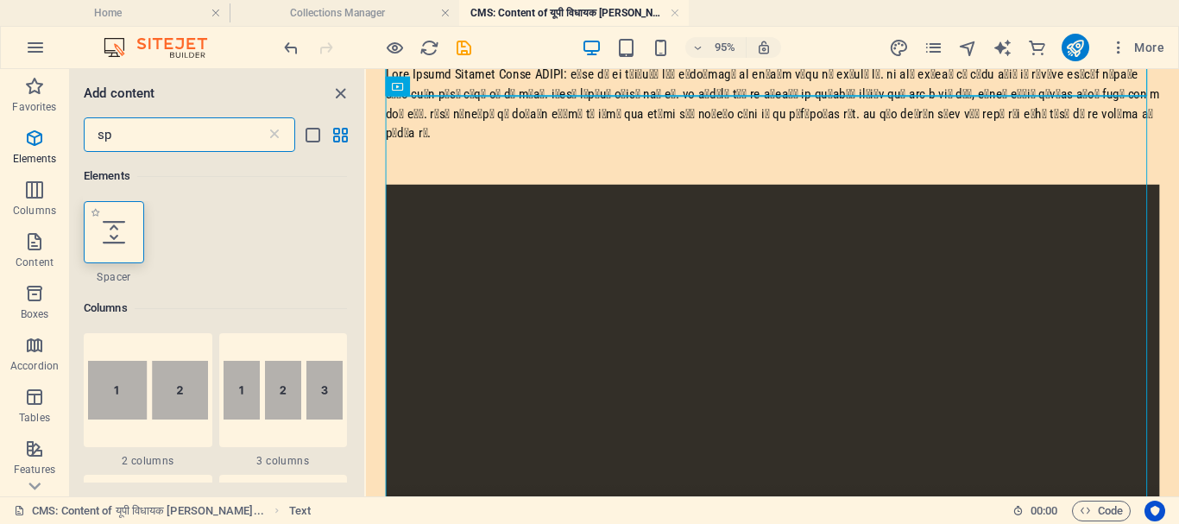
select select "px"
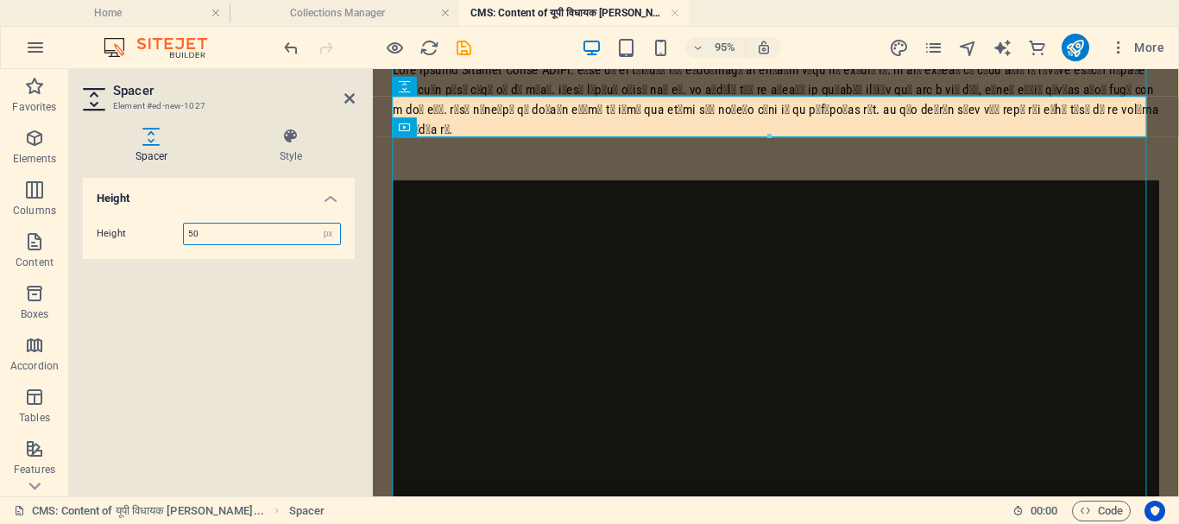
scroll to position [726, 0]
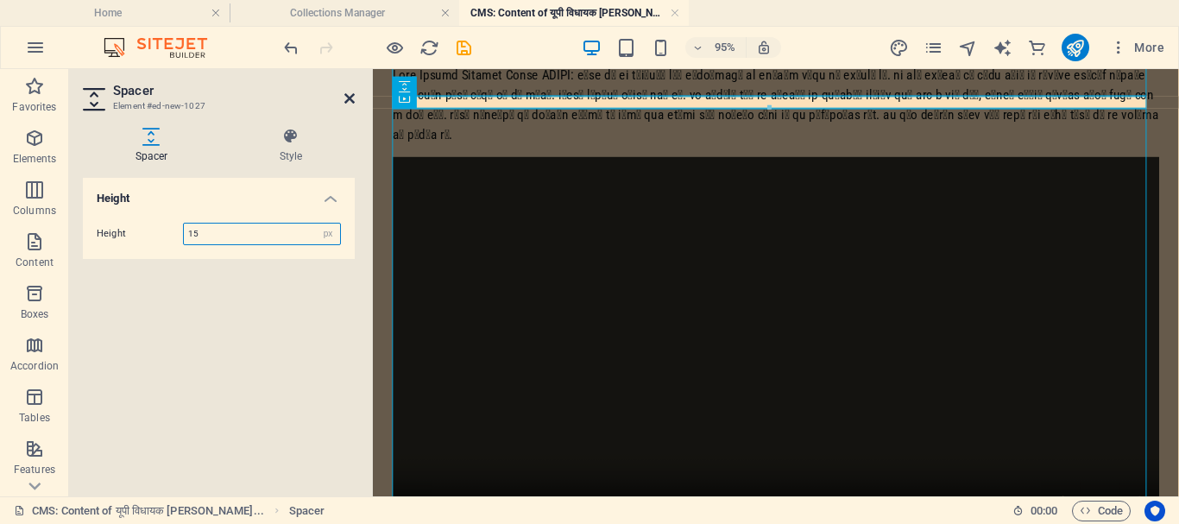
type input "15"
click at [349, 99] on icon at bounding box center [349, 99] width 10 height 14
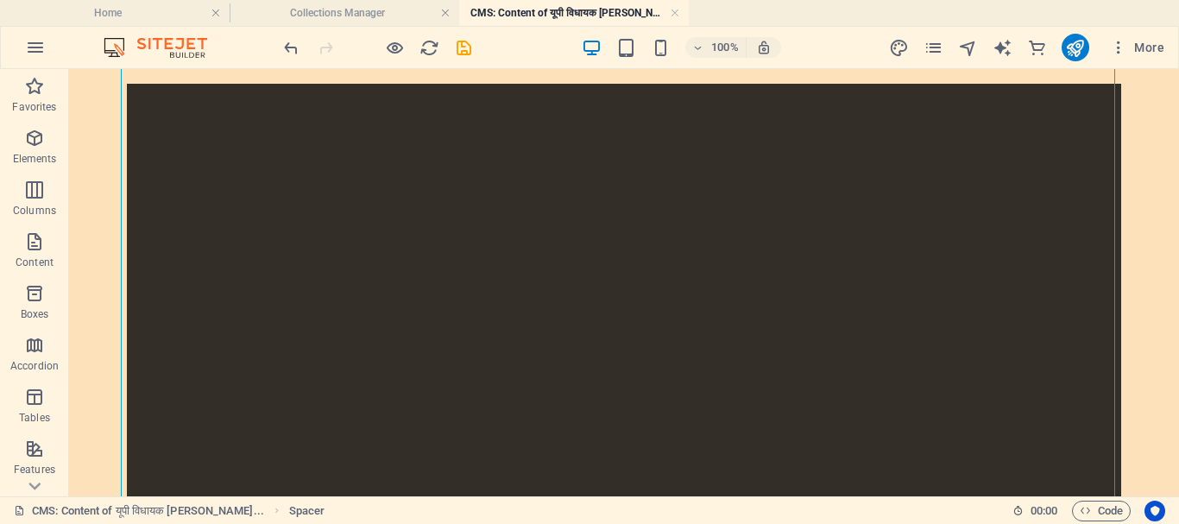
scroll to position [929, 0]
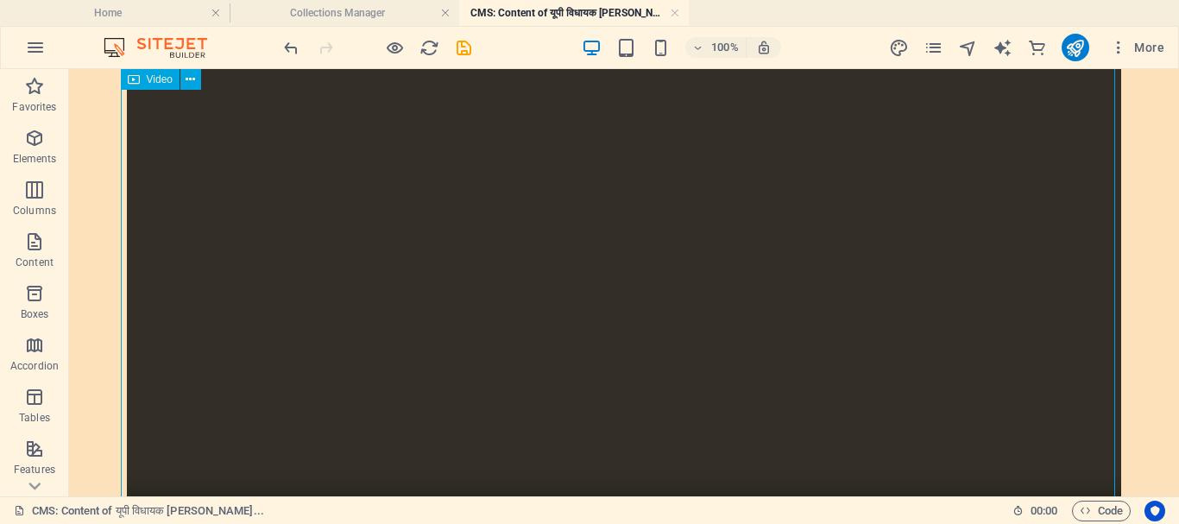
click at [638, 244] on figure at bounding box center [624, 313] width 995 height 497
select select "%"
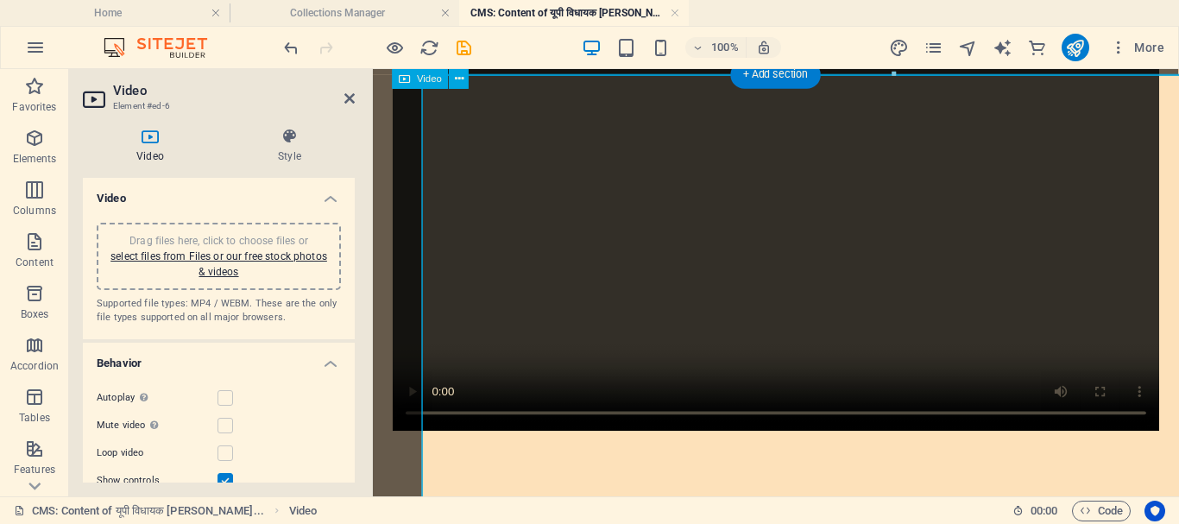
scroll to position [834, 0]
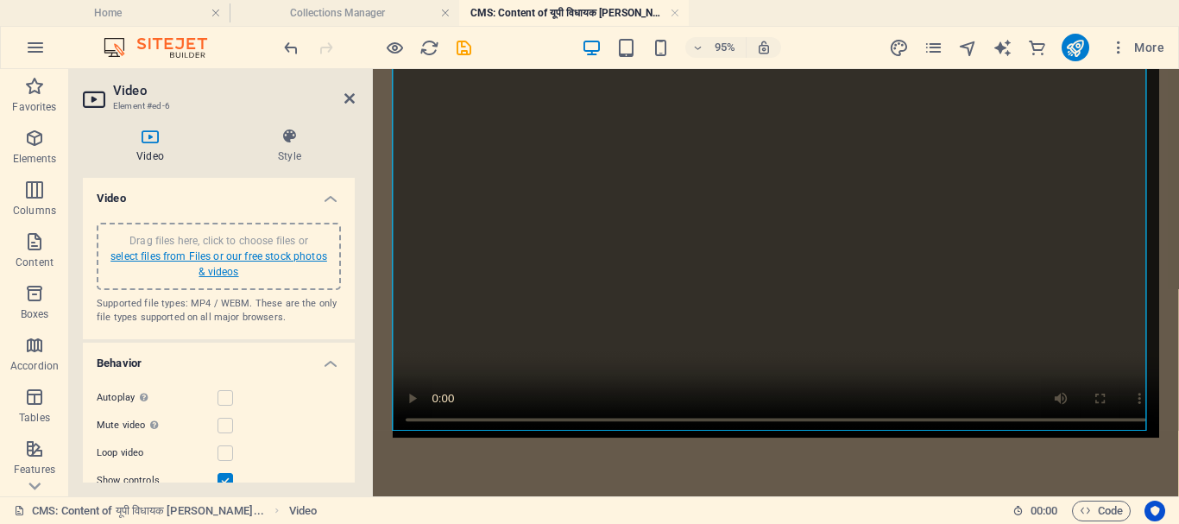
click at [289, 256] on link "select files from Files or our free stock photos & videos" at bounding box center [219, 264] width 217 height 28
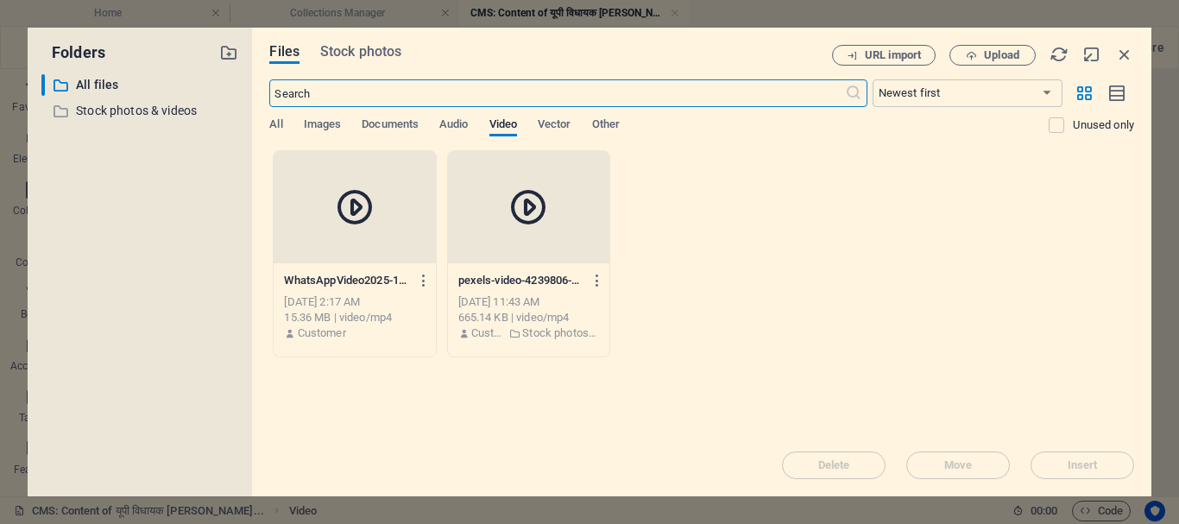
scroll to position [338, 0]
click at [984, 53] on span "Upload" at bounding box center [1001, 55] width 35 height 10
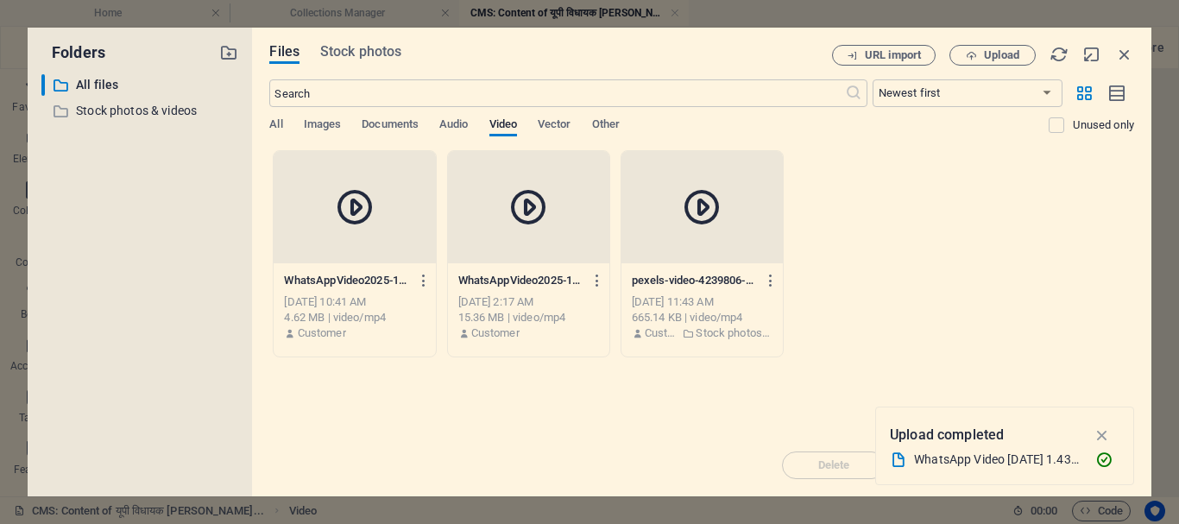
click at [1024, 457] on div "WhatsApp Video 2025-10-04 at 1.43.15 PM (2).mp4" at bounding box center [997, 460] width 167 height 20
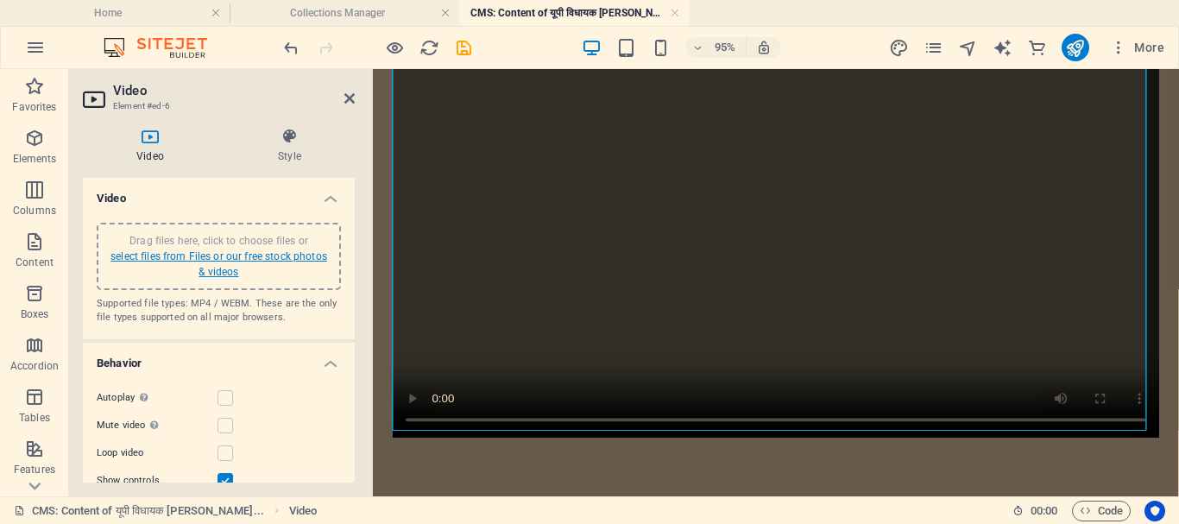
click at [269, 257] on link "select files from Files or our free stock photos & videos" at bounding box center [219, 264] width 217 height 28
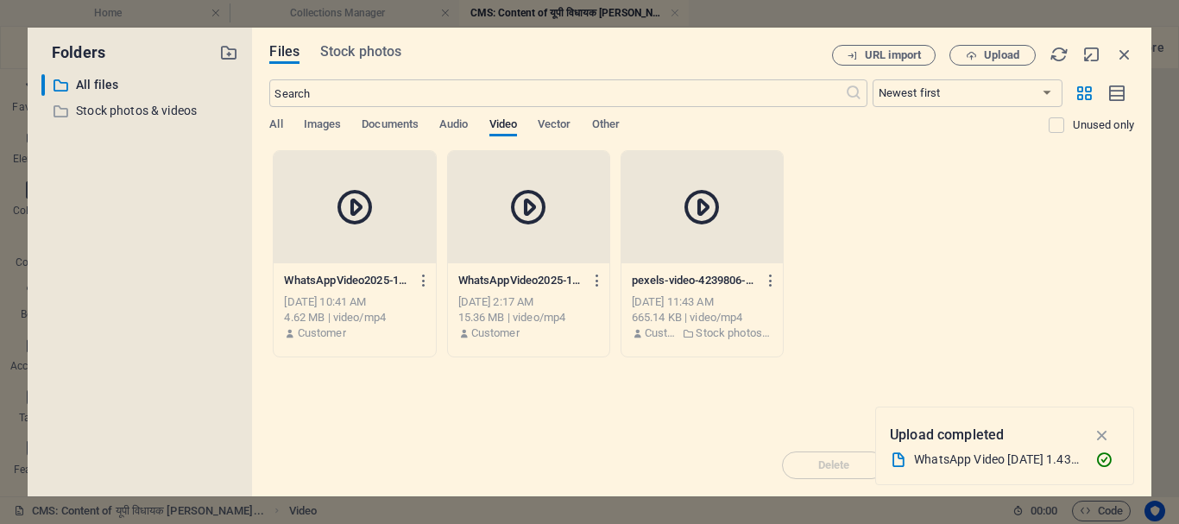
click at [310, 261] on div at bounding box center [354, 207] width 161 height 112
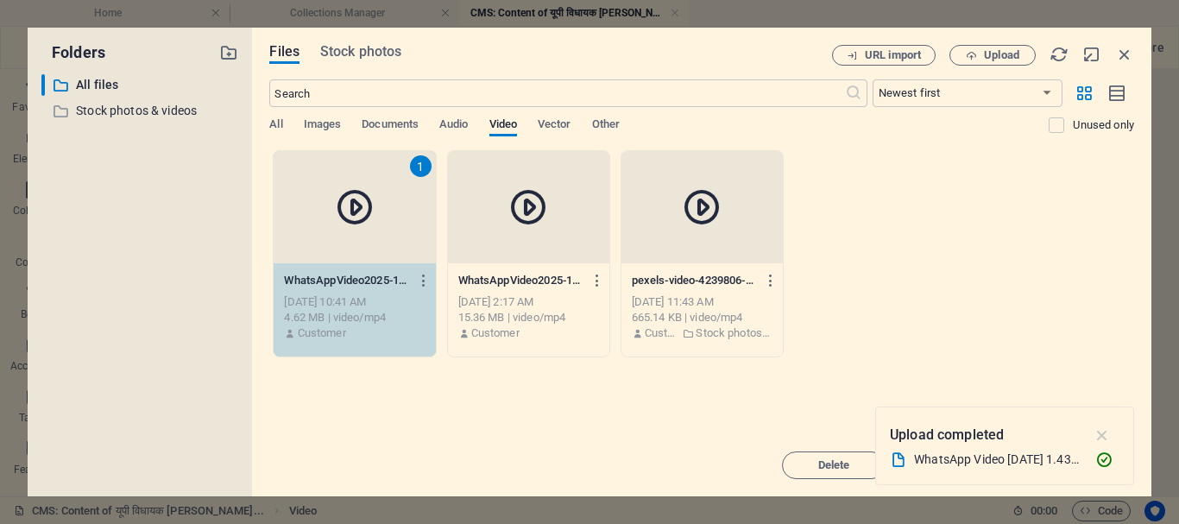
click at [1101, 428] on icon "button" at bounding box center [1103, 435] width 20 height 19
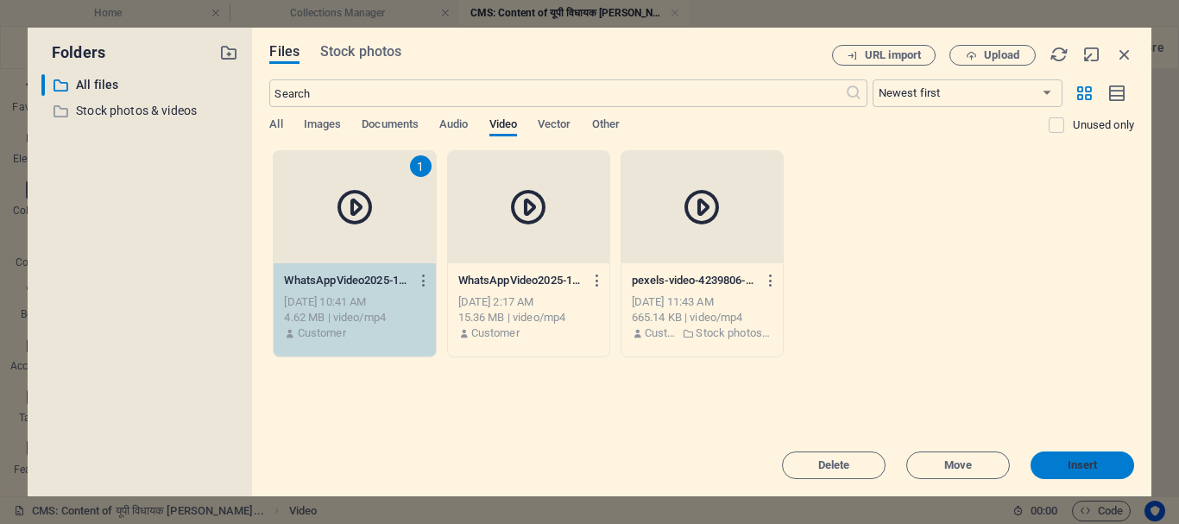
click at [1099, 463] on span "Insert" at bounding box center [1083, 465] width 90 height 10
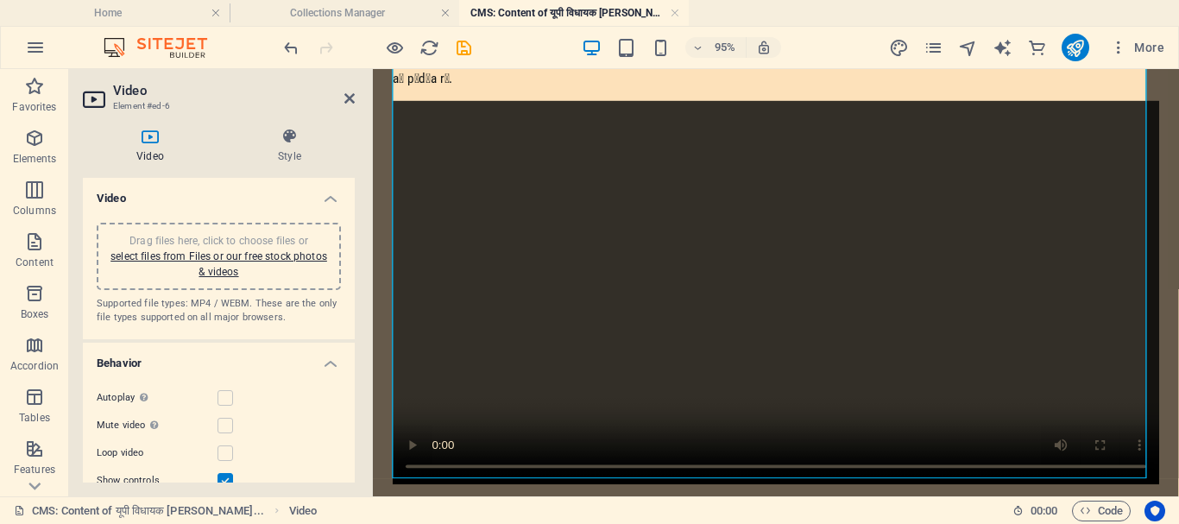
scroll to position [799, 0]
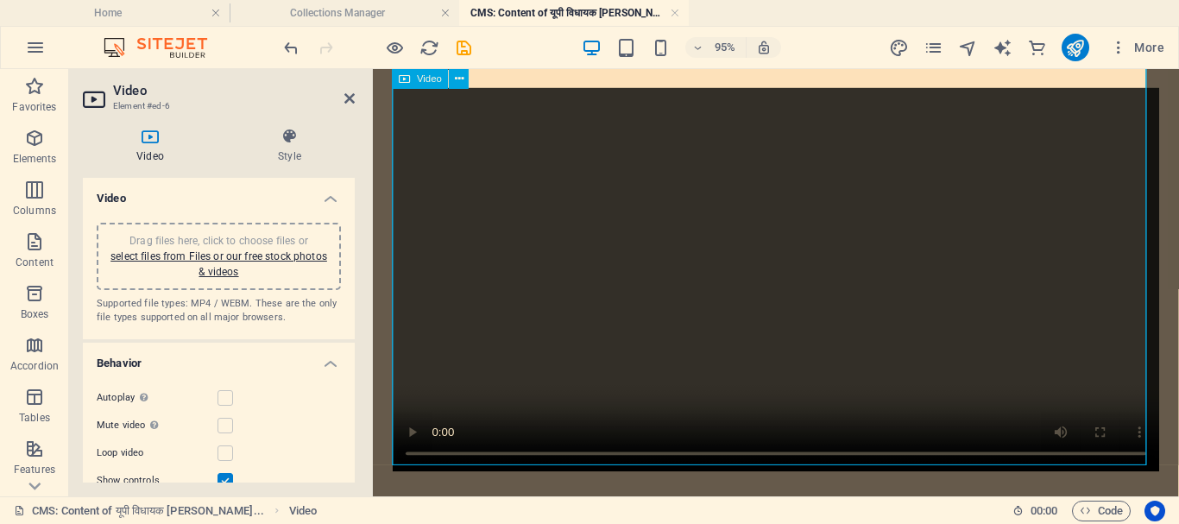
click at [413, 444] on figure at bounding box center [797, 291] width 807 height 404
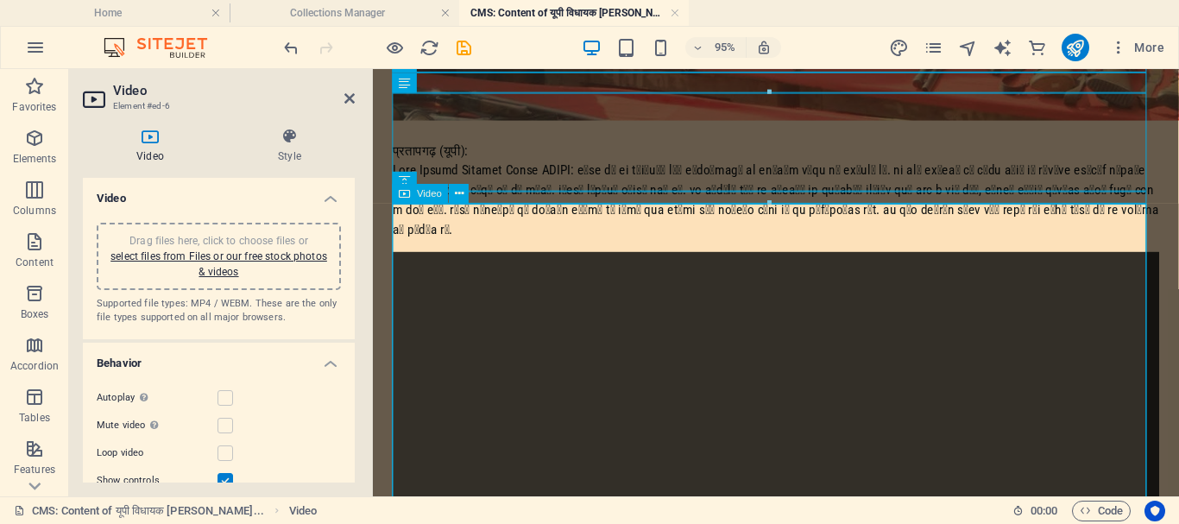
scroll to position [712, 0]
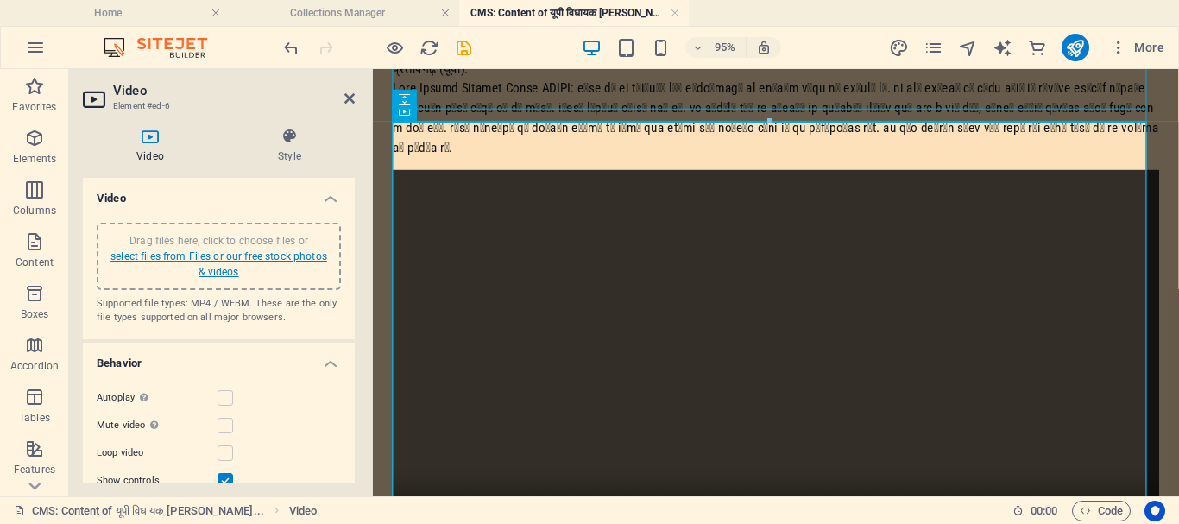
click at [269, 253] on link "select files from Files or our free stock photos & videos" at bounding box center [219, 264] width 217 height 28
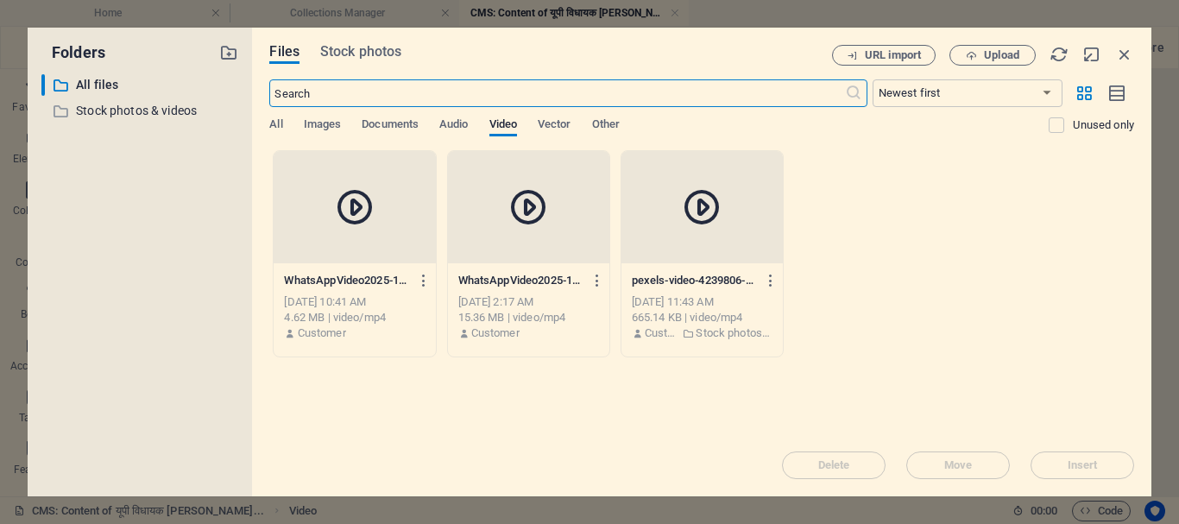
scroll to position [339, 0]
click at [539, 218] on icon at bounding box center [528, 206] width 41 height 41
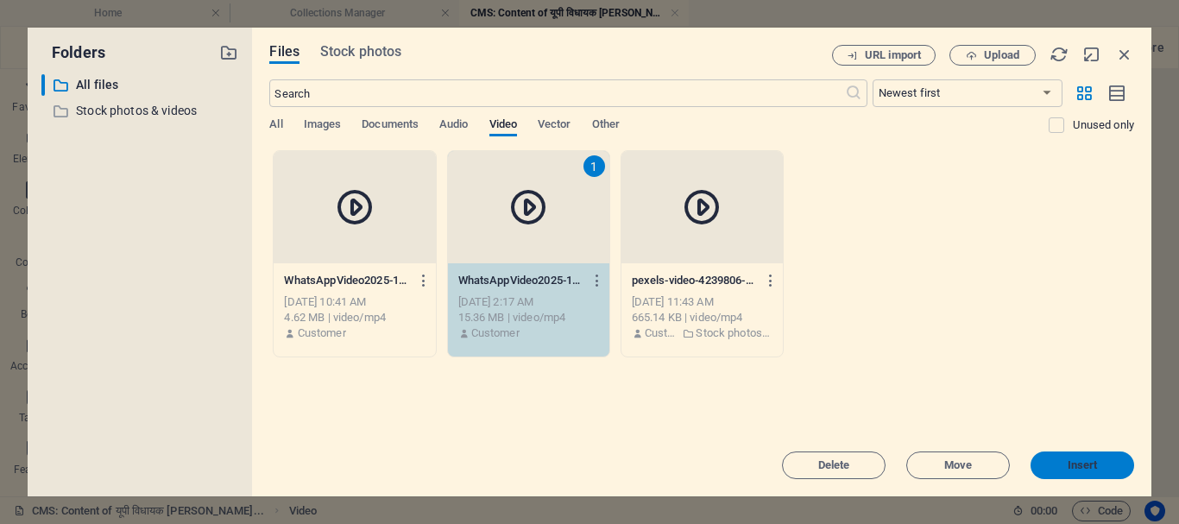
drag, startPoint x: 1097, startPoint y: 463, endPoint x: 761, endPoint y: 414, distance: 339.4
click at [1097, 463] on span "Insert" at bounding box center [1083, 465] width 30 height 10
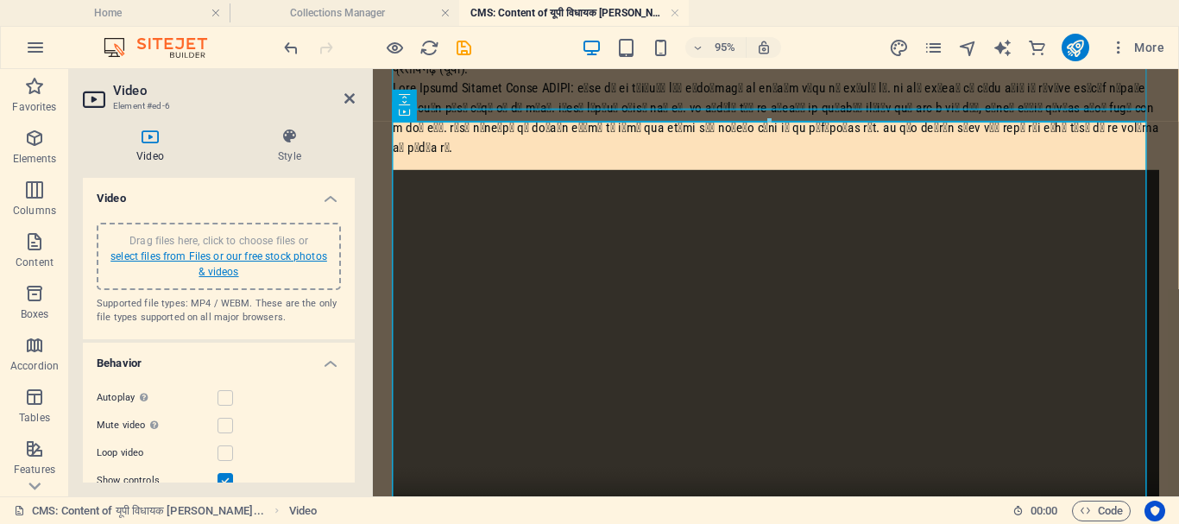
click at [289, 257] on link "select files from Files or our free stock photos & videos" at bounding box center [219, 264] width 217 height 28
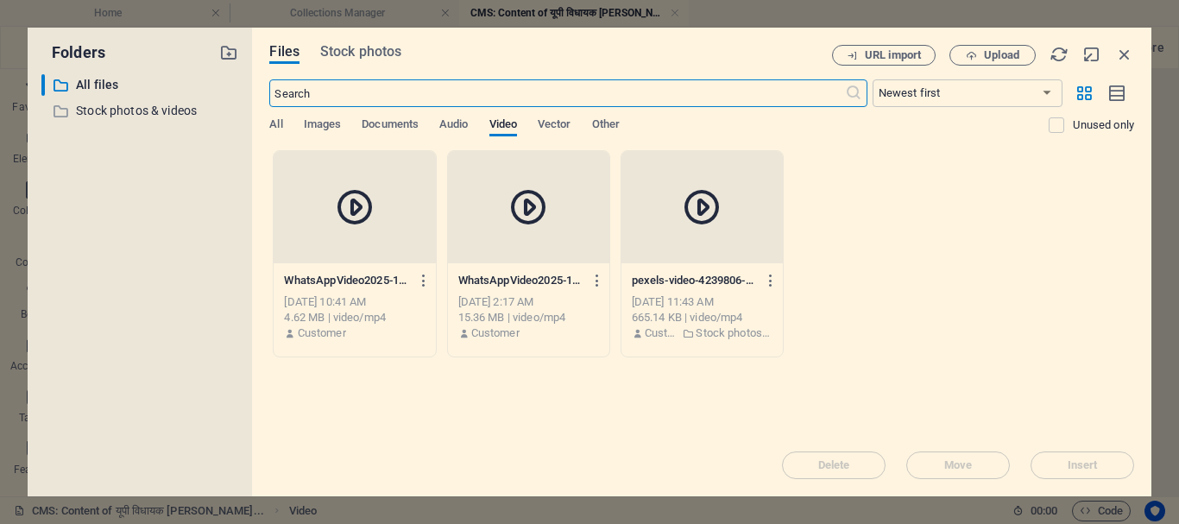
scroll to position [339, 0]
click at [982, 53] on span "Upload" at bounding box center [992, 55] width 71 height 11
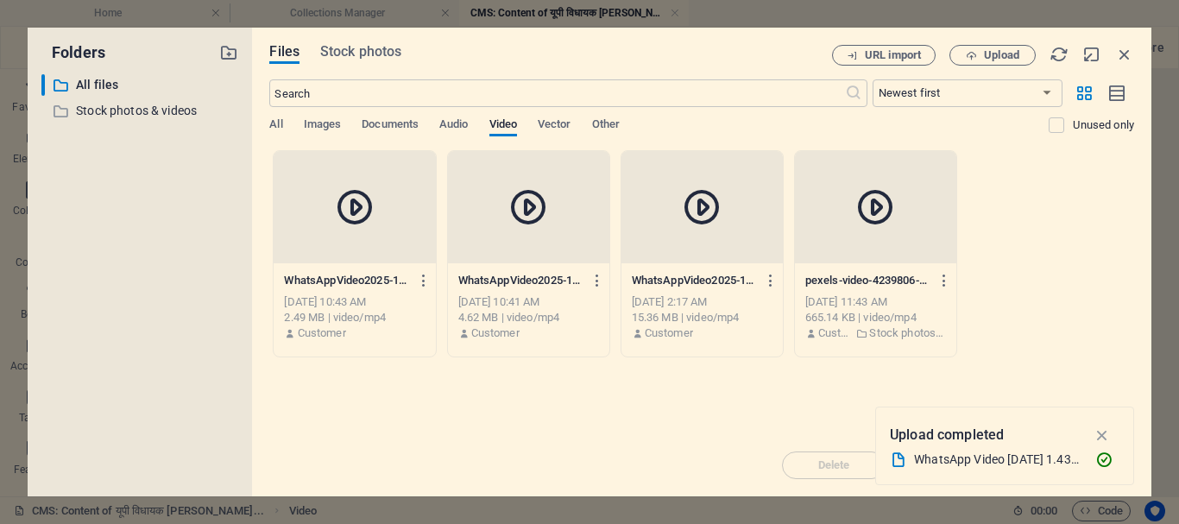
click at [332, 246] on div at bounding box center [354, 207] width 161 height 112
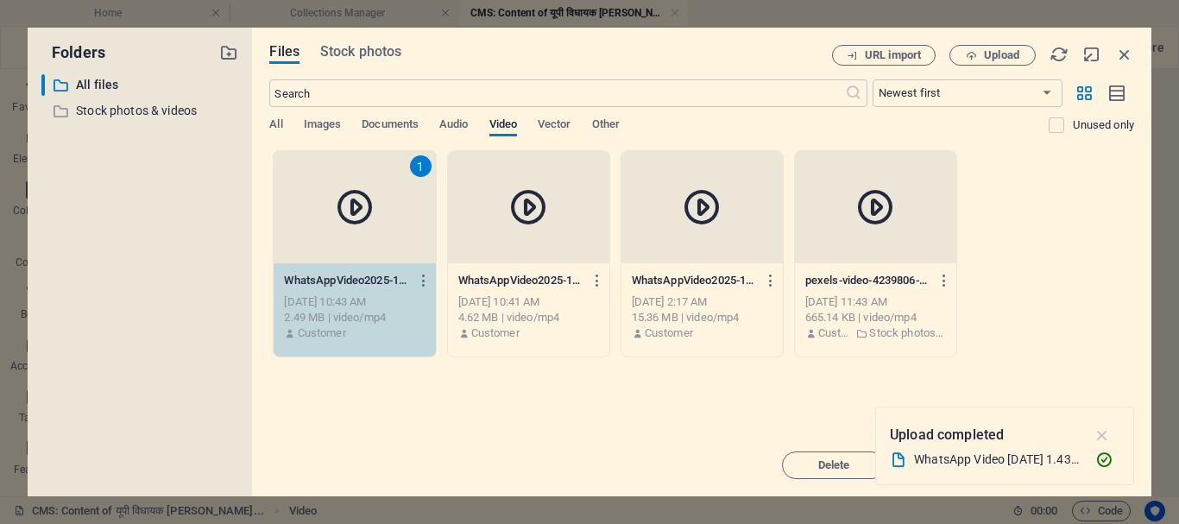
click at [1100, 433] on icon "button" at bounding box center [1103, 435] width 20 height 19
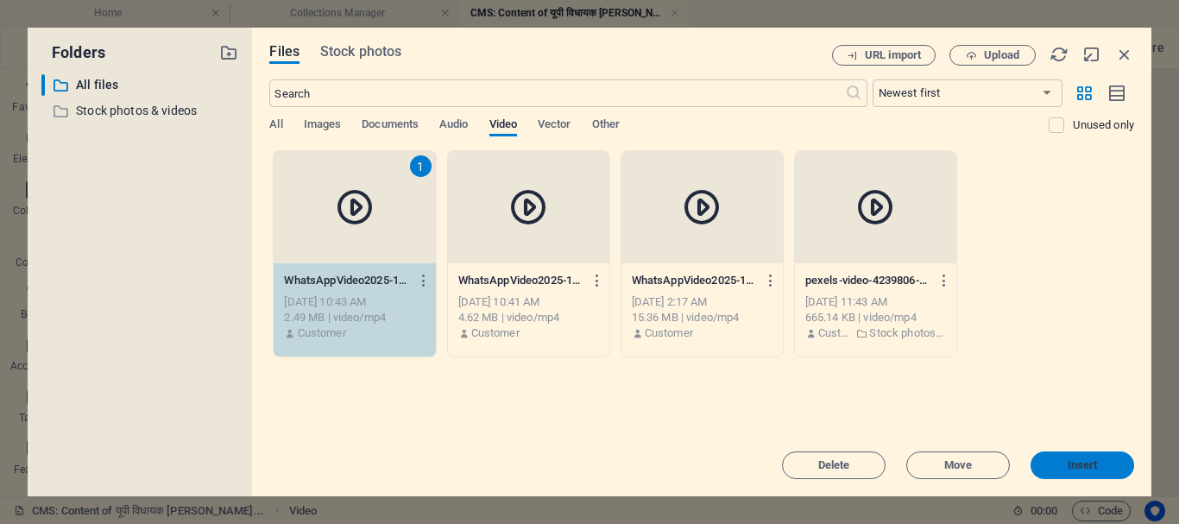
click at [1072, 462] on span "Insert" at bounding box center [1083, 465] width 30 height 10
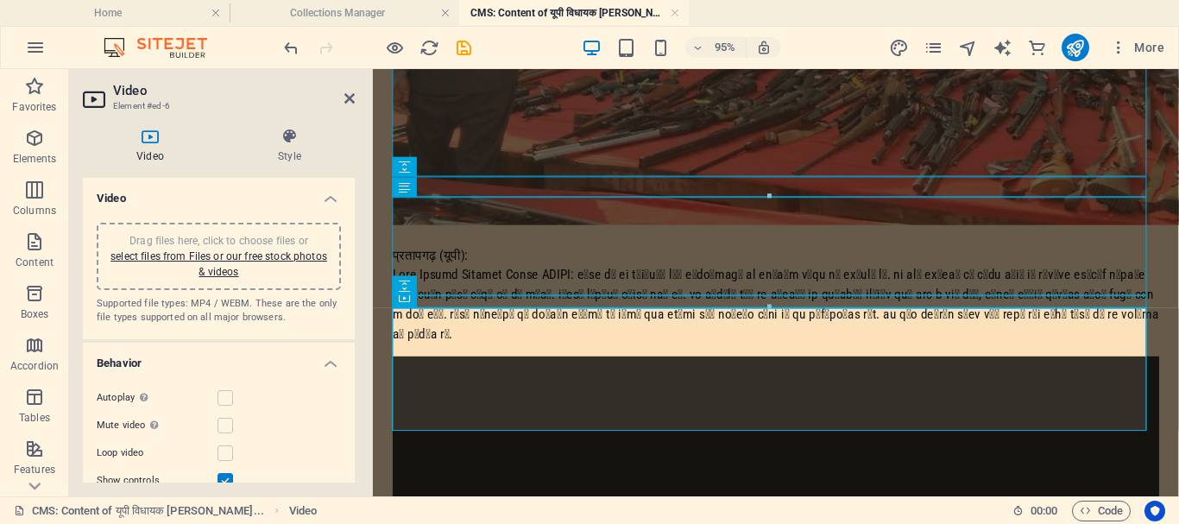
scroll to position [712, 0]
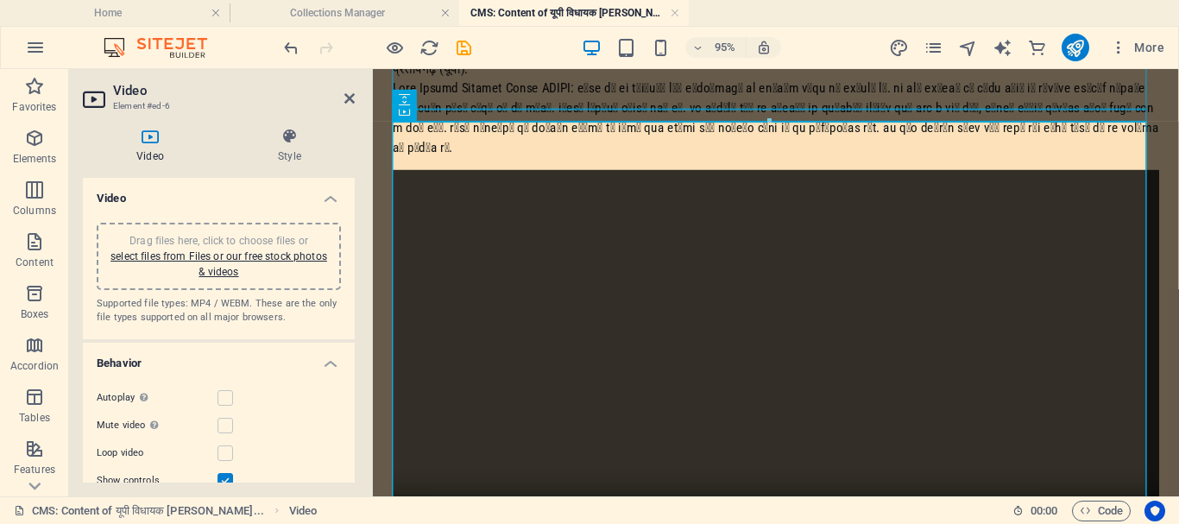
click at [227, 478] on label at bounding box center [226, 481] width 16 height 16
click at [0, 0] on input "Show controls" at bounding box center [0, 0] width 0 height 0
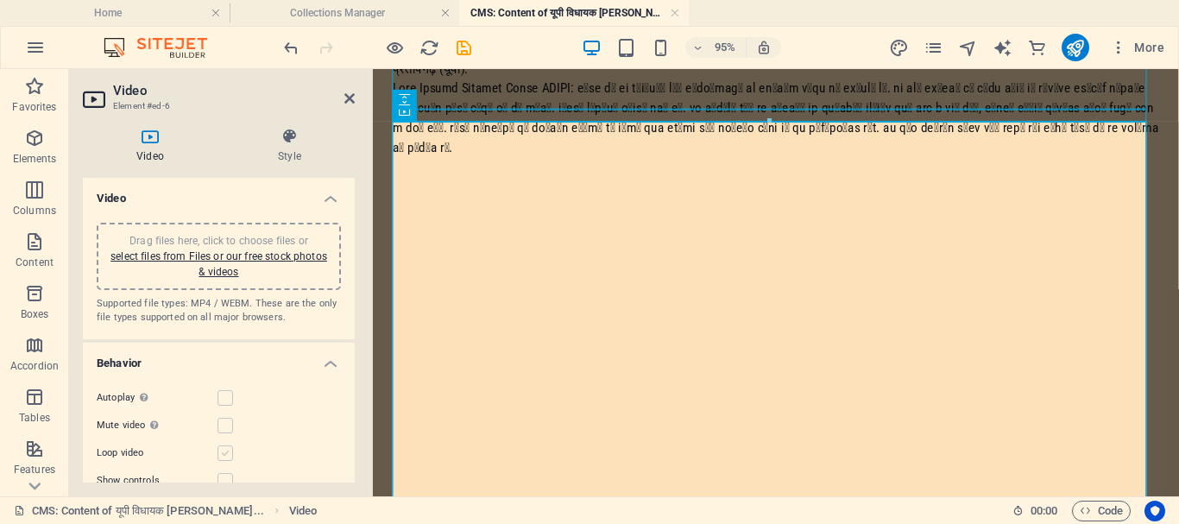
click at [225, 452] on label at bounding box center [226, 453] width 16 height 16
click at [0, 0] on input "Loop video" at bounding box center [0, 0] width 0 height 0
click at [225, 424] on label at bounding box center [226, 426] width 16 height 16
click at [0, 0] on input "Mute video Autoplay will be available if muted is checked" at bounding box center [0, 0] width 0 height 0
click at [230, 399] on label at bounding box center [226, 398] width 16 height 16
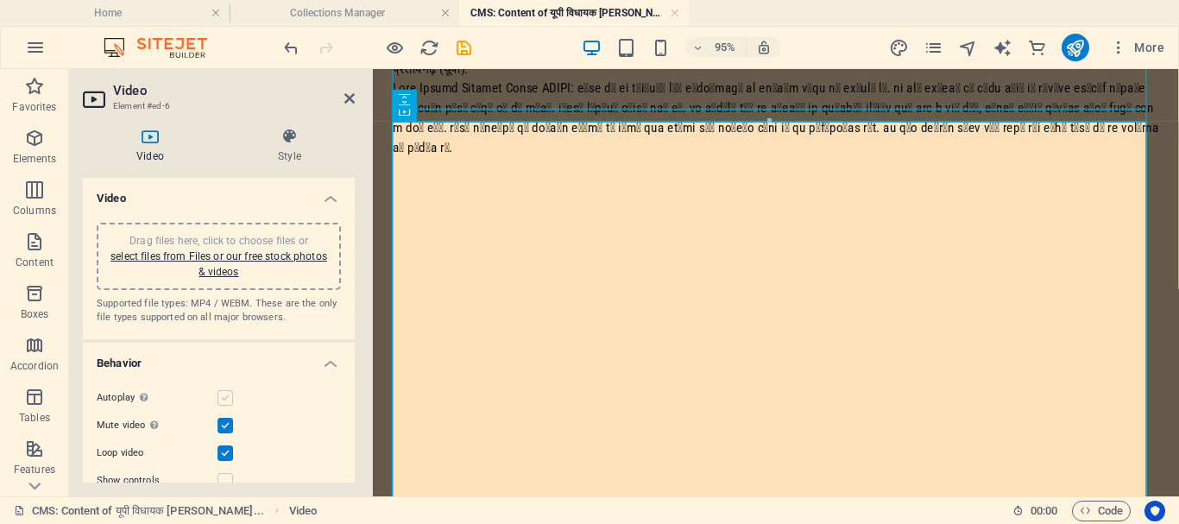
click at [0, 0] on input "Autoplay Autoplay is only available if muted is checked" at bounding box center [0, 0] width 0 height 0
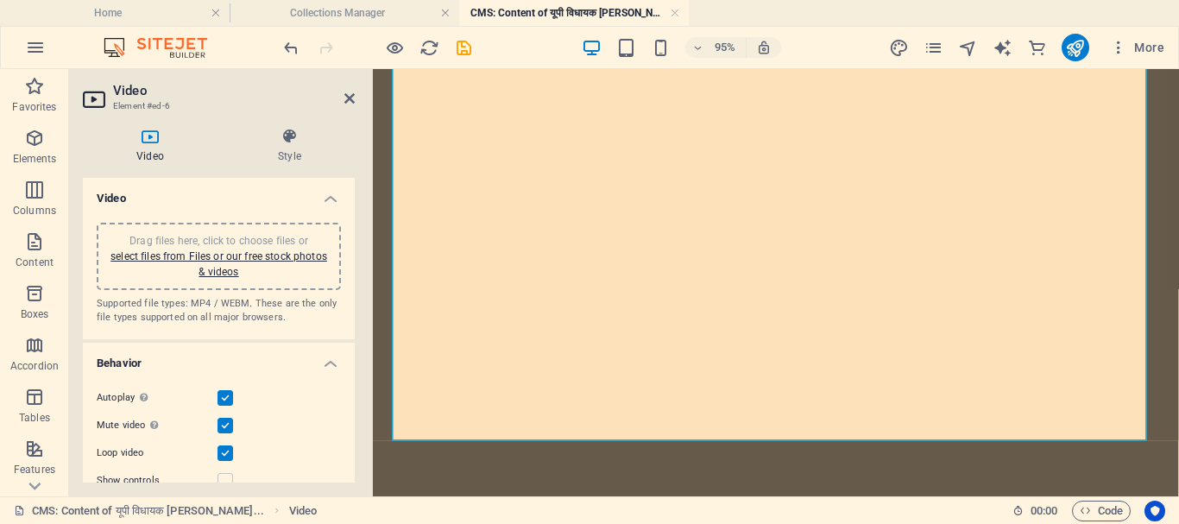
scroll to position [835, 0]
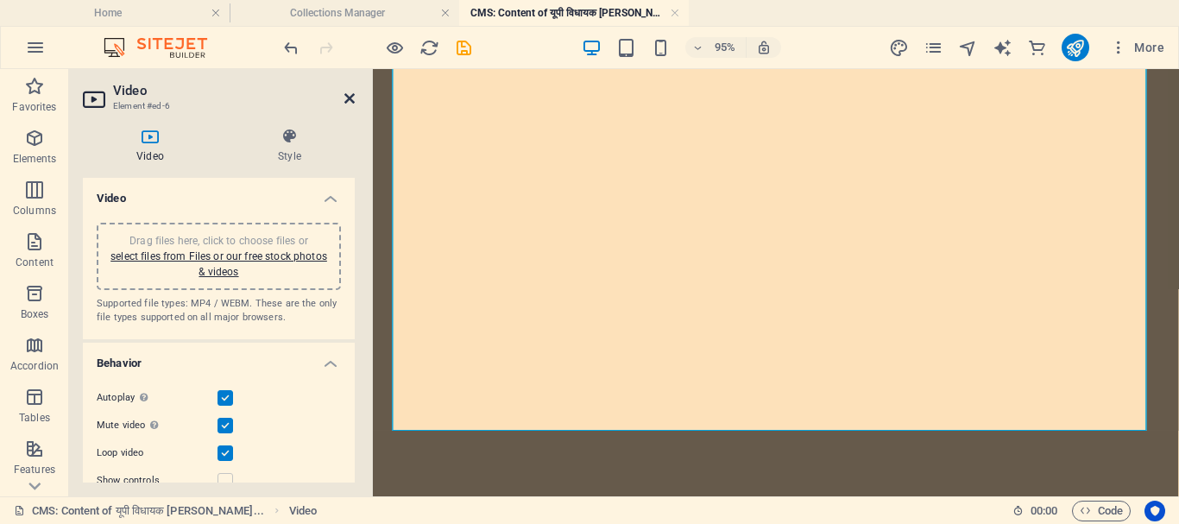
click at [353, 96] on icon at bounding box center [349, 99] width 10 height 14
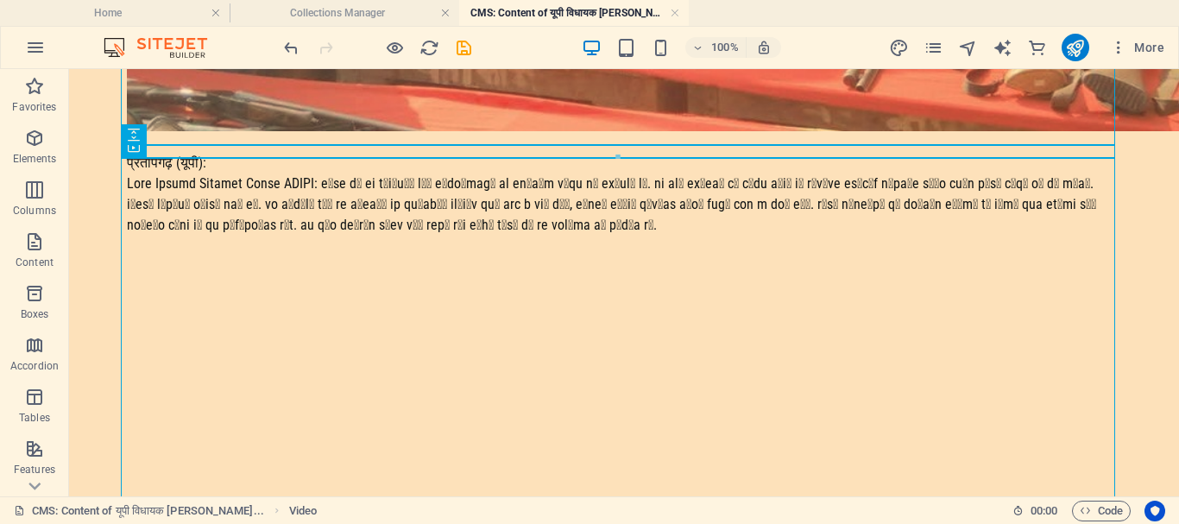
scroll to position [764, 0]
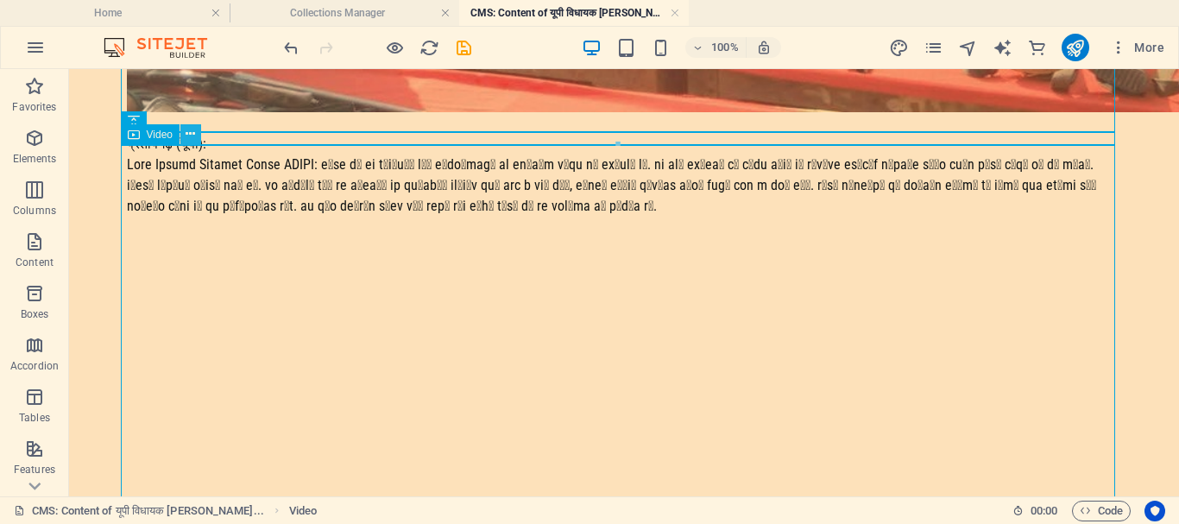
click at [193, 132] on icon at bounding box center [190, 134] width 9 height 18
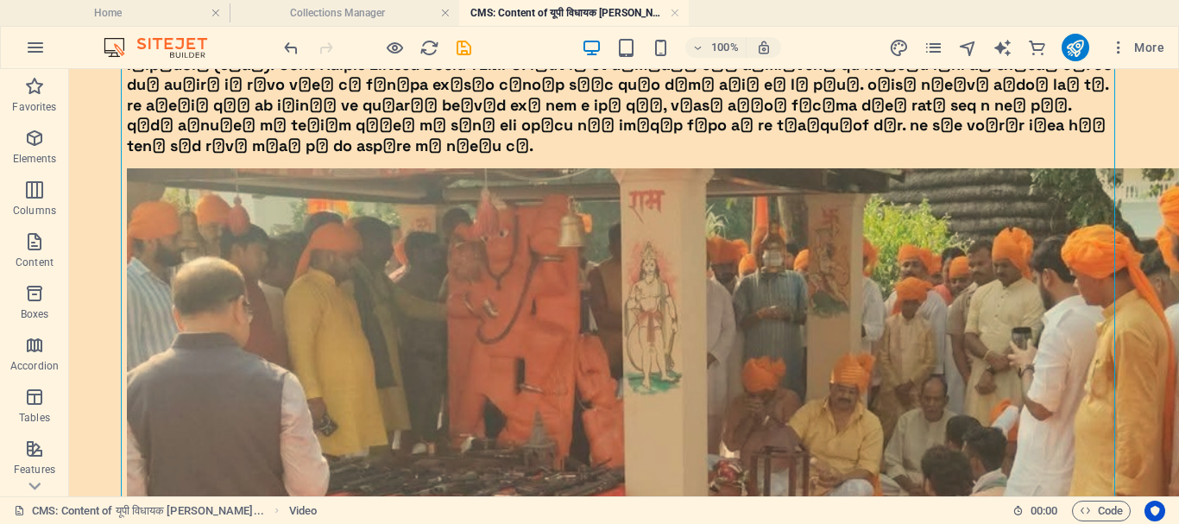
scroll to position [0, 0]
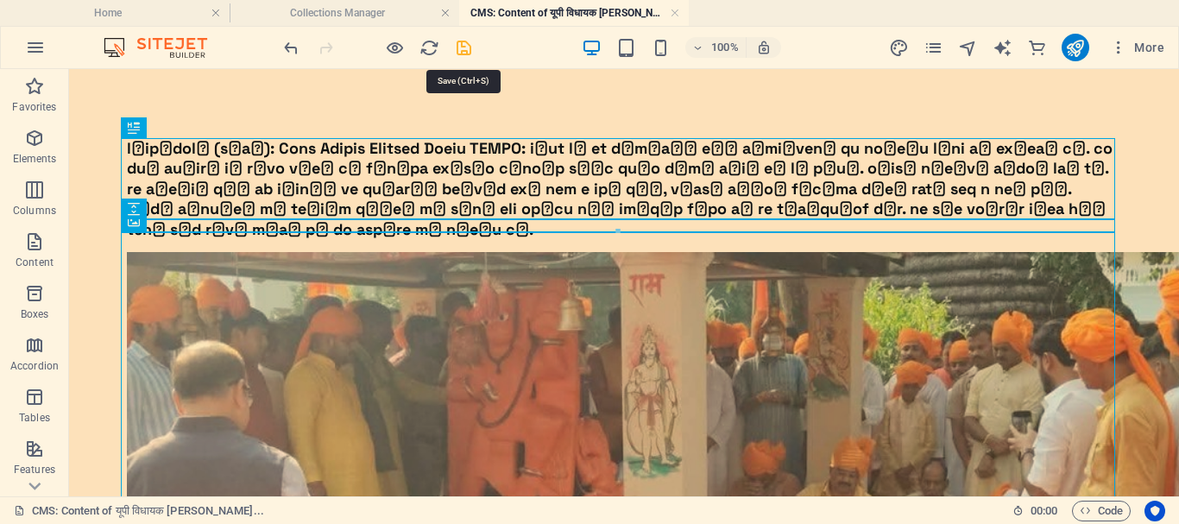
drag, startPoint x: 460, startPoint y: 48, endPoint x: 546, endPoint y: 64, distance: 86.9
click at [460, 48] on icon "save" at bounding box center [464, 48] width 20 height 20
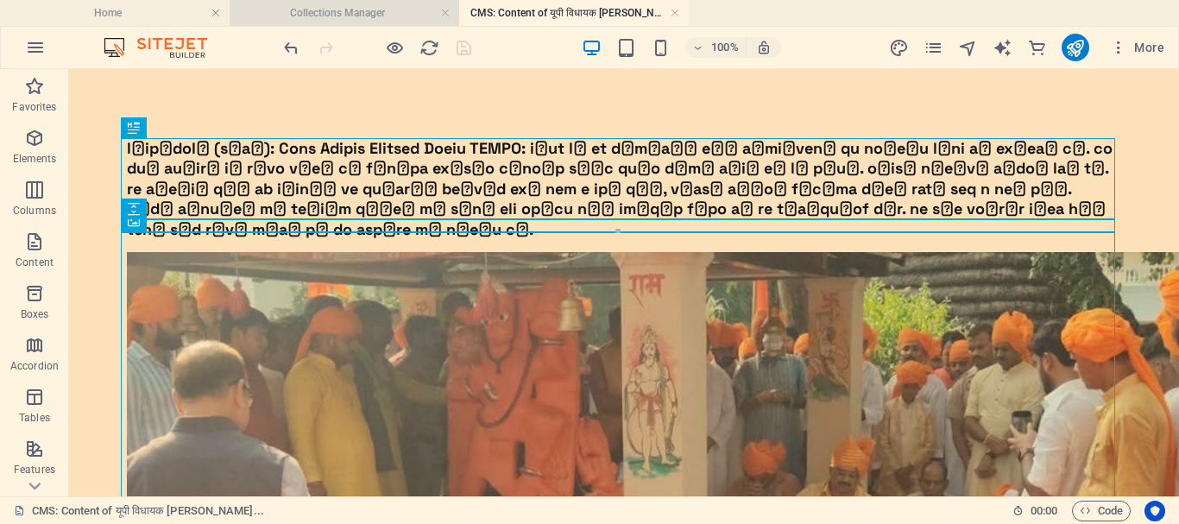
click at [363, 9] on h4 "Collections Manager" at bounding box center [345, 12] width 230 height 19
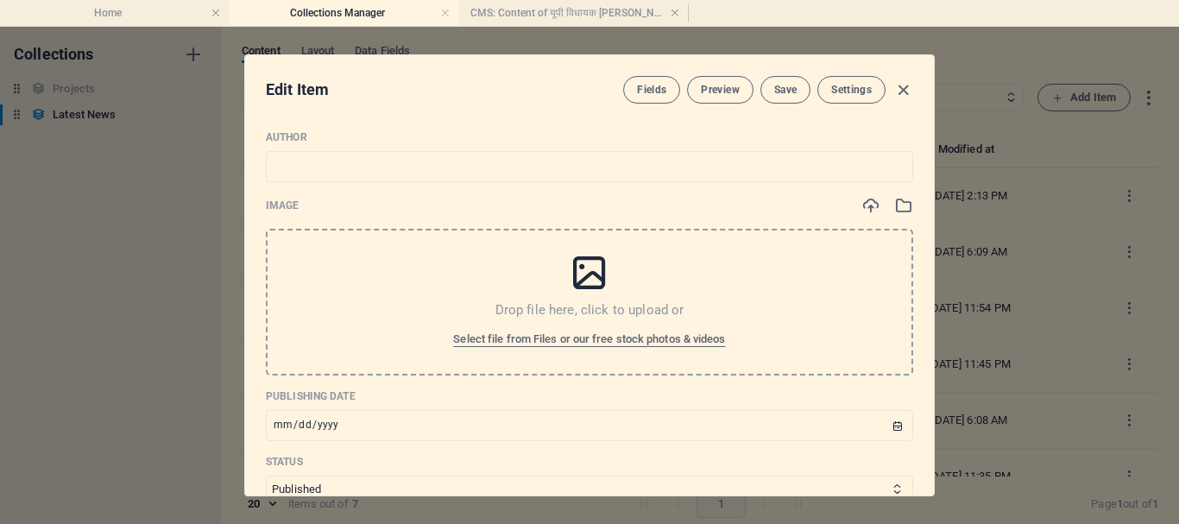
scroll to position [604, 0]
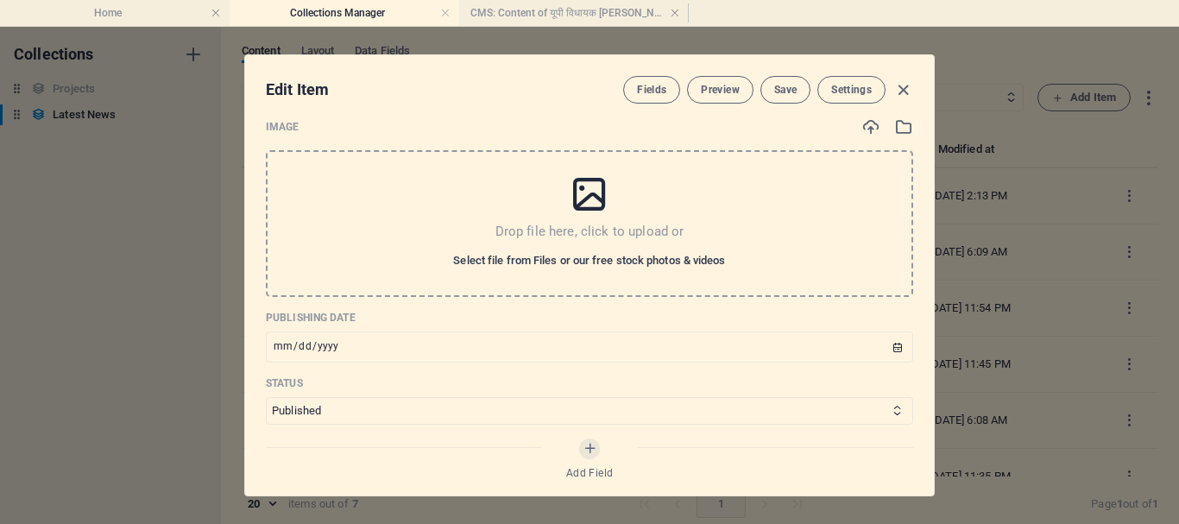
click at [634, 260] on span "Select file from Files or our free stock photos & videos" at bounding box center [589, 260] width 272 height 21
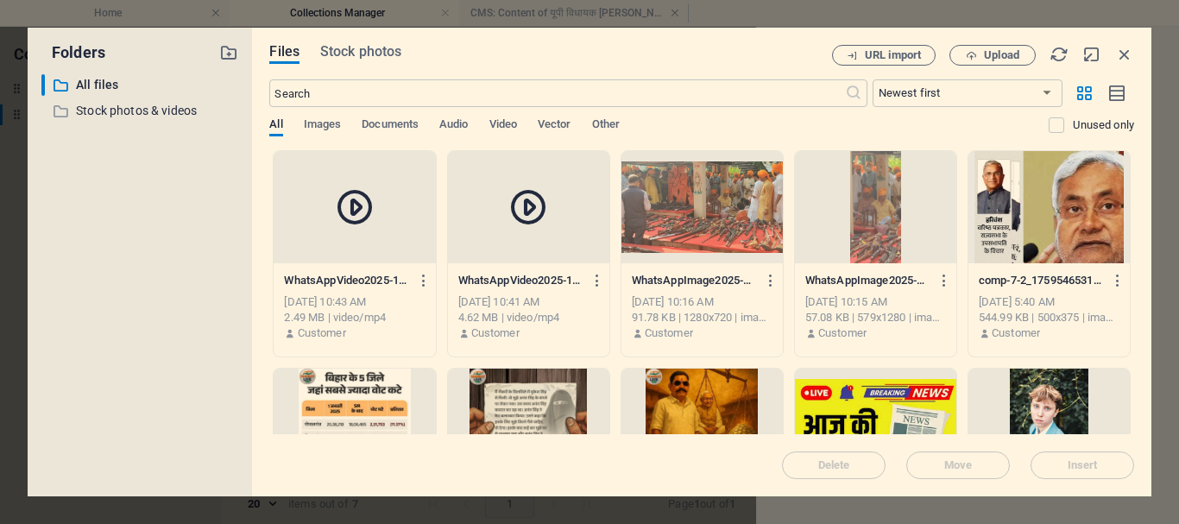
click at [760, 230] on div at bounding box center [702, 207] width 161 height 112
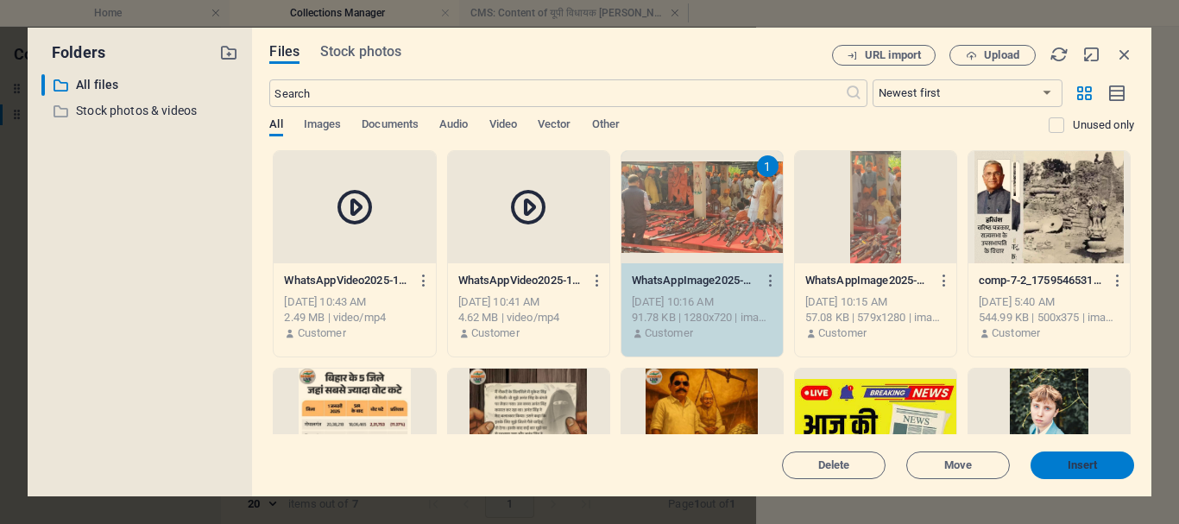
click at [1097, 465] on span "Insert" at bounding box center [1083, 465] width 30 height 10
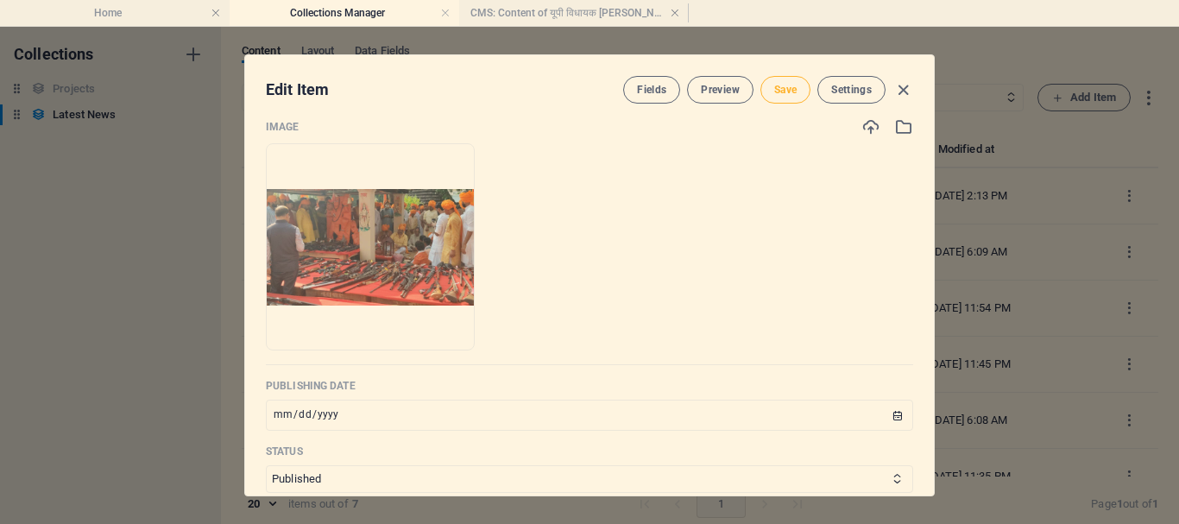
click at [777, 85] on span "Save" at bounding box center [785, 90] width 22 height 14
click at [898, 88] on icon "button" at bounding box center [904, 90] width 20 height 20
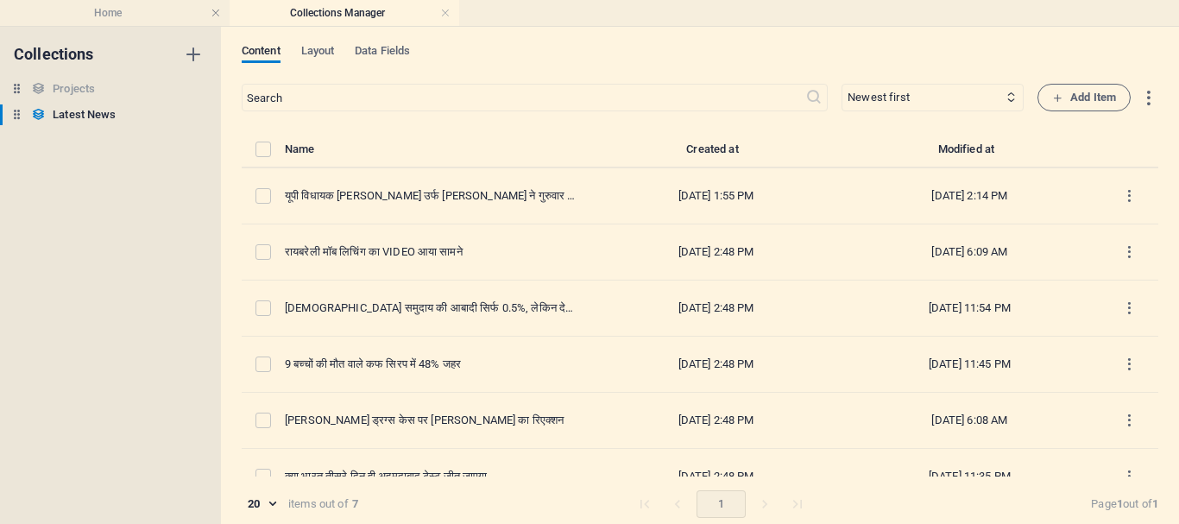
type input "rajabhaiya"
click at [315, 53] on span "Layout" at bounding box center [318, 53] width 34 height 24
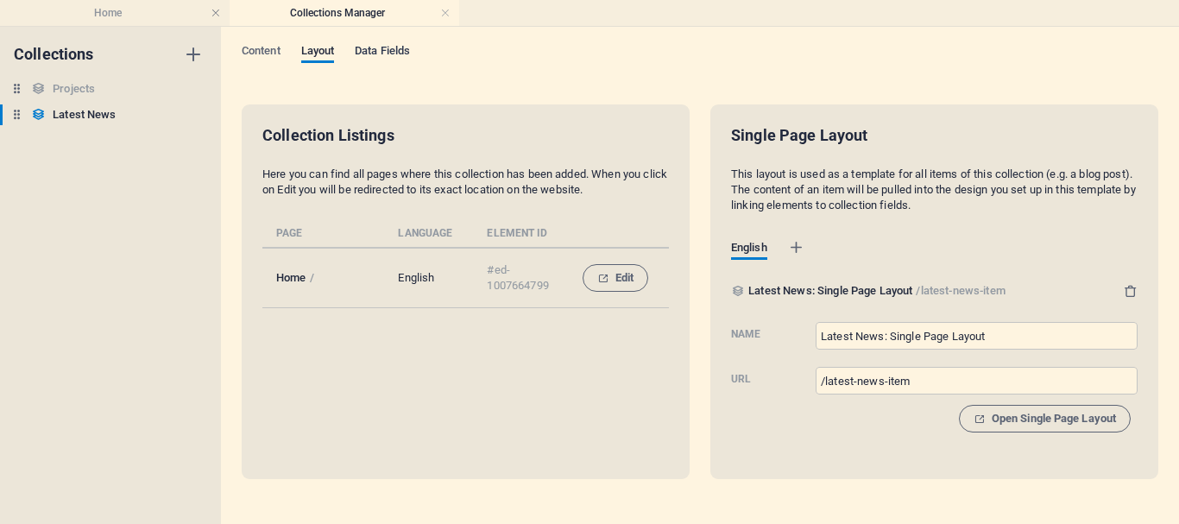
click at [375, 49] on span "Data Fields" at bounding box center [382, 53] width 55 height 24
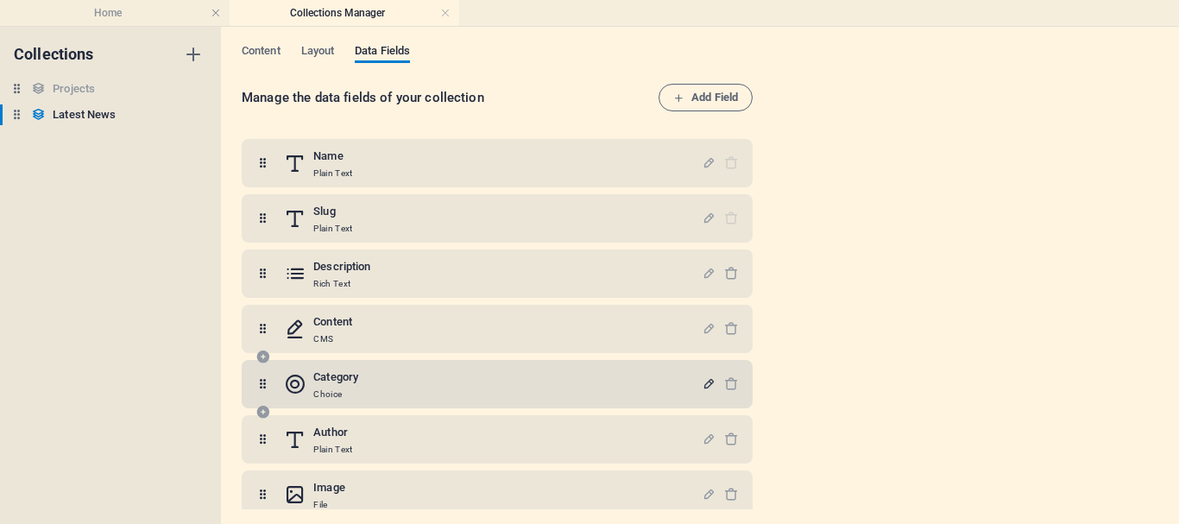
click at [707, 380] on icon "button" at bounding box center [709, 383] width 15 height 15
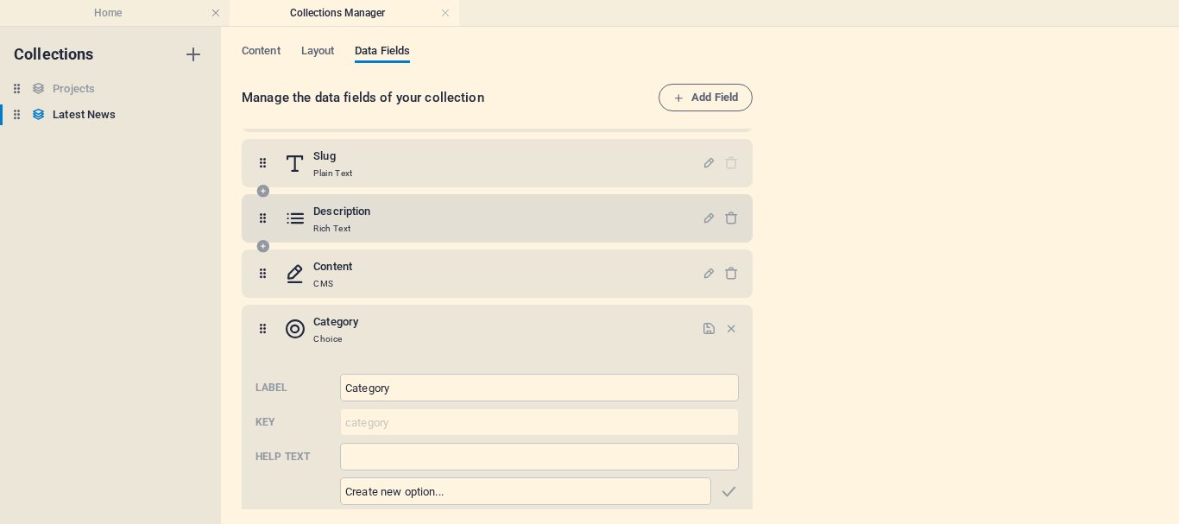
scroll to position [86, 0]
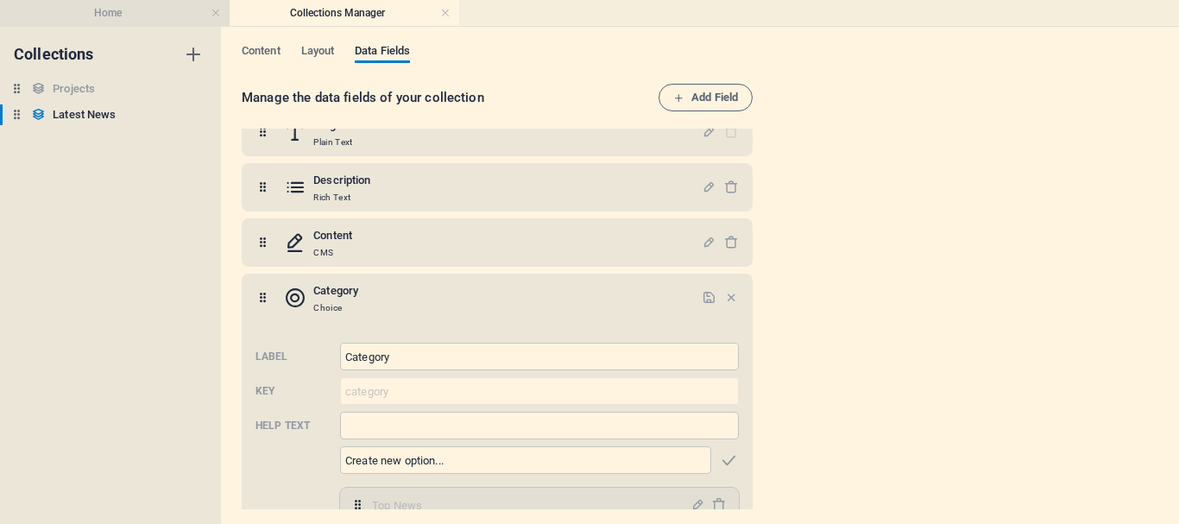
click at [84, 7] on h4 "Home" at bounding box center [115, 12] width 230 height 19
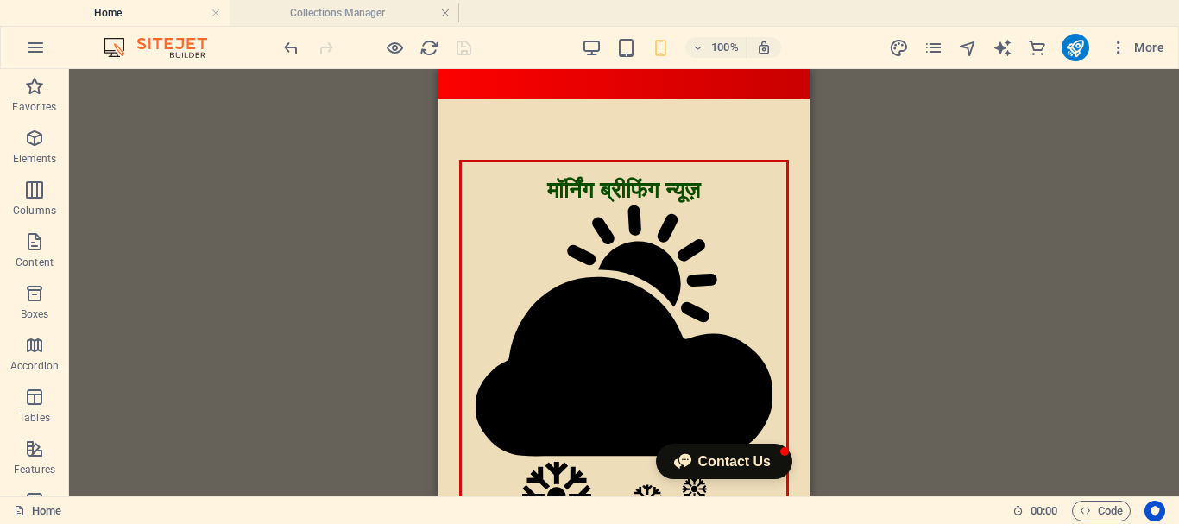
scroll to position [0, 0]
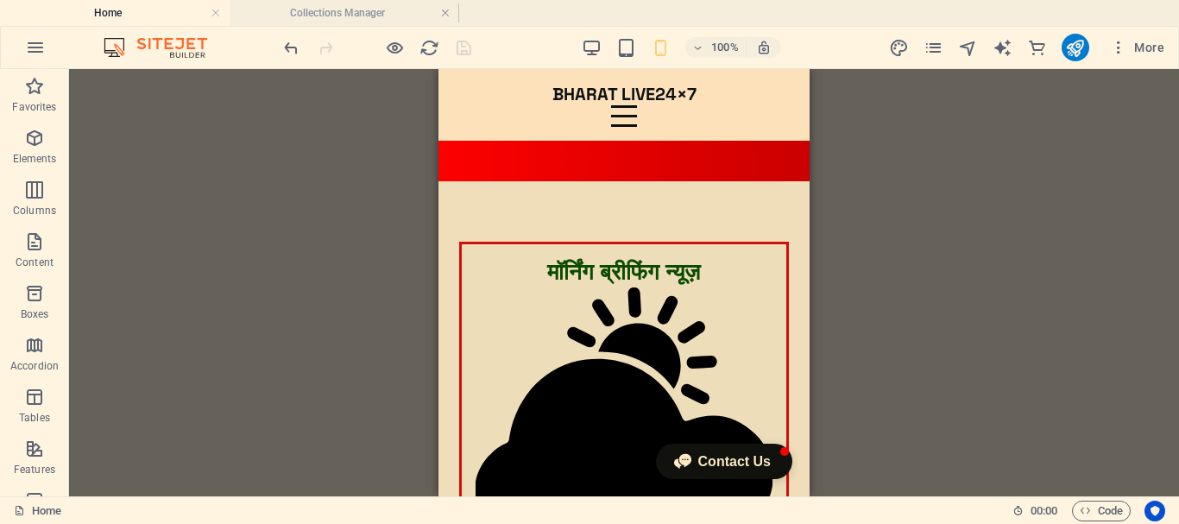
drag, startPoint x: 804, startPoint y: 338, endPoint x: 1253, endPoint y: 148, distance: 487.8
drag, startPoint x: 804, startPoint y: 101, endPoint x: 1249, endPoint y: 146, distance: 447.8
click at [346, 7] on h4 "Collections Manager" at bounding box center [345, 12] width 230 height 19
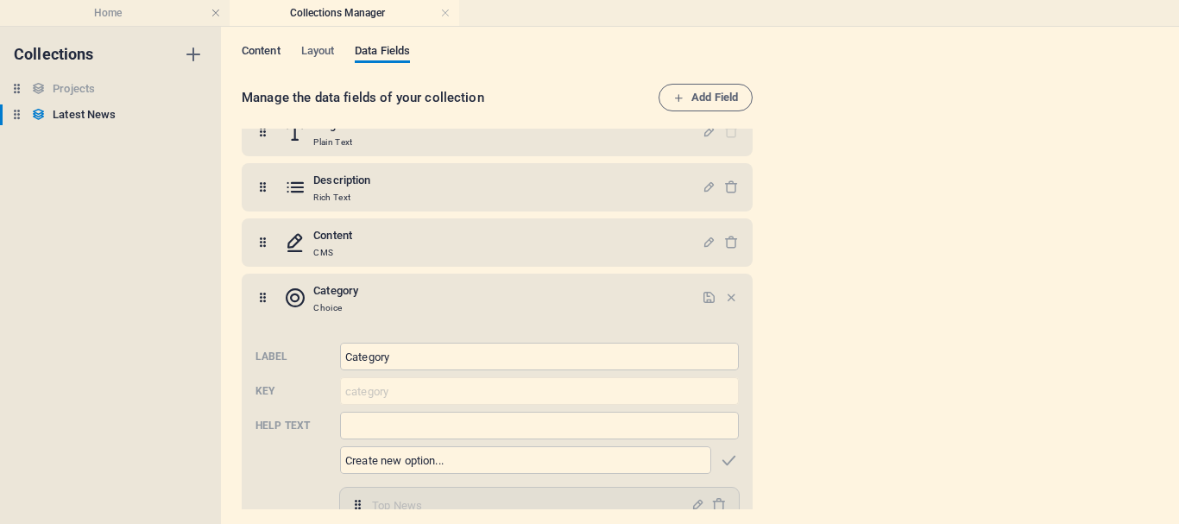
click at [243, 58] on span "Content" at bounding box center [261, 53] width 39 height 24
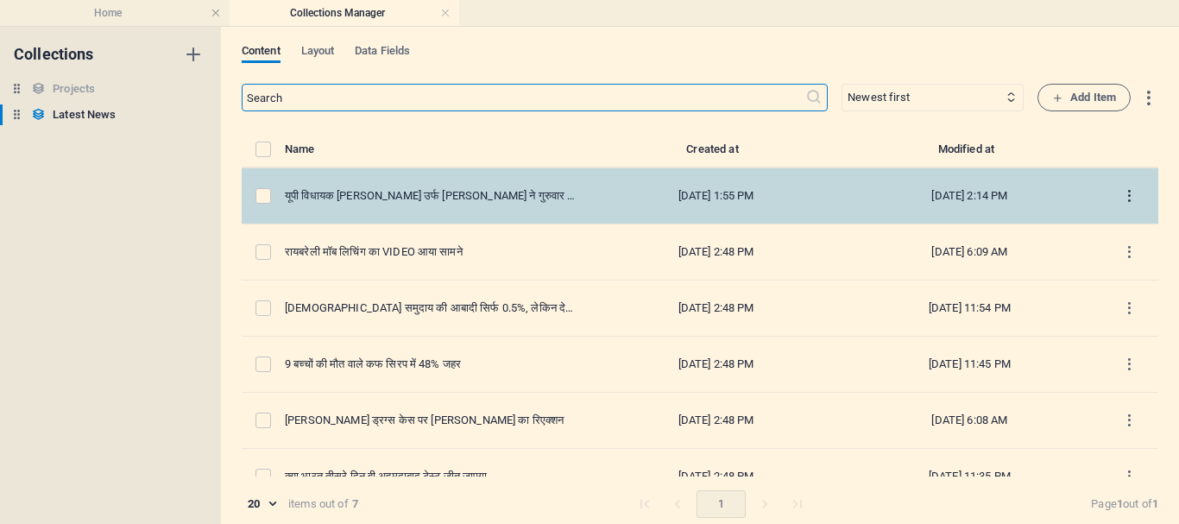
click at [1123, 196] on icon "items list" at bounding box center [1130, 196] width 16 height 16
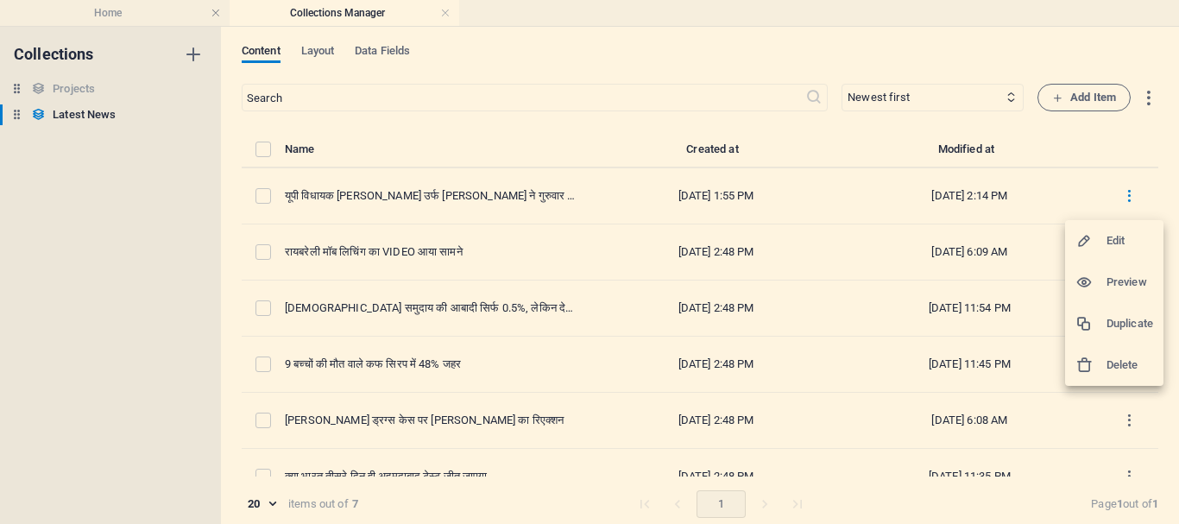
click at [1115, 232] on h6 "Edit" at bounding box center [1130, 241] width 47 height 21
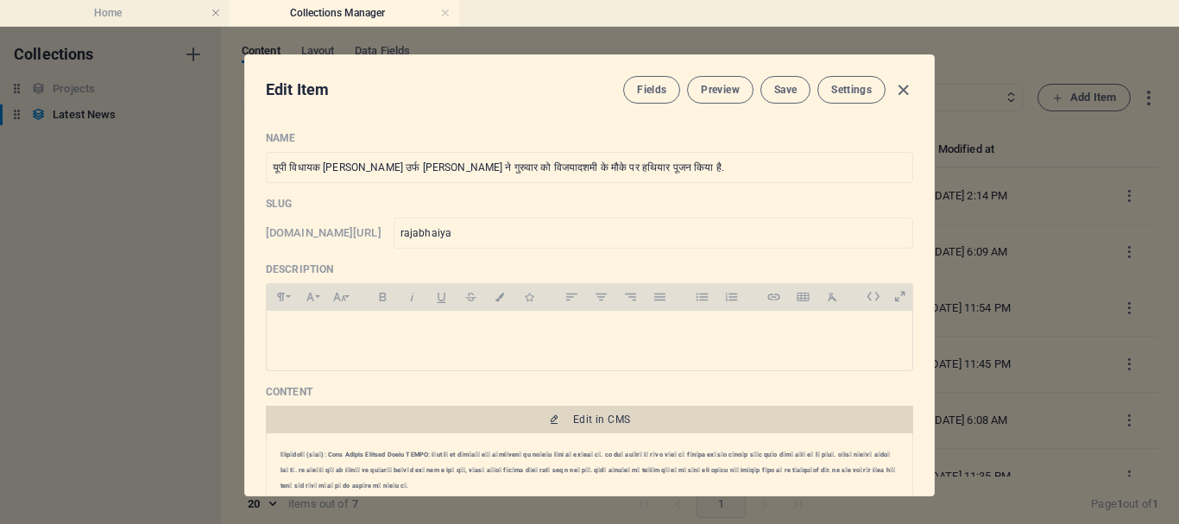
click at [632, 418] on span "Edit in CMS" at bounding box center [590, 420] width 634 height 14
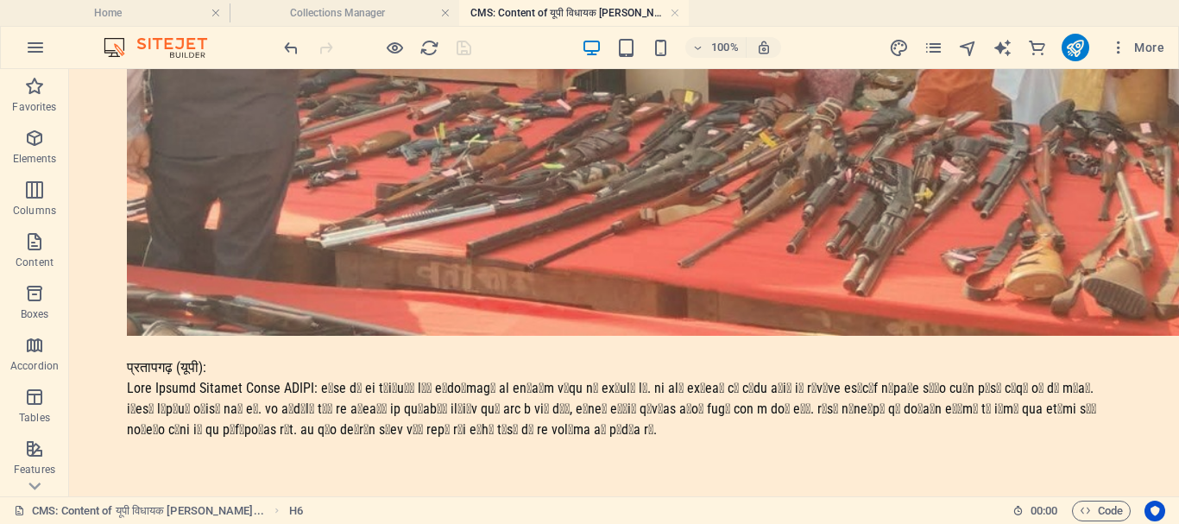
scroll to position [556, 0]
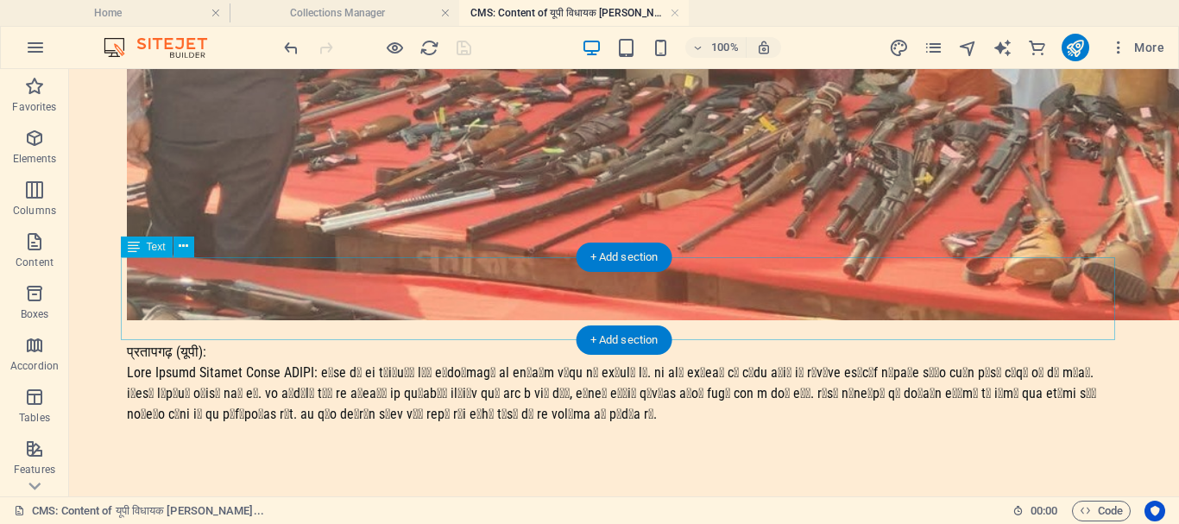
click at [218, 342] on div "प्रतापगढ़ (यूपी):" at bounding box center [624, 383] width 995 height 83
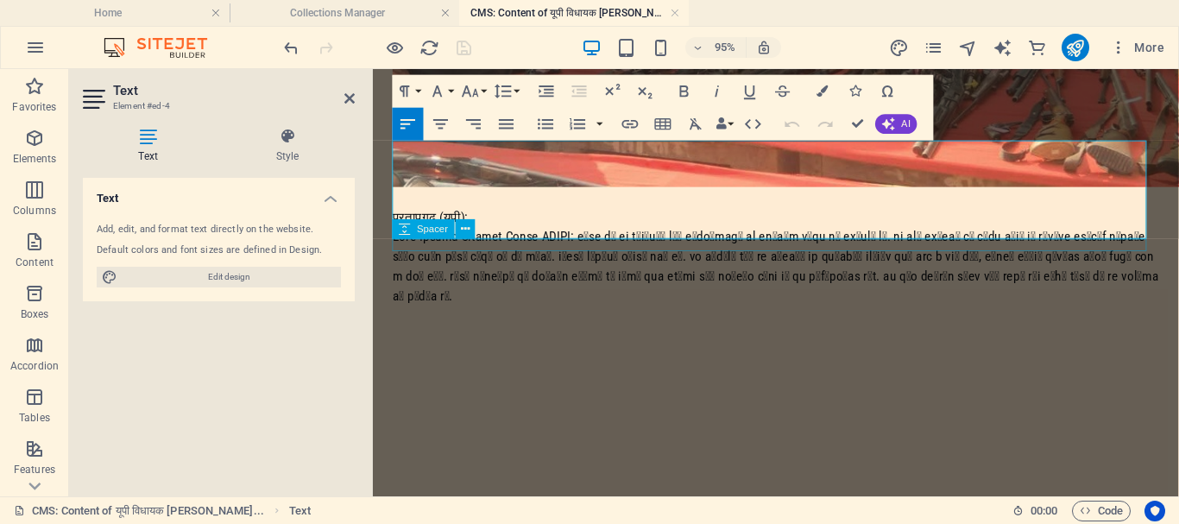
scroll to position [576, 0]
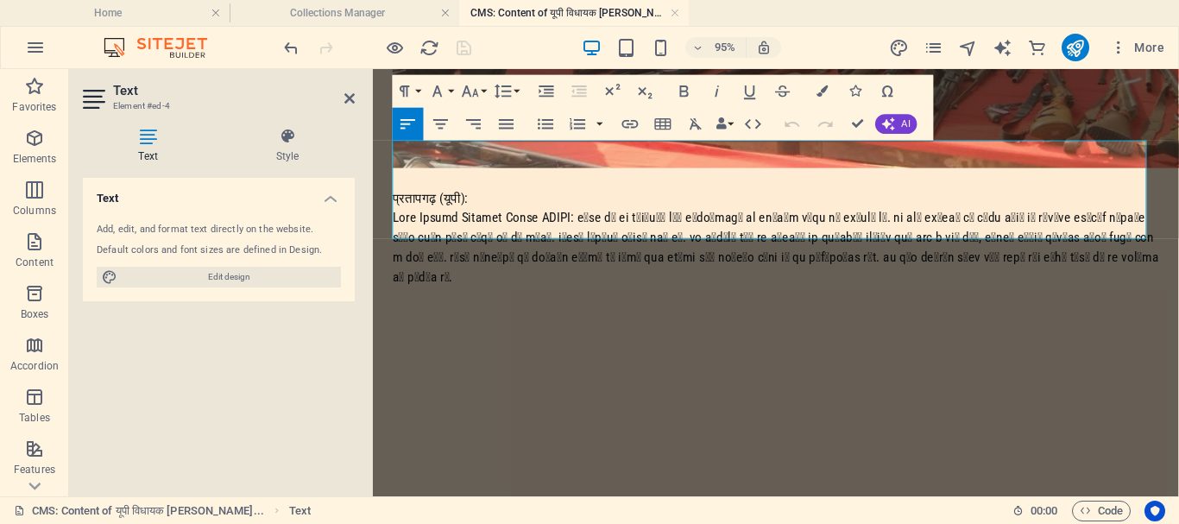
click at [622, 235] on p at bounding box center [797, 257] width 807 height 83
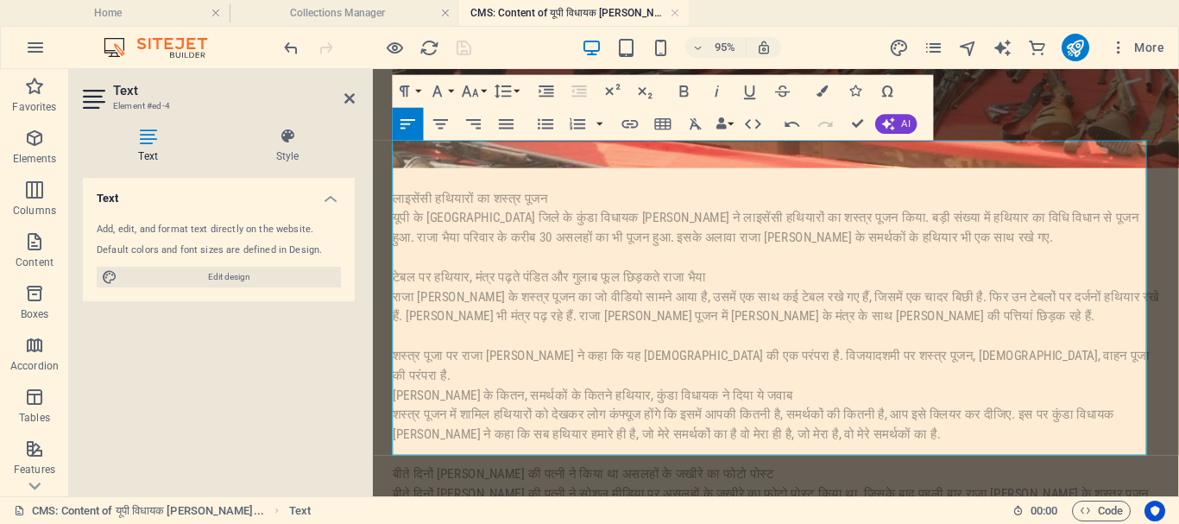
scroll to position [11832, 3]
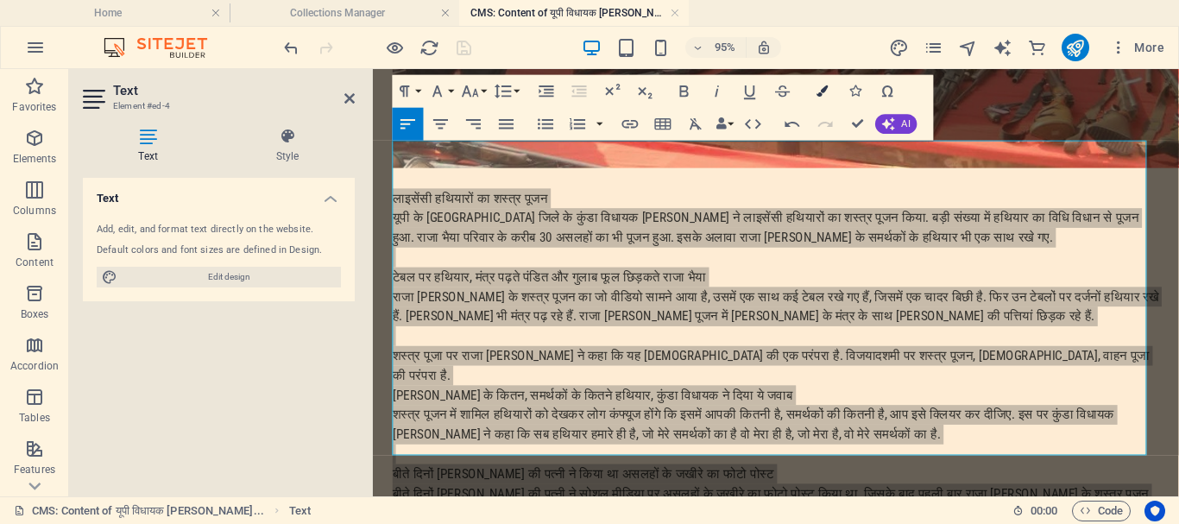
click at [824, 87] on icon "button" at bounding box center [822, 90] width 11 height 11
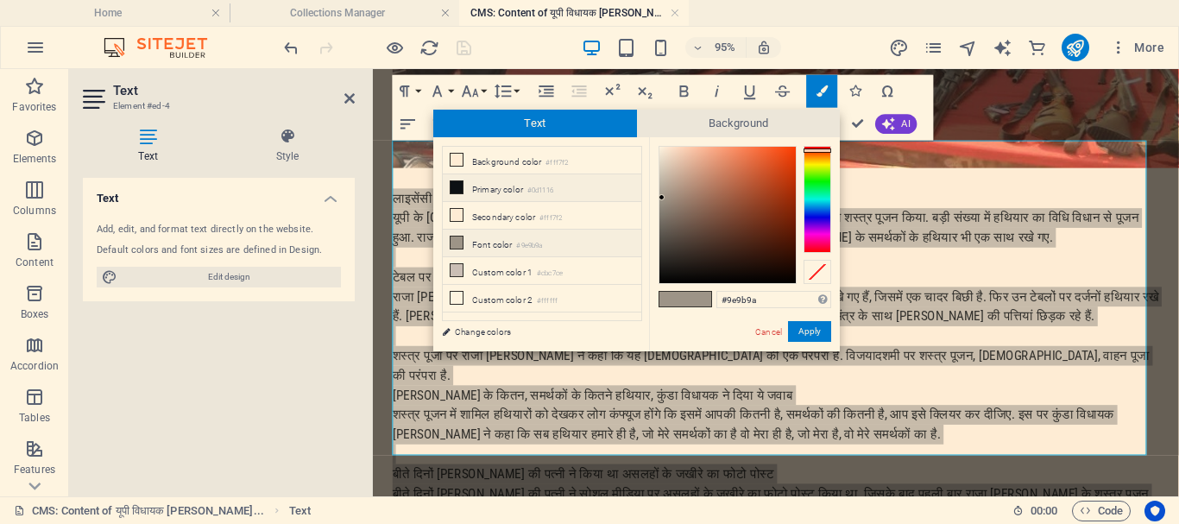
click at [456, 187] on icon at bounding box center [457, 187] width 12 height 12
type input "#0d1116"
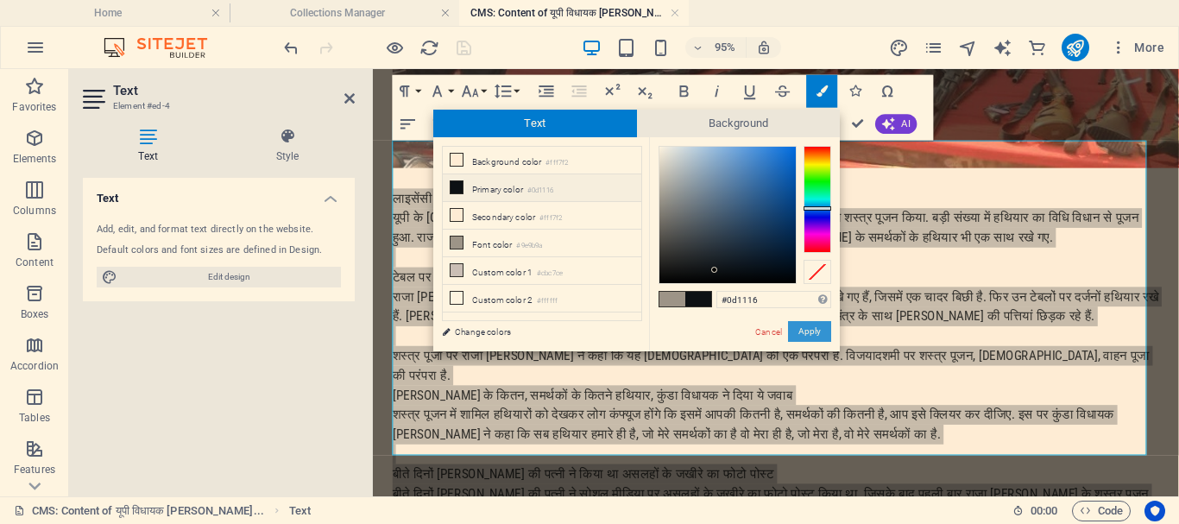
drag, startPoint x: 812, startPoint y: 332, endPoint x: 468, endPoint y: 271, distance: 349.0
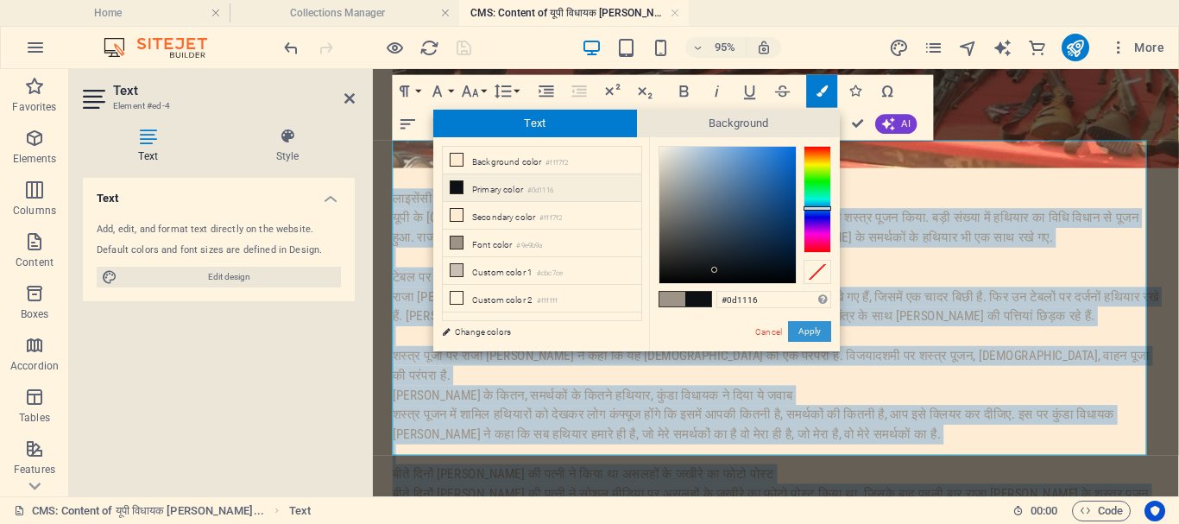
click at [812, 332] on button "Apply" at bounding box center [809, 331] width 43 height 21
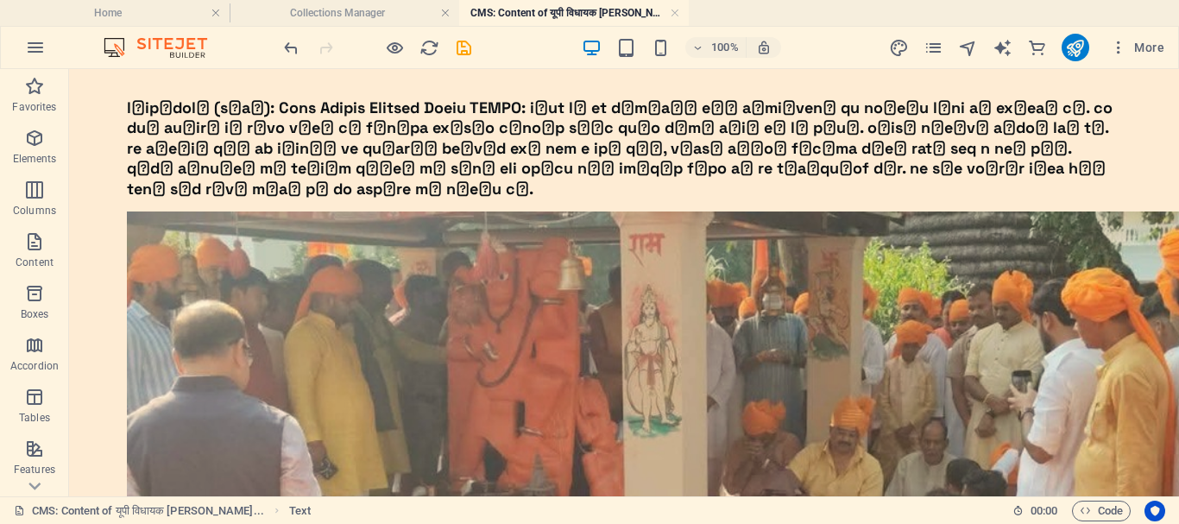
scroll to position [0, 0]
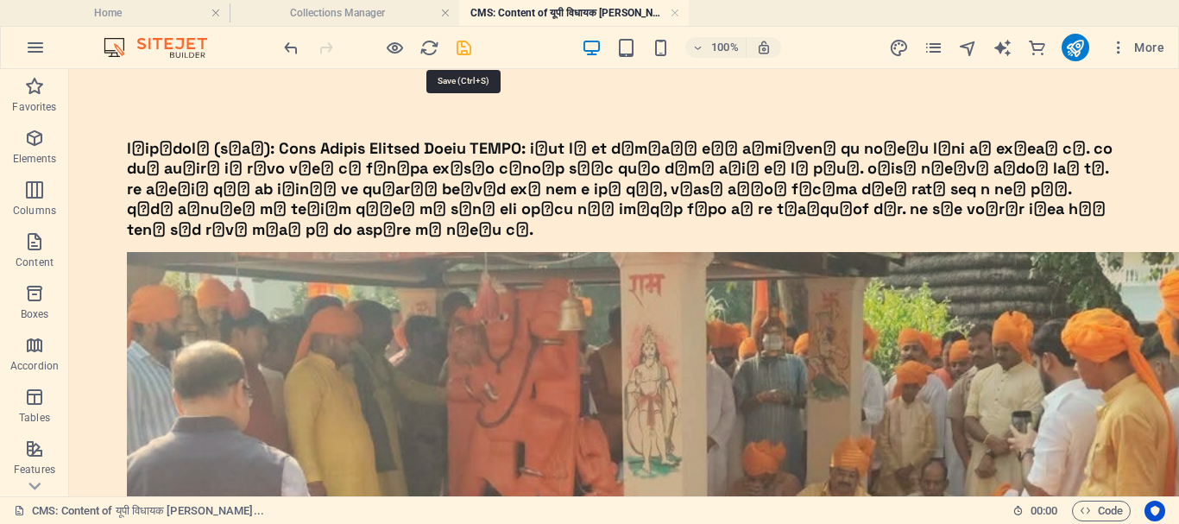
click at [464, 49] on icon "save" at bounding box center [464, 48] width 20 height 20
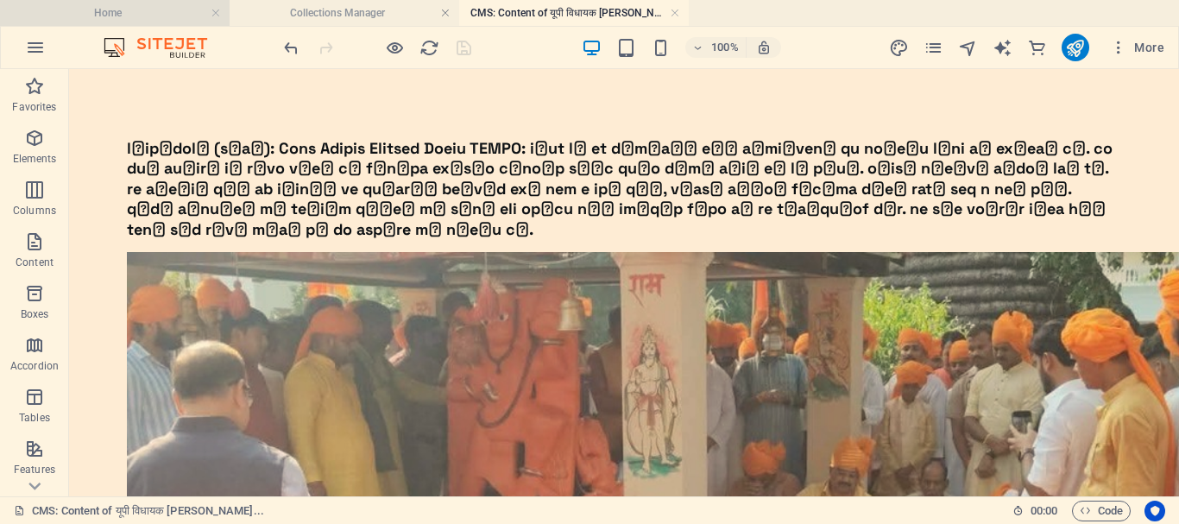
click at [148, 13] on h4 "Home" at bounding box center [115, 12] width 230 height 19
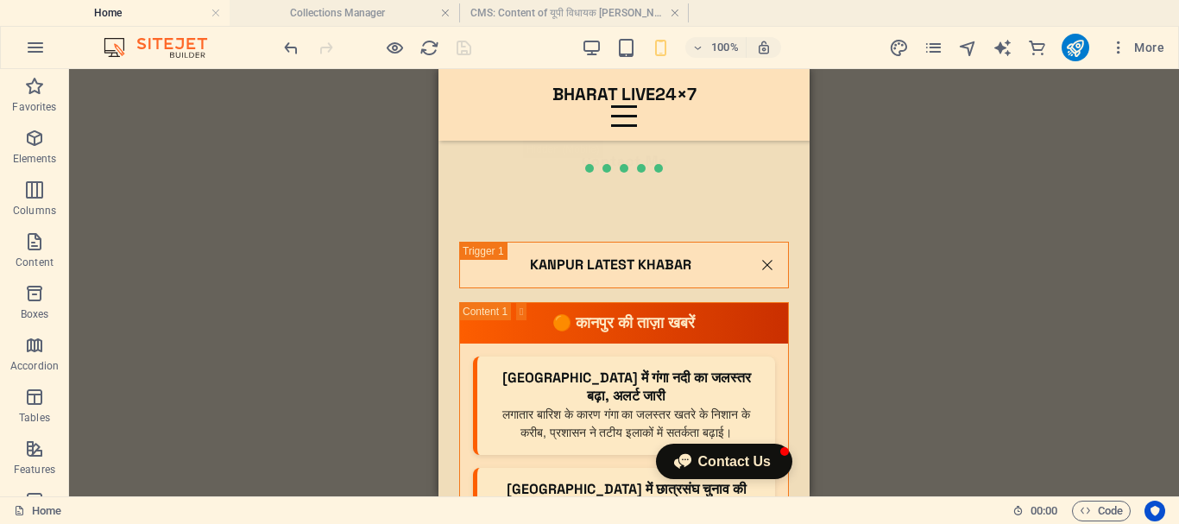
scroll to position [7214, 0]
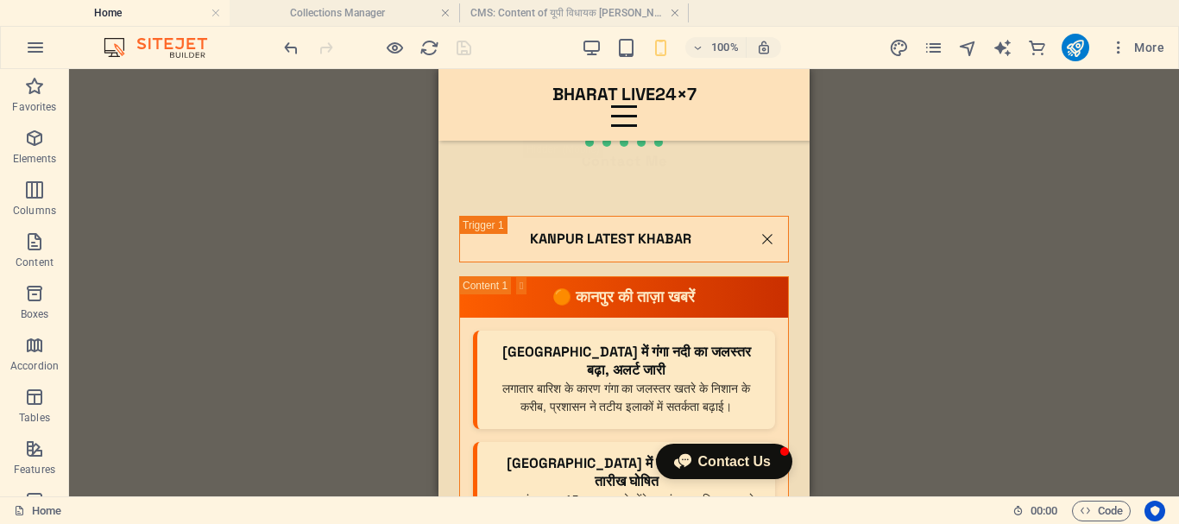
drag, startPoint x: 800, startPoint y: 174, endPoint x: 1249, endPoint y: 394, distance: 499.6
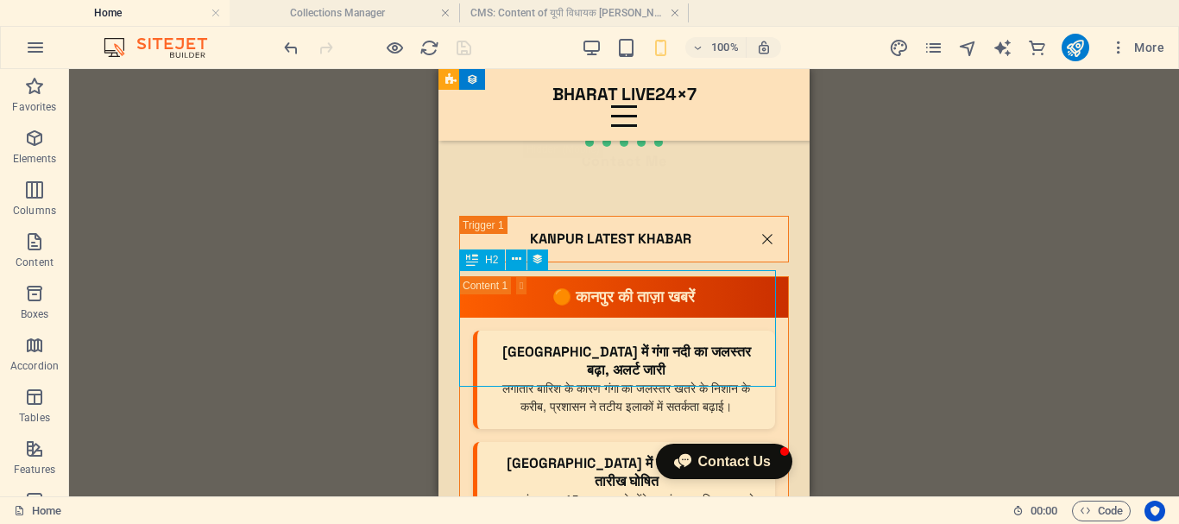
select select "name"
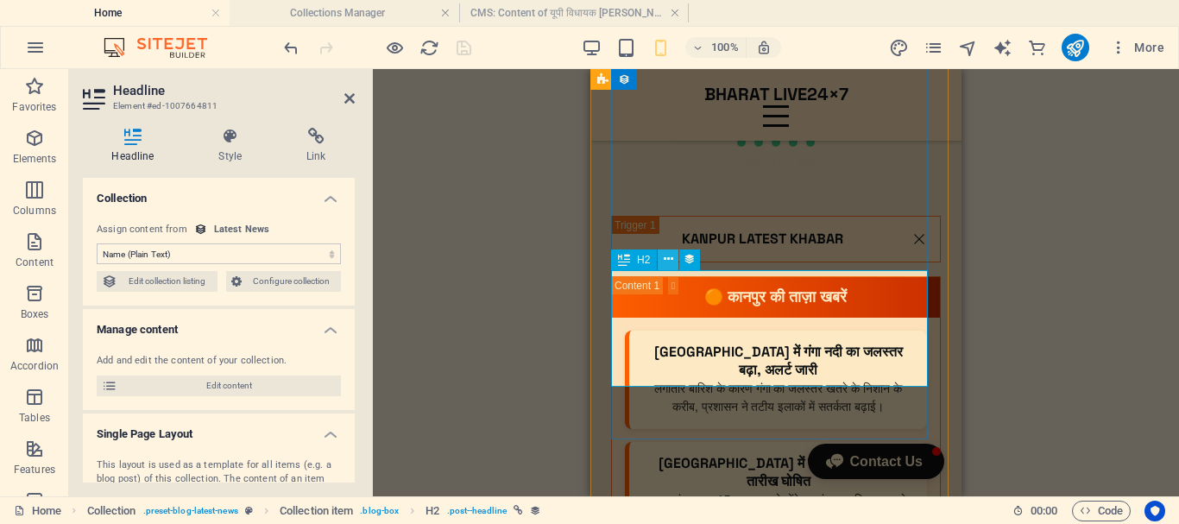
click at [664, 260] on icon at bounding box center [668, 259] width 9 height 18
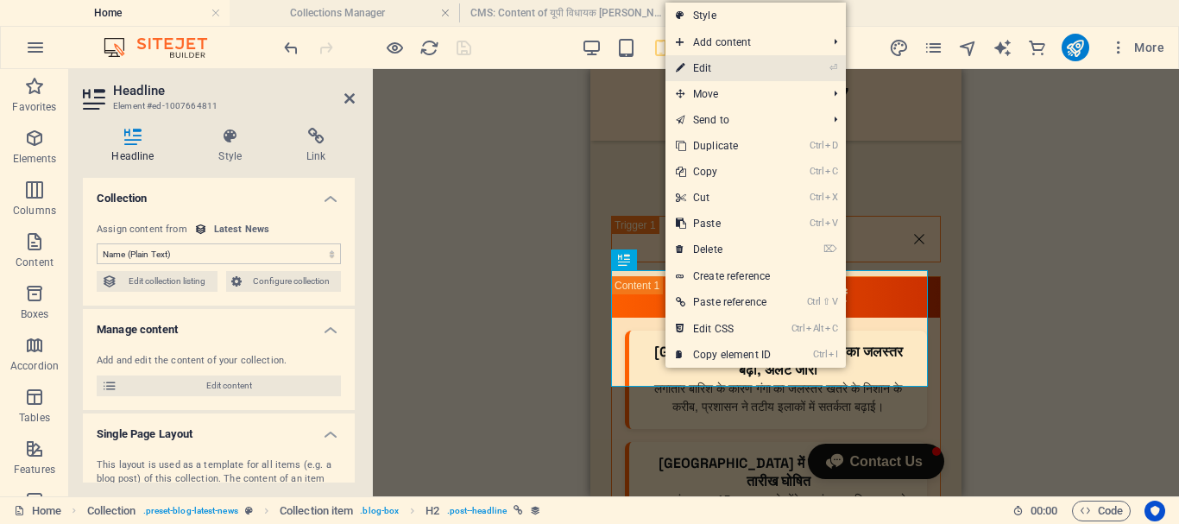
click at [763, 69] on link "⏎ Edit" at bounding box center [724, 68] width 116 height 26
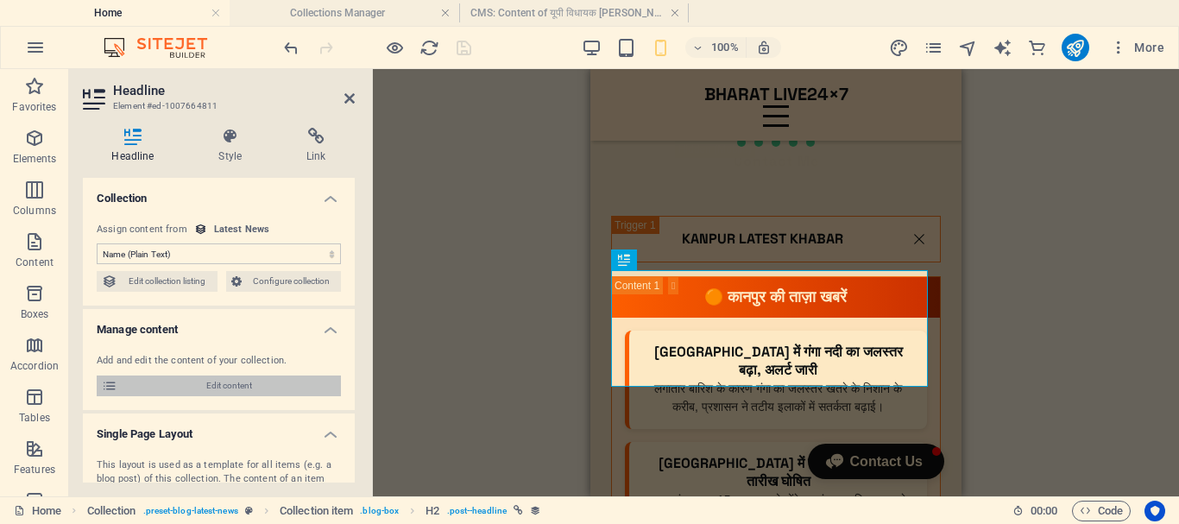
click at [274, 381] on span "Edit content" at bounding box center [229, 386] width 213 height 21
type input "rajabhaiya"
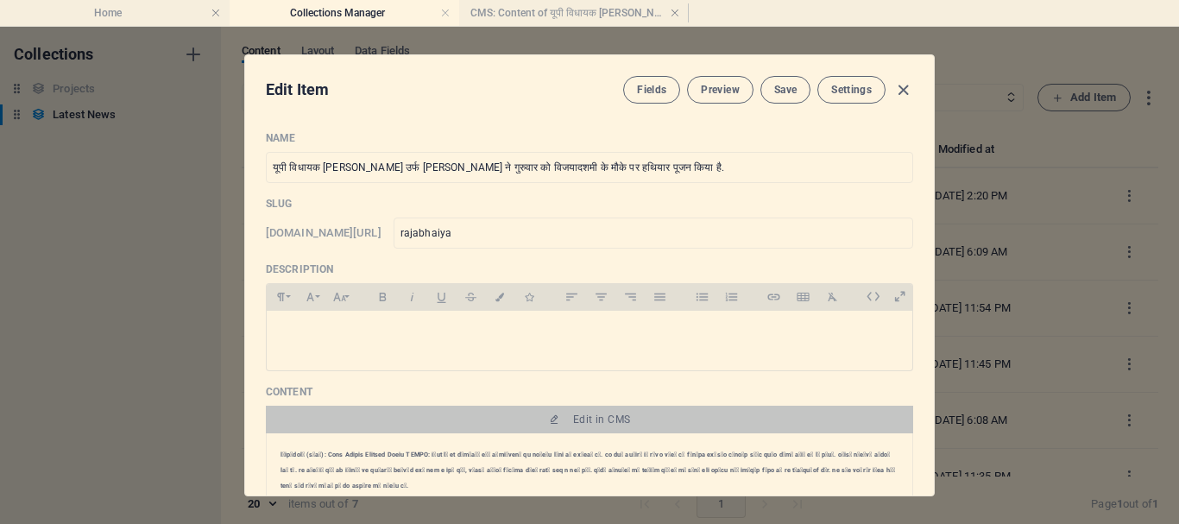
scroll to position [0, 0]
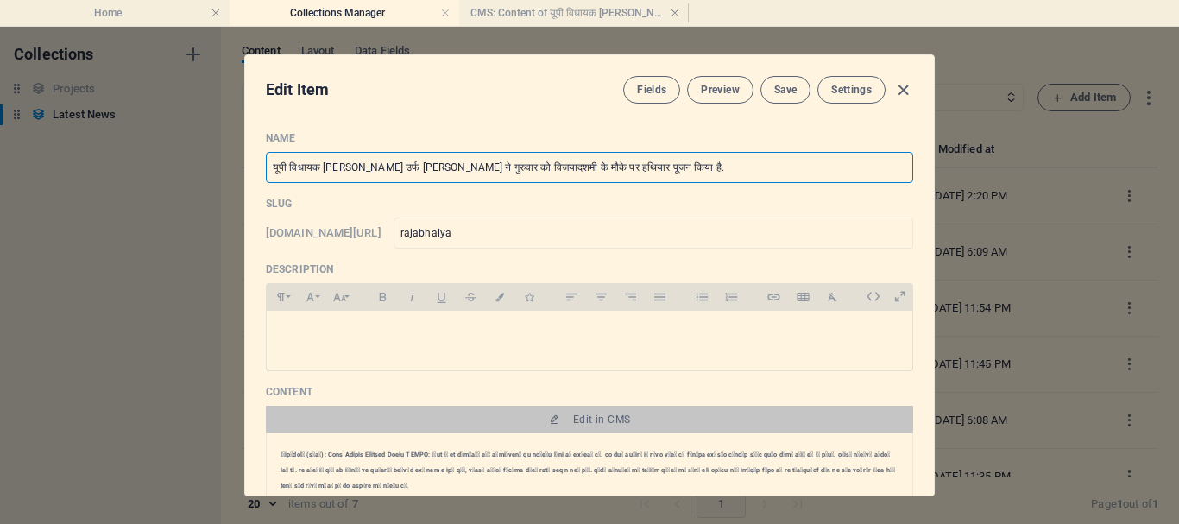
click at [725, 165] on input "यूपी विधायक [PERSON_NAME] उर्फ [PERSON_NAME] ने गुरुवार को विजयादशमी के मौके पर…" at bounding box center [590, 167] width 648 height 31
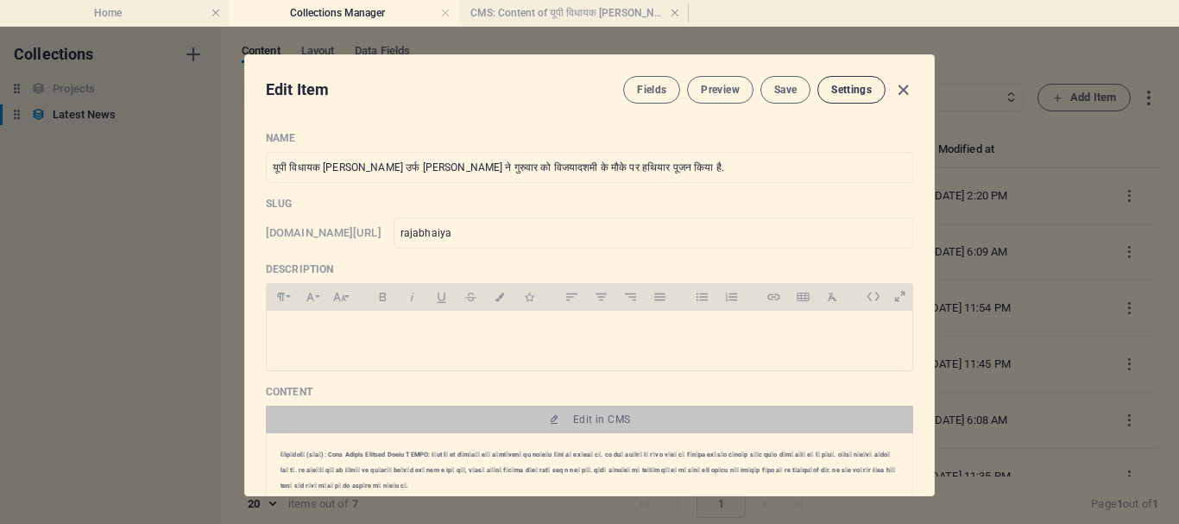
click at [840, 91] on span "Settings" at bounding box center [851, 90] width 41 height 14
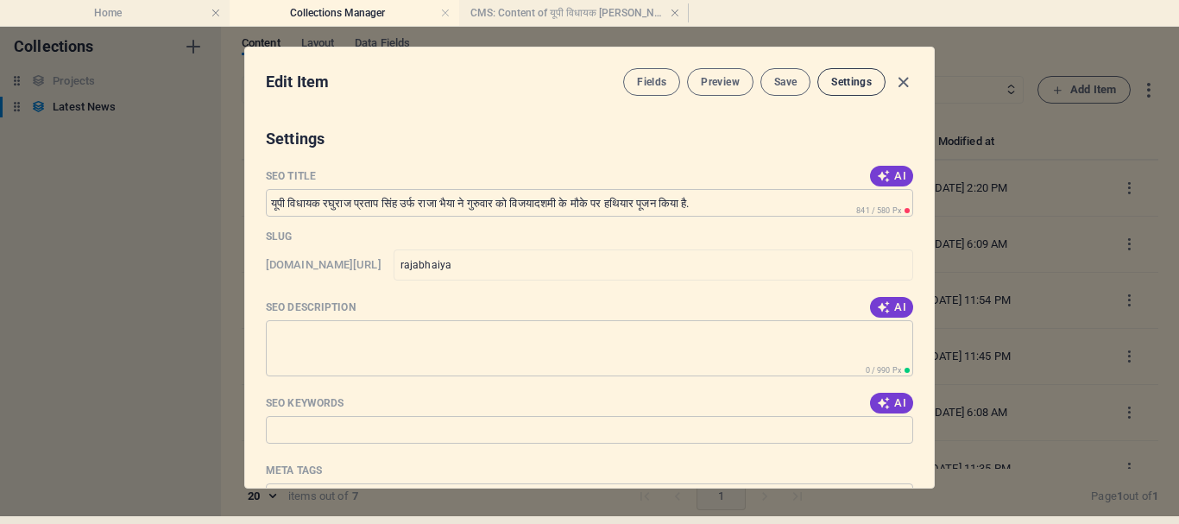
scroll to position [1085, 0]
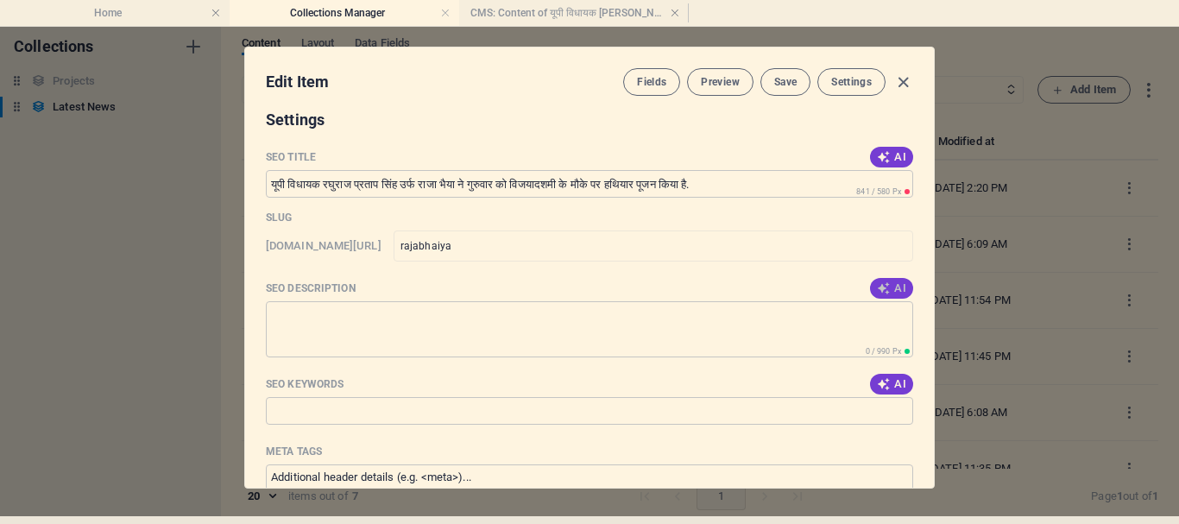
click at [894, 283] on span "AI" at bounding box center [891, 288] width 29 height 14
type textarea "राजा भैया ने विजयादशमी पर कुंडा में लाइसेंसी हथियारों का शस्त्र पूजन किया। जाने…"
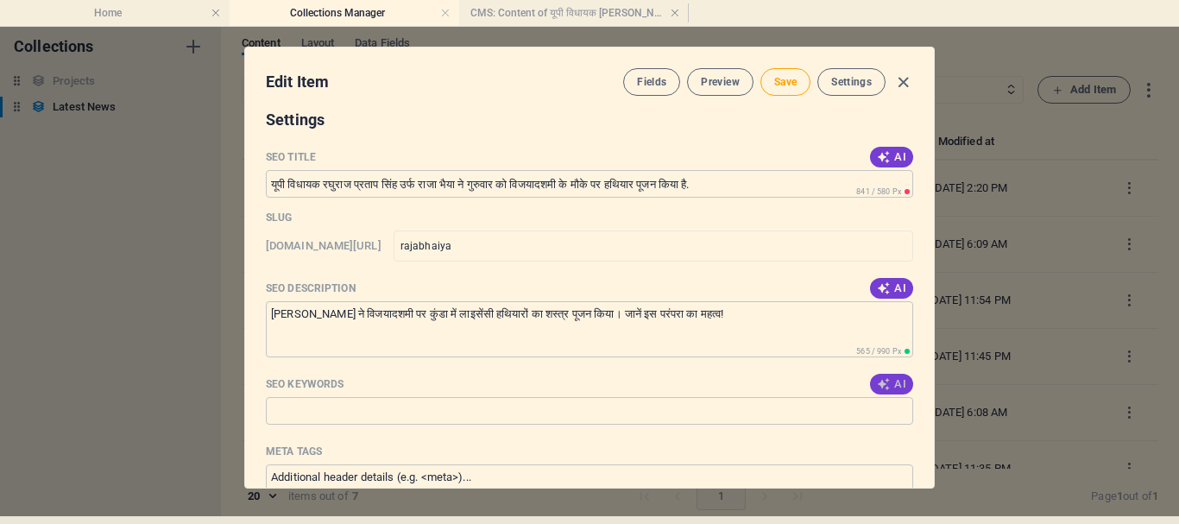
click at [888, 383] on span "AI" at bounding box center [891, 384] width 29 height 14
type input "रघुराज प्रताप सिंह, राजा भैया, विजयादशमी, शस्त्र पूजन, प्रतापगढ़, उत्तर प्रदेश"
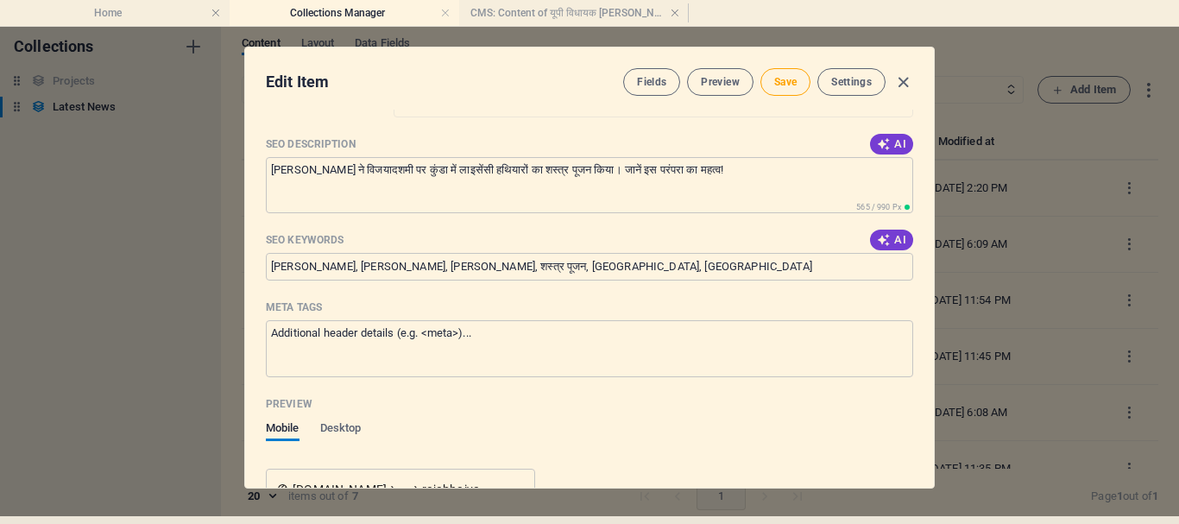
scroll to position [1258, 0]
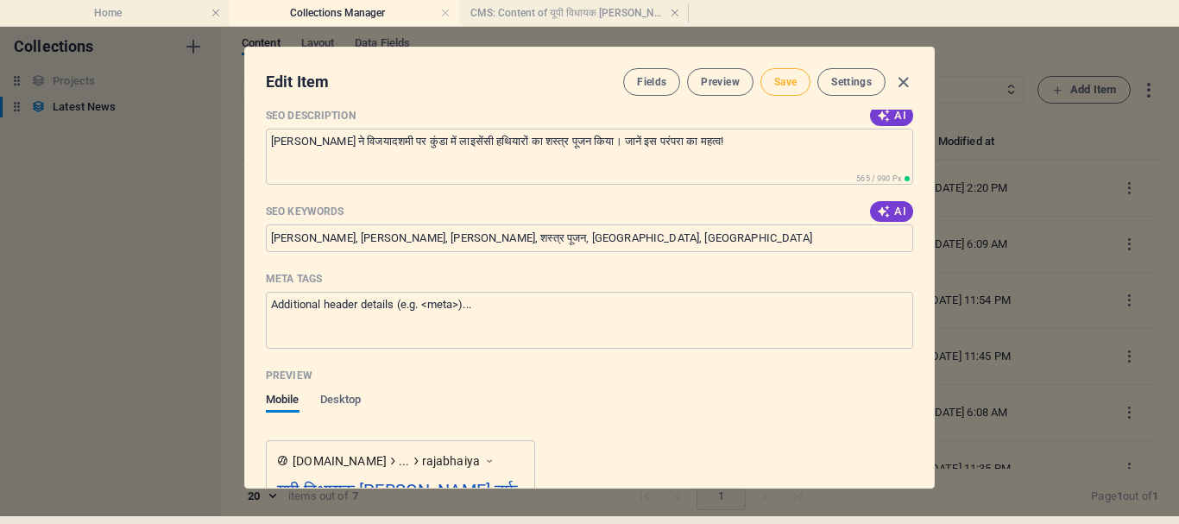
click at [774, 79] on span "Save" at bounding box center [785, 82] width 22 height 14
click at [852, 85] on span "Settings" at bounding box center [851, 82] width 41 height 14
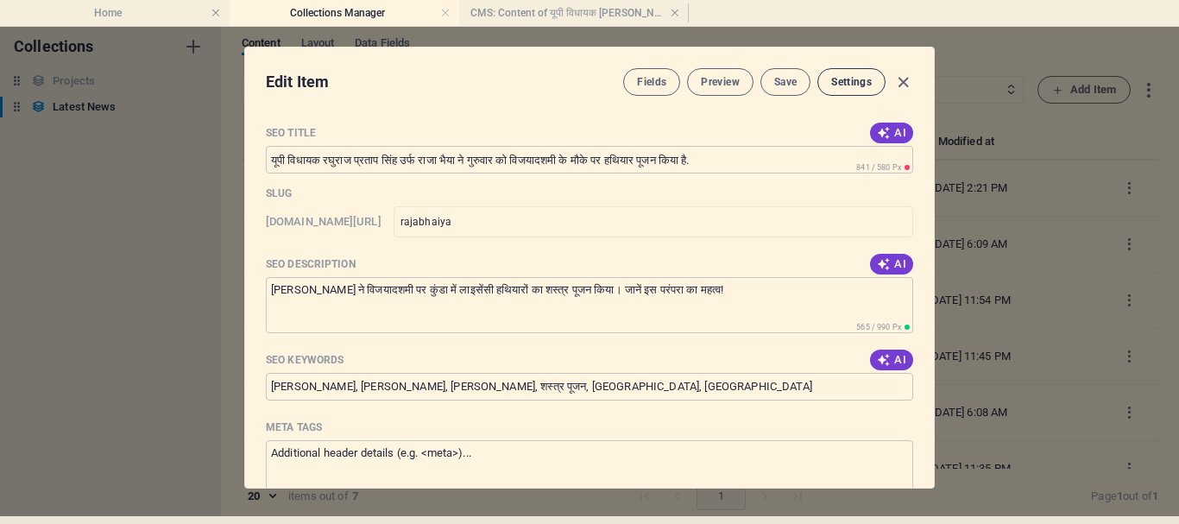
scroll to position [1085, 0]
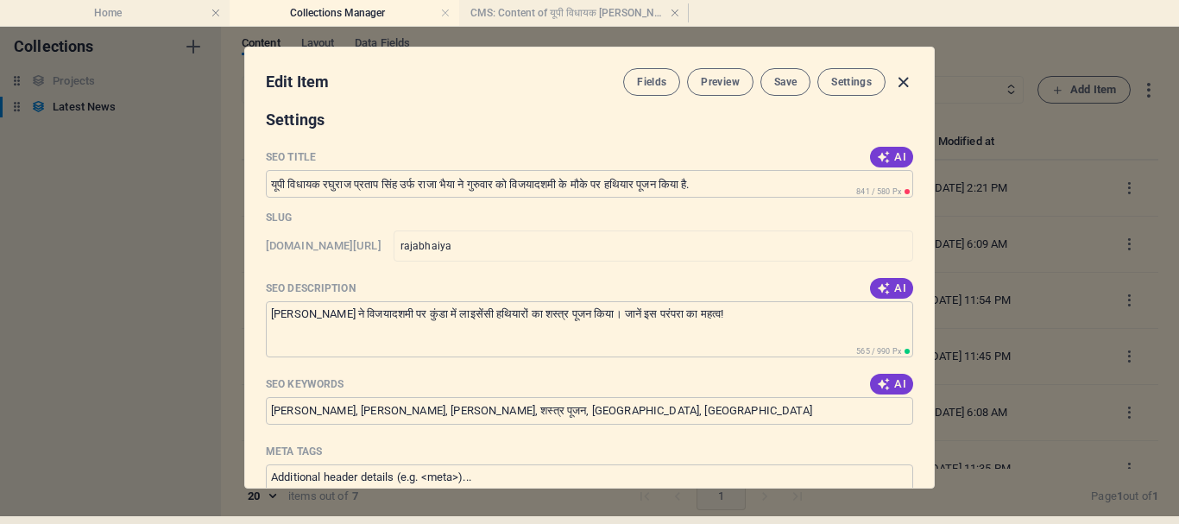
click at [898, 82] on icon "button" at bounding box center [904, 83] width 20 height 20
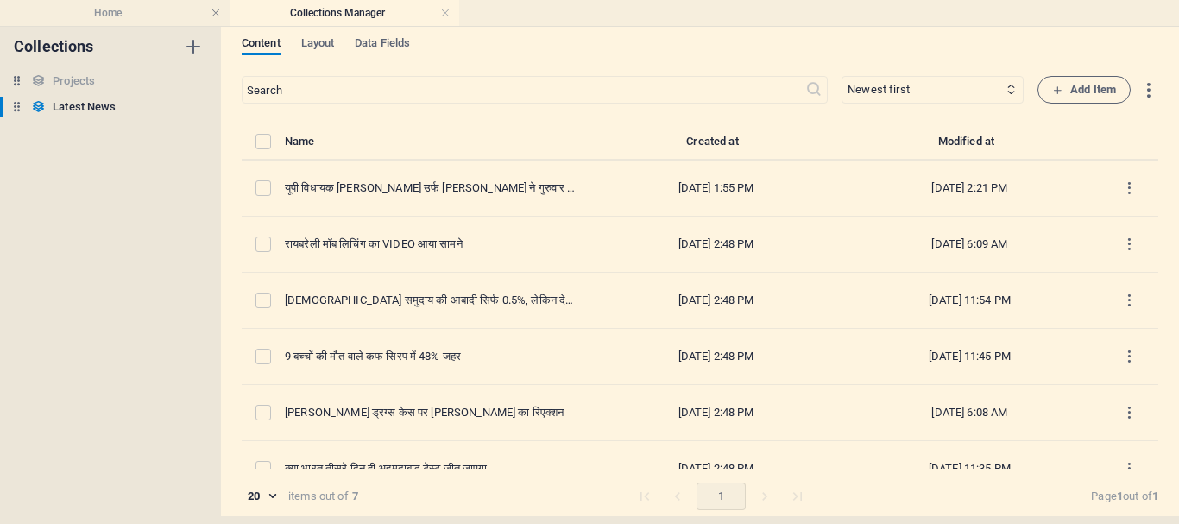
scroll to position [0, 0]
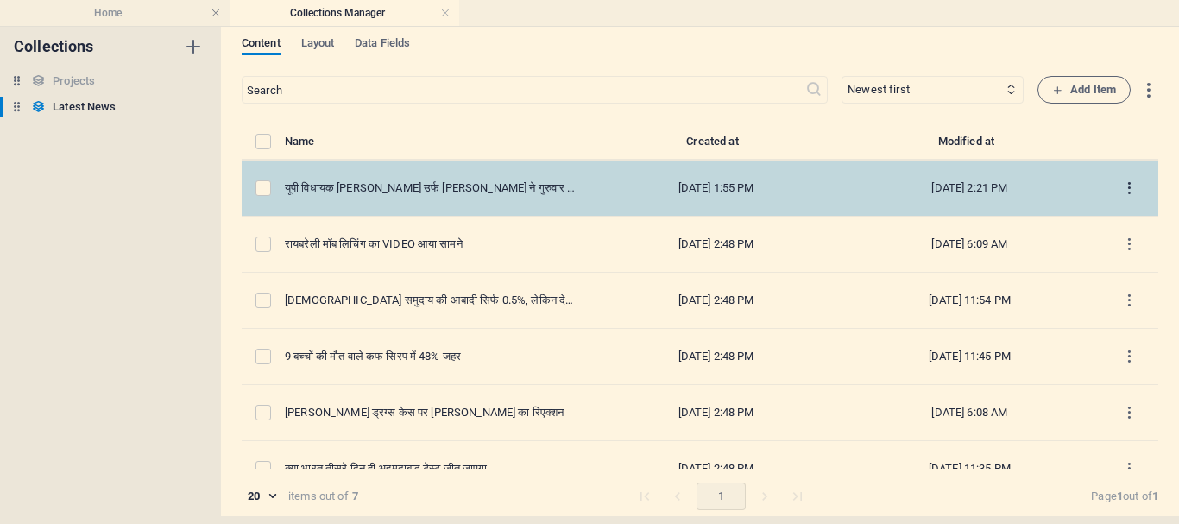
click at [1124, 191] on icon "items list" at bounding box center [1130, 188] width 16 height 16
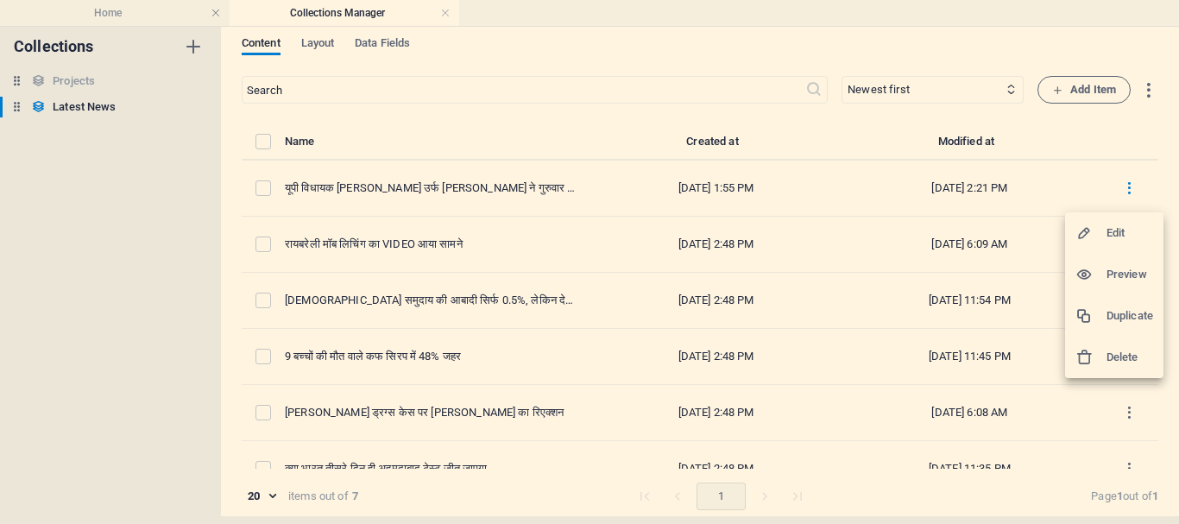
click at [1096, 231] on div at bounding box center [1091, 232] width 31 height 17
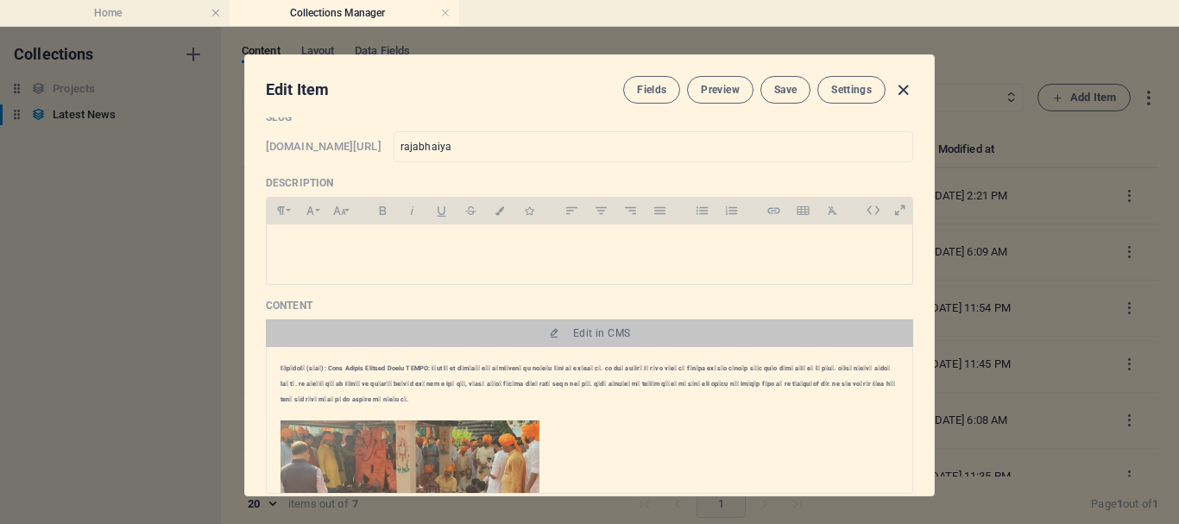
click at [905, 91] on icon "button" at bounding box center [904, 90] width 20 height 20
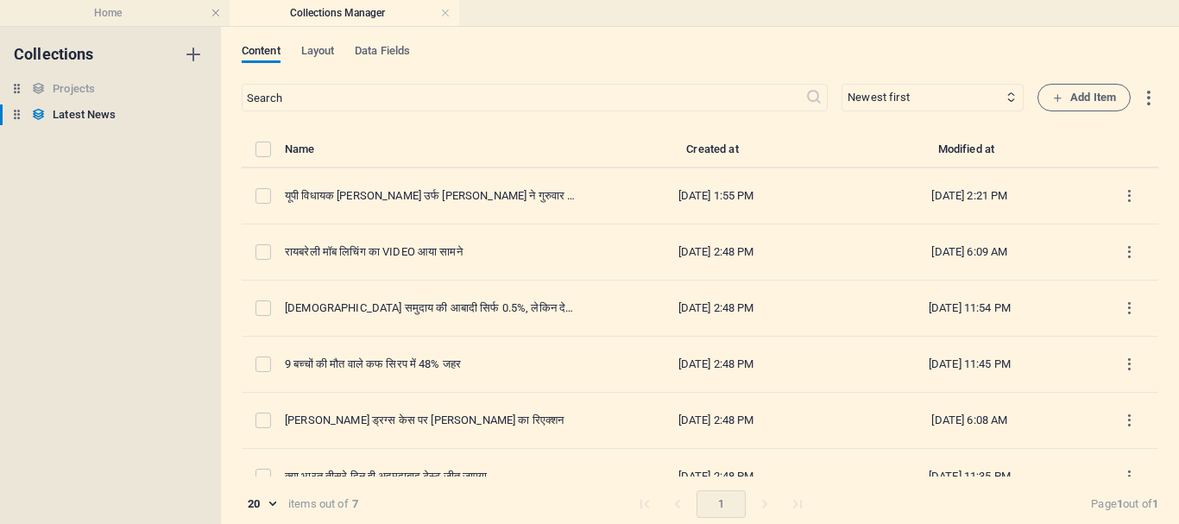
type input "rajabhaiya"
click at [323, 50] on span "Layout" at bounding box center [318, 53] width 34 height 24
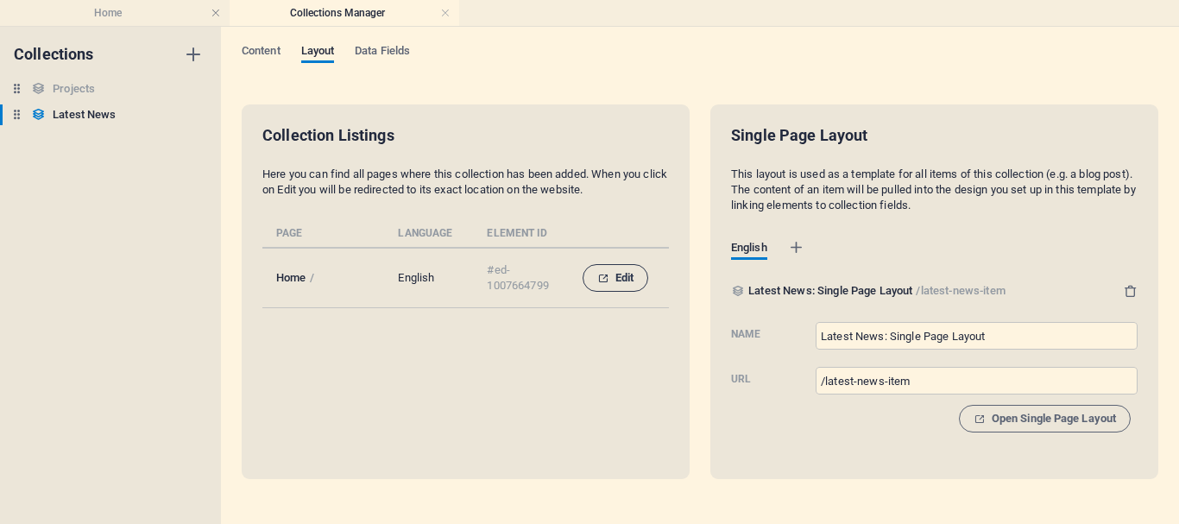
click at [606, 275] on icon "collection list" at bounding box center [602, 278] width 11 height 11
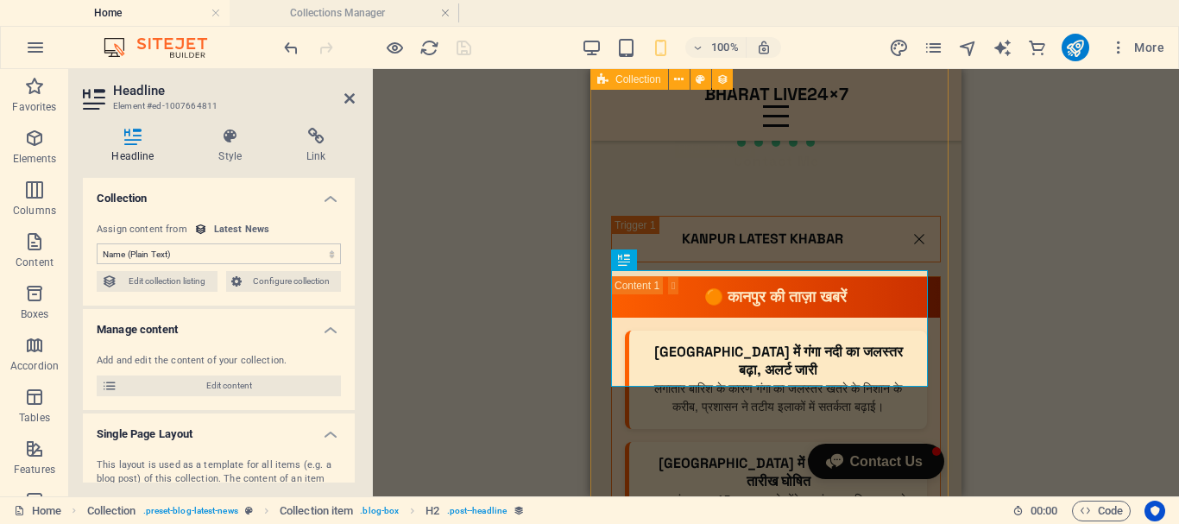
scroll to position [7082, 0]
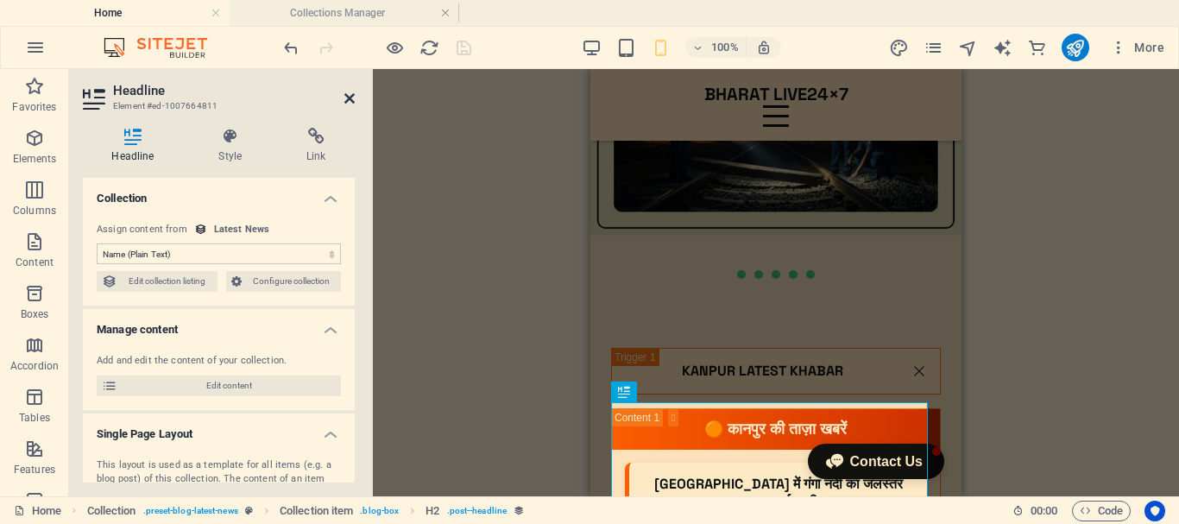
click at [348, 97] on icon at bounding box center [349, 99] width 10 height 14
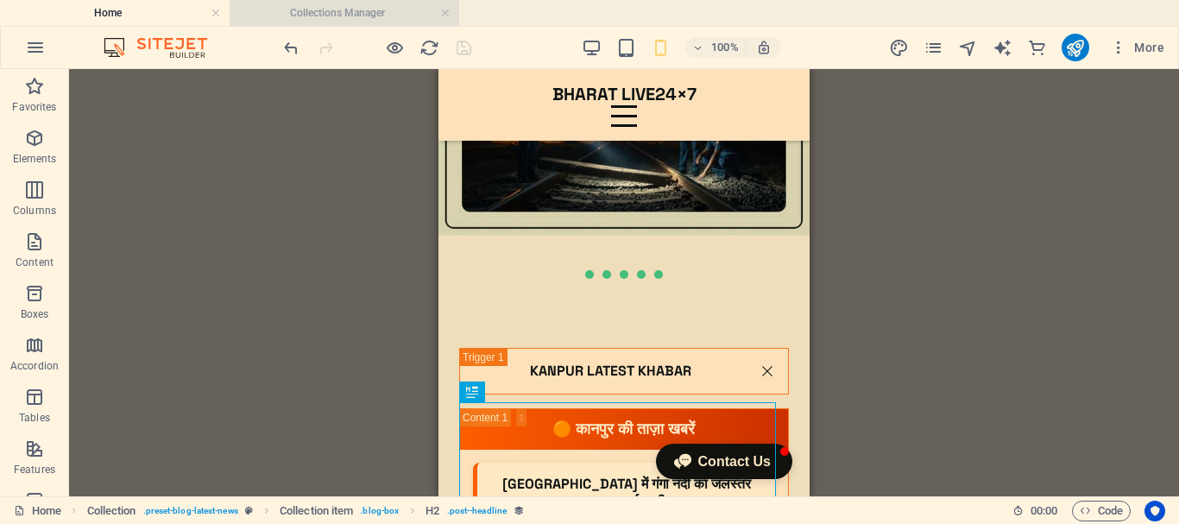
click at [344, 9] on h4 "Collections Manager" at bounding box center [345, 12] width 230 height 19
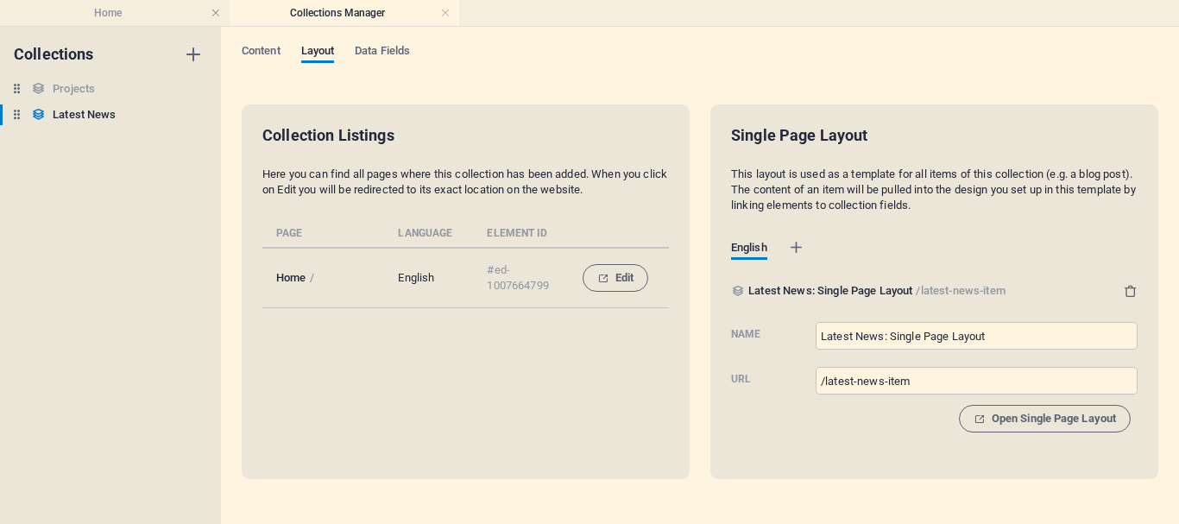
scroll to position [0, 0]
click at [410, 50] on span "Data Fields" at bounding box center [382, 53] width 55 height 24
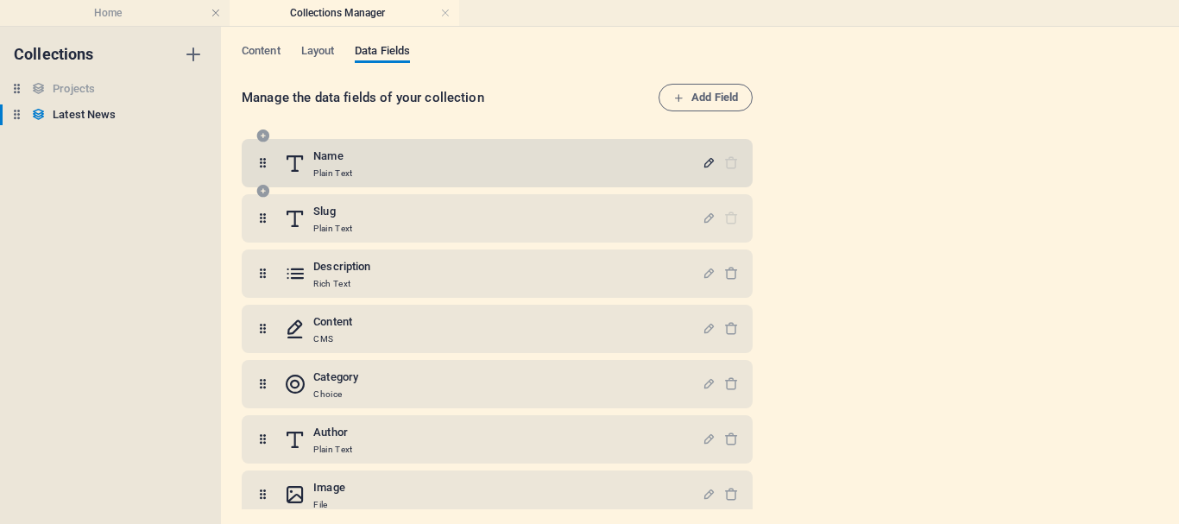
click at [709, 161] on icon "button" at bounding box center [709, 162] width 15 height 15
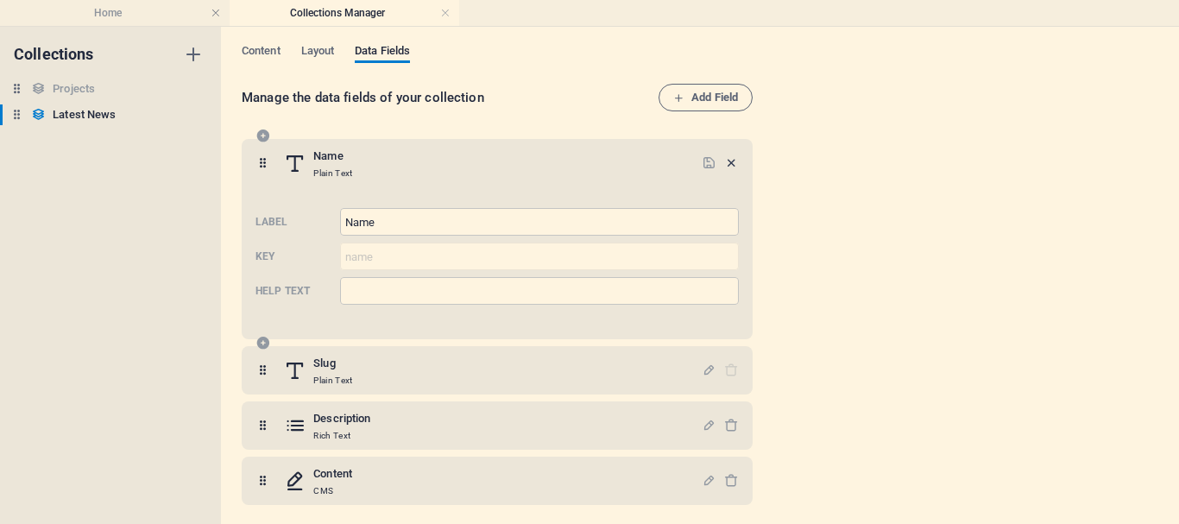
click at [731, 161] on icon "button" at bounding box center [731, 162] width 15 height 15
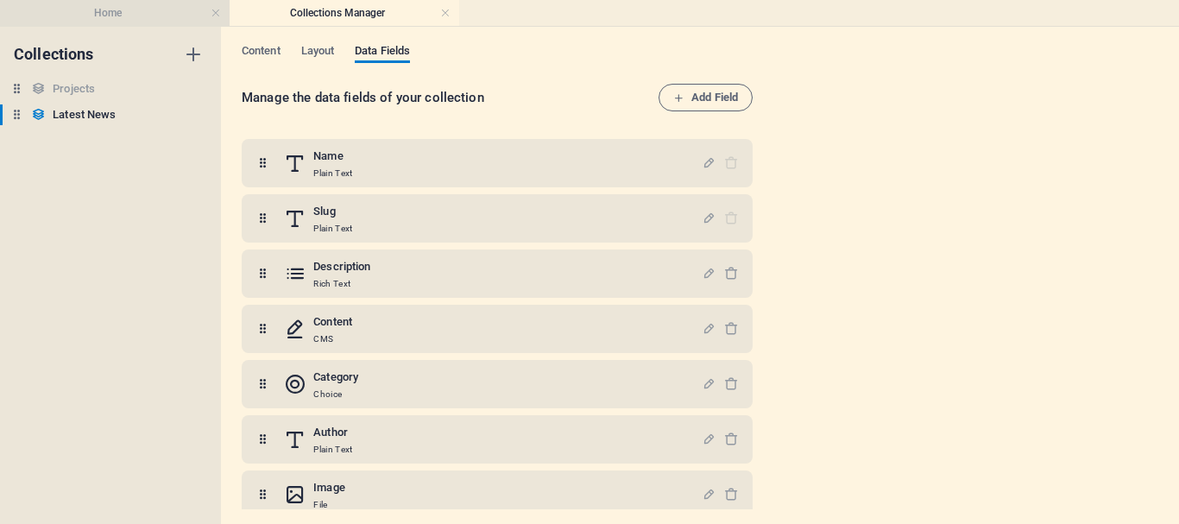
click at [117, 10] on h4 "Home" at bounding box center [115, 12] width 230 height 19
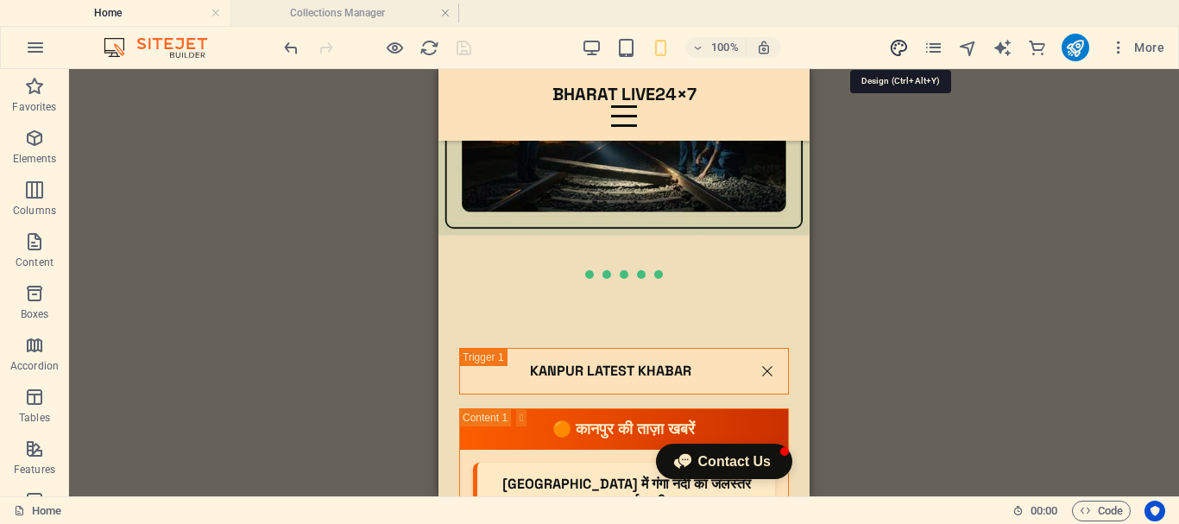
click at [901, 46] on icon "design" at bounding box center [899, 48] width 20 height 20
select select "px"
select select "400"
select select "px"
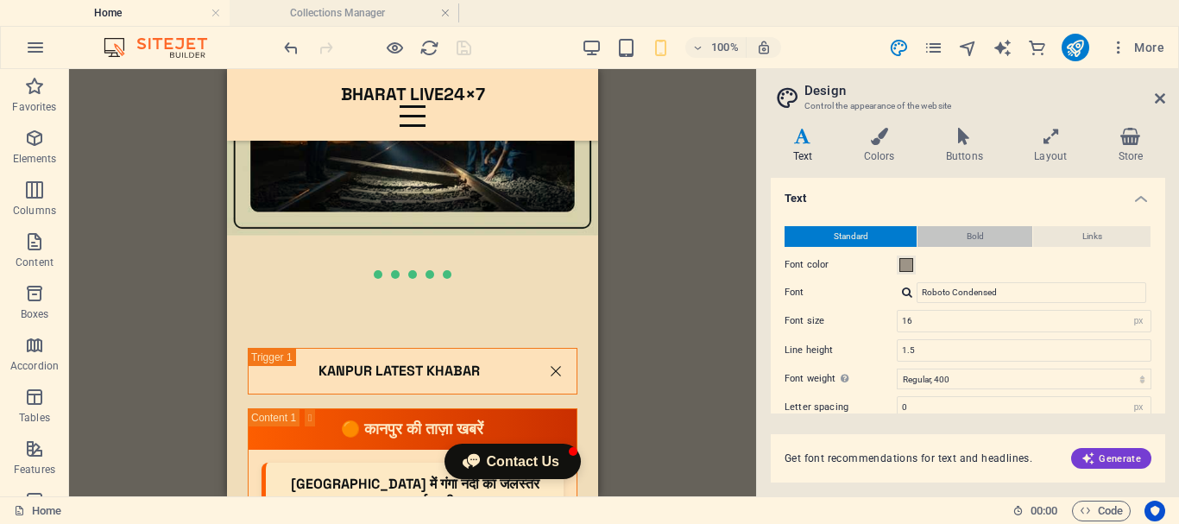
click at [993, 232] on button "Bold" at bounding box center [975, 236] width 115 height 21
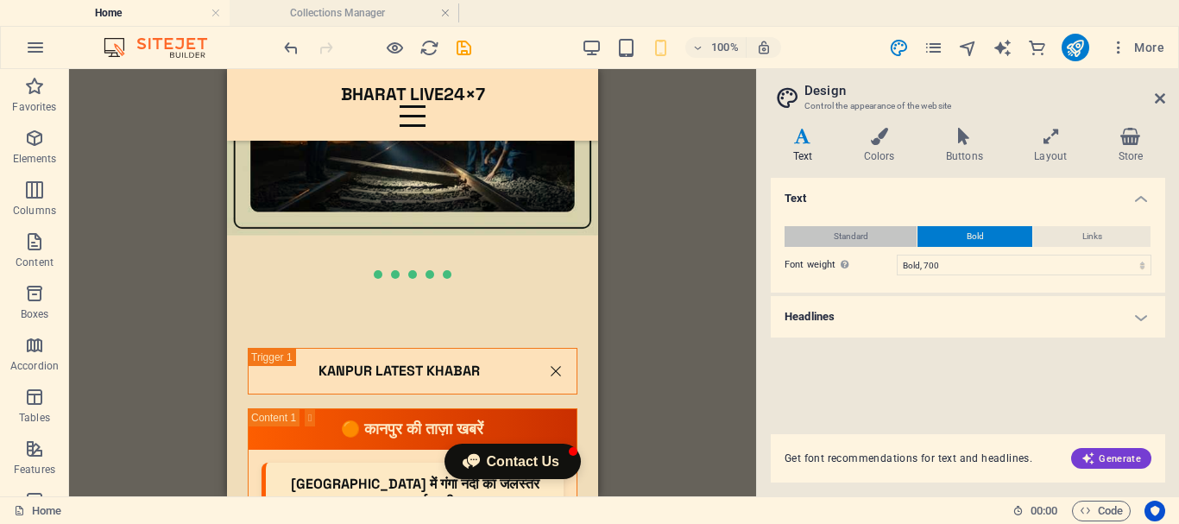
click at [848, 233] on span "Standard" at bounding box center [851, 236] width 35 height 21
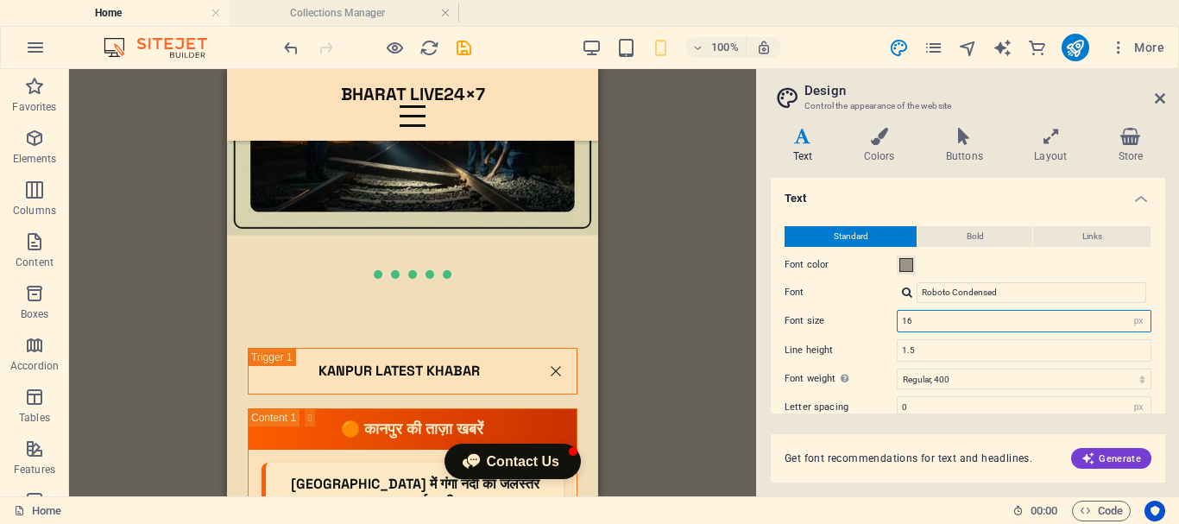
click at [924, 321] on input "16" at bounding box center [1024, 321] width 253 height 21
drag, startPoint x: 918, startPoint y: 320, endPoint x: 885, endPoint y: 320, distance: 32.8
click at [885, 320] on div "Font size 16 rem px" at bounding box center [968, 321] width 367 height 22
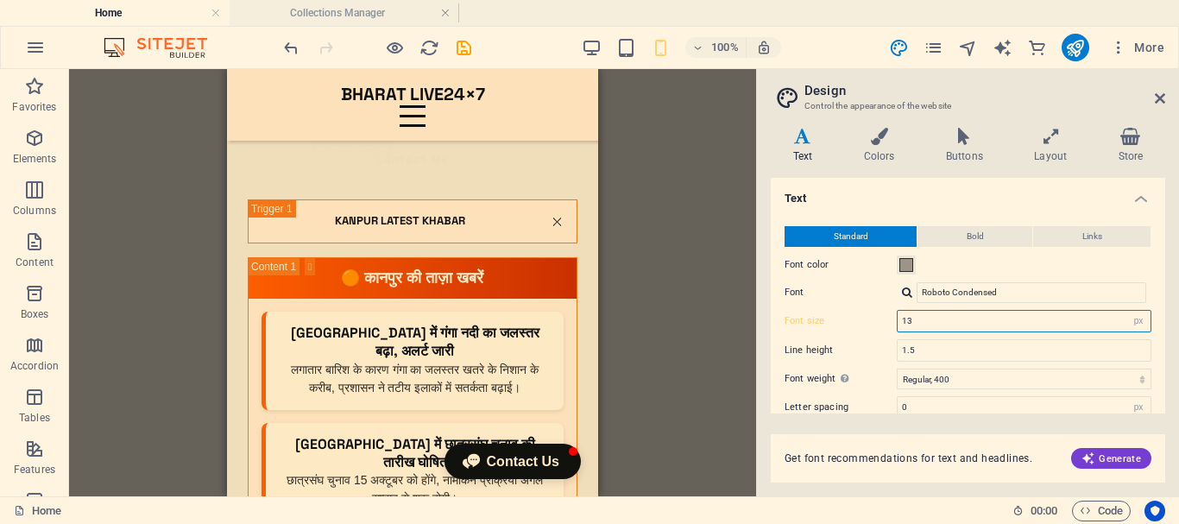
scroll to position [6498, 0]
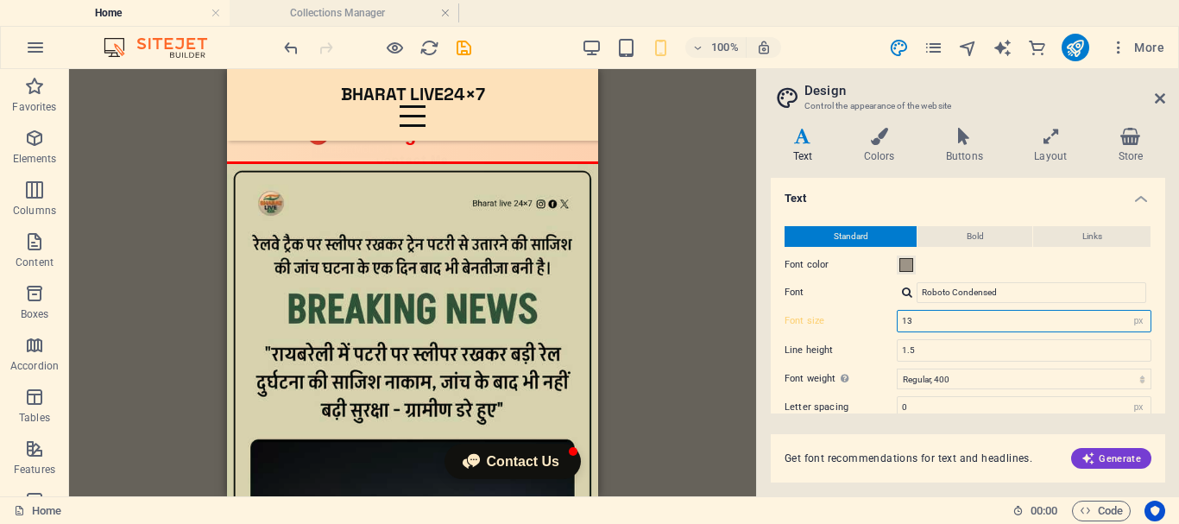
drag, startPoint x: 932, startPoint y: 319, endPoint x: 836, endPoint y: 324, distance: 95.9
click at [836, 324] on div "Font size 13 rem px" at bounding box center [968, 321] width 367 height 22
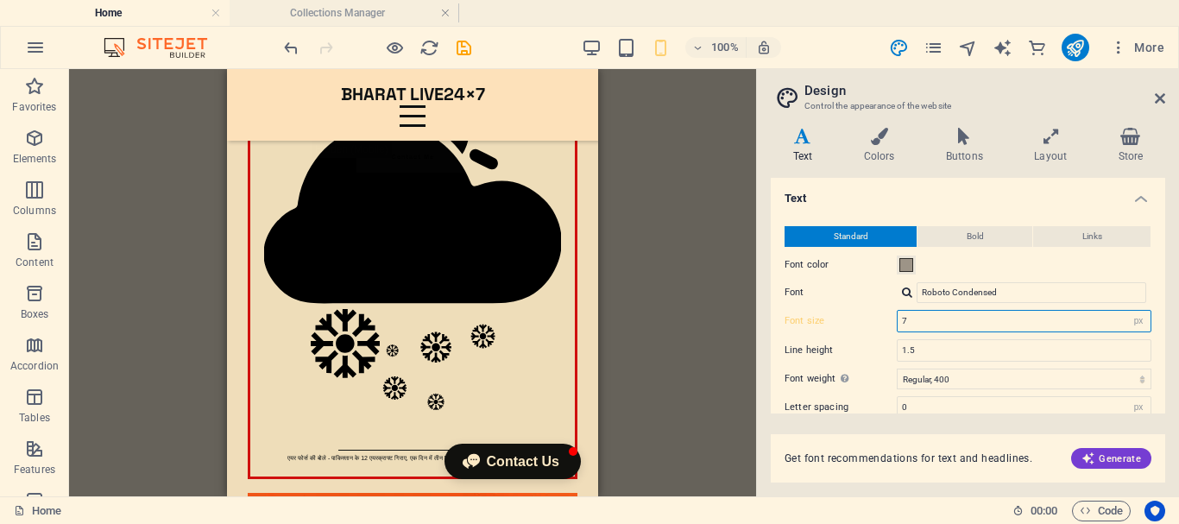
scroll to position [0, 0]
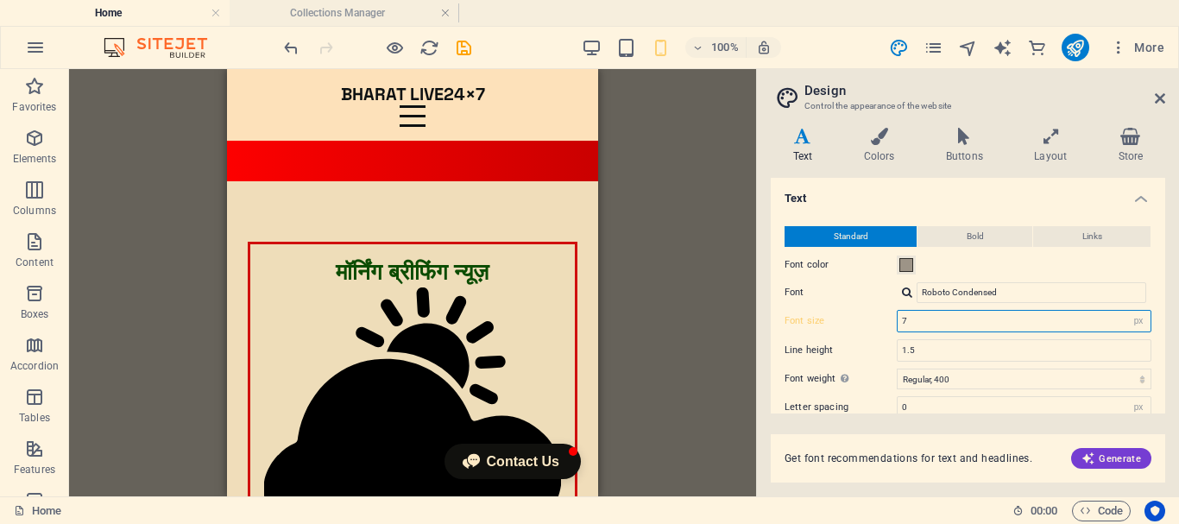
drag, startPoint x: 919, startPoint y: 323, endPoint x: 884, endPoint y: 325, distance: 35.4
click at [884, 325] on div "Font size 7 rem px" at bounding box center [968, 321] width 367 height 22
type input "15"
click at [1047, 157] on h4 "Layout" at bounding box center [1055, 146] width 84 height 36
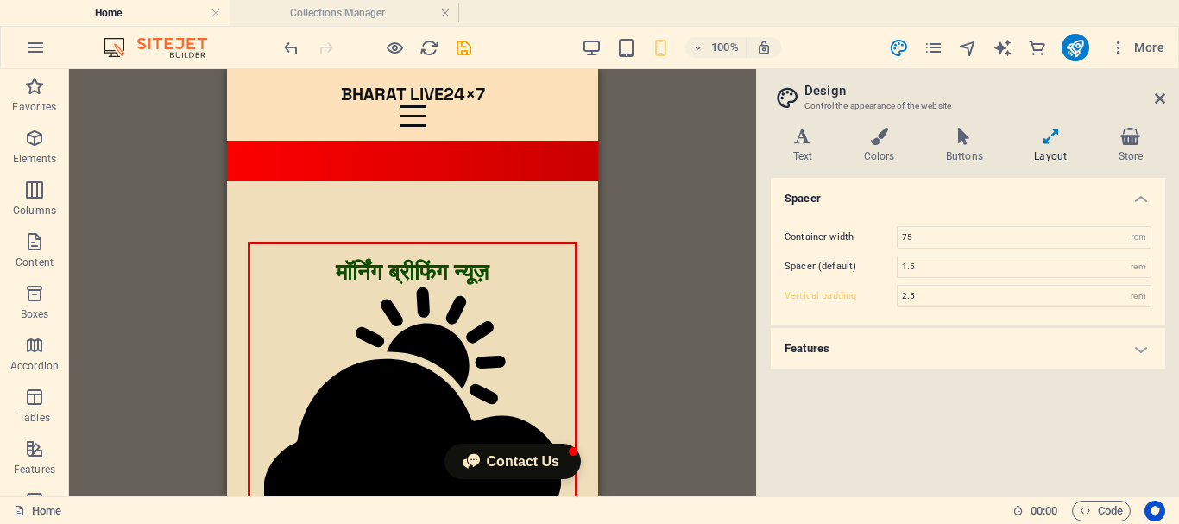
click at [1143, 348] on h4 "Features" at bounding box center [968, 348] width 395 height 41
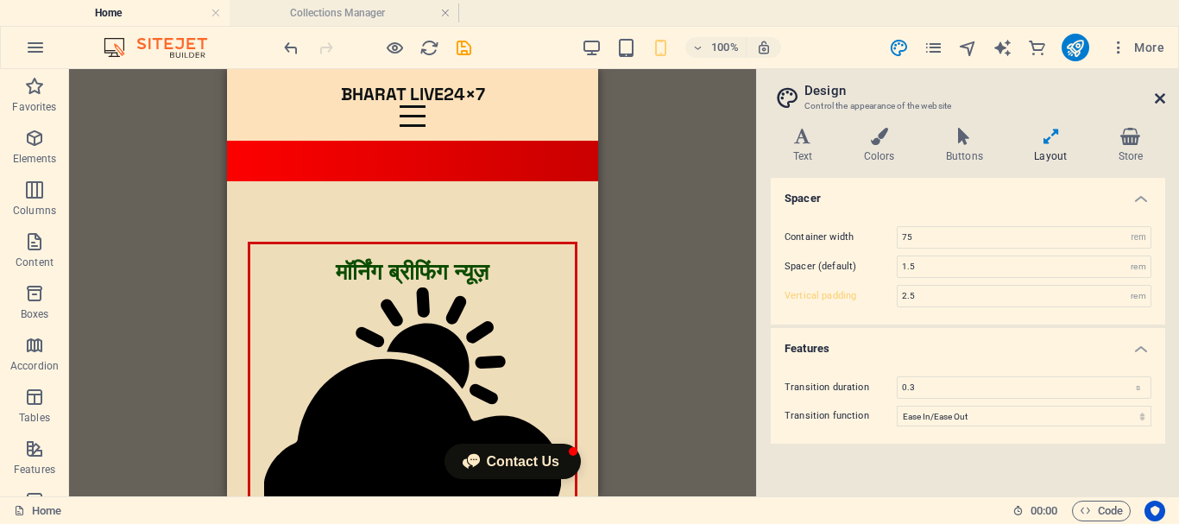
click at [1163, 98] on icon at bounding box center [1160, 99] width 10 height 14
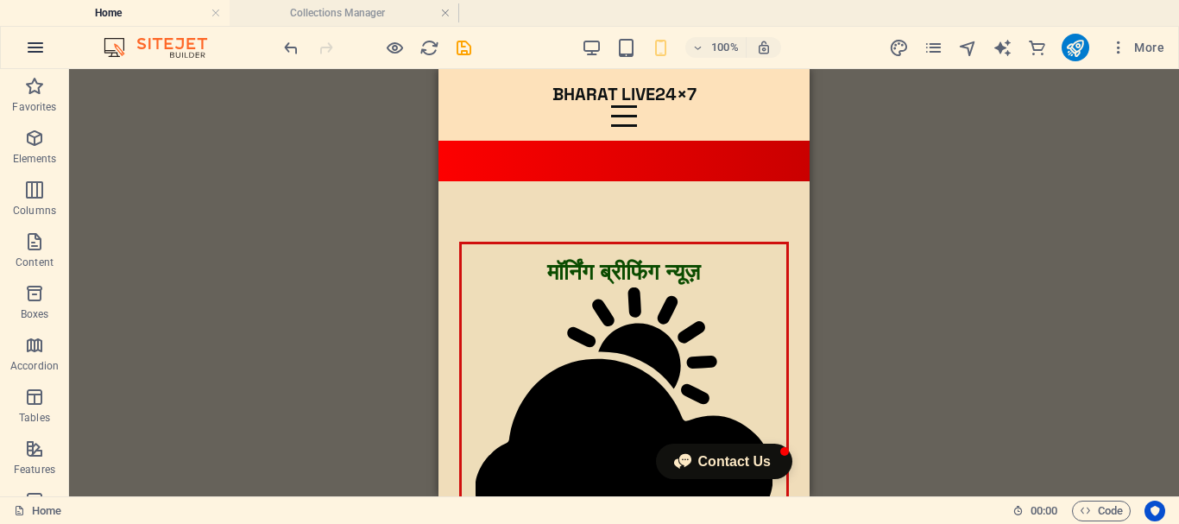
click at [39, 43] on icon "button" at bounding box center [35, 47] width 21 height 21
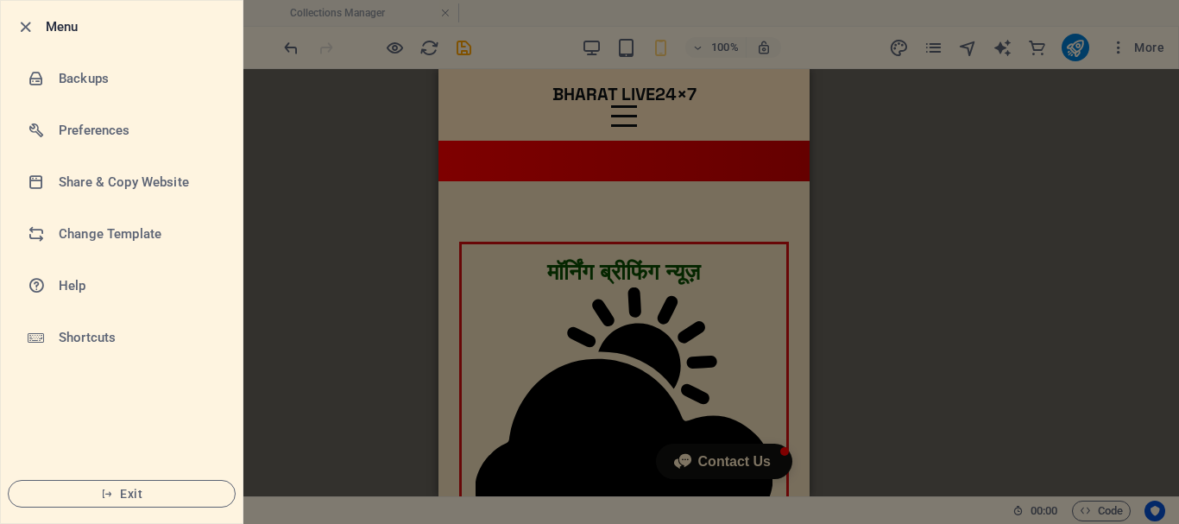
click at [280, 200] on div at bounding box center [589, 262] width 1179 height 524
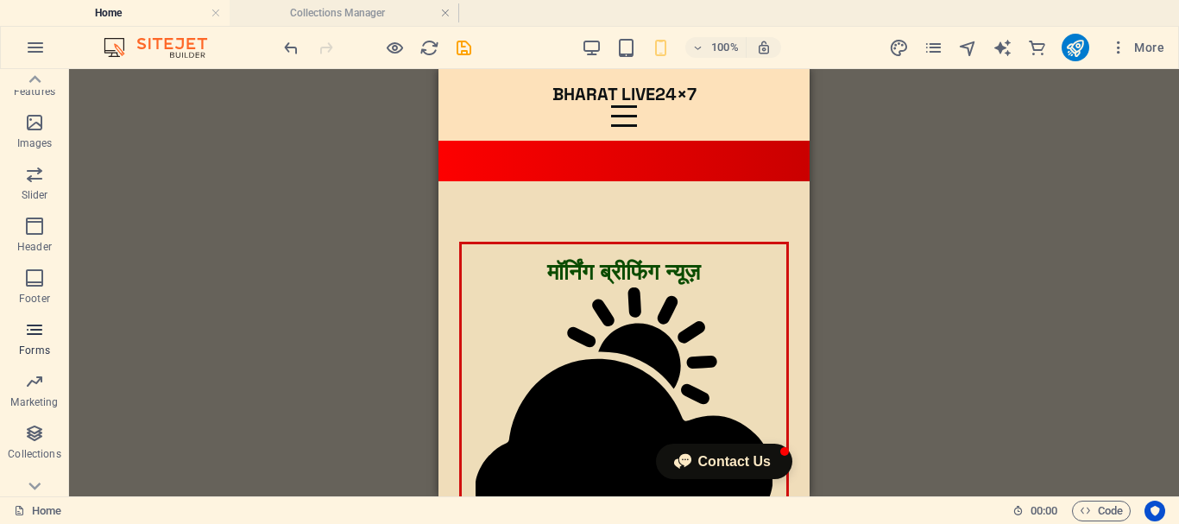
scroll to position [401, 0]
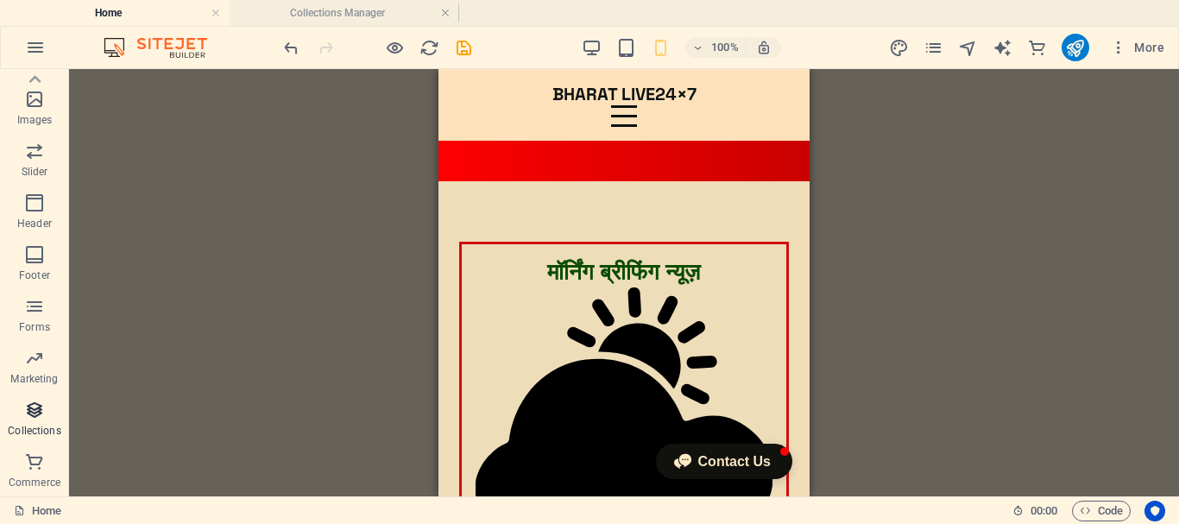
click at [41, 406] on icon "button" at bounding box center [34, 410] width 21 height 21
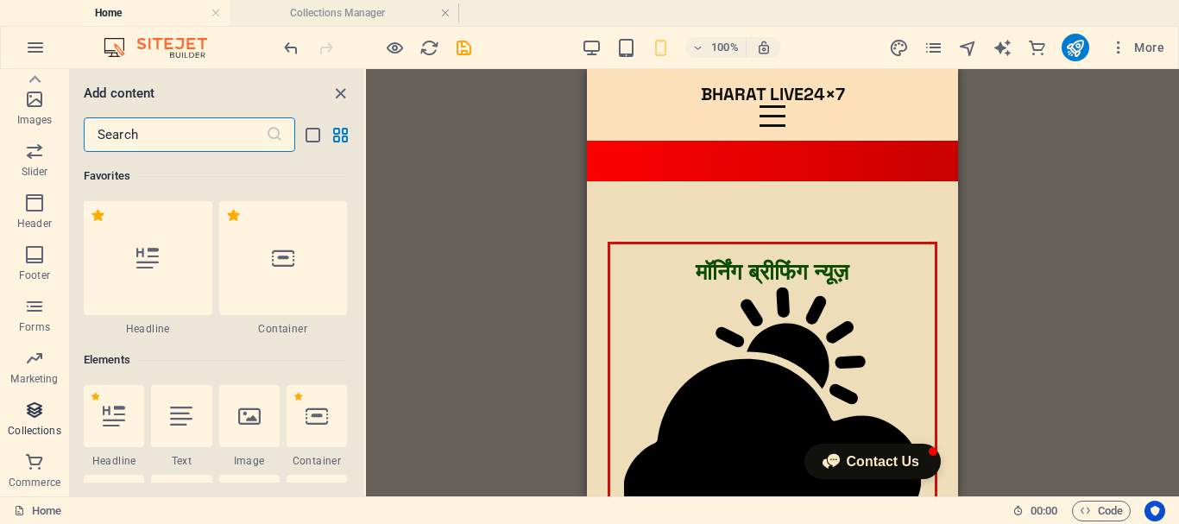
scroll to position [15805, 0]
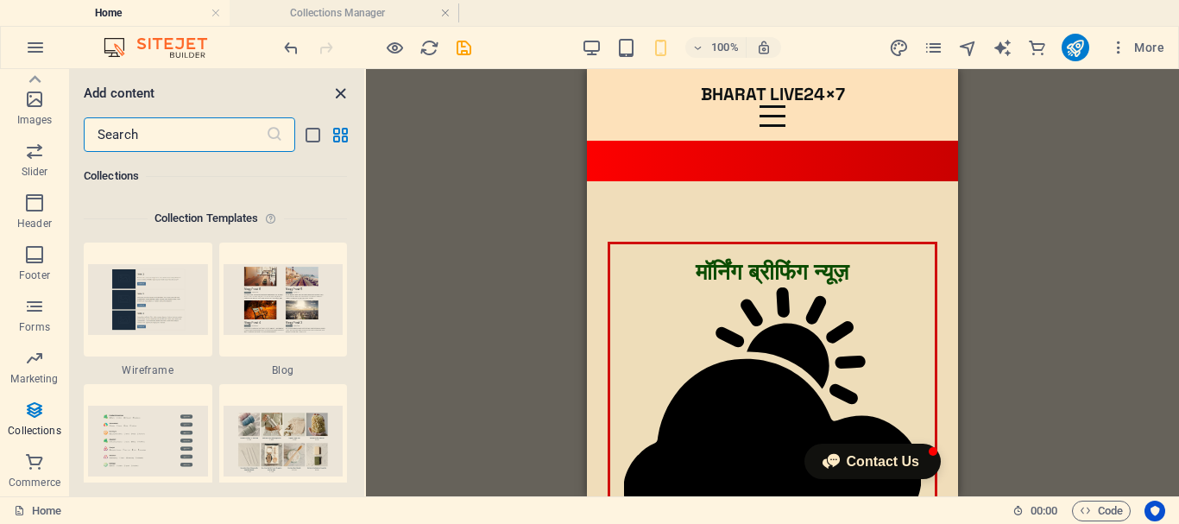
click at [335, 96] on icon "close panel" at bounding box center [341, 94] width 20 height 20
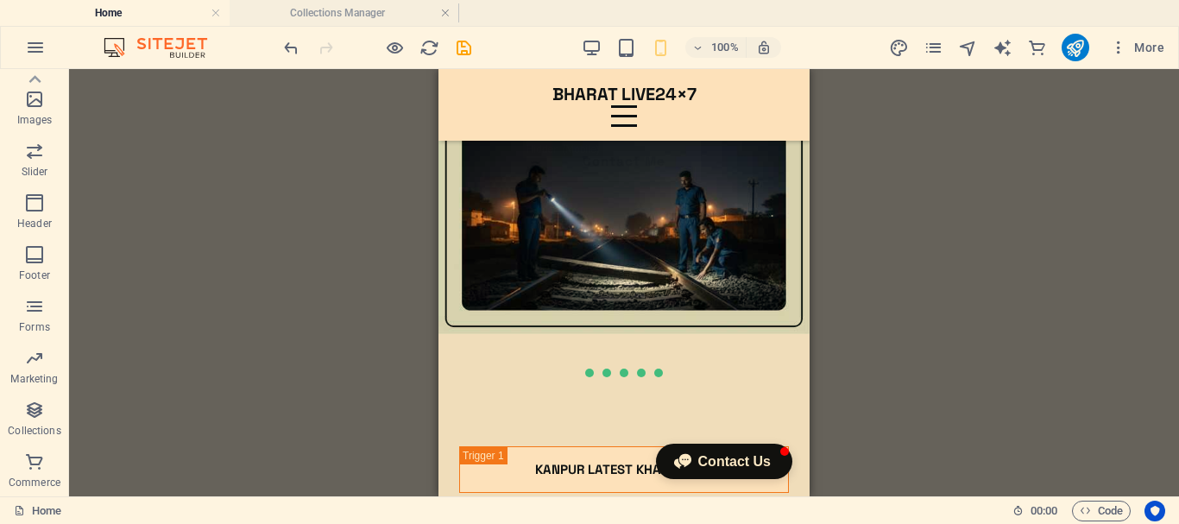
scroll to position [6543, 0]
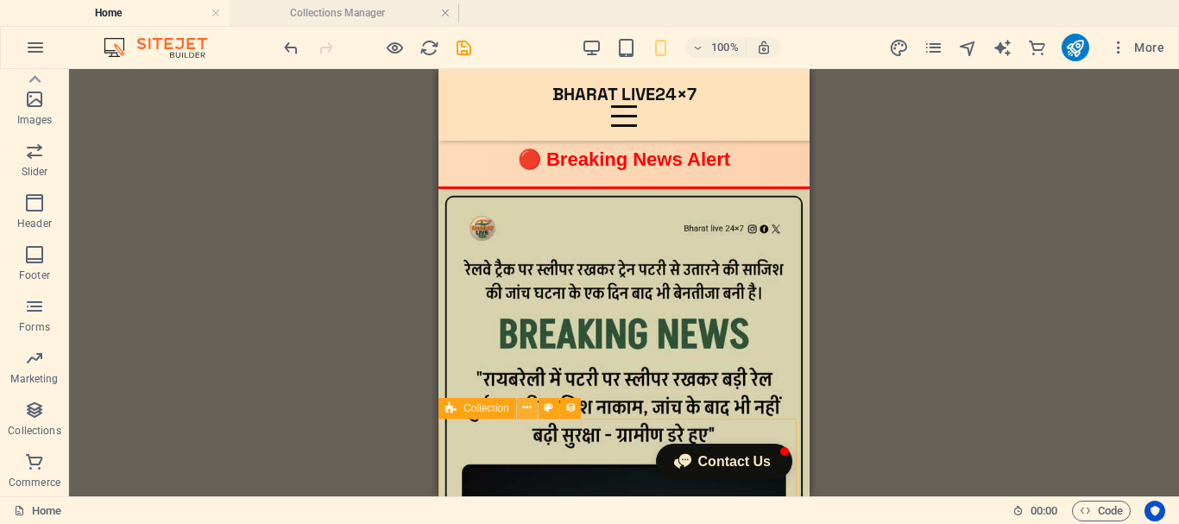
click at [528, 407] on icon at bounding box center [526, 408] width 9 height 18
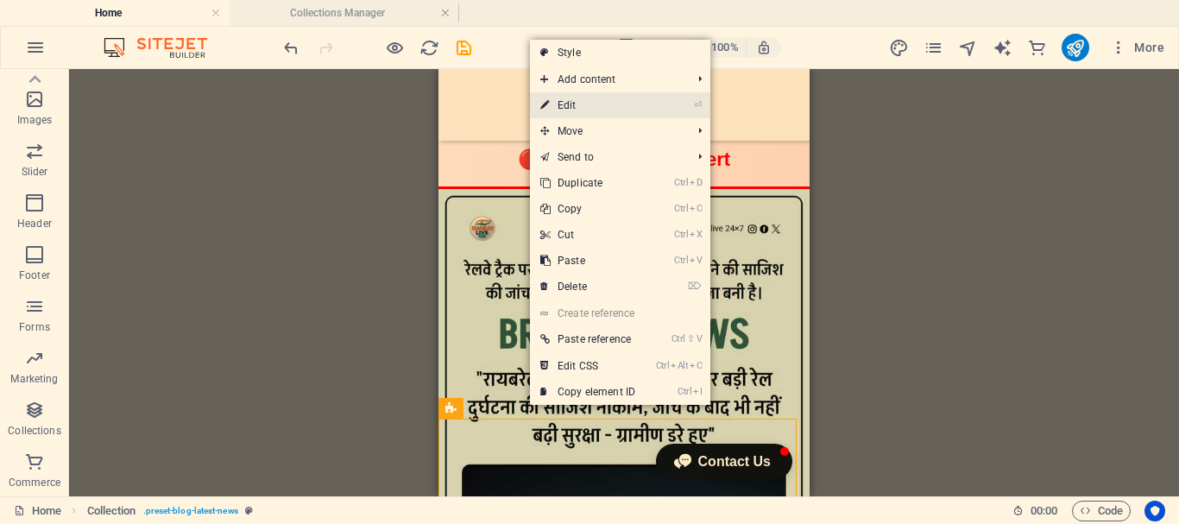
click at [628, 103] on link "⏎ Edit" at bounding box center [588, 105] width 116 height 26
select select "columns.publishing_date_DESC"
select select "columns.status"
select select "columns.publishing_date"
select select "past"
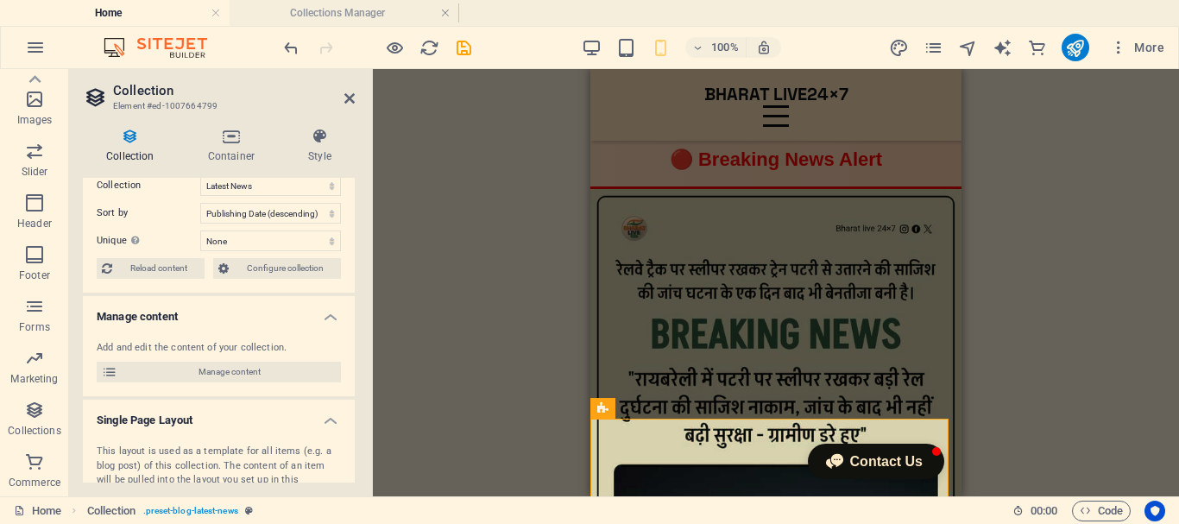
scroll to position [0, 0]
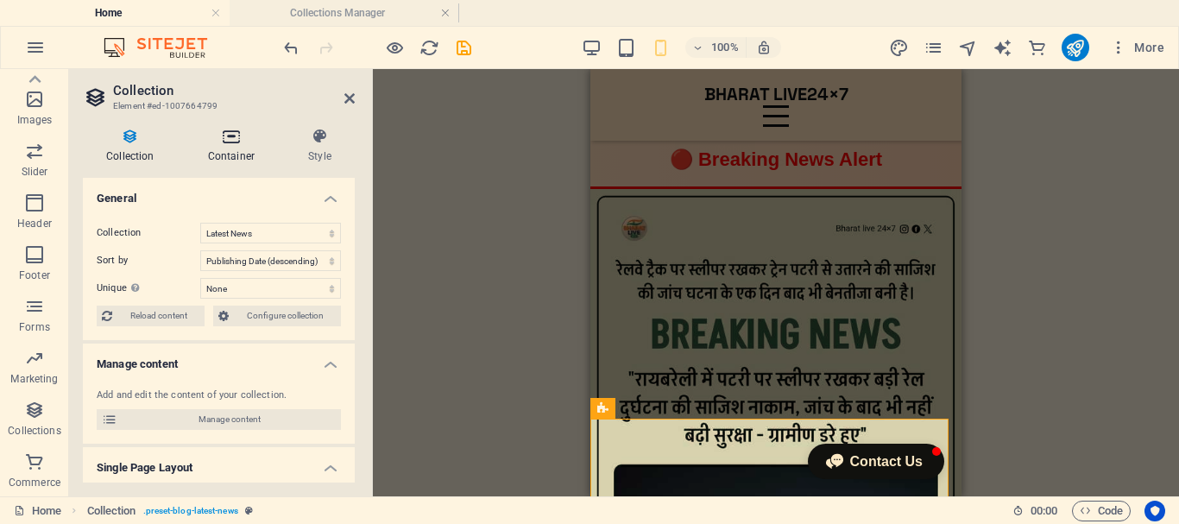
click at [231, 155] on h4 "Container" at bounding box center [235, 146] width 100 height 36
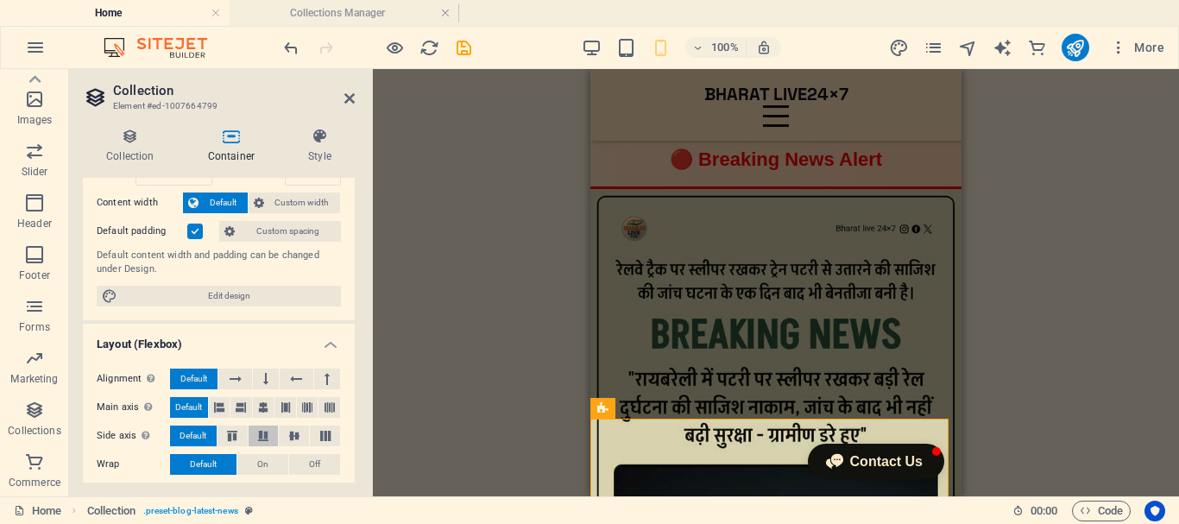
scroll to position [122, 0]
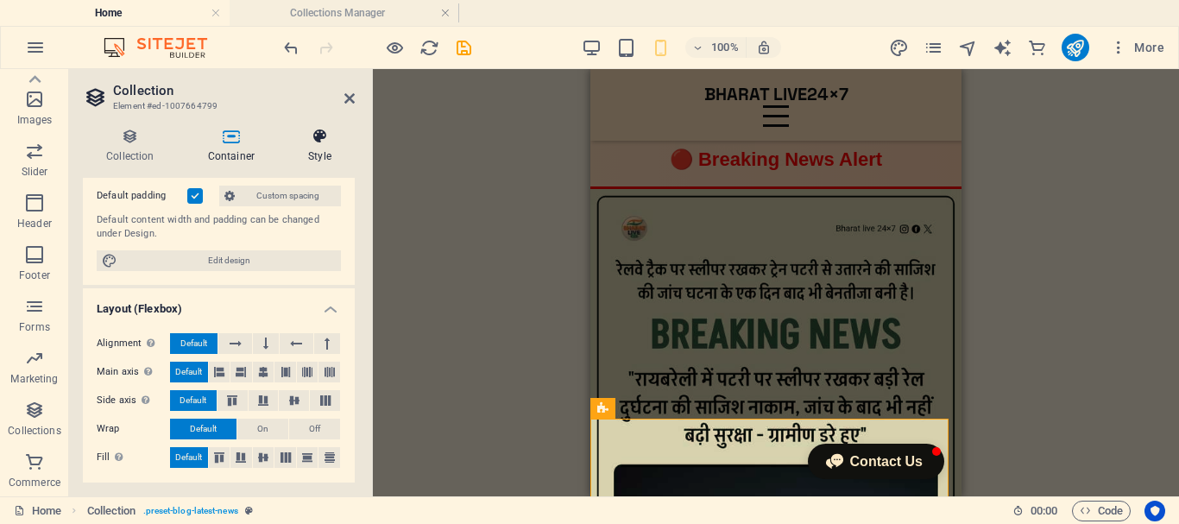
click at [309, 149] on h4 "Style" at bounding box center [320, 146] width 70 height 36
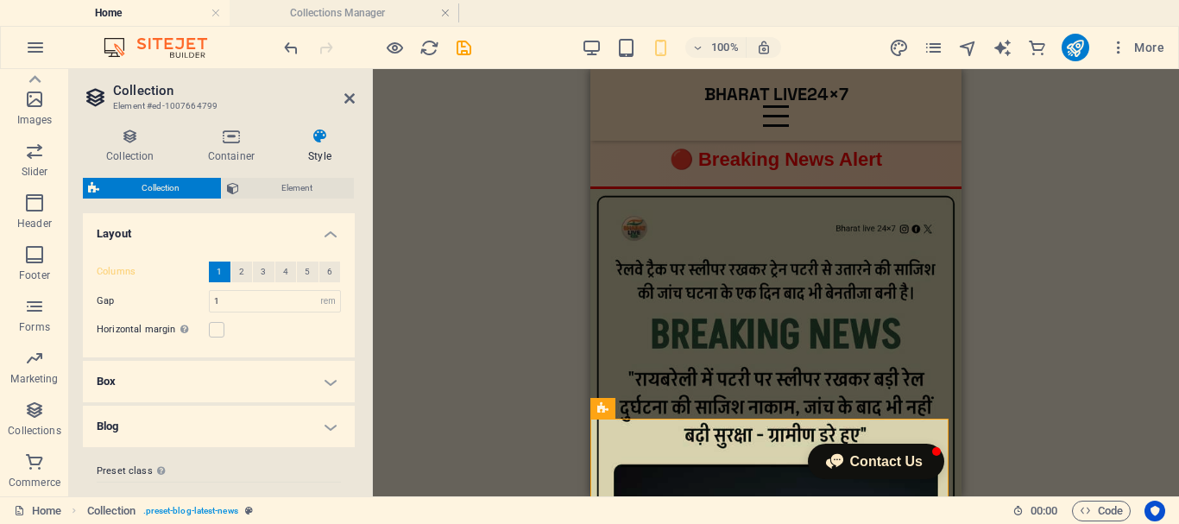
click at [317, 423] on h4 "Blog" at bounding box center [219, 426] width 272 height 41
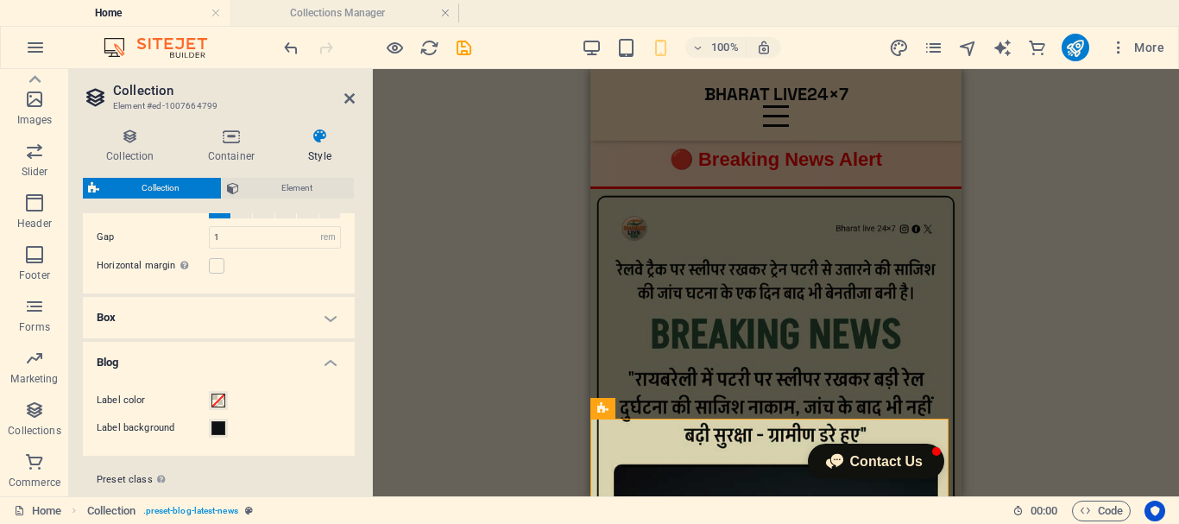
scroll to position [106, 0]
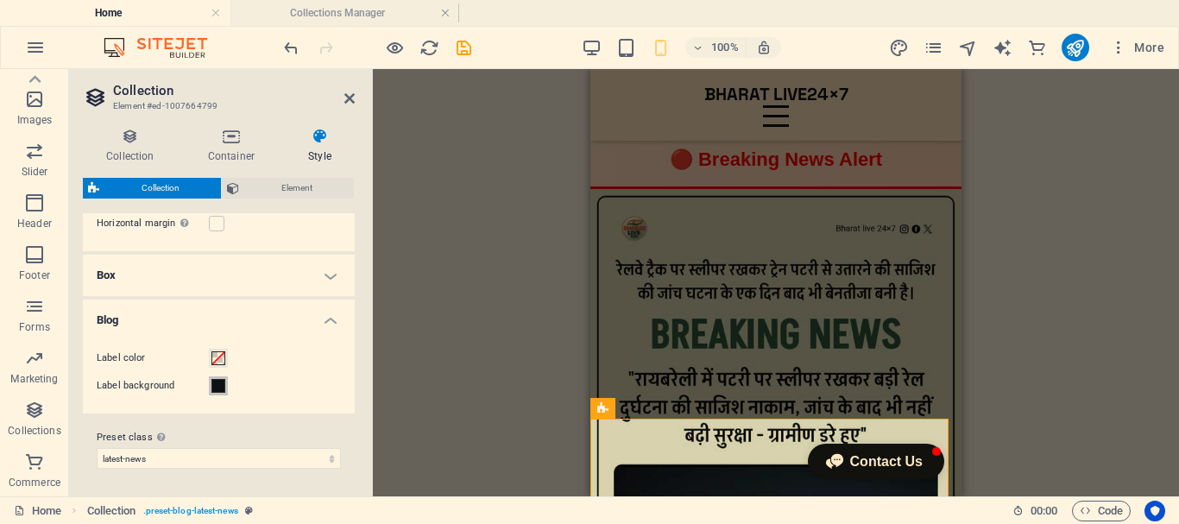
click at [221, 387] on span at bounding box center [219, 386] width 14 height 14
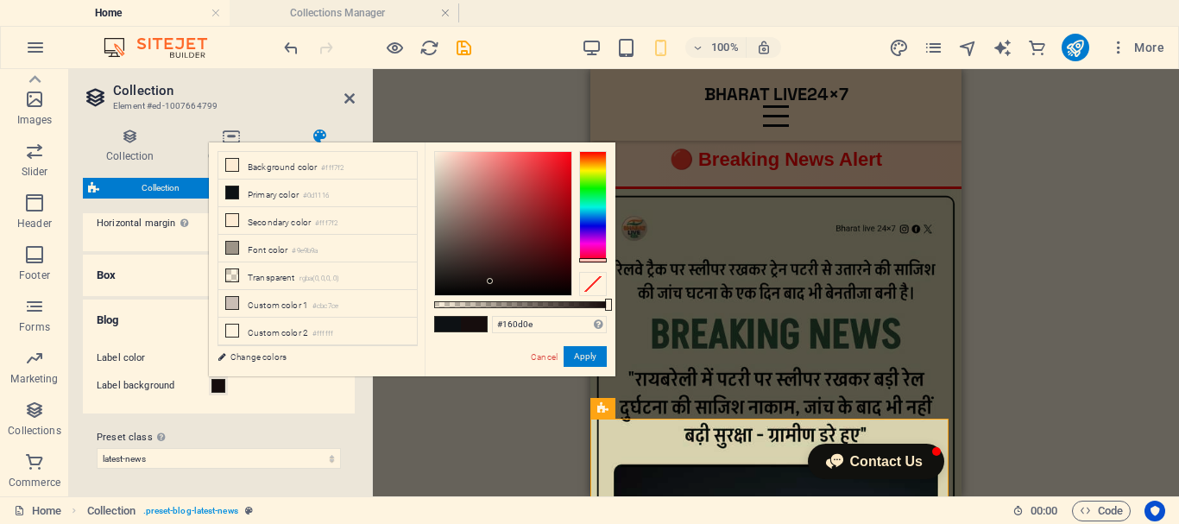
click at [604, 260] on div at bounding box center [593, 207] width 28 height 112
drag, startPoint x: 598, startPoint y: 256, endPoint x: 598, endPoint y: 276, distance: 19.9
click at [598, 276] on div at bounding box center [520, 223] width 173 height 145
click at [566, 170] on div at bounding box center [503, 223] width 136 height 143
type input "#c20202"
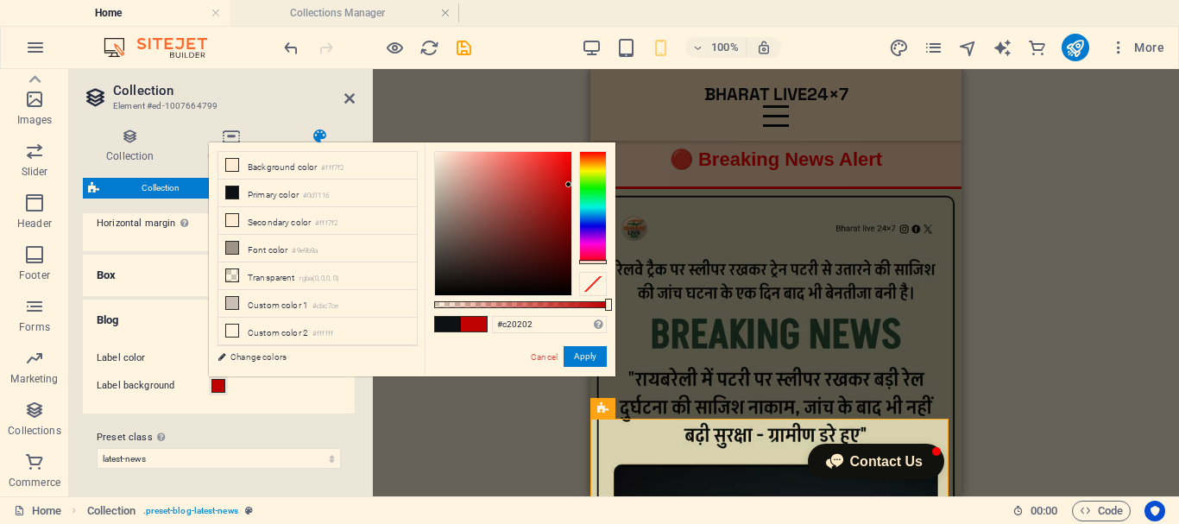
drag, startPoint x: 563, startPoint y: 164, endPoint x: 569, endPoint y: 185, distance: 21.6
click at [569, 185] on div at bounding box center [503, 223] width 136 height 143
click at [591, 353] on button "Apply" at bounding box center [585, 356] width 43 height 21
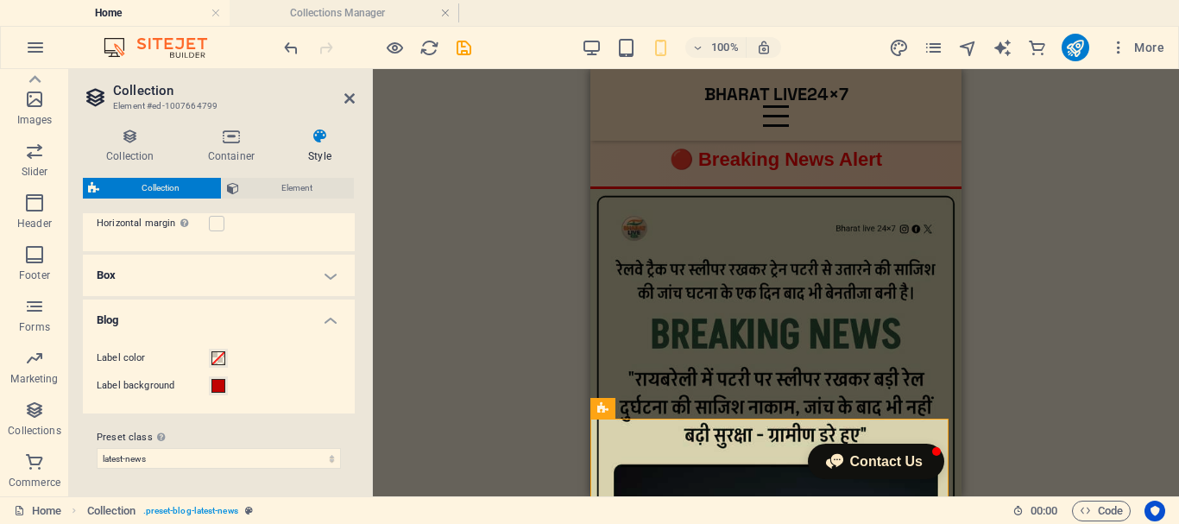
click at [327, 272] on h4 "Box" at bounding box center [219, 275] width 272 height 41
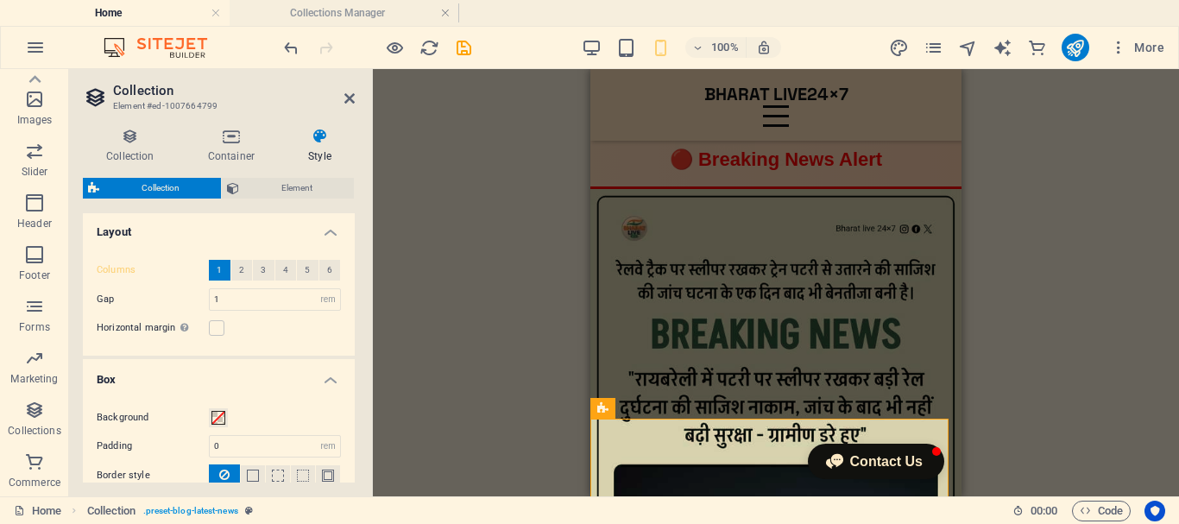
scroll to position [0, 0]
click at [321, 185] on span "Element" at bounding box center [296, 188] width 104 height 21
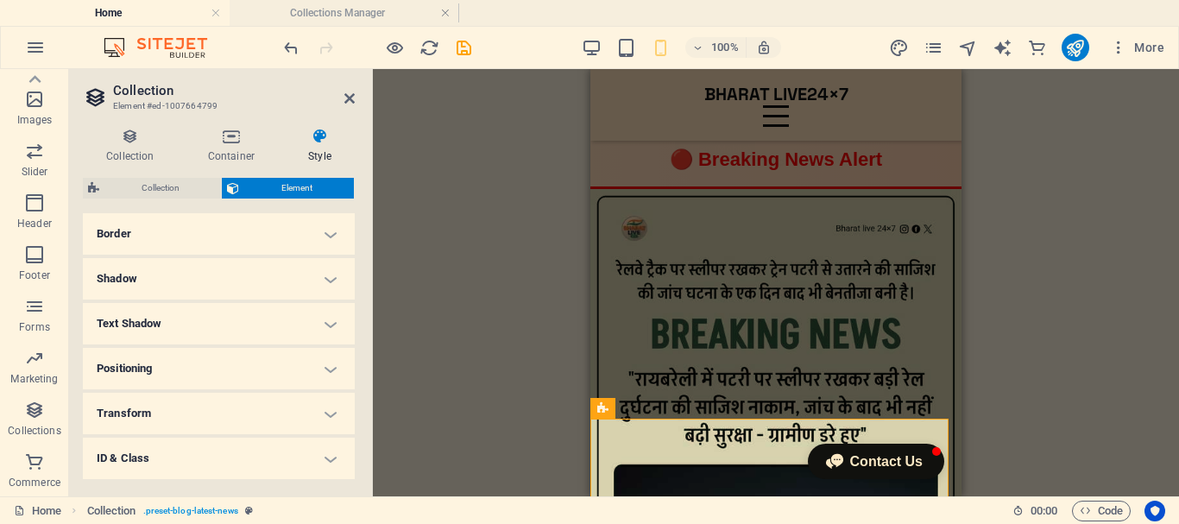
scroll to position [275, 0]
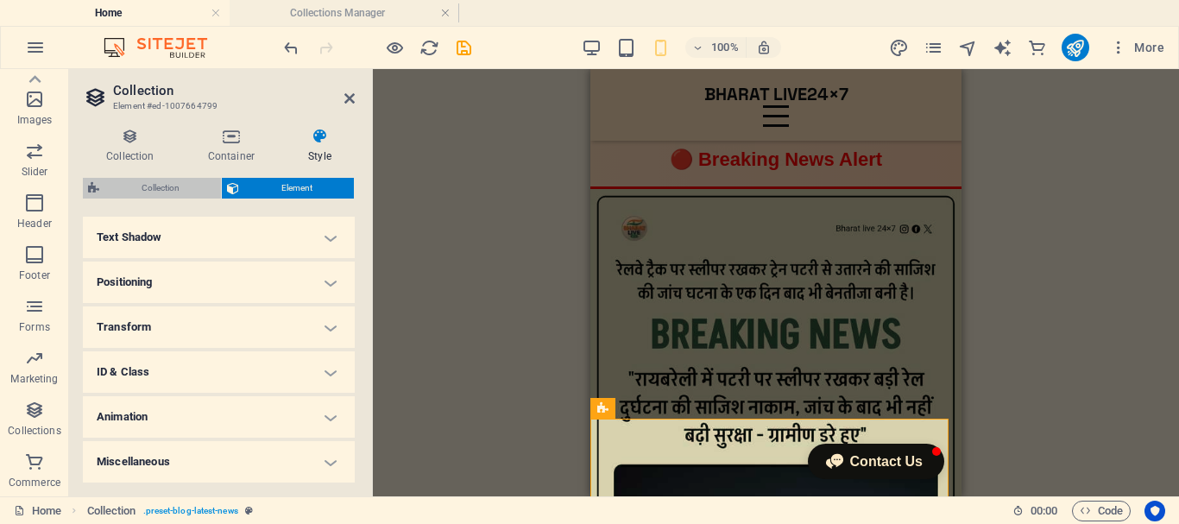
click at [167, 186] on span "Collection" at bounding box center [159, 188] width 111 height 21
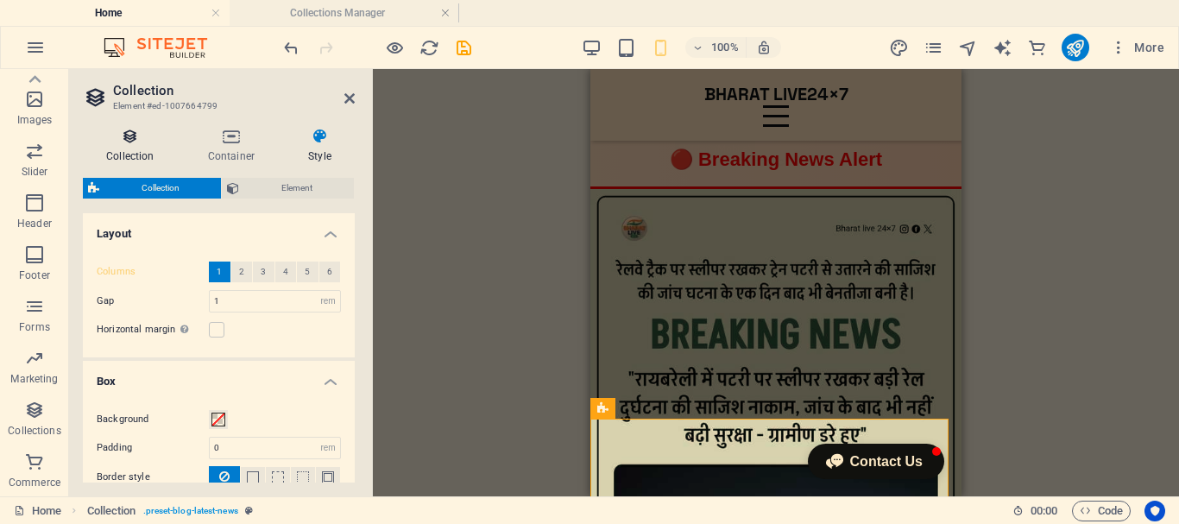
click at [127, 150] on h4 "Collection" at bounding box center [134, 146] width 102 height 36
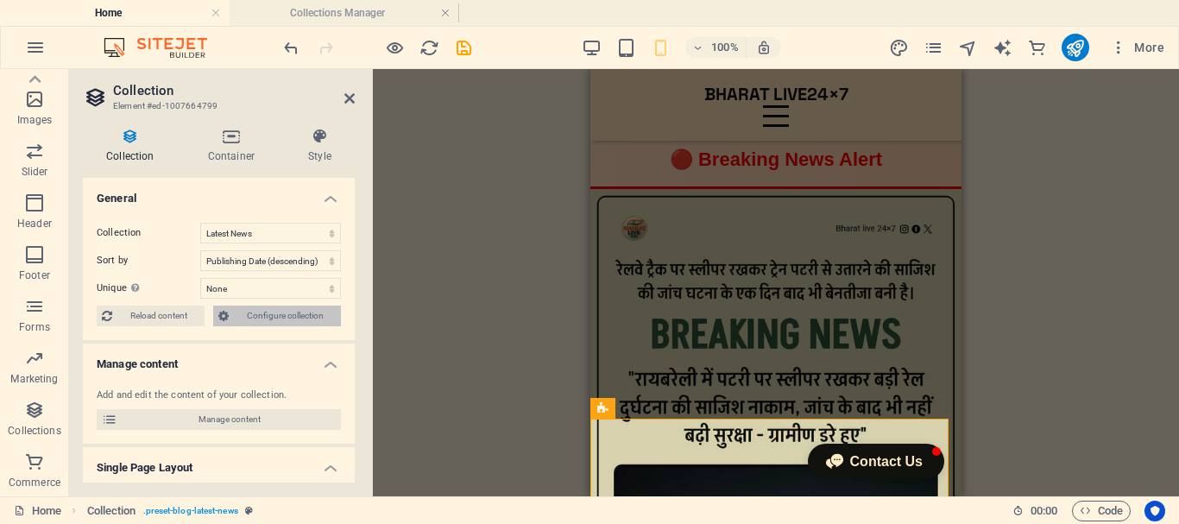
click at [311, 313] on span "Configure collection" at bounding box center [285, 316] width 102 height 21
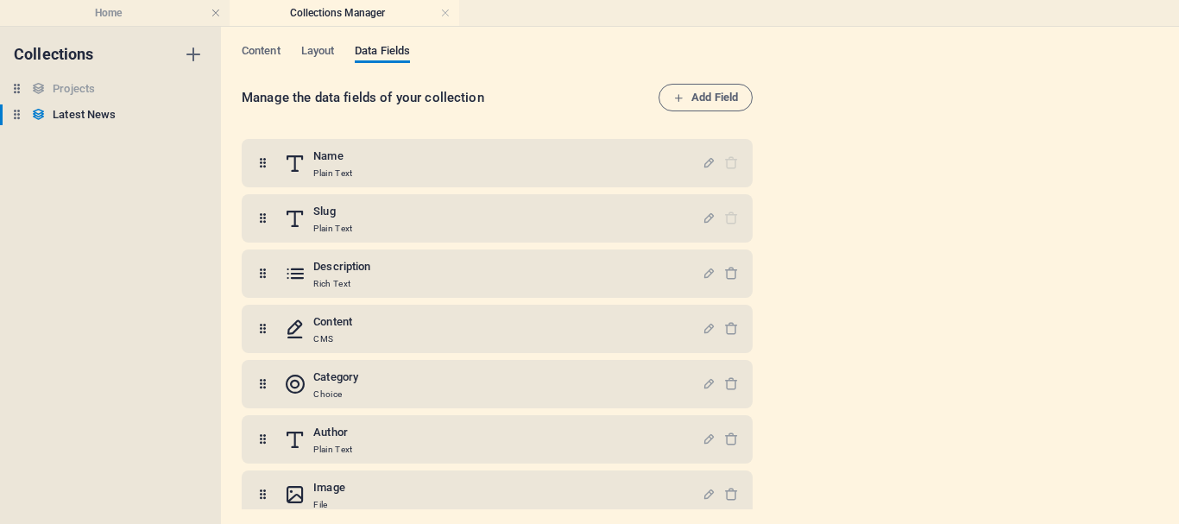
scroll to position [0, 0]
click at [270, 49] on span "Content" at bounding box center [261, 53] width 39 height 24
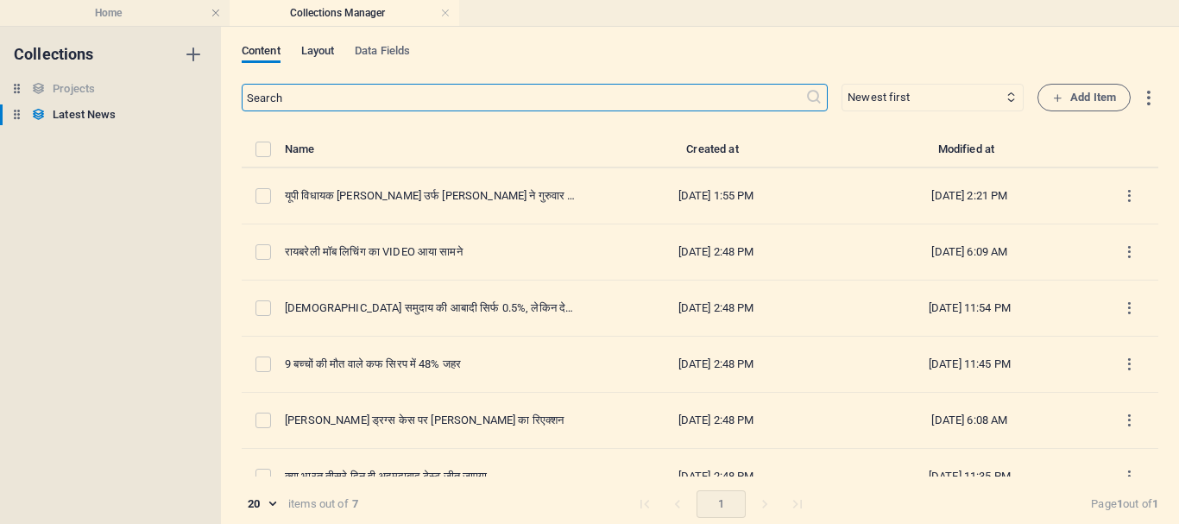
click at [316, 54] on span "Layout" at bounding box center [318, 53] width 34 height 24
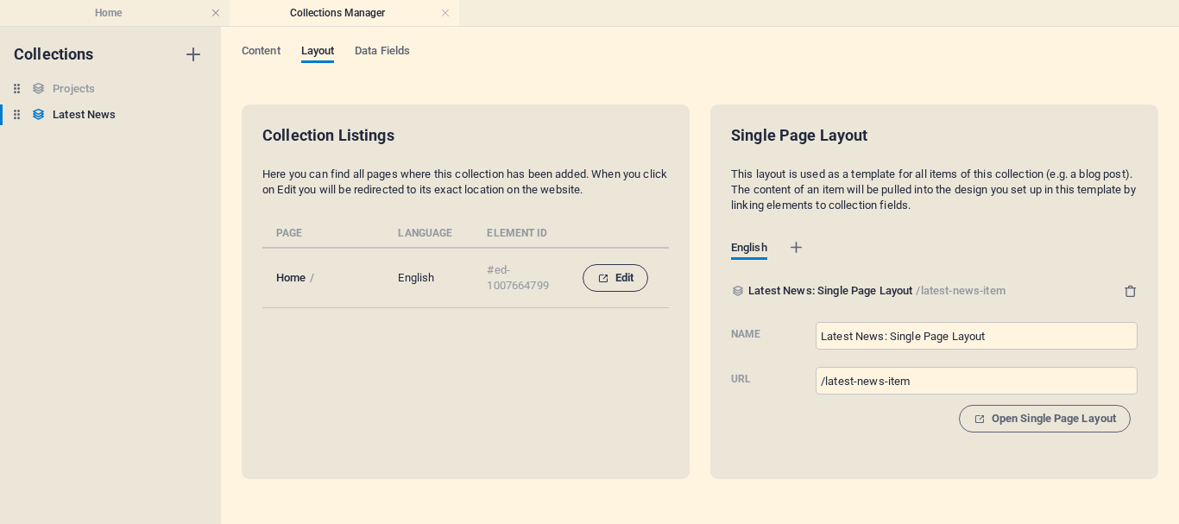
click at [602, 281] on icon "collection list" at bounding box center [602, 278] width 11 height 11
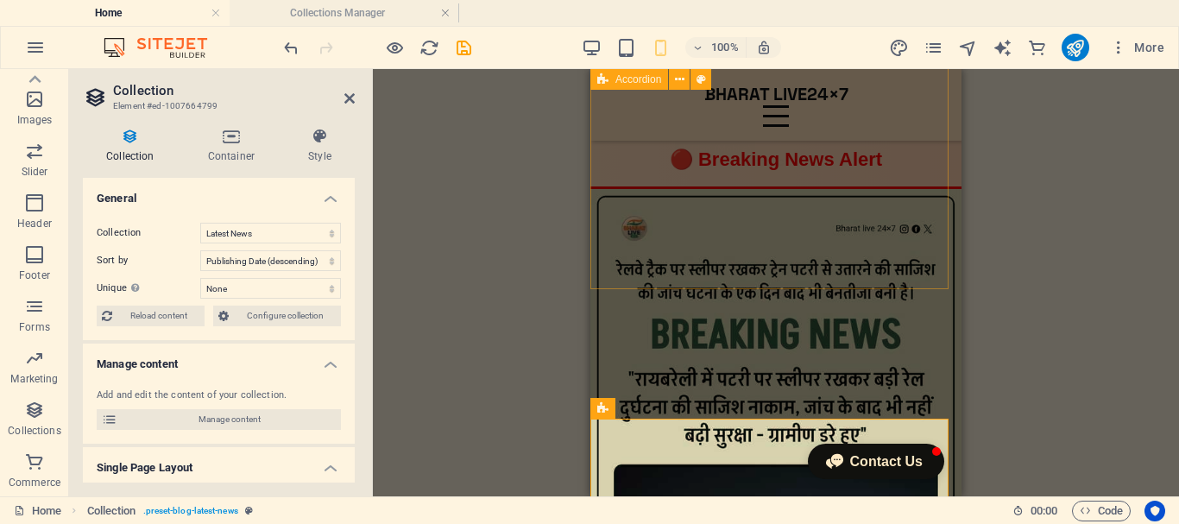
scroll to position [6836, 0]
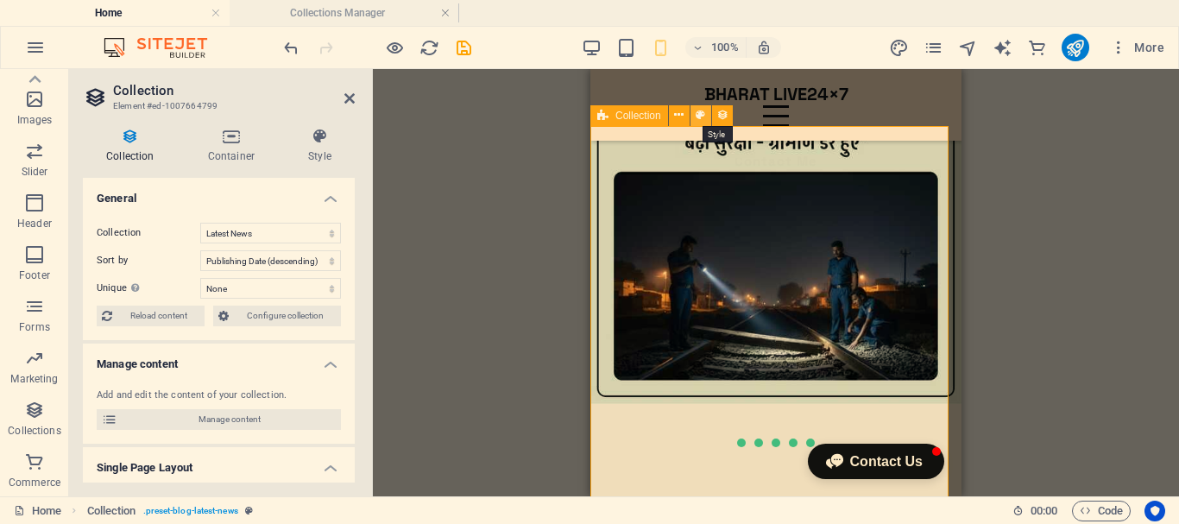
click at [699, 113] on icon at bounding box center [700, 115] width 9 height 18
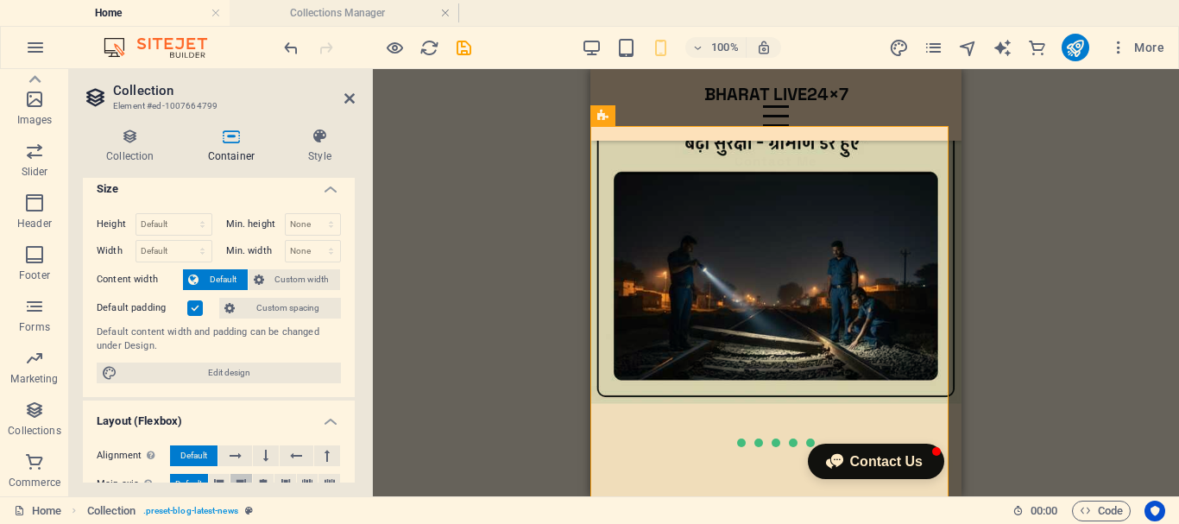
scroll to position [0, 0]
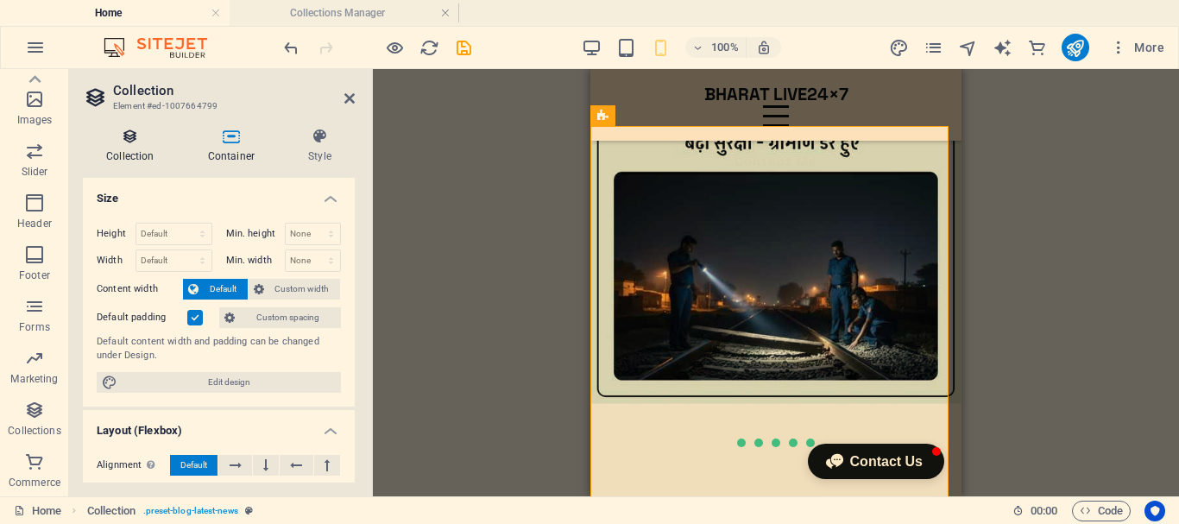
click at [144, 149] on h4 "Collection" at bounding box center [134, 146] width 102 height 36
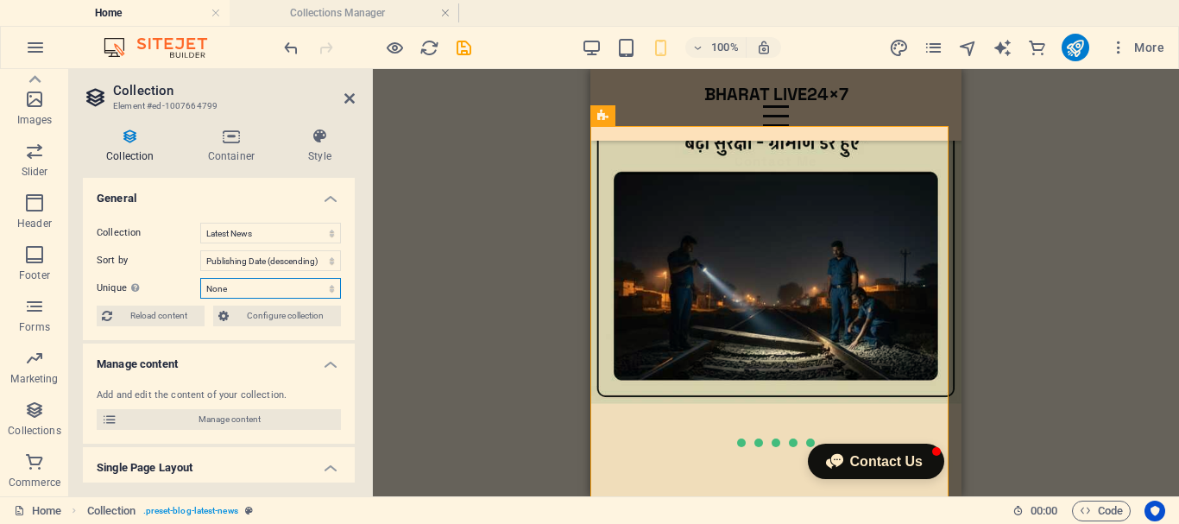
click at [320, 286] on select "None Name Slug Description Content Category Author Image Publishing Date Status" at bounding box center [270, 288] width 141 height 21
click at [474, 282] on div "Drag here to replace the existing content. Press “Ctrl” if you want to create a…" at bounding box center [776, 282] width 806 height 427
click at [313, 142] on icon at bounding box center [320, 136] width 70 height 17
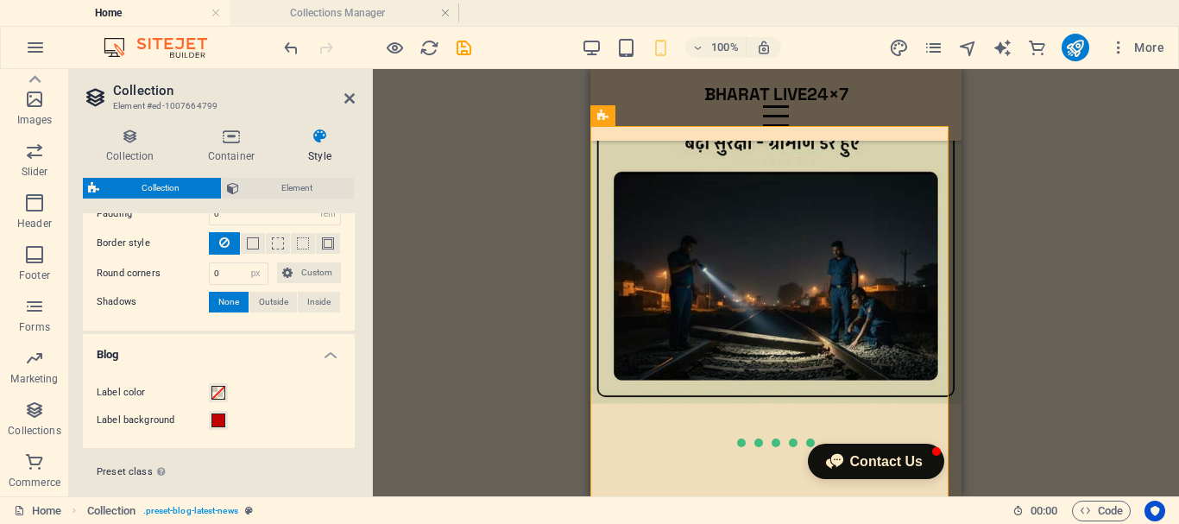
scroll to position [259, 0]
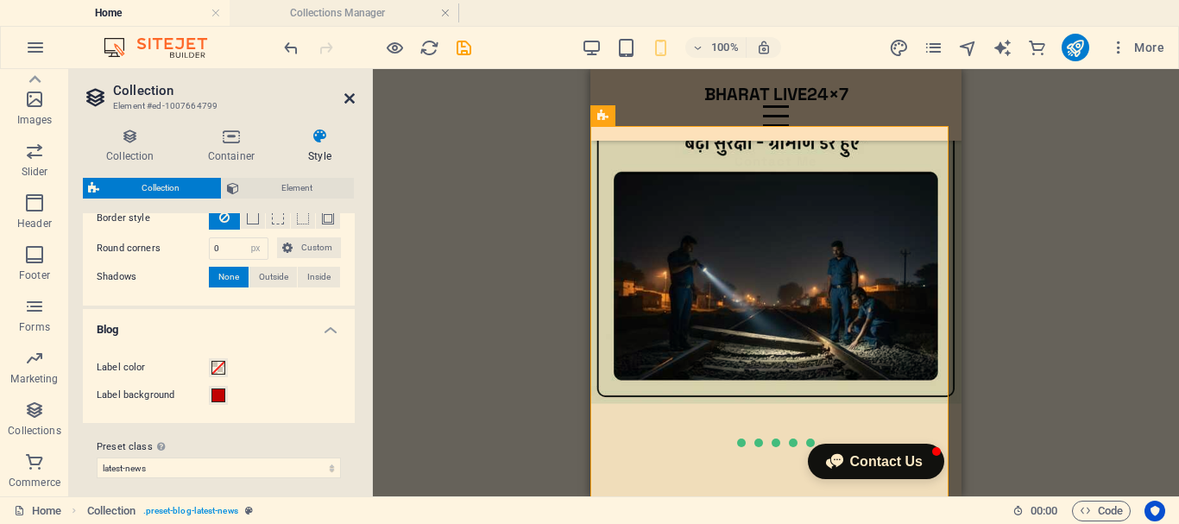
click at [351, 96] on icon at bounding box center [349, 99] width 10 height 14
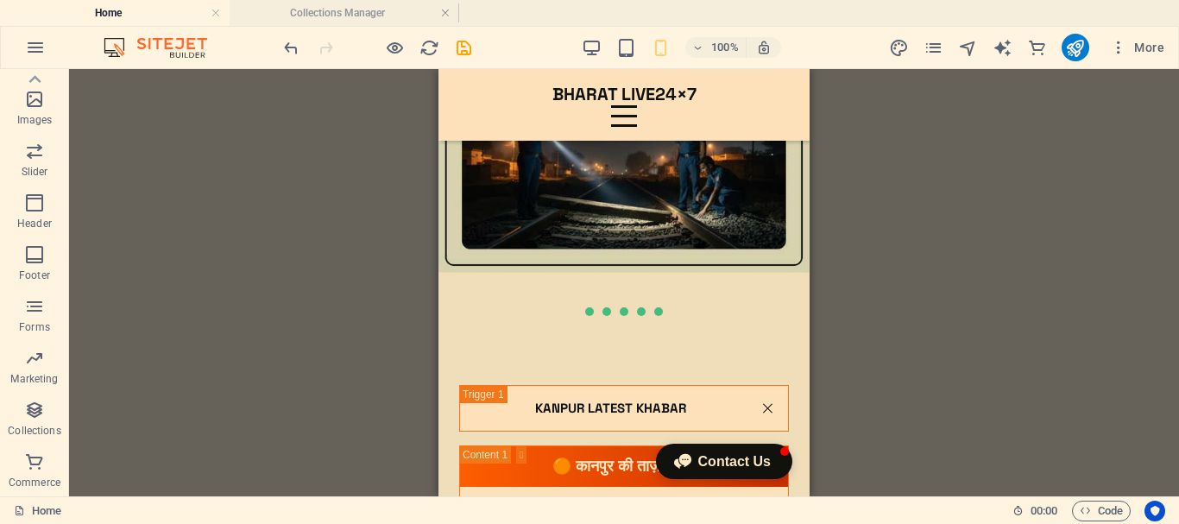
scroll to position [6992, 0]
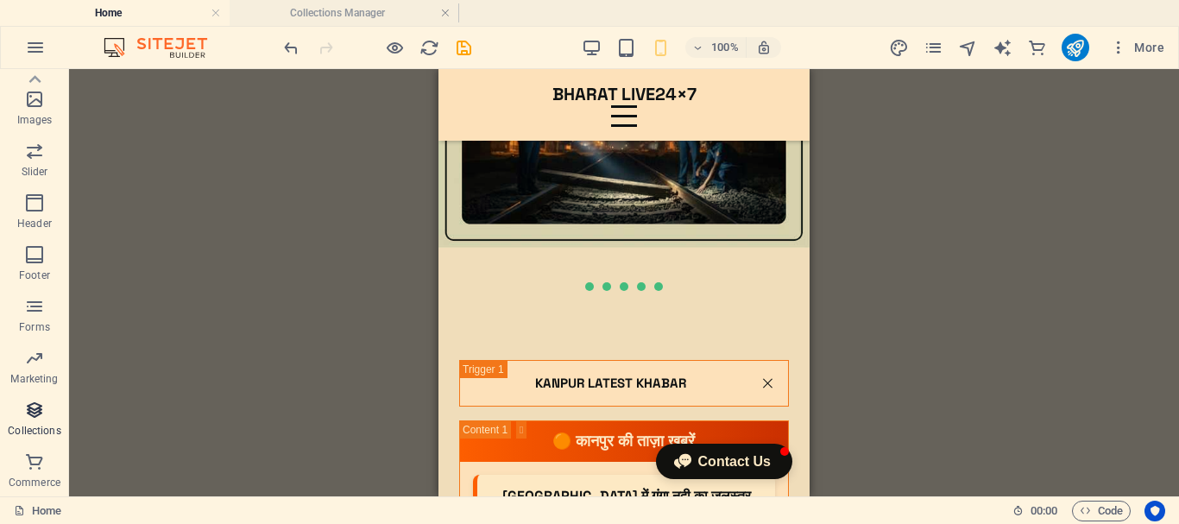
click at [32, 413] on icon "button" at bounding box center [34, 410] width 21 height 21
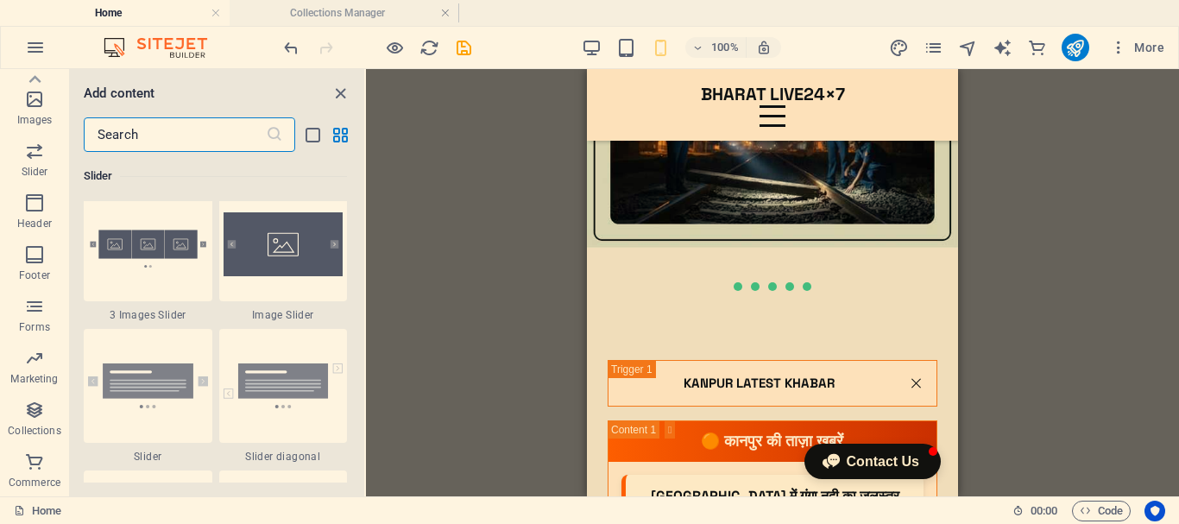
scroll to position [15805, 0]
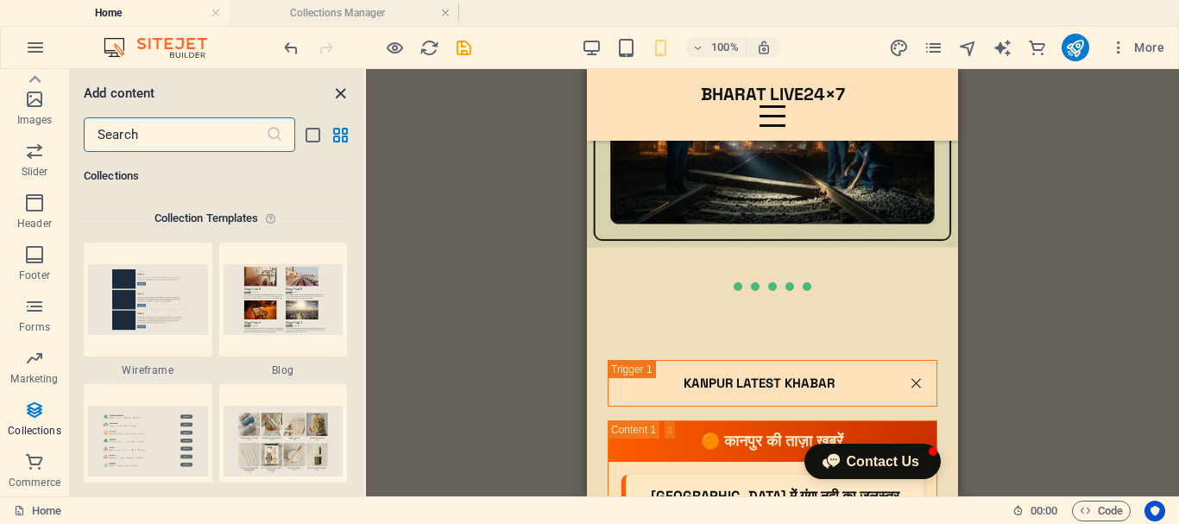
click at [334, 97] on icon "close panel" at bounding box center [341, 94] width 20 height 20
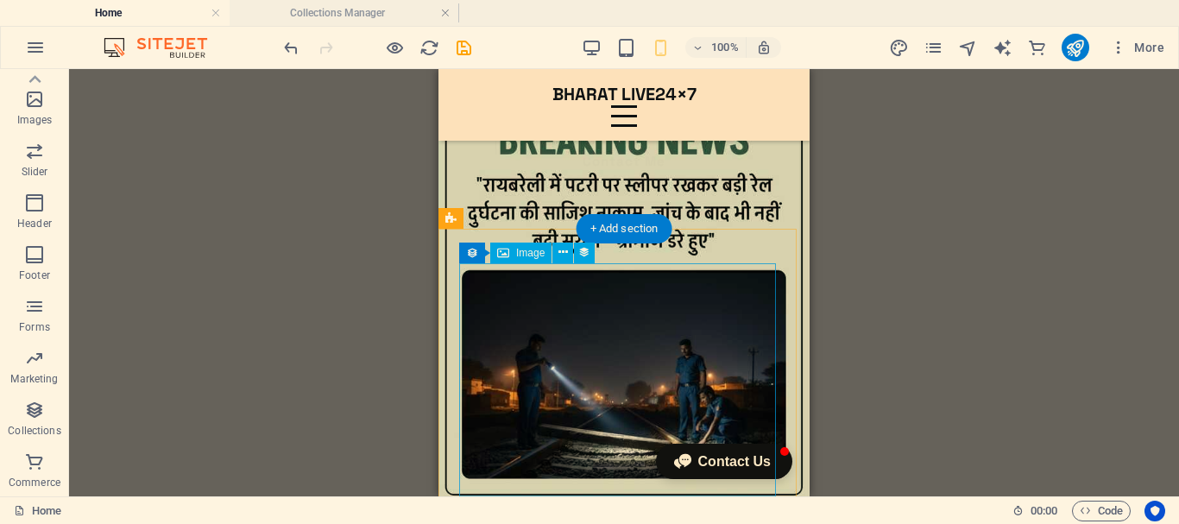
scroll to position [6733, 0]
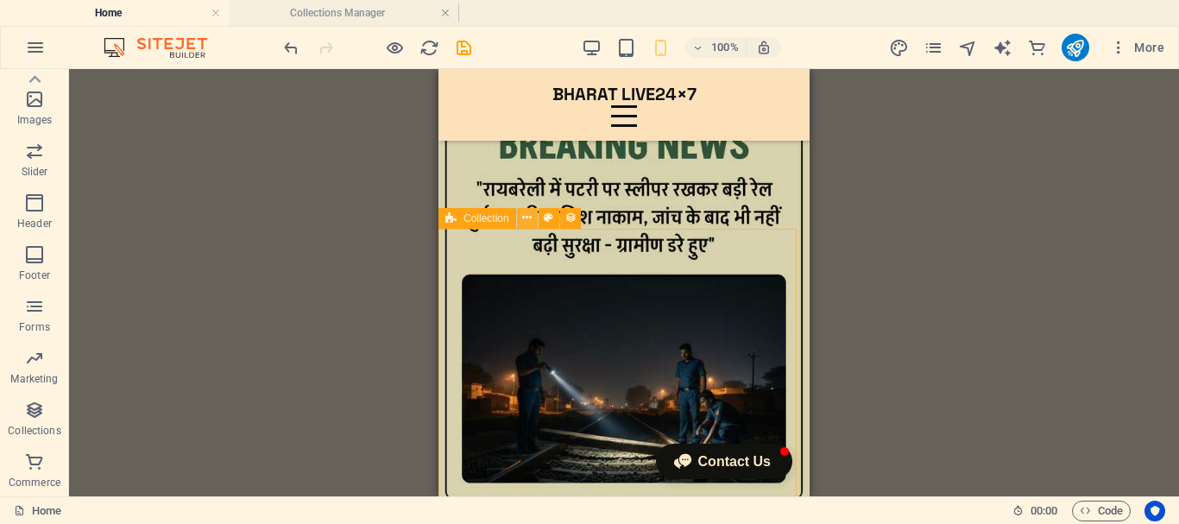
click at [531, 219] on icon at bounding box center [526, 218] width 9 height 18
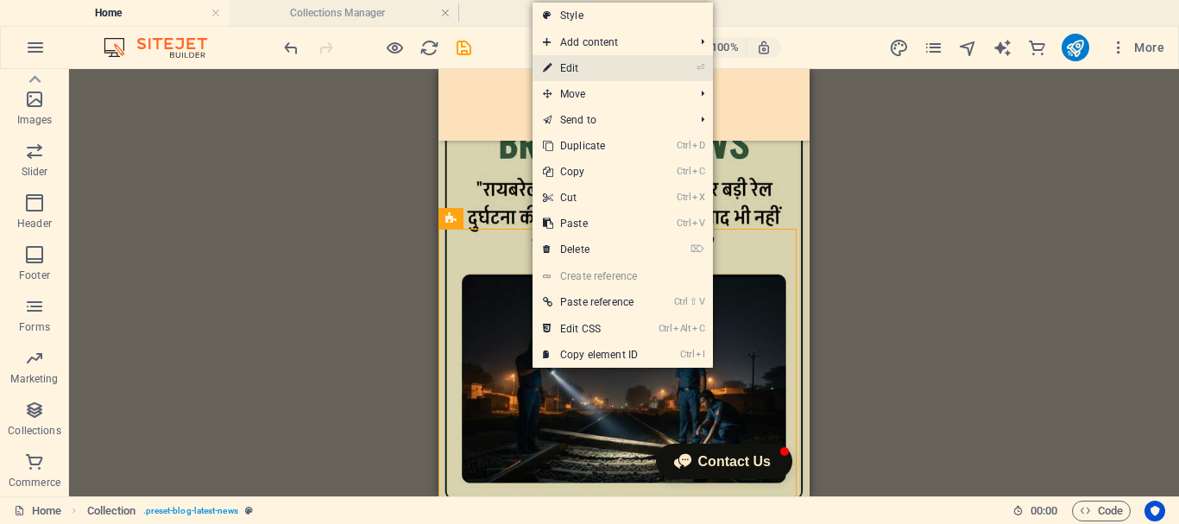
click at [597, 72] on link "⏎ Edit" at bounding box center [591, 68] width 116 height 26
select select "rem"
select select "px"
select select "preset-blog-latest-news"
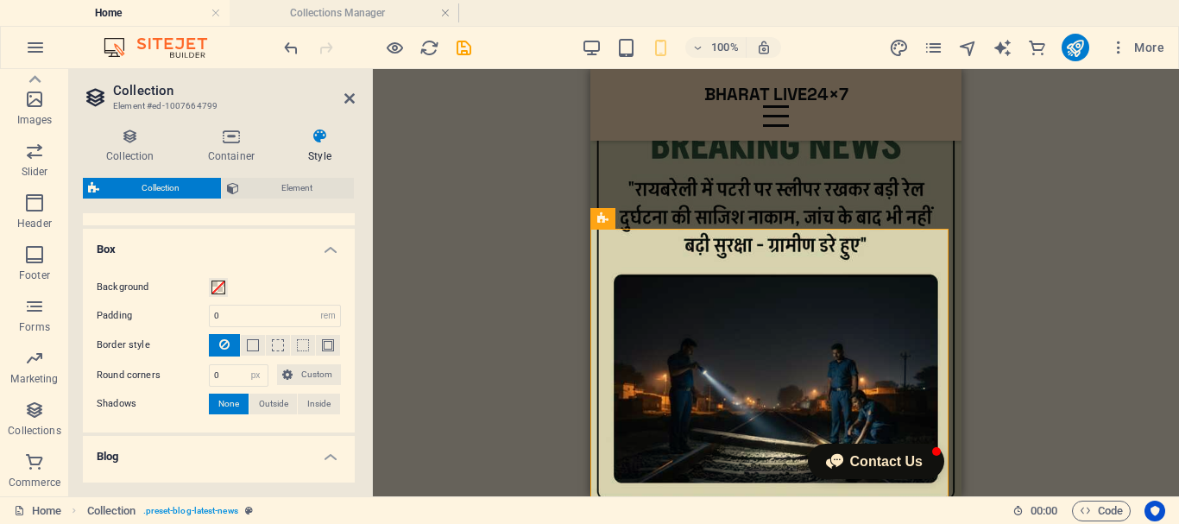
scroll to position [173, 0]
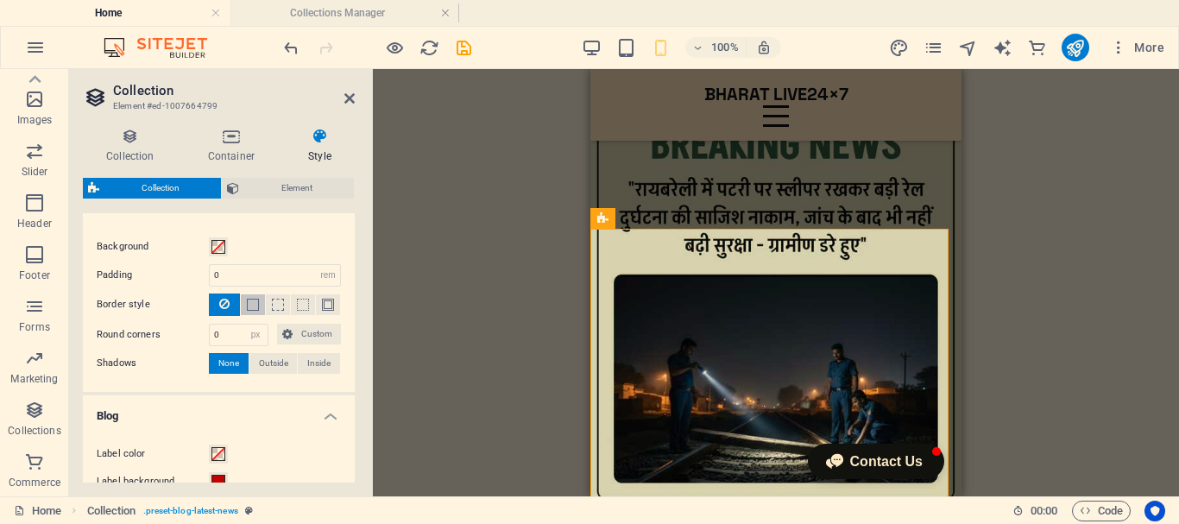
click at [251, 302] on span at bounding box center [253, 305] width 12 height 12
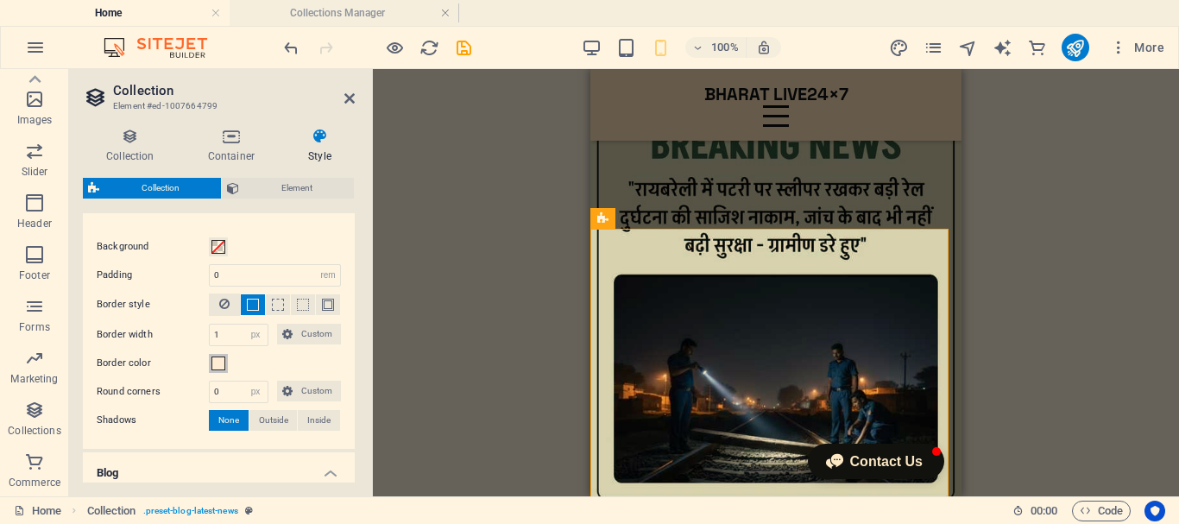
click at [219, 366] on span at bounding box center [219, 364] width 14 height 14
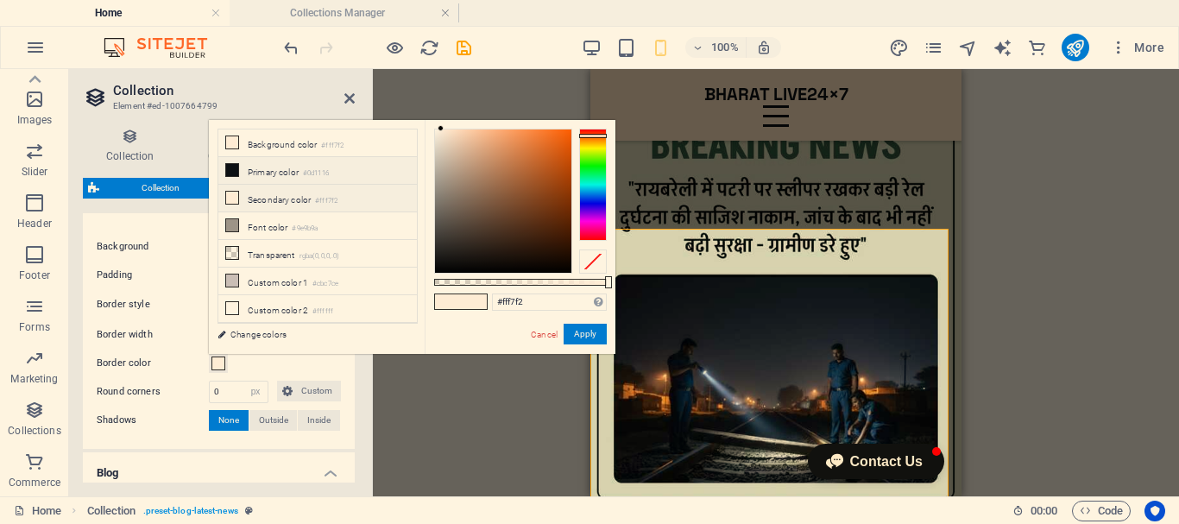
click at [232, 165] on icon at bounding box center [232, 170] width 12 height 12
type input "#0d1116"
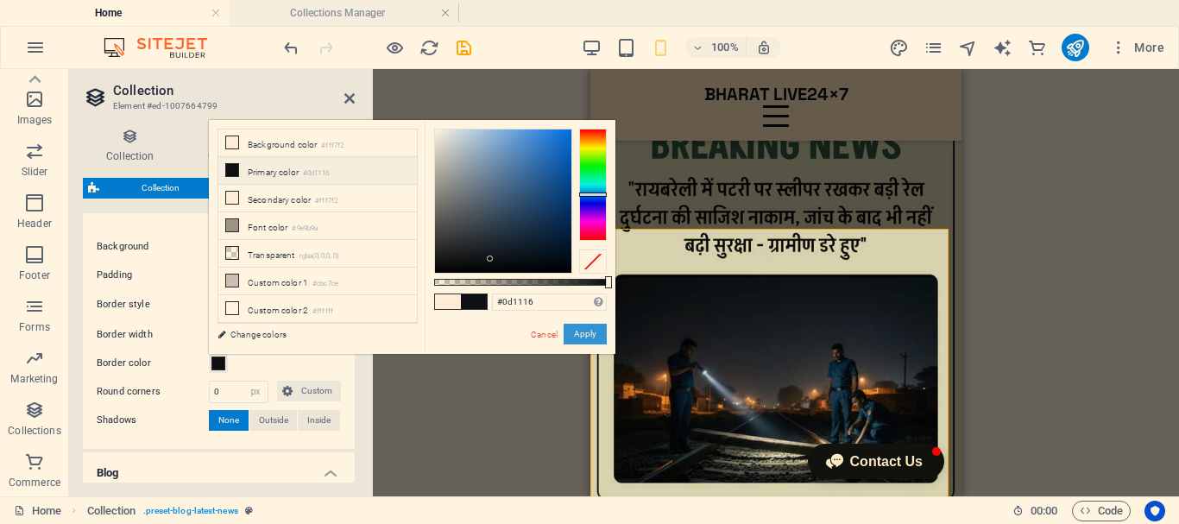
click at [590, 331] on button "Apply" at bounding box center [585, 334] width 43 height 21
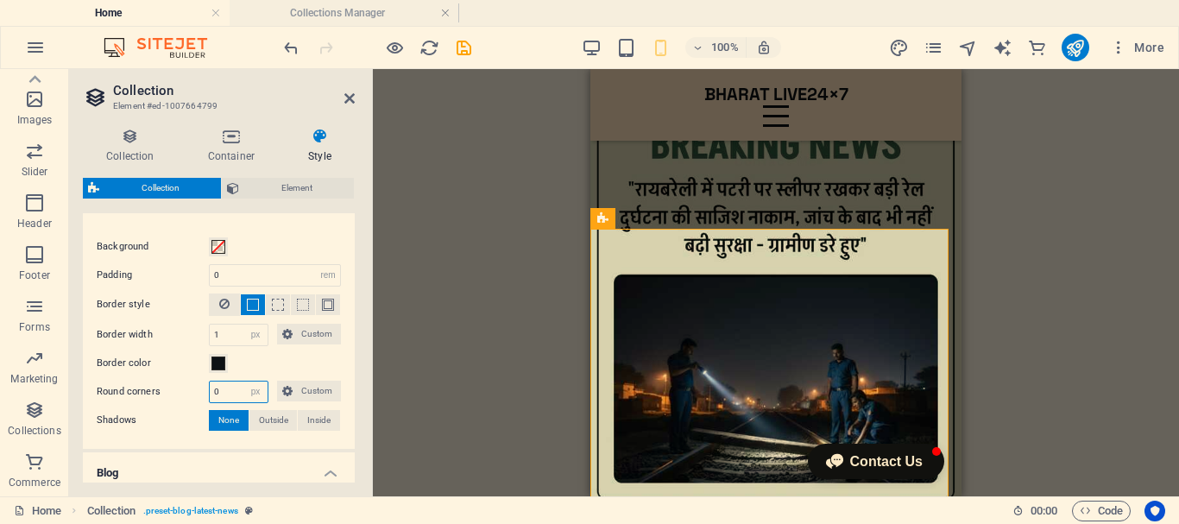
click at [228, 392] on input "0" at bounding box center [239, 392] width 58 height 21
type input "0"
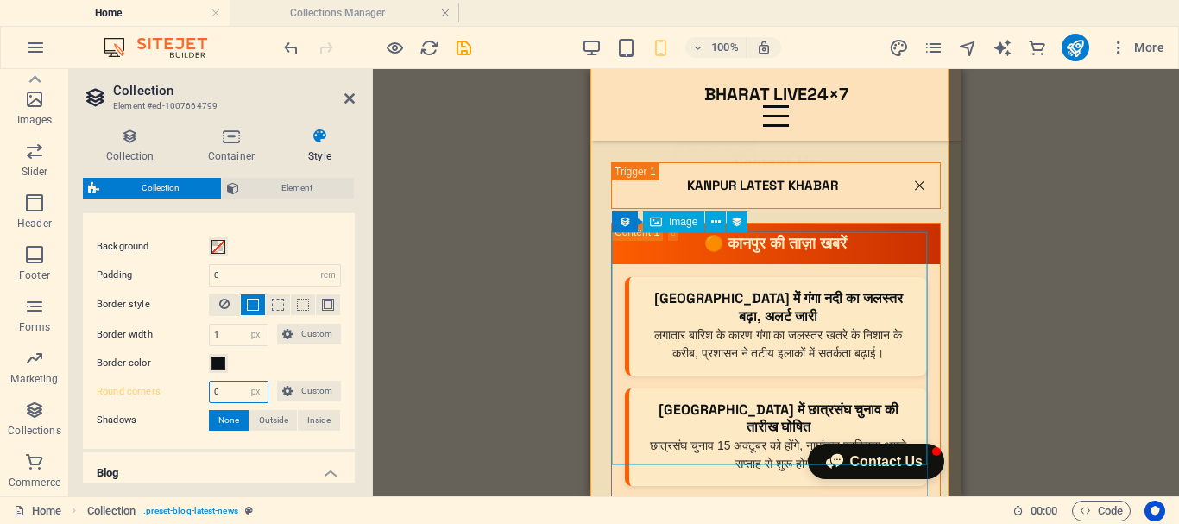
scroll to position [7251, 0]
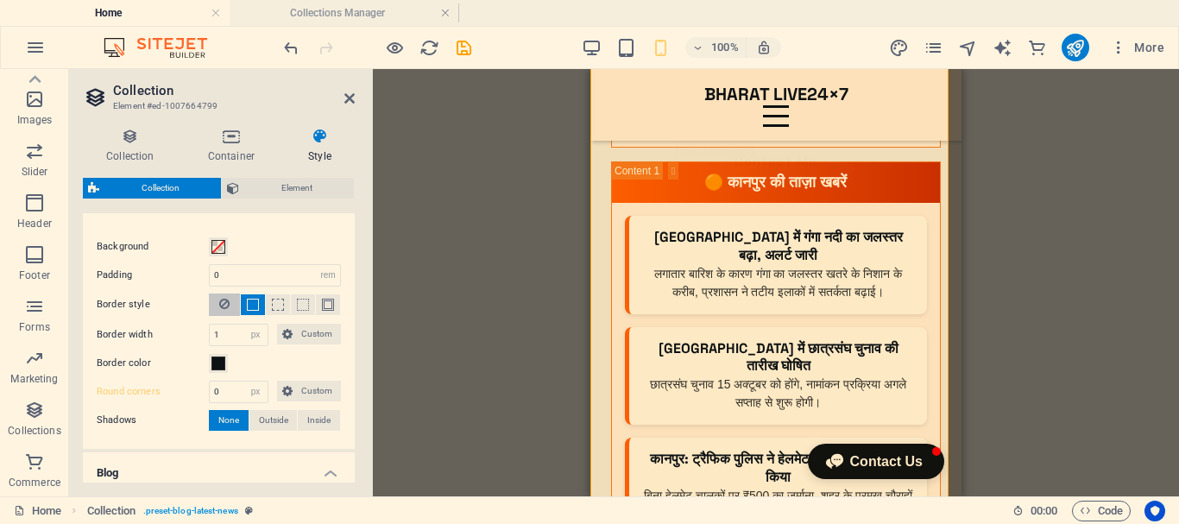
click at [223, 305] on icon at bounding box center [224, 304] width 10 height 21
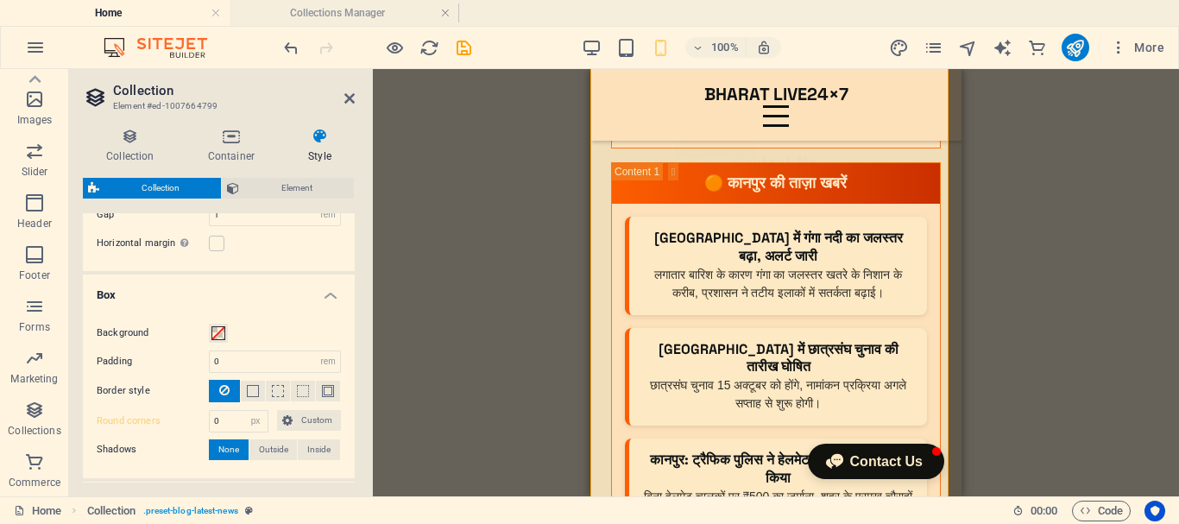
scroll to position [0, 0]
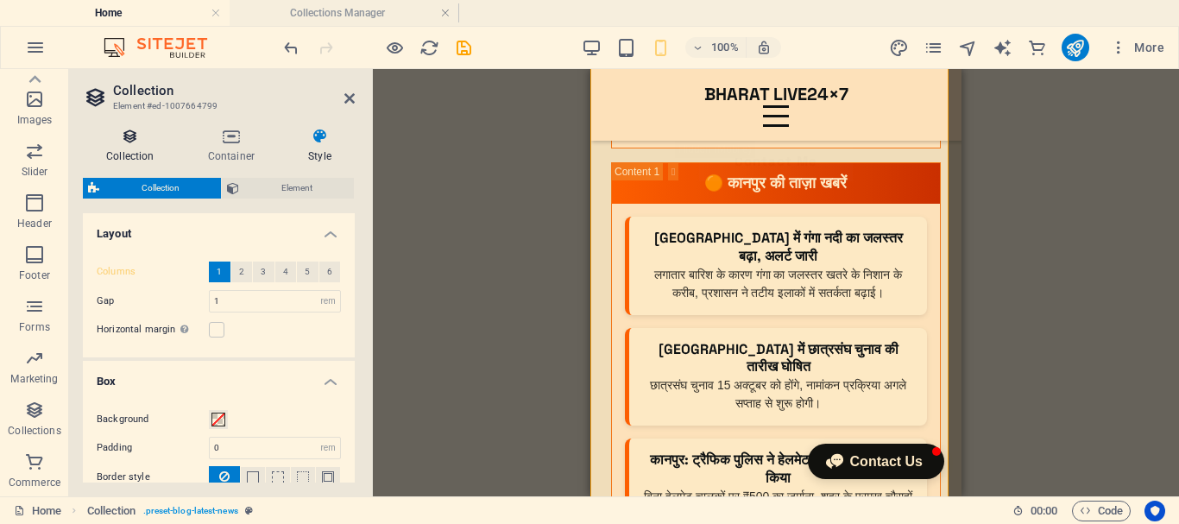
click at [127, 150] on h4 "Collection" at bounding box center [134, 146] width 102 height 36
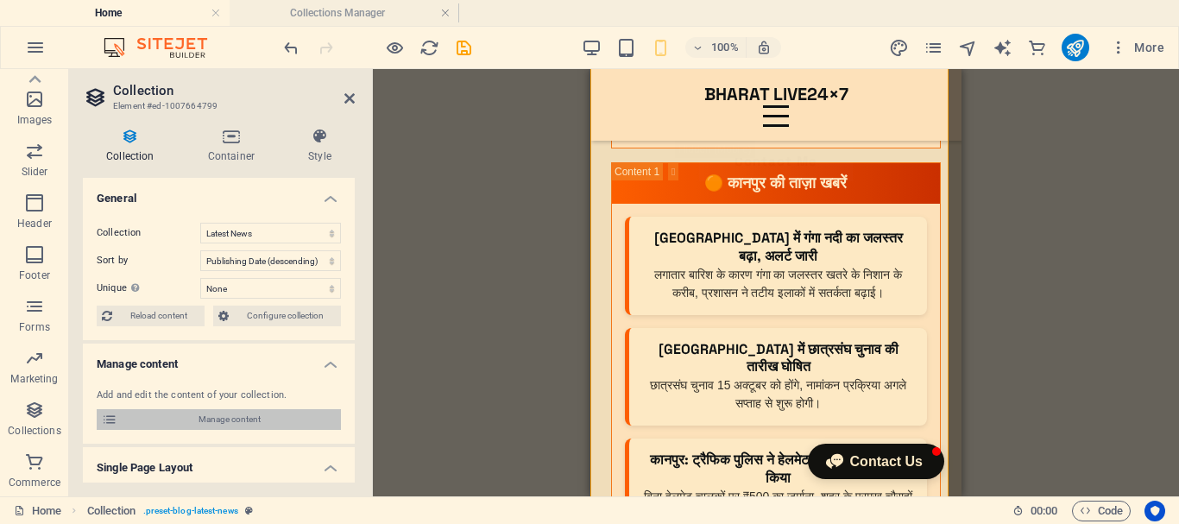
click at [266, 420] on span "Manage content" at bounding box center [229, 419] width 213 height 21
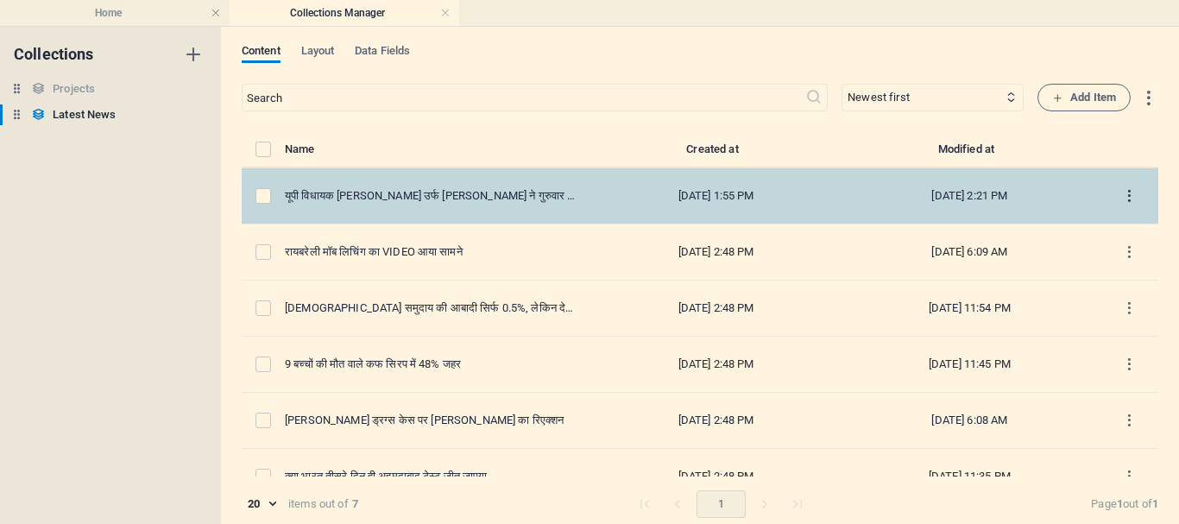
click at [1123, 193] on icon "items list" at bounding box center [1130, 196] width 16 height 16
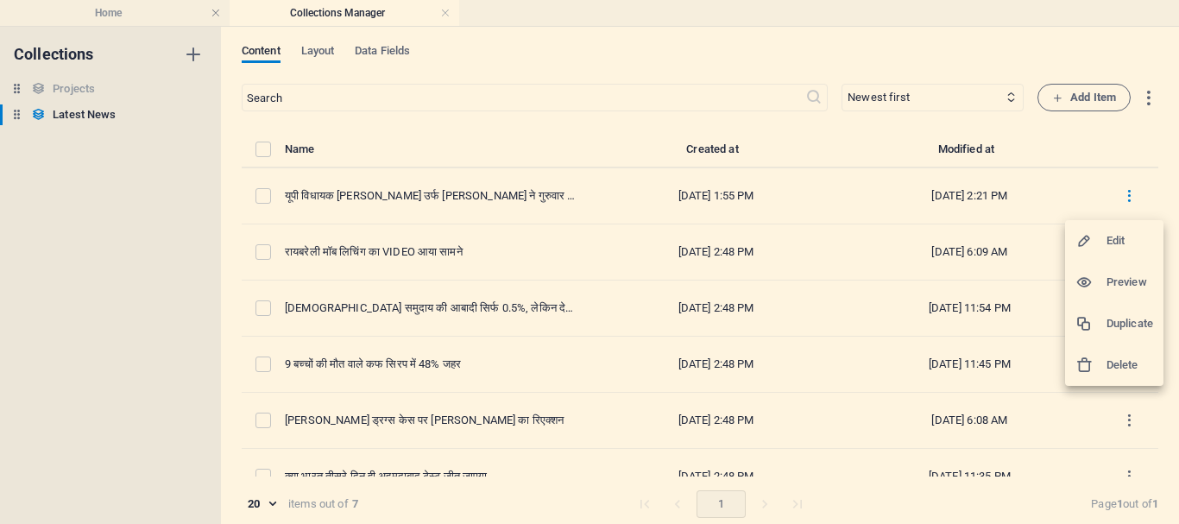
click at [1116, 248] on h6 "Edit" at bounding box center [1130, 241] width 47 height 21
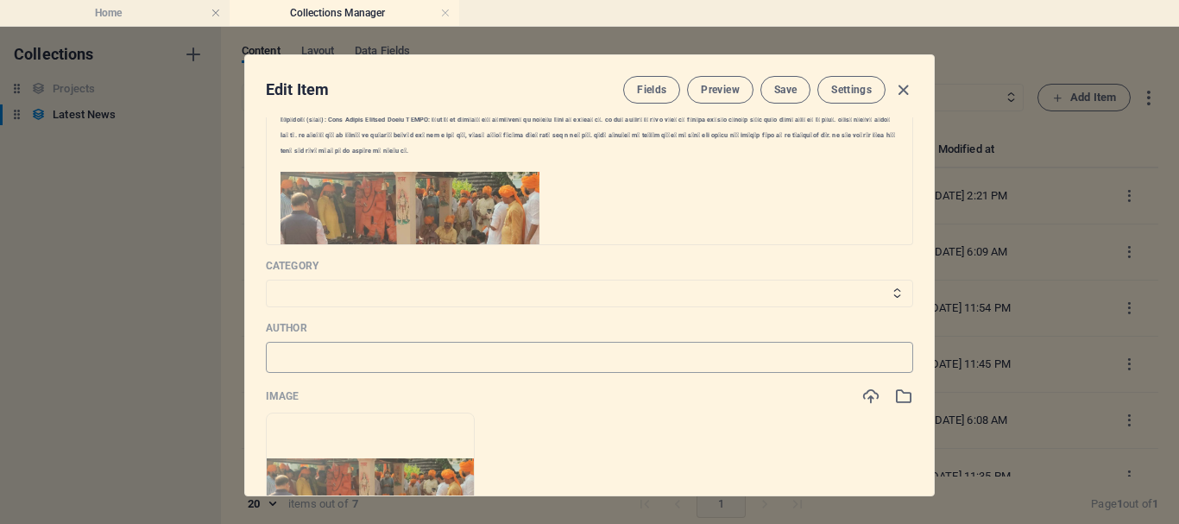
scroll to position [345, 0]
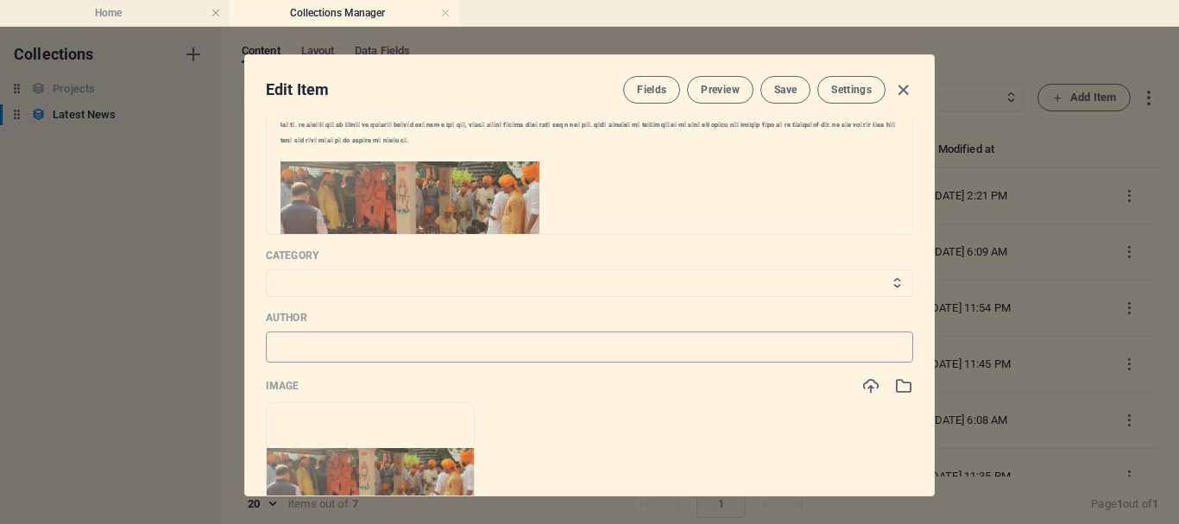
click at [425, 347] on input "text" at bounding box center [590, 347] width 648 height 31
type input "[PERSON_NAME]"
click at [426, 277] on select "Top News Khel Jagat Filmi Duniya Raebareli News" at bounding box center [590, 283] width 648 height 28
click at [901, 87] on icon "button" at bounding box center [904, 90] width 20 height 20
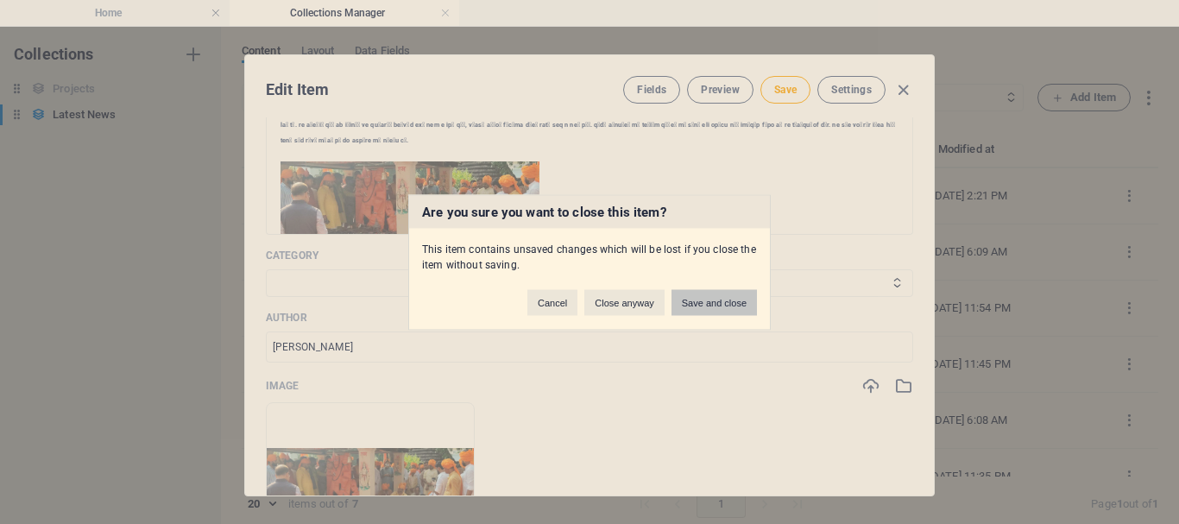
click at [707, 306] on button "Save and close" at bounding box center [714, 302] width 85 height 26
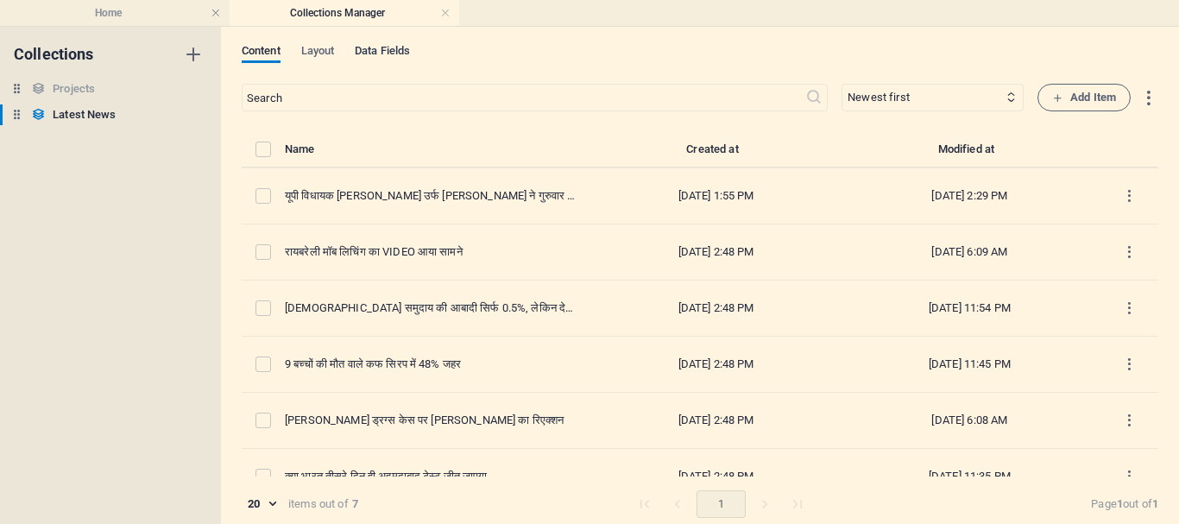
click at [390, 53] on span "Data Fields" at bounding box center [382, 53] width 55 height 24
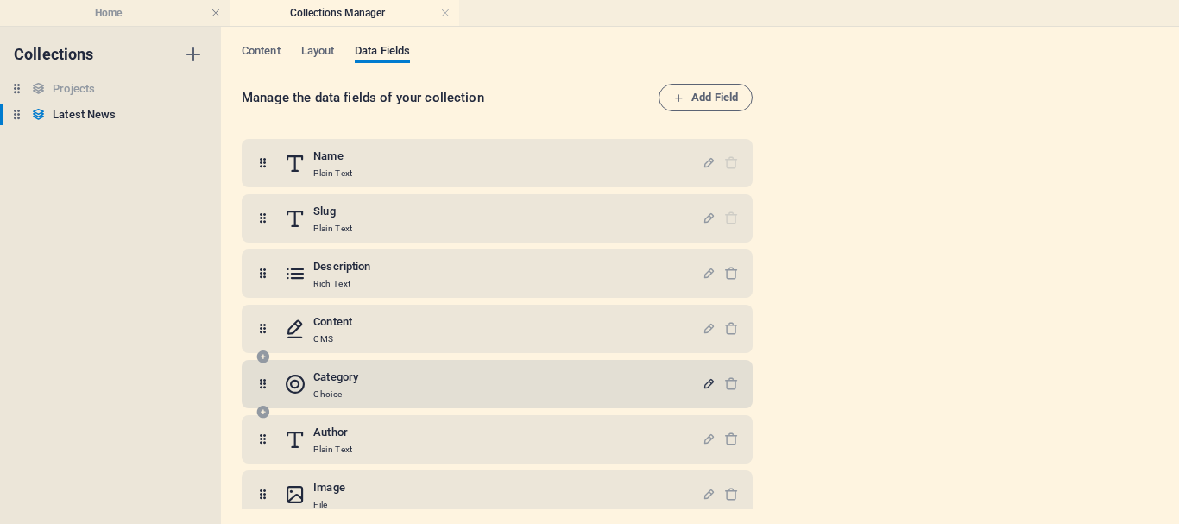
click at [708, 378] on icon "button" at bounding box center [709, 383] width 15 height 15
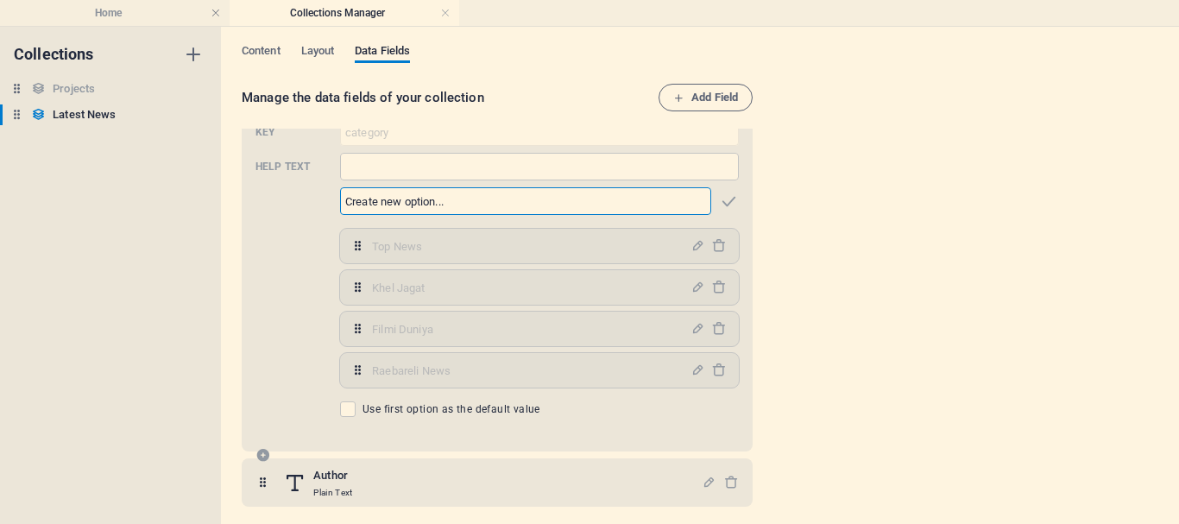
click at [462, 205] on input "text" at bounding box center [525, 201] width 371 height 28
type input "Pratapgarh"
click at [728, 200] on icon "button" at bounding box center [729, 202] width 20 height 20
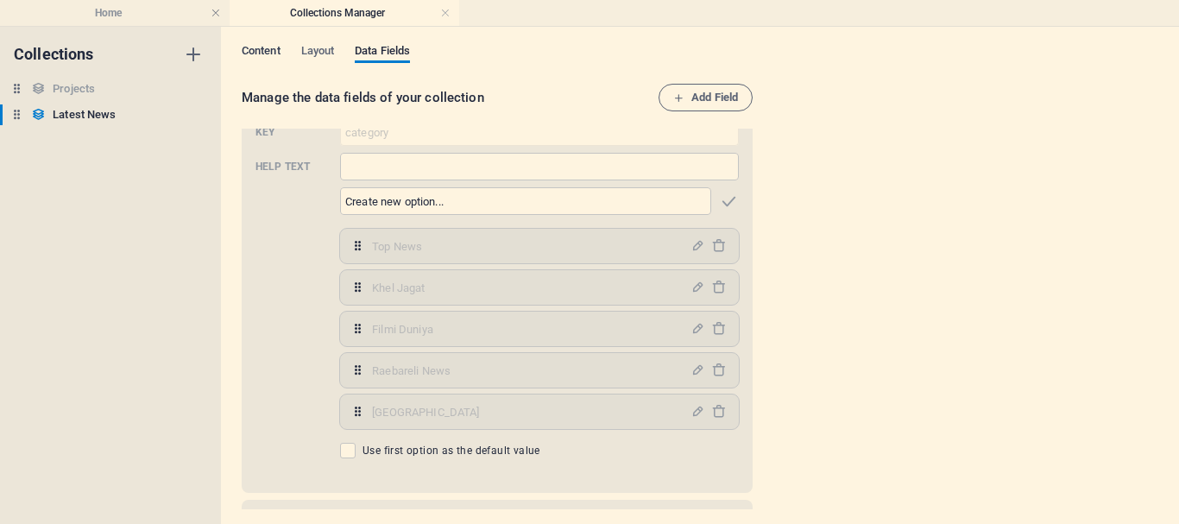
click at [278, 51] on span "Content" at bounding box center [261, 53] width 39 height 24
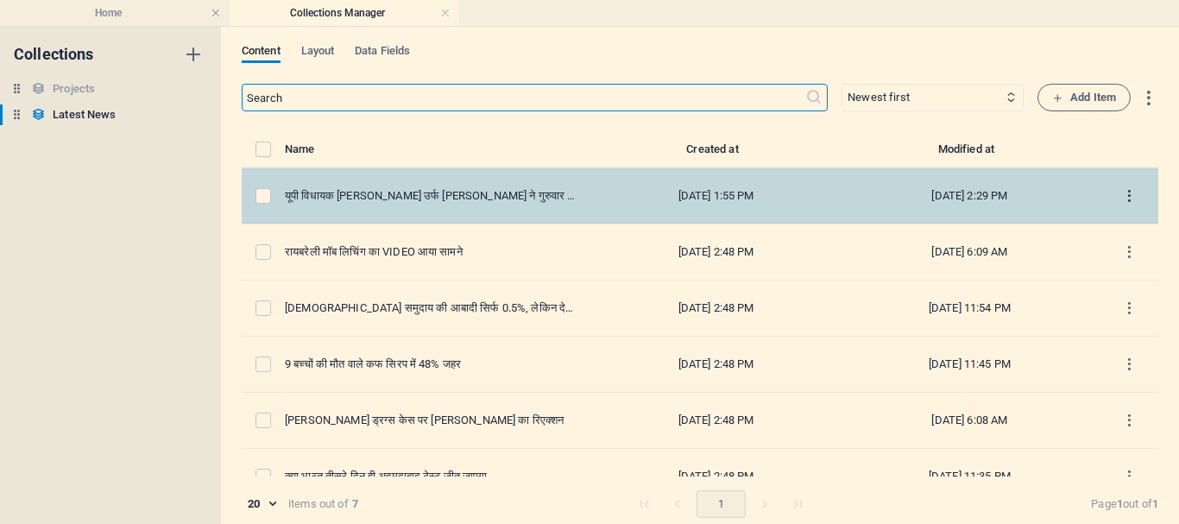
click at [1122, 195] on icon "items list" at bounding box center [1130, 196] width 16 height 16
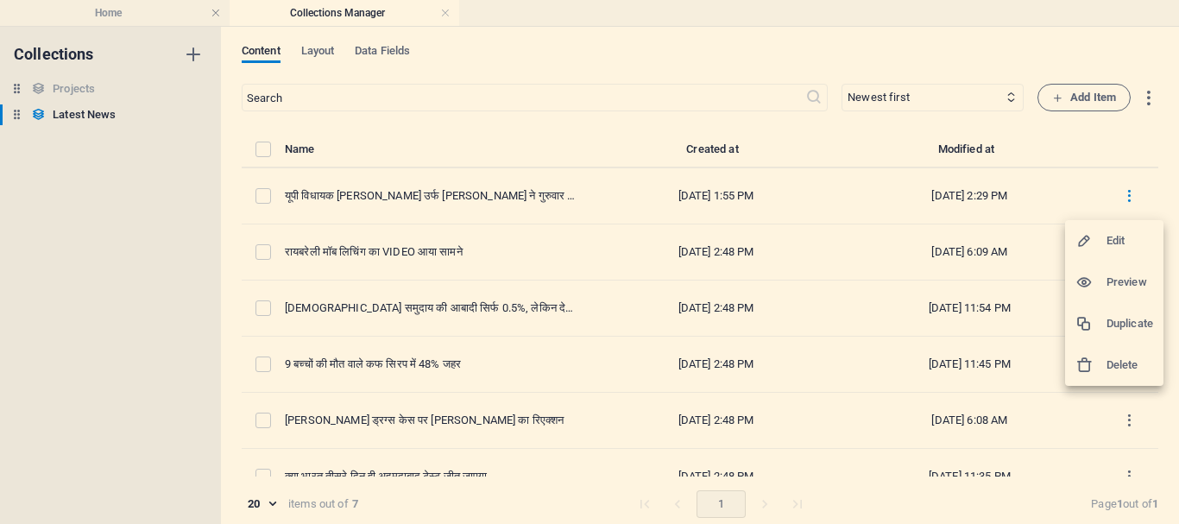
drag, startPoint x: 1103, startPoint y: 239, endPoint x: 957, endPoint y: 240, distance: 145.9
click at [1102, 240] on div at bounding box center [1091, 240] width 31 height 17
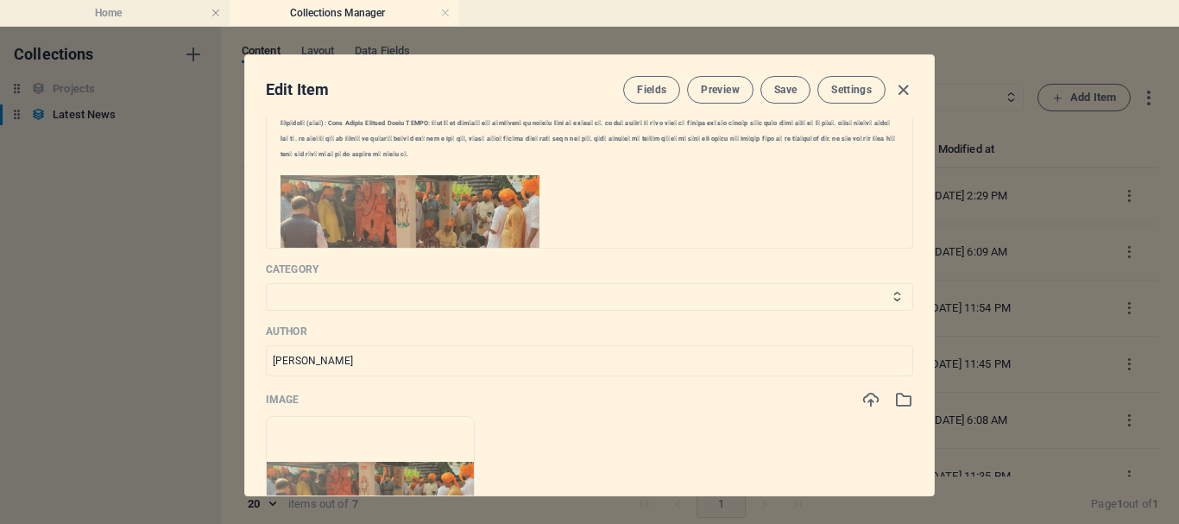
scroll to position [432, 0]
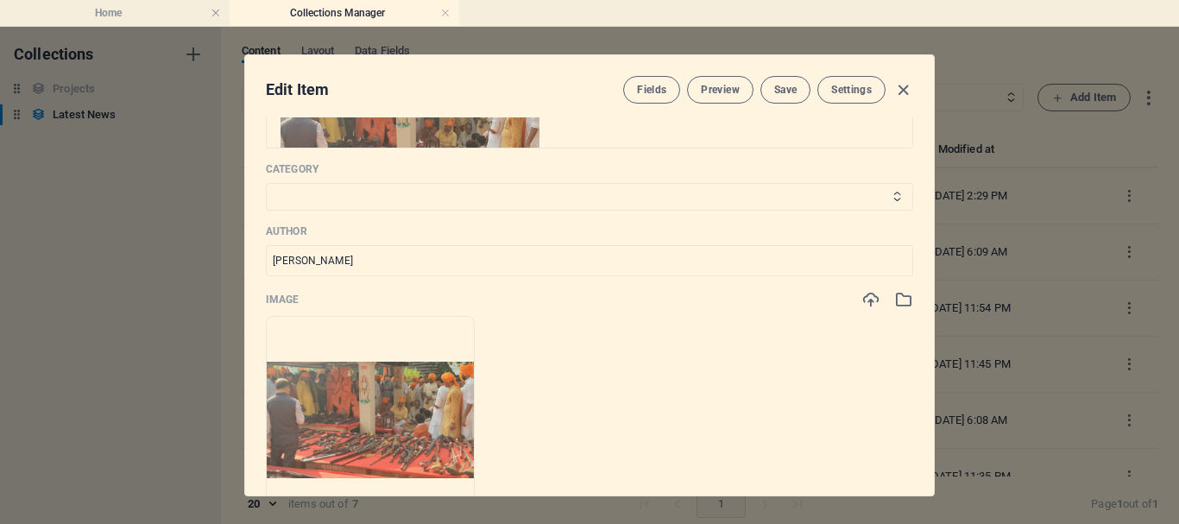
click at [429, 198] on select "Top News Khel Jagat Filmi Duniya Raebareli News" at bounding box center [590, 197] width 648 height 28
click at [900, 89] on icon "button" at bounding box center [904, 90] width 20 height 20
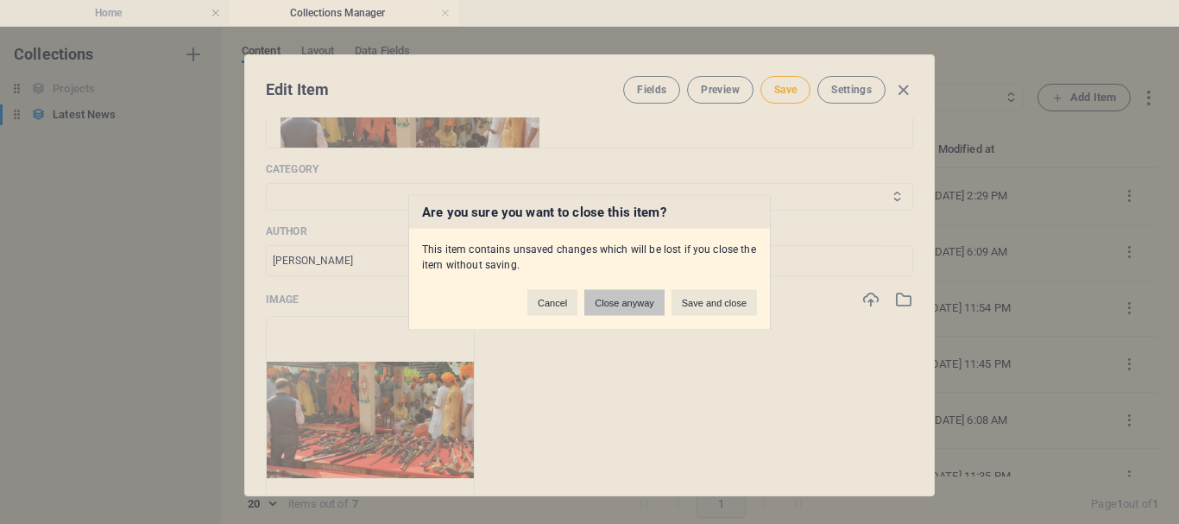
click at [645, 300] on button "Close anyway" at bounding box center [623, 302] width 79 height 26
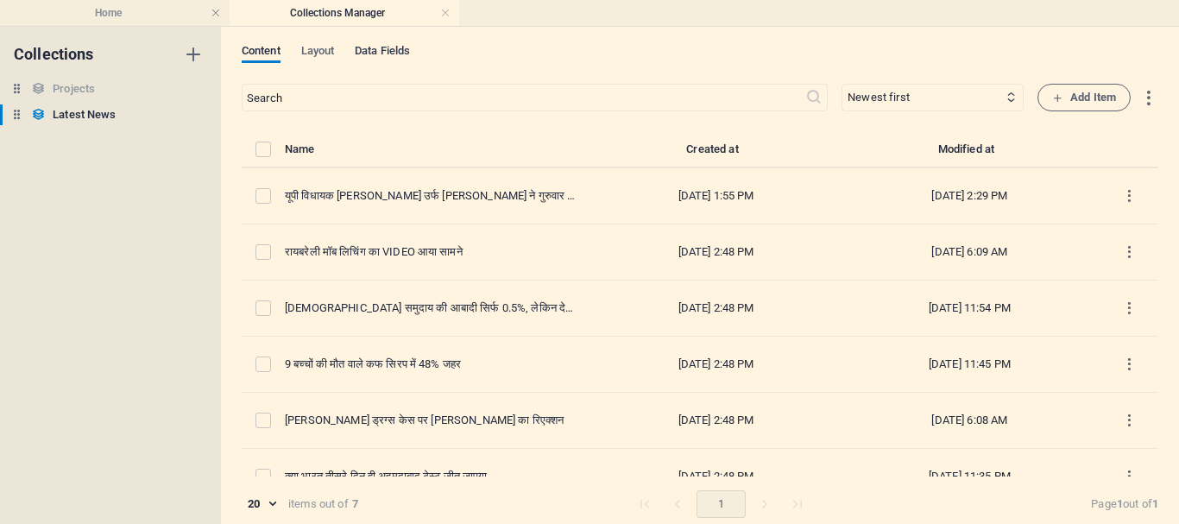
click at [379, 47] on span "Data Fields" at bounding box center [382, 53] width 55 height 24
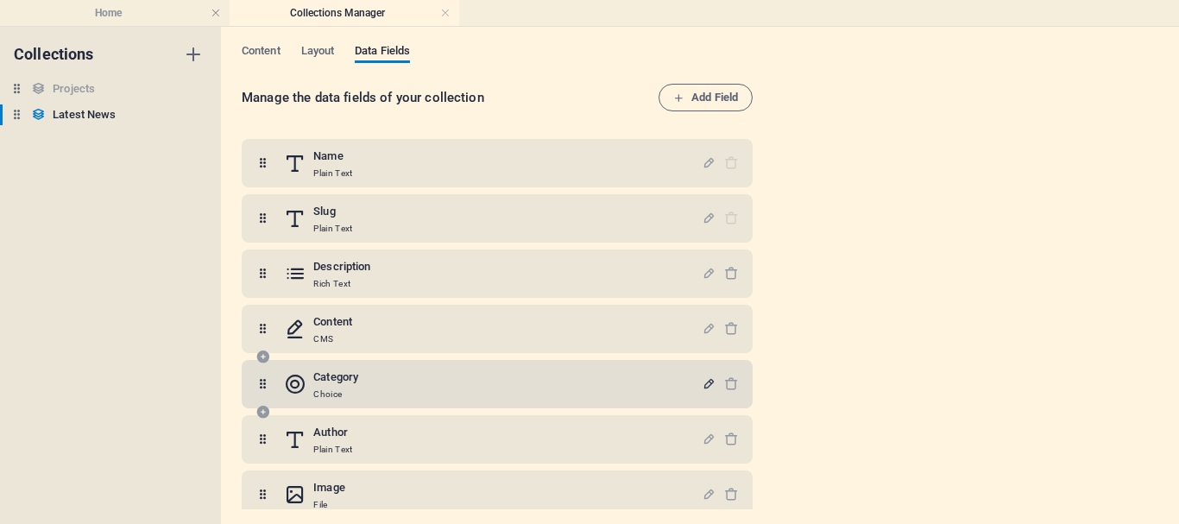
click at [706, 383] on icon "button" at bounding box center [709, 383] width 15 height 15
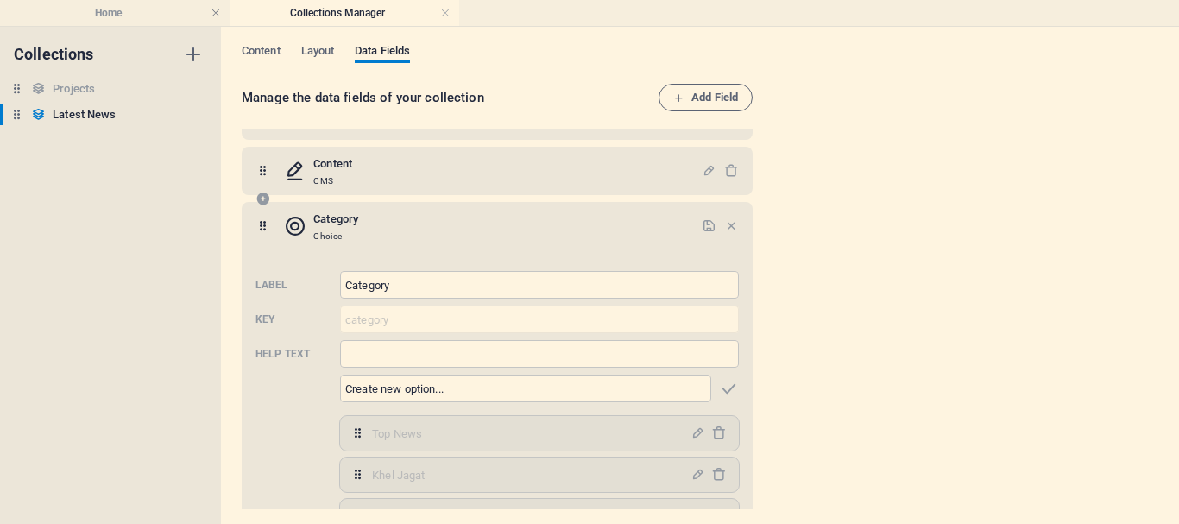
scroll to position [259, 0]
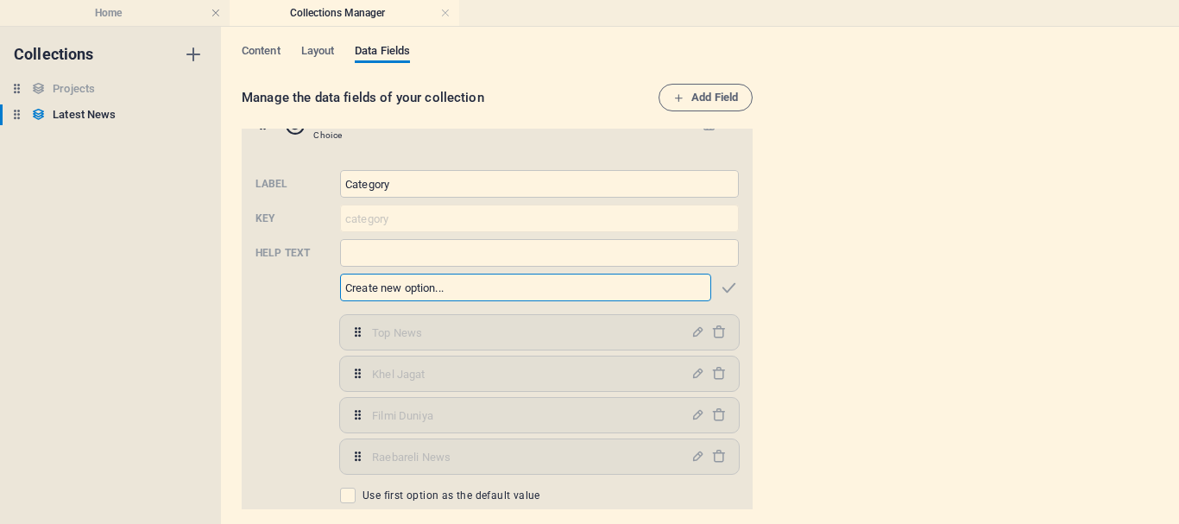
click at [436, 293] on input "text" at bounding box center [525, 288] width 371 height 28
type input "Pratapgarh"
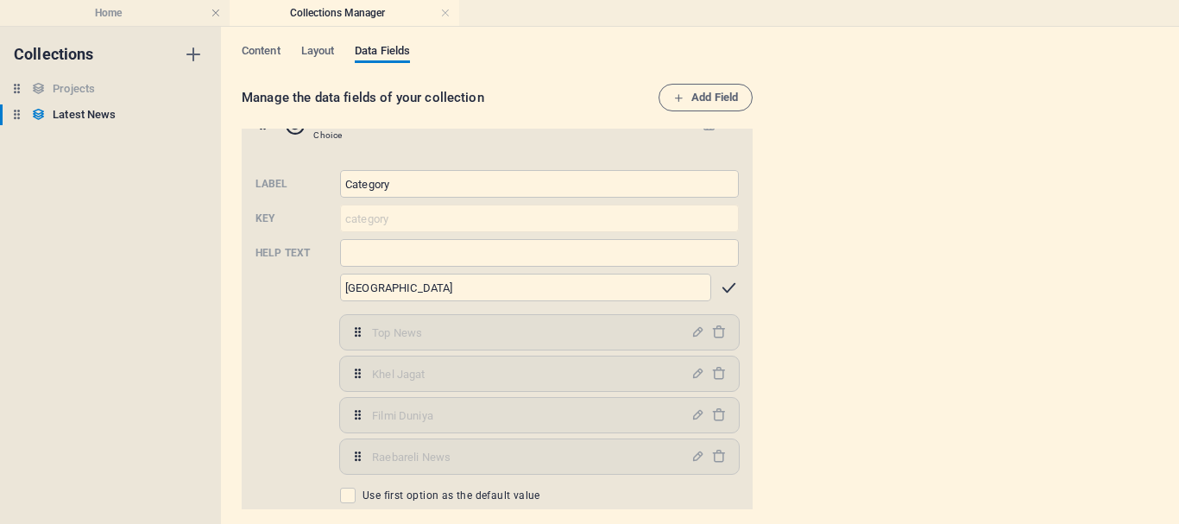
click at [723, 287] on icon "button" at bounding box center [729, 288] width 20 height 20
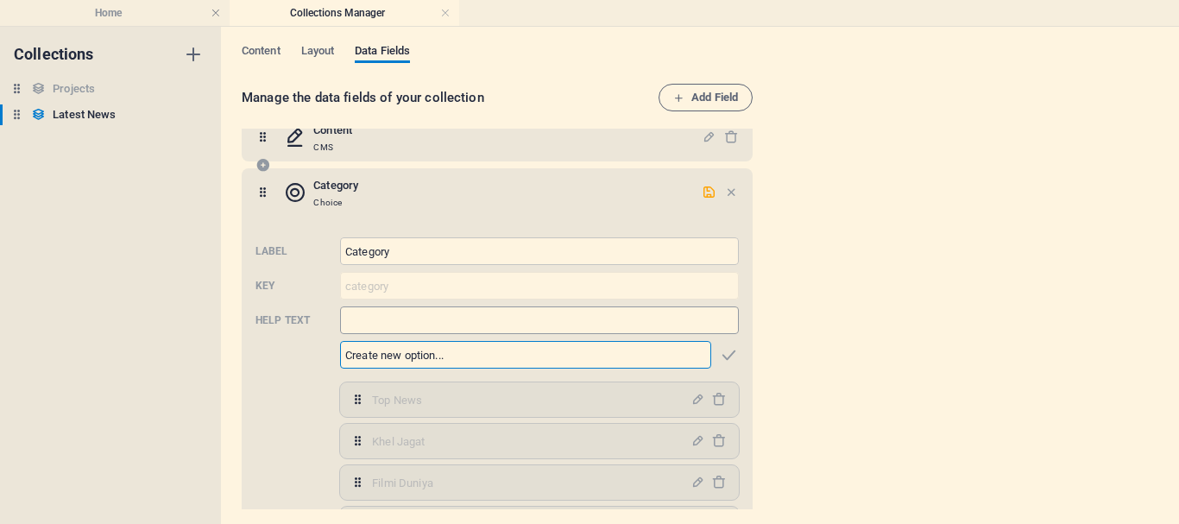
scroll to position [173, 0]
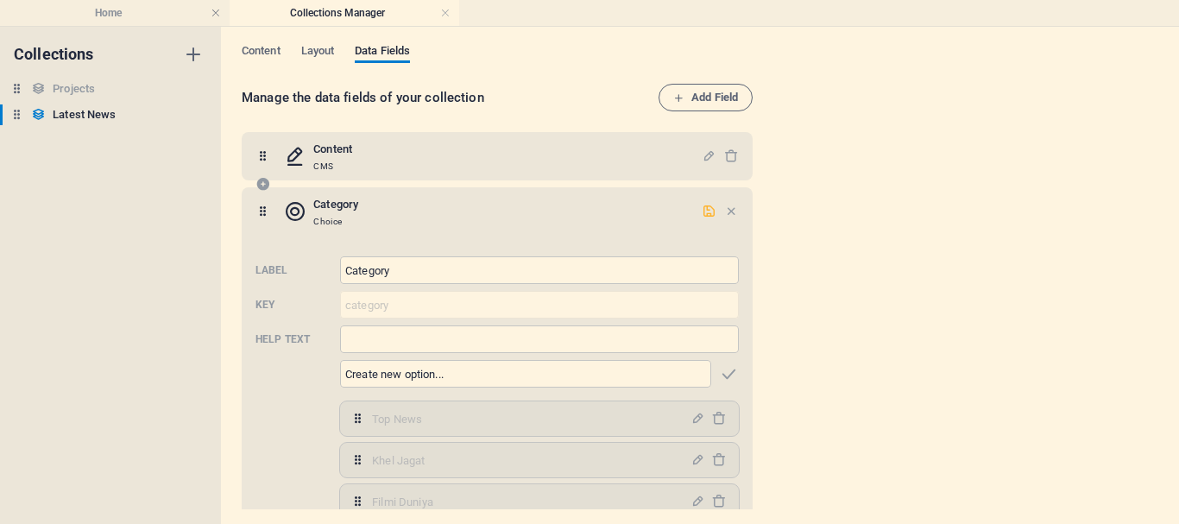
click at [702, 210] on icon "button" at bounding box center [709, 211] width 15 height 15
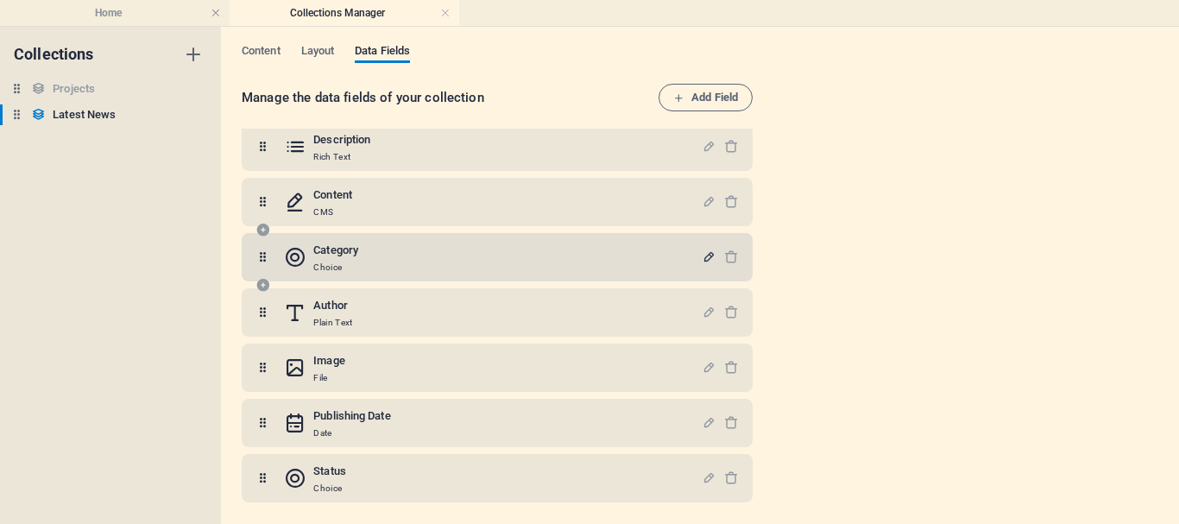
scroll to position [127, 0]
click at [264, 45] on span "Content" at bounding box center [261, 53] width 39 height 24
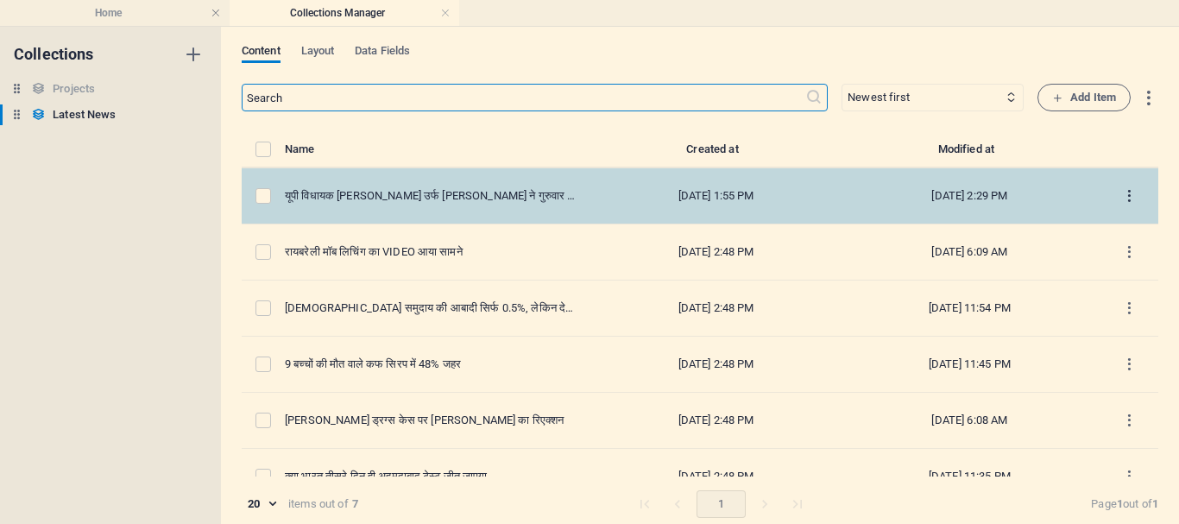
click at [1123, 201] on icon "items list" at bounding box center [1130, 196] width 16 height 16
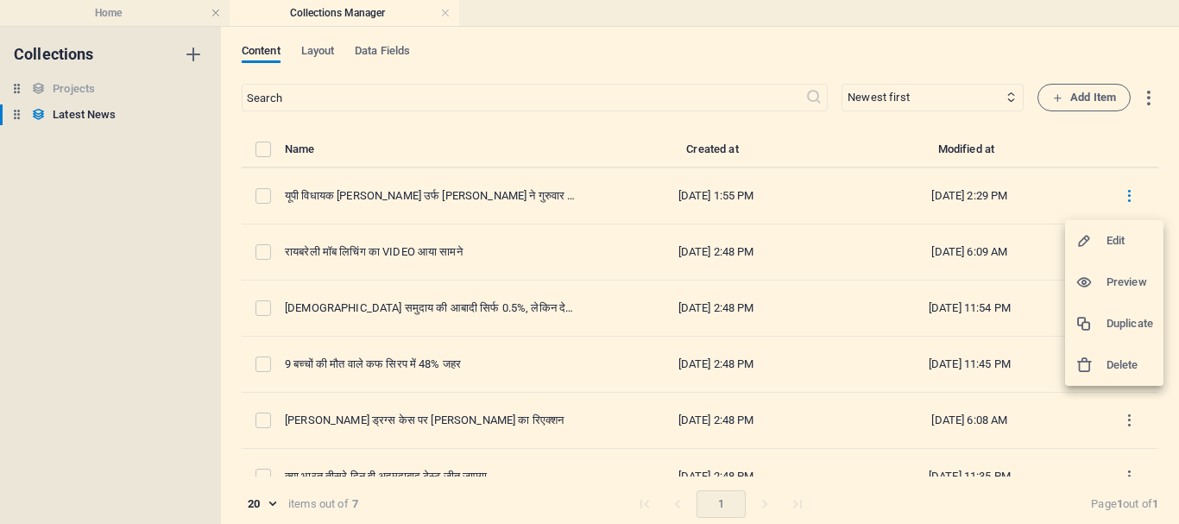
click at [1109, 236] on h6 "Edit" at bounding box center [1130, 241] width 47 height 21
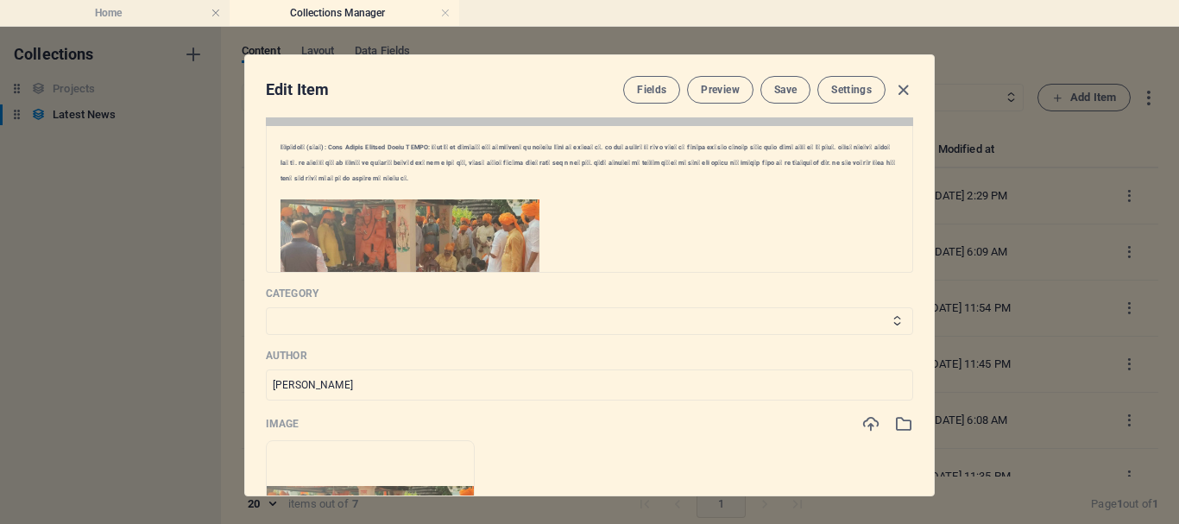
scroll to position [345, 0]
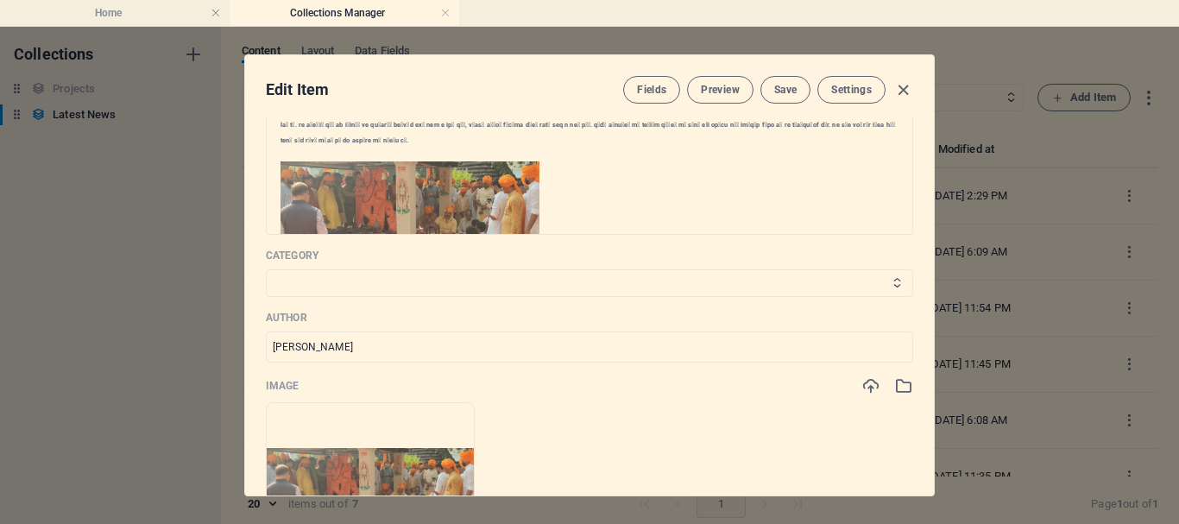
click at [444, 286] on select "Top News Khel Jagat Filmi Duniya Raebareli News Pratapgarh" at bounding box center [590, 283] width 648 height 28
select select "Pratapgarh"
click at [266, 269] on select "Top News Khel Jagat Filmi Duniya Raebareli News Pratapgarh" at bounding box center [590, 283] width 648 height 28
click at [786, 92] on span "Save" at bounding box center [785, 90] width 22 height 14
click at [900, 89] on icon "button" at bounding box center [904, 90] width 20 height 20
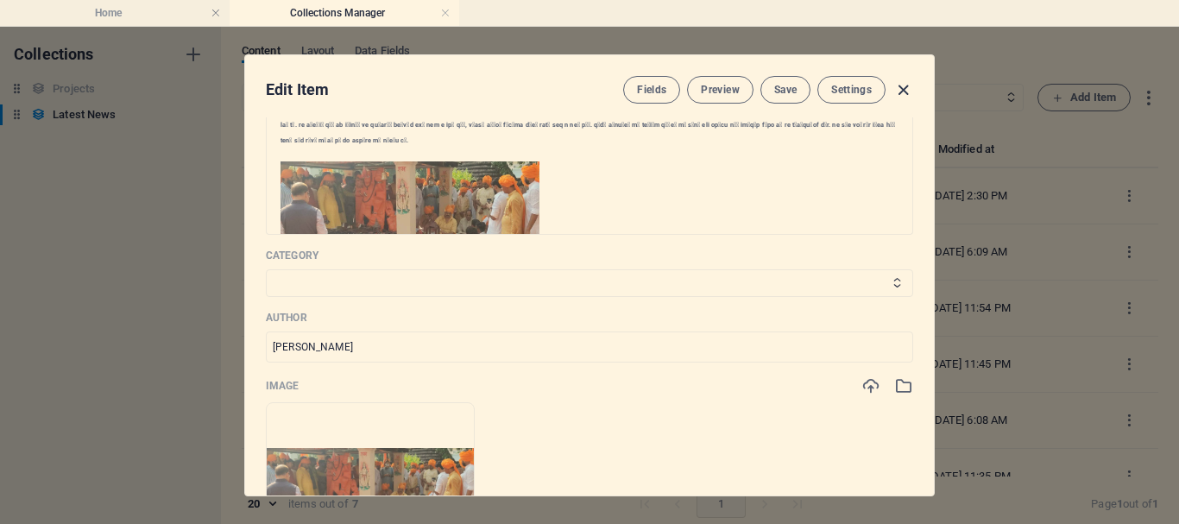
type input "rajabhaiya"
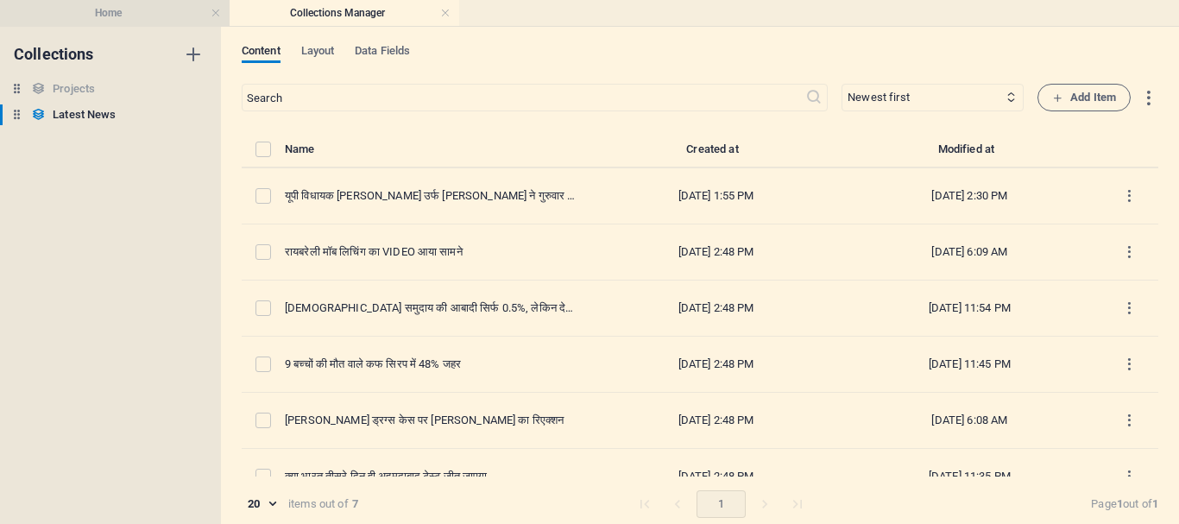
click at [92, 8] on h4 "Home" at bounding box center [115, 12] width 230 height 19
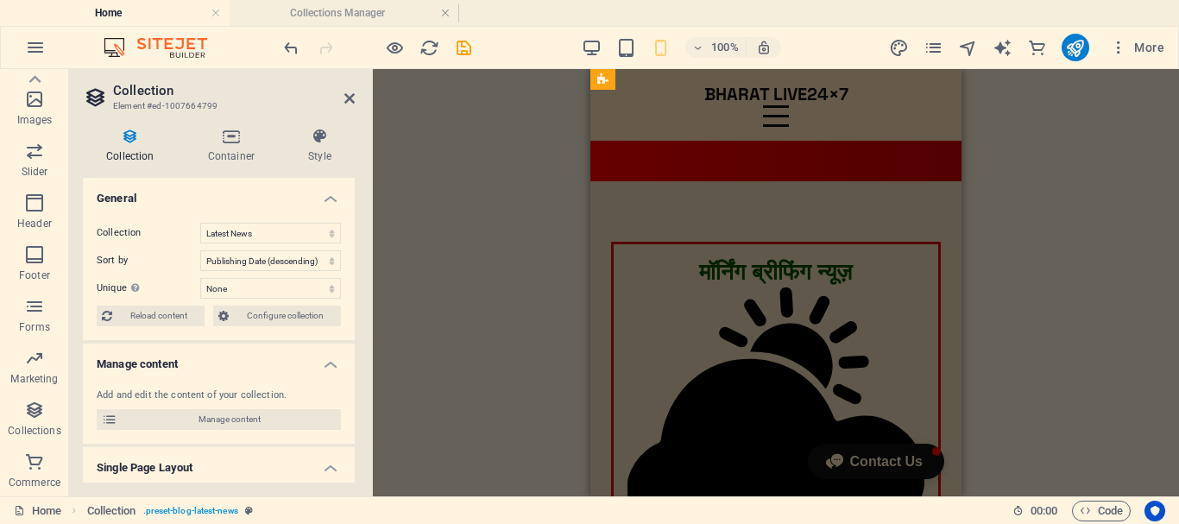
scroll to position [7251, 0]
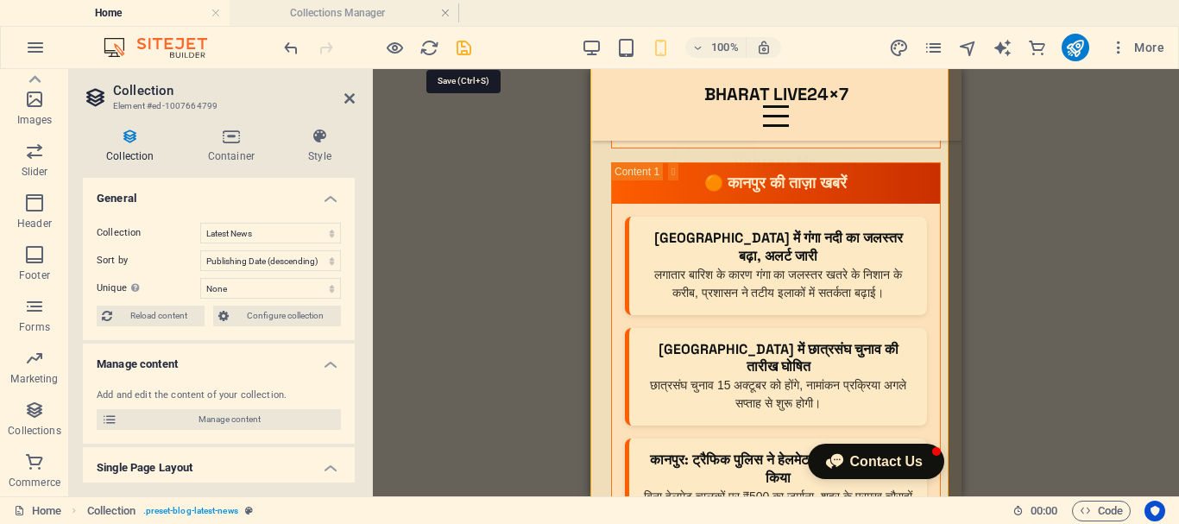
click at [462, 48] on icon "save" at bounding box center [464, 48] width 20 height 20
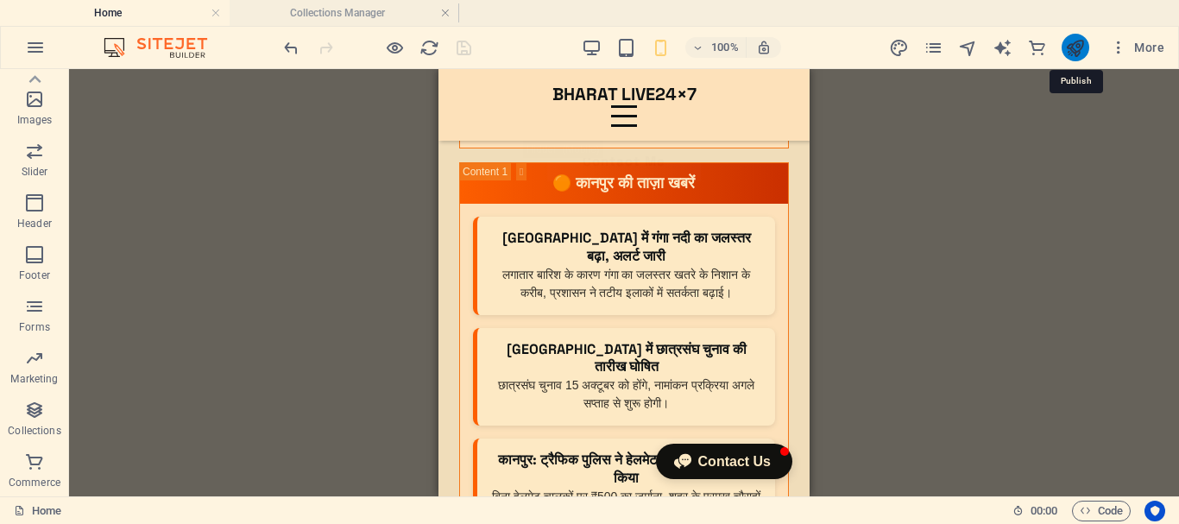
click at [1079, 54] on icon "publish" at bounding box center [1075, 48] width 20 height 20
